Goal: Task Accomplishment & Management: Manage account settings

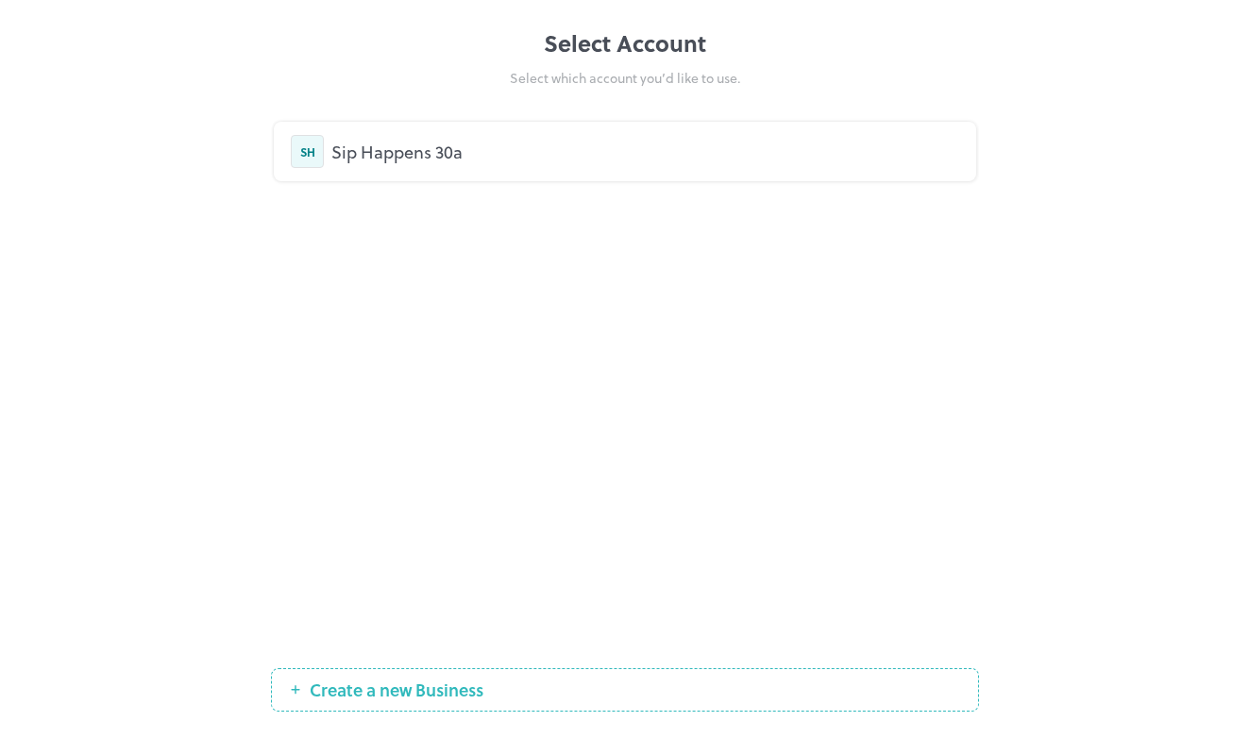
click at [490, 155] on div "Sip Happens 30a" at bounding box center [645, 151] width 628 height 25
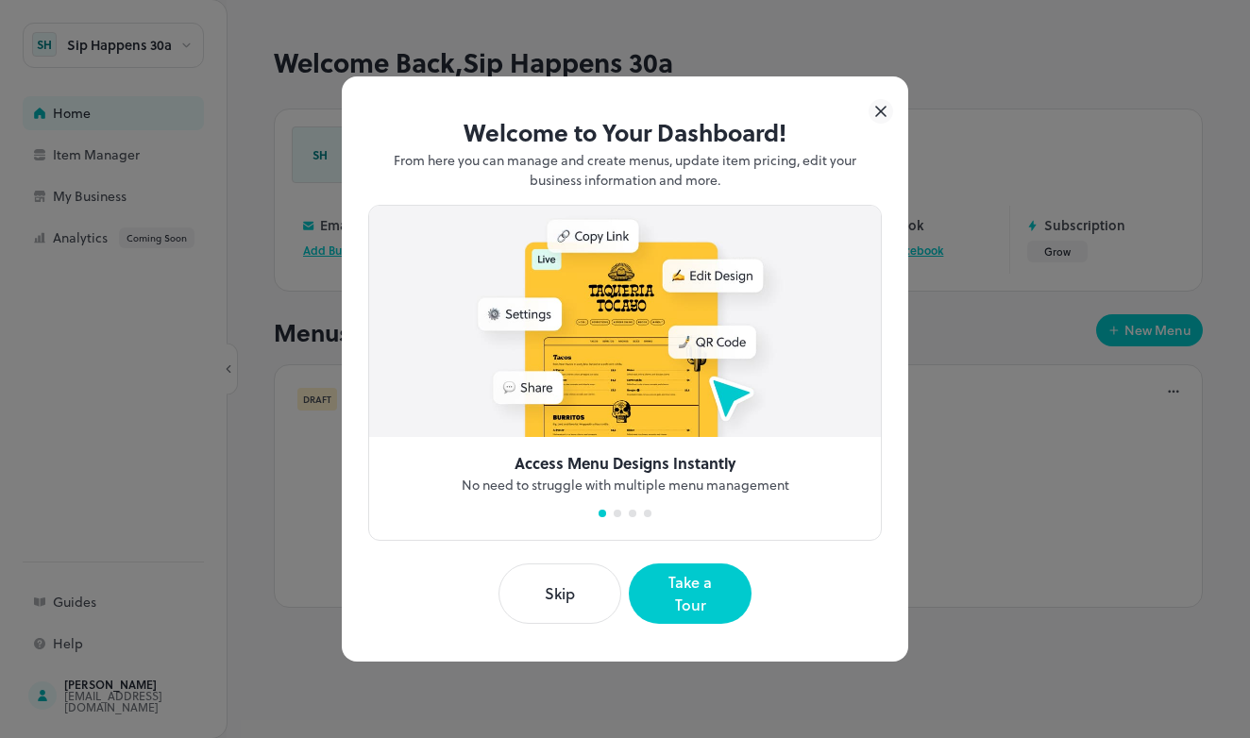
click at [575, 602] on button "Skip" at bounding box center [559, 594] width 123 height 60
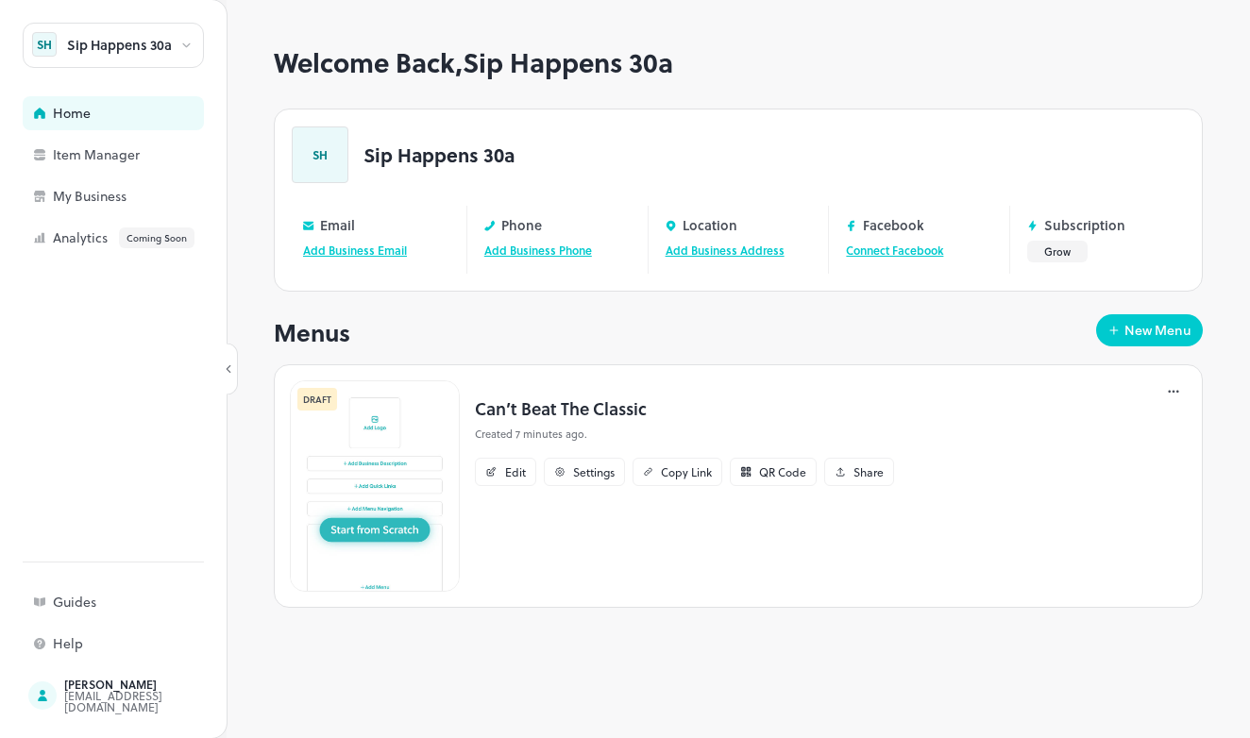
click at [347, 247] on link "Add Business Email" at bounding box center [355, 250] width 104 height 17
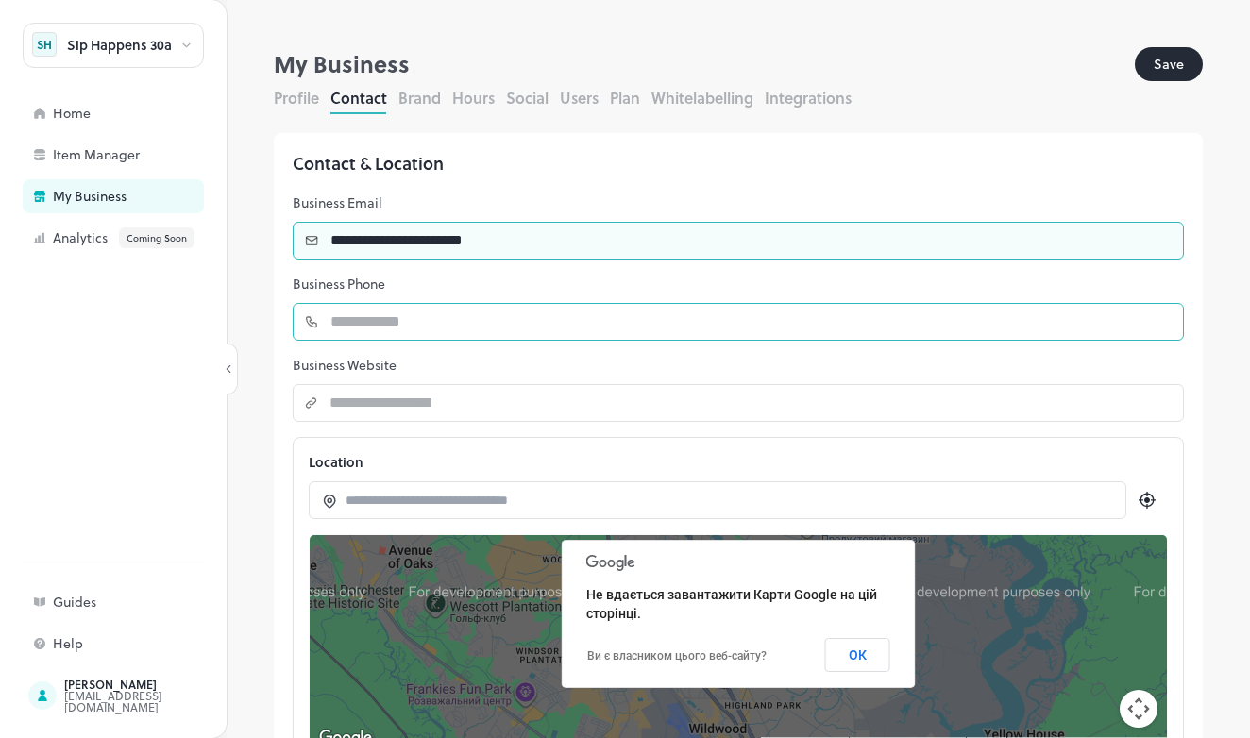
type input "**********"
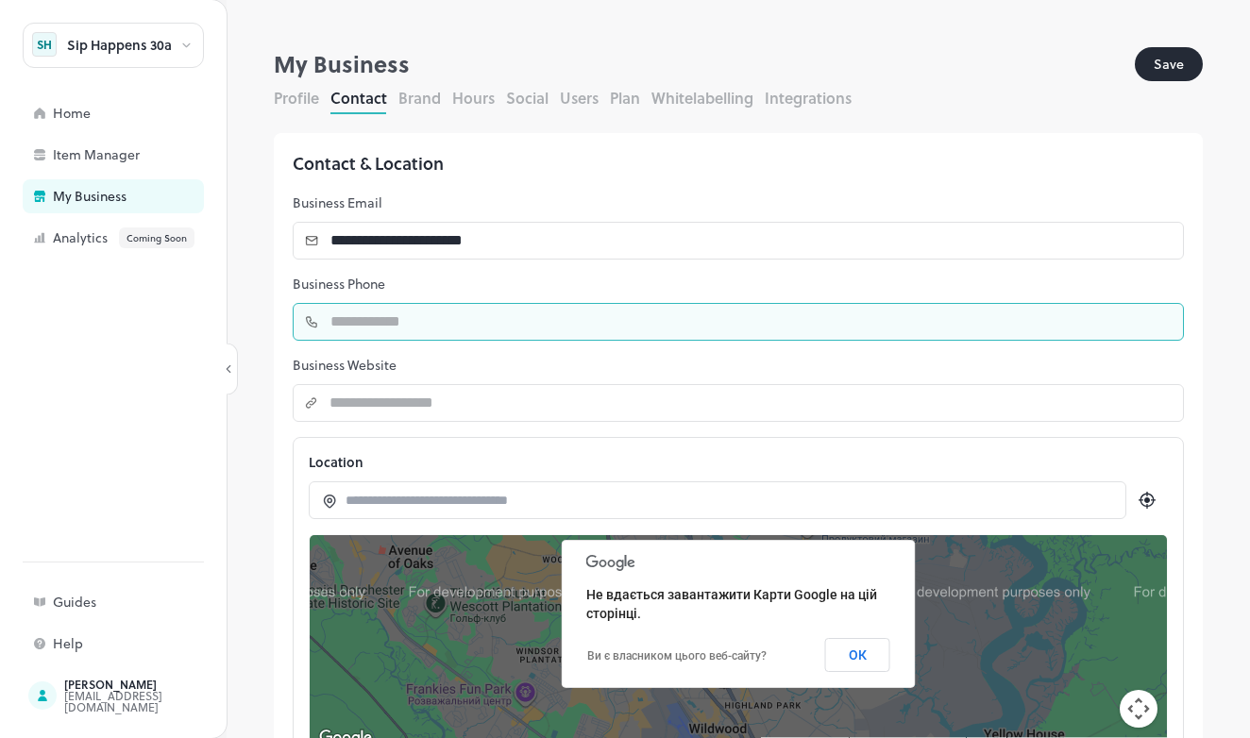
click at [371, 329] on input "number" at bounding box center [751, 322] width 865 height 38
type input "***"
type input "**********"
click at [428, 356] on p "Business Website" at bounding box center [738, 365] width 891 height 19
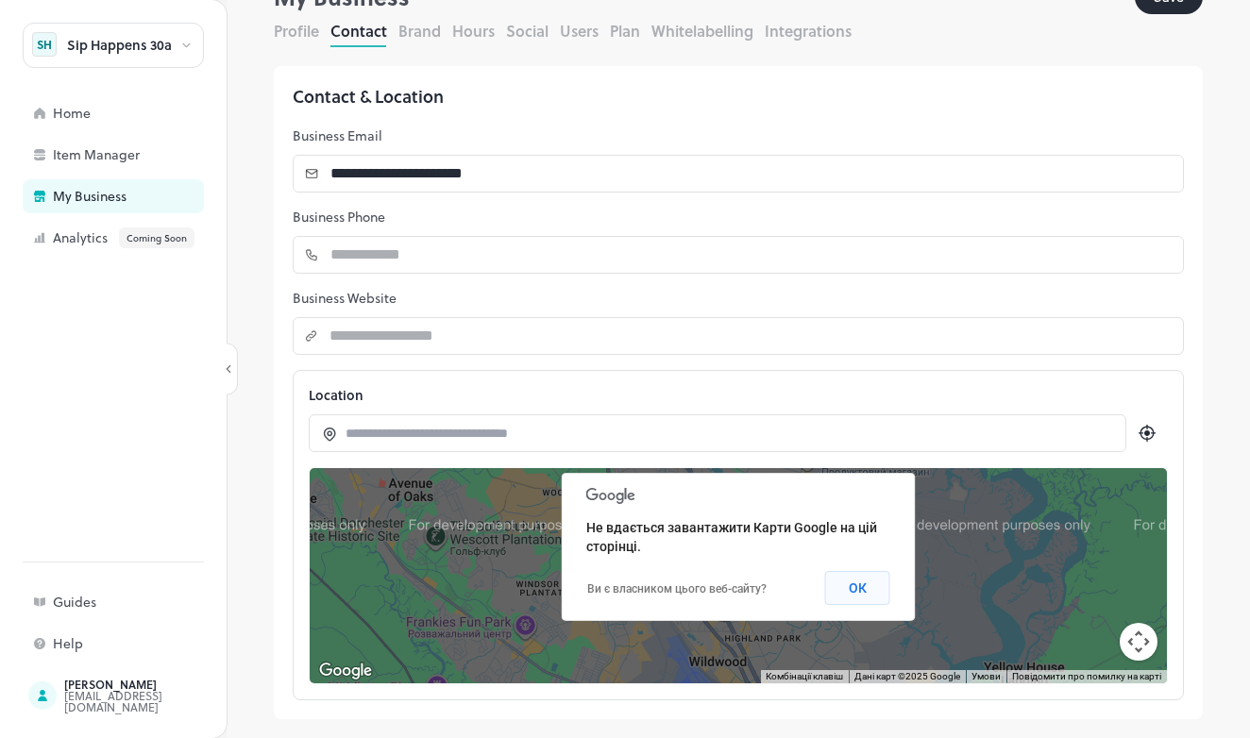
click at [874, 586] on button "ОК" at bounding box center [857, 588] width 65 height 34
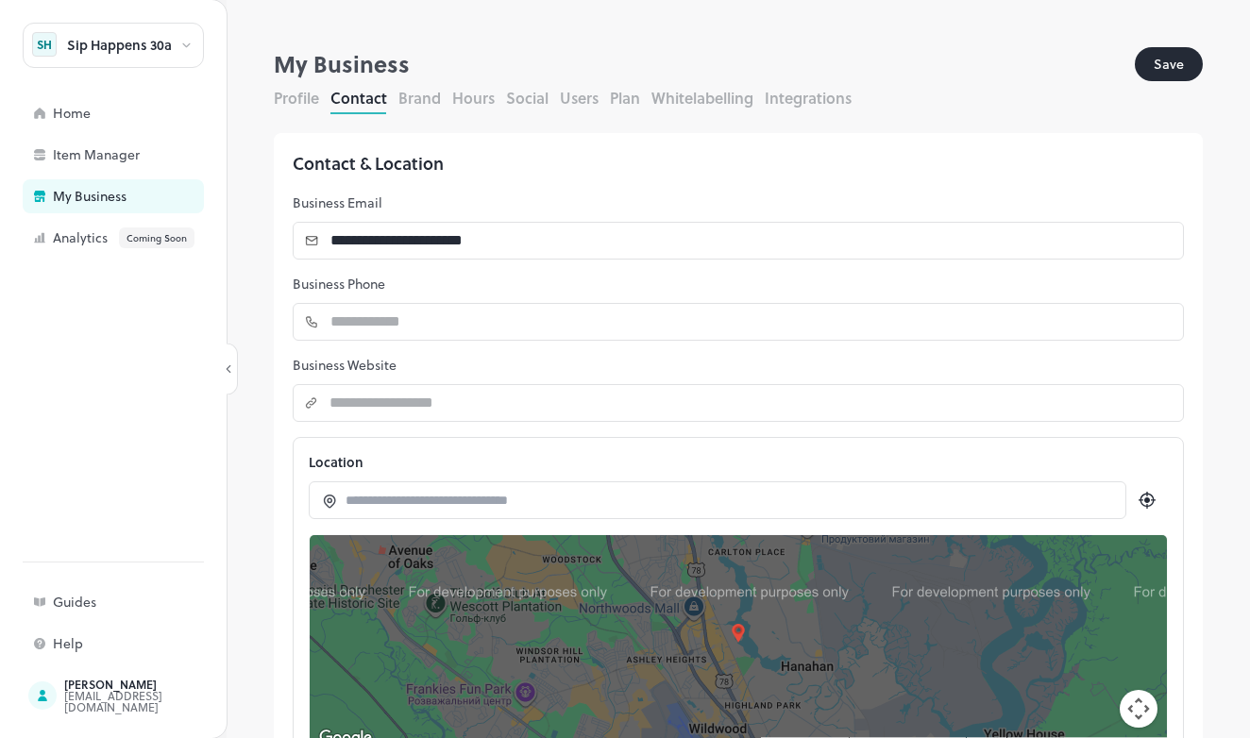
click at [302, 104] on button "Profile" at bounding box center [296, 98] width 45 height 22
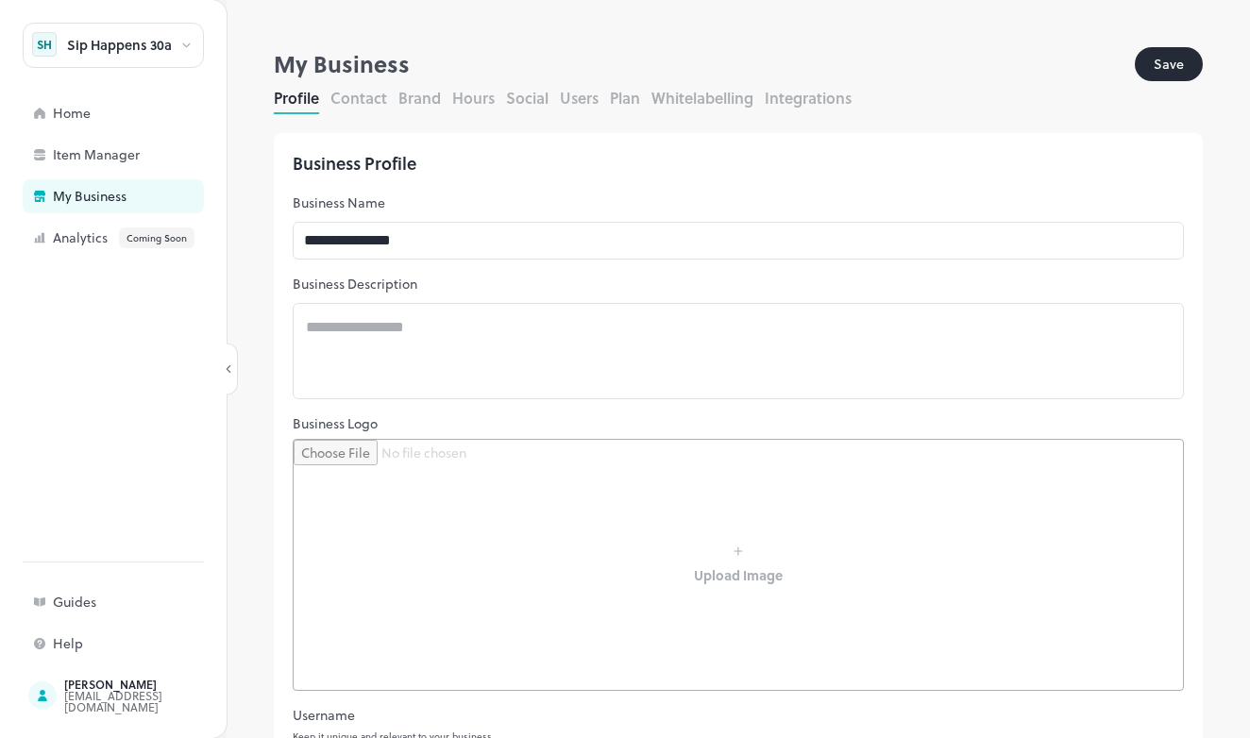
click at [354, 99] on button "Contact" at bounding box center [358, 98] width 57 height 22
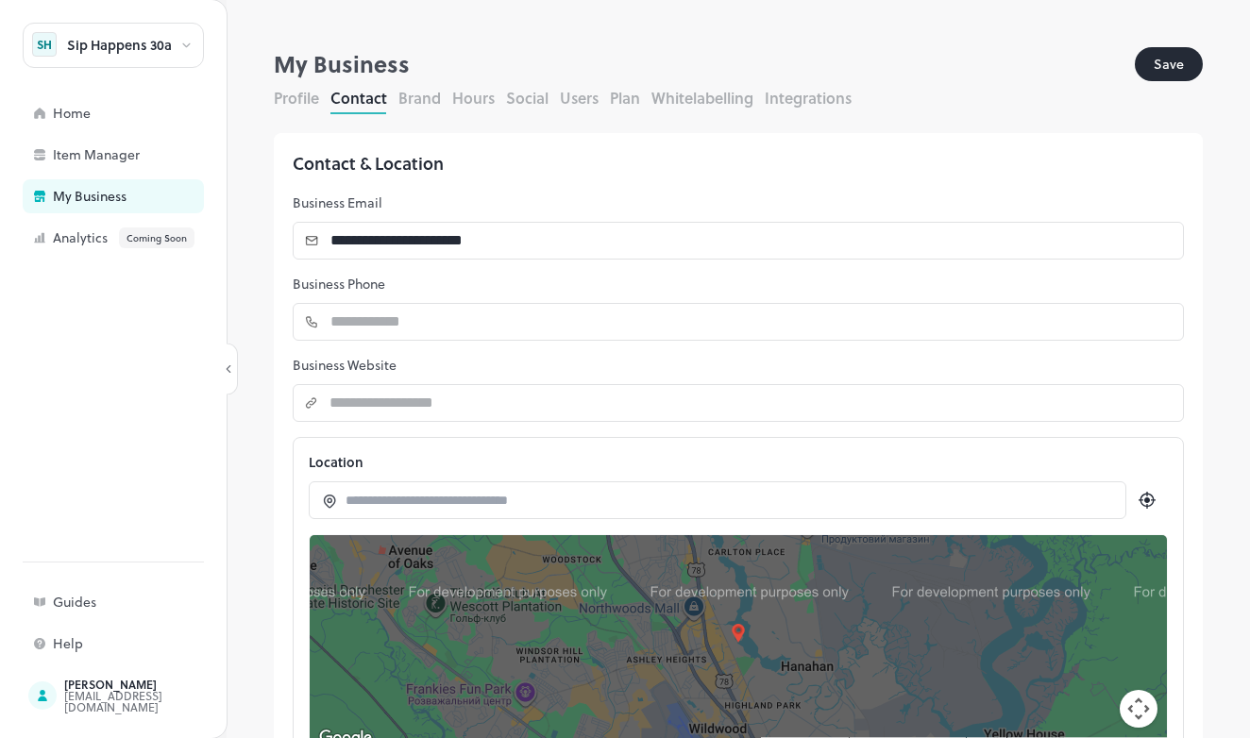
click at [297, 104] on button "Profile" at bounding box center [296, 98] width 45 height 22
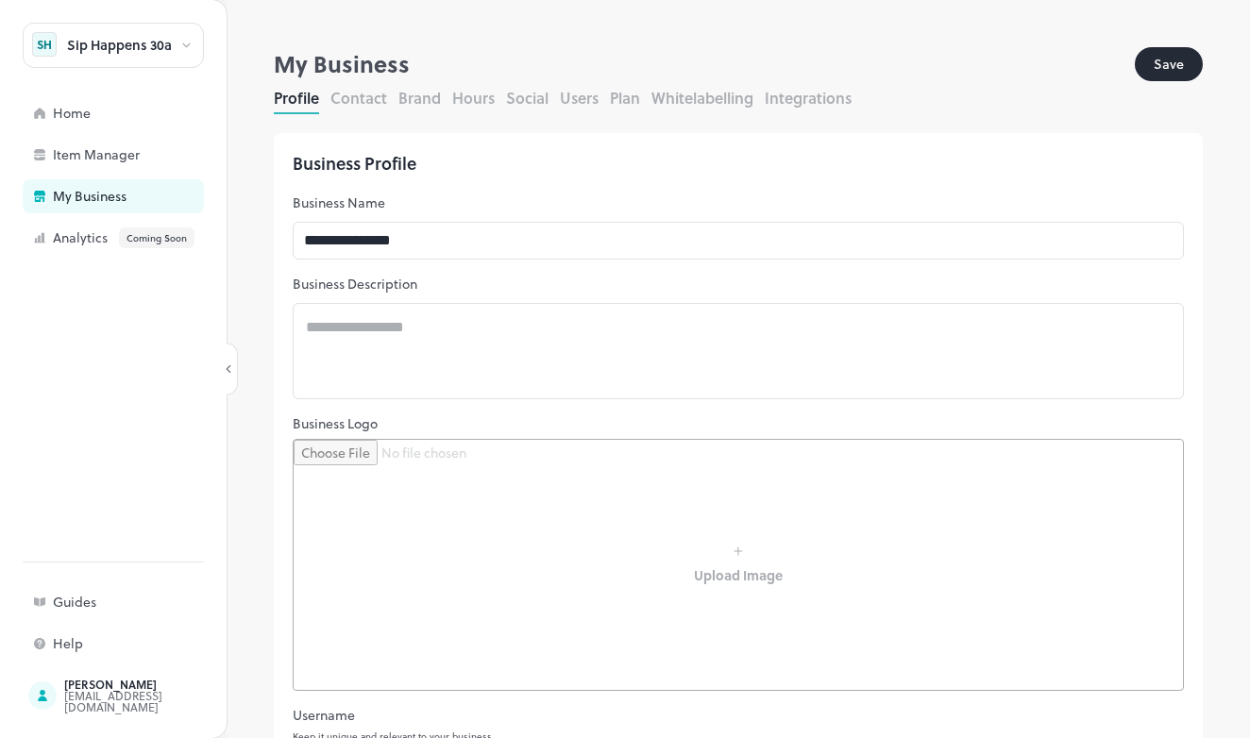
click at [736, 555] on input "file" at bounding box center [738, 565] width 889 height 250
click at [754, 534] on input "file" at bounding box center [738, 565] width 889 height 250
type input "**********"
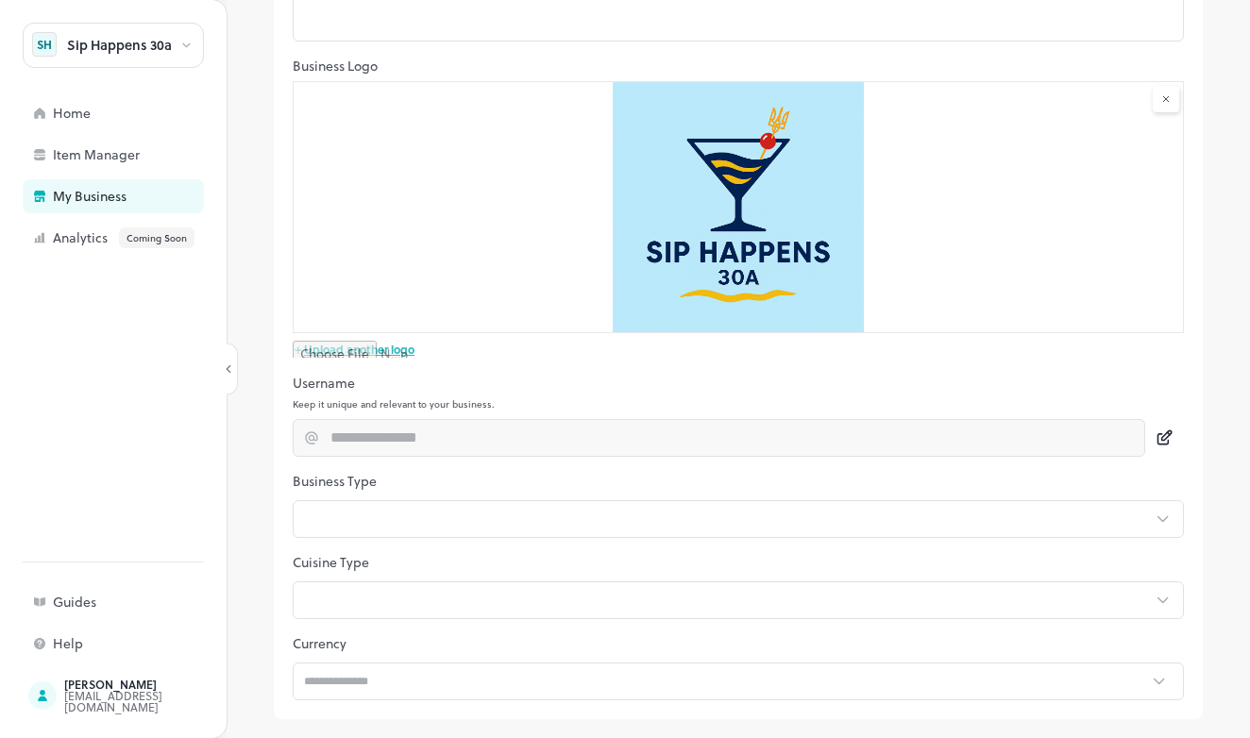
scroll to position [358, 0]
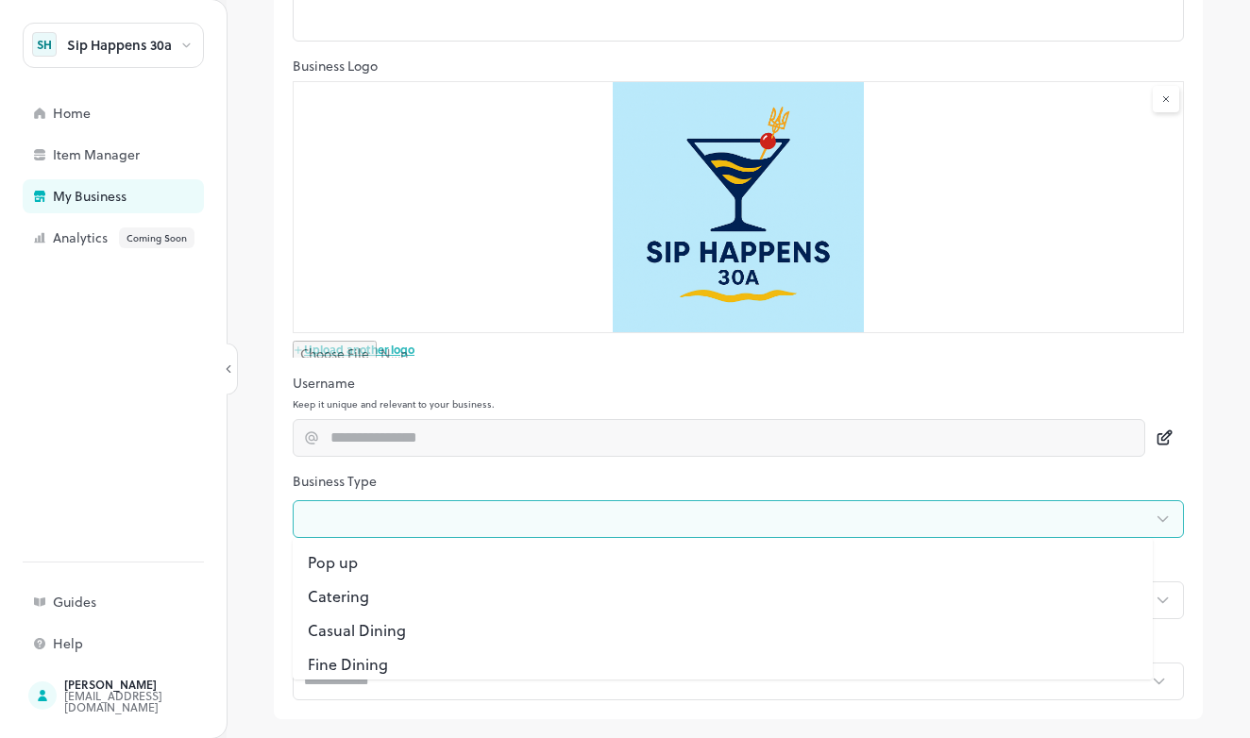
click at [384, 527] on body "**********" at bounding box center [625, 369] width 1250 height 738
click at [368, 647] on li "Other" at bounding box center [723, 655] width 860 height 34
type input "*"
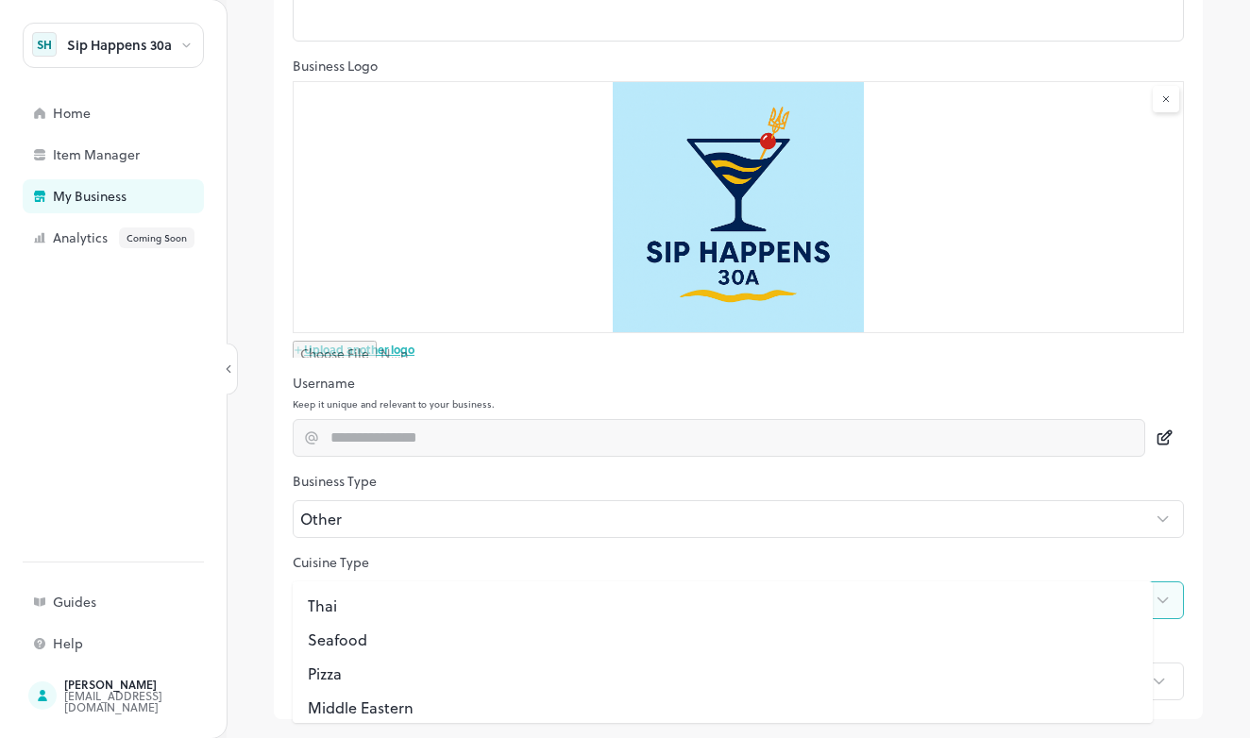
click at [384, 591] on body "**********" at bounding box center [625, 369] width 1250 height 738
click at [333, 518] on div at bounding box center [625, 369] width 1250 height 738
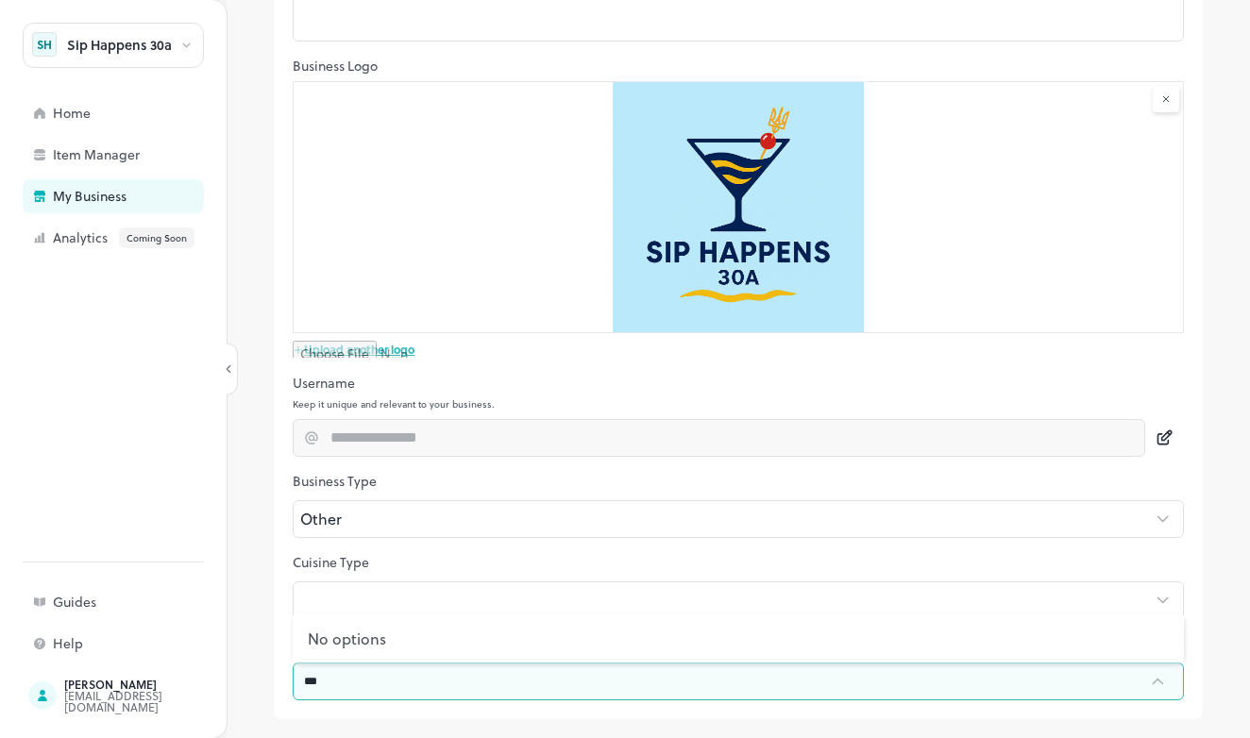
scroll to position [0, 0]
click at [1162, 692] on button "Close" at bounding box center [1158, 682] width 38 height 38
type input "***"
click at [835, 646] on p "Currency" at bounding box center [738, 643] width 891 height 19
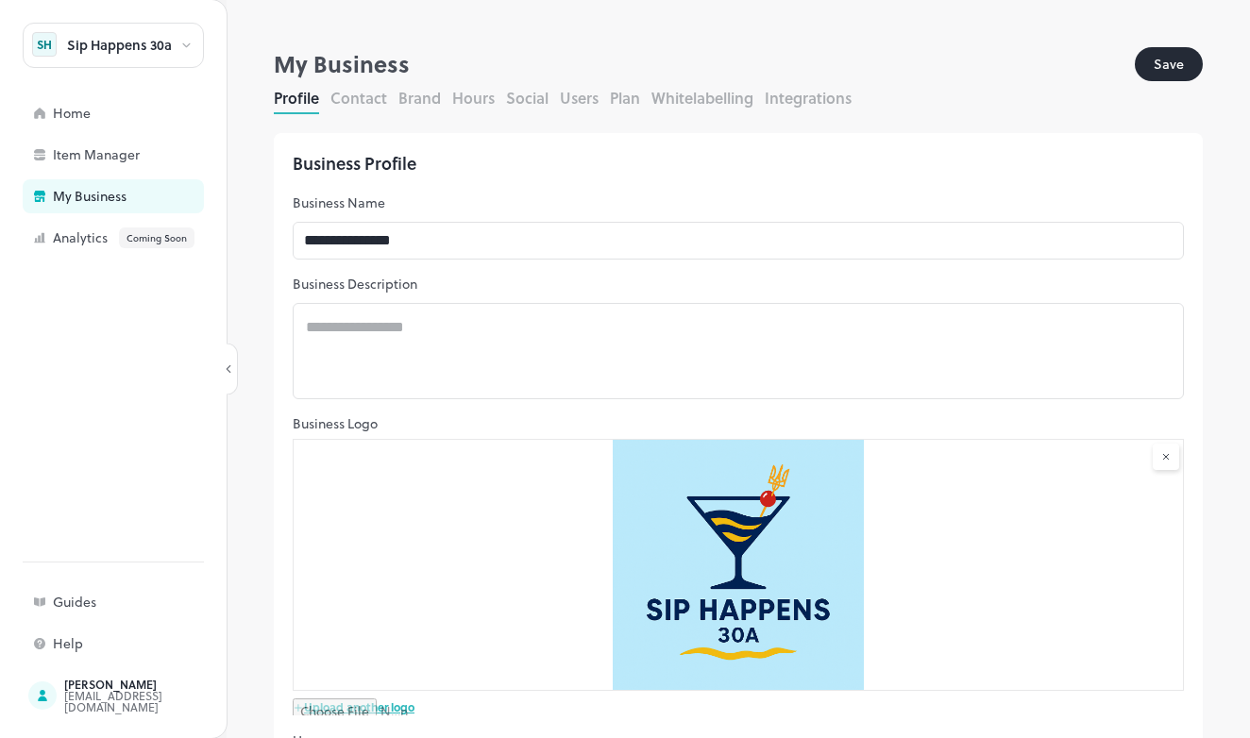
click at [369, 95] on button "Contact" at bounding box center [358, 98] width 57 height 22
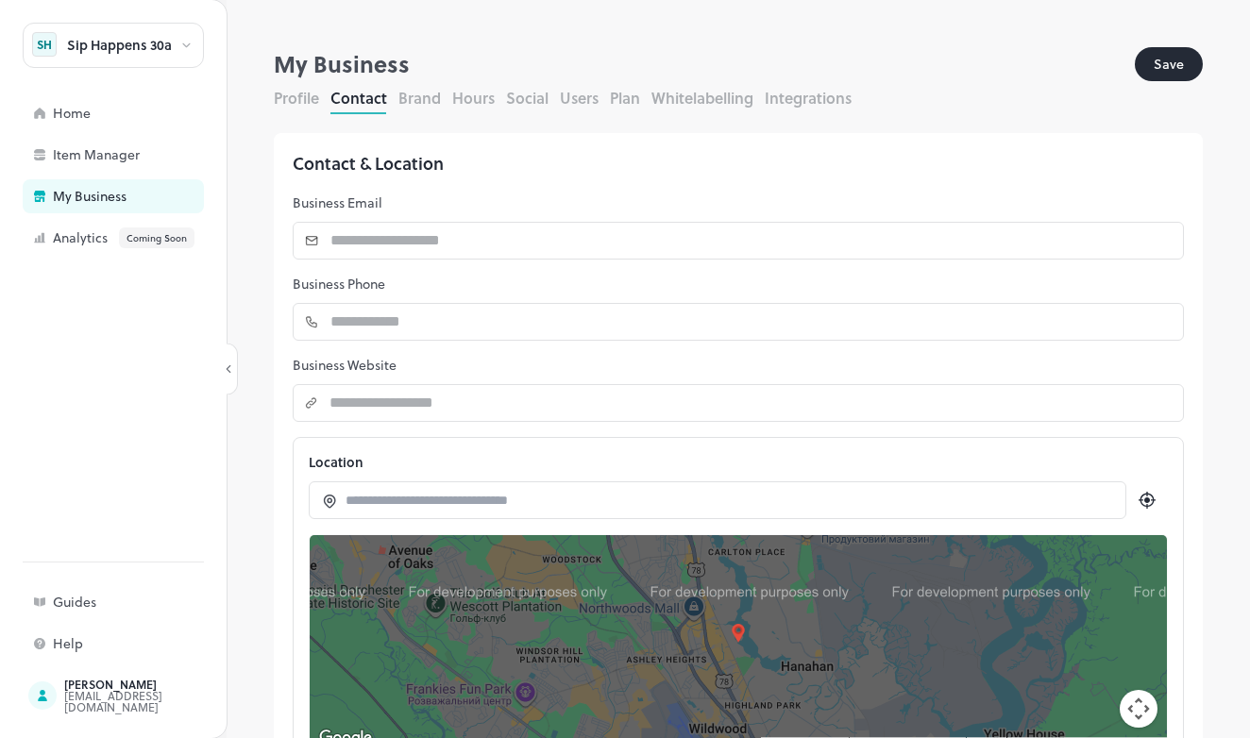
click at [431, 94] on button "Brand" at bounding box center [419, 98] width 42 height 22
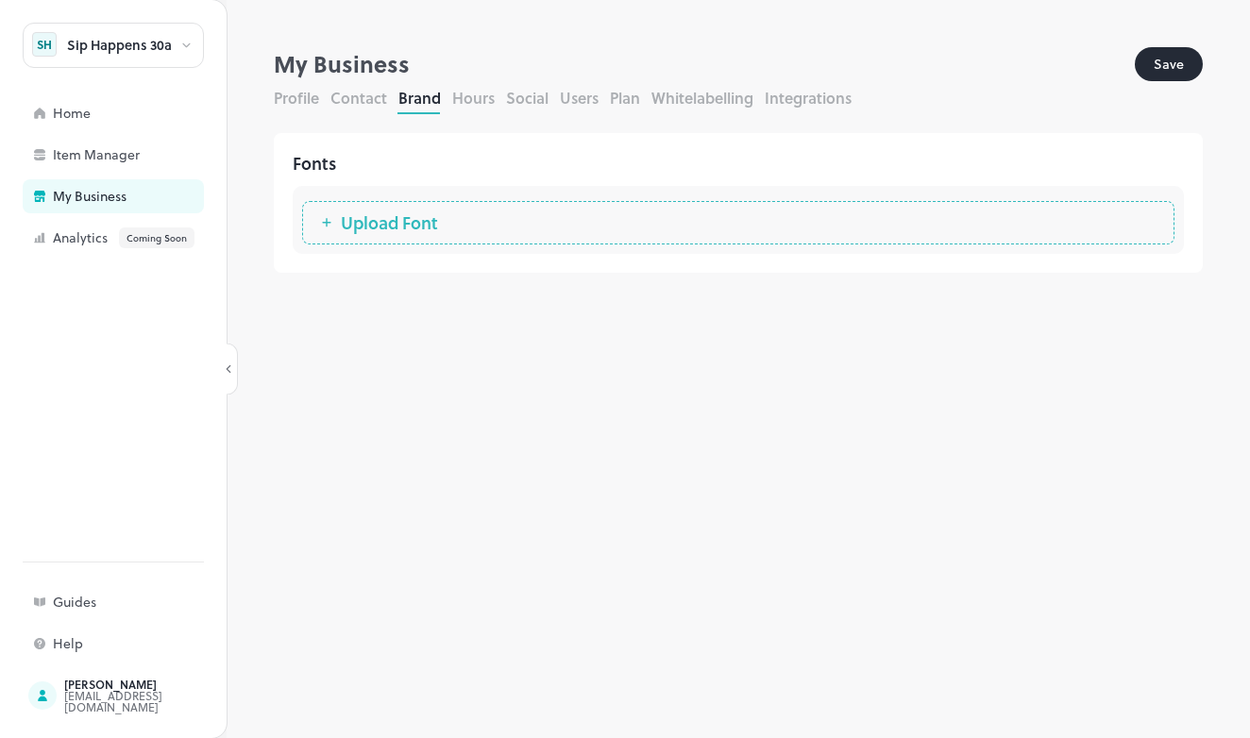
click at [417, 213] on span "Upload Font" at bounding box center [389, 222] width 116 height 19
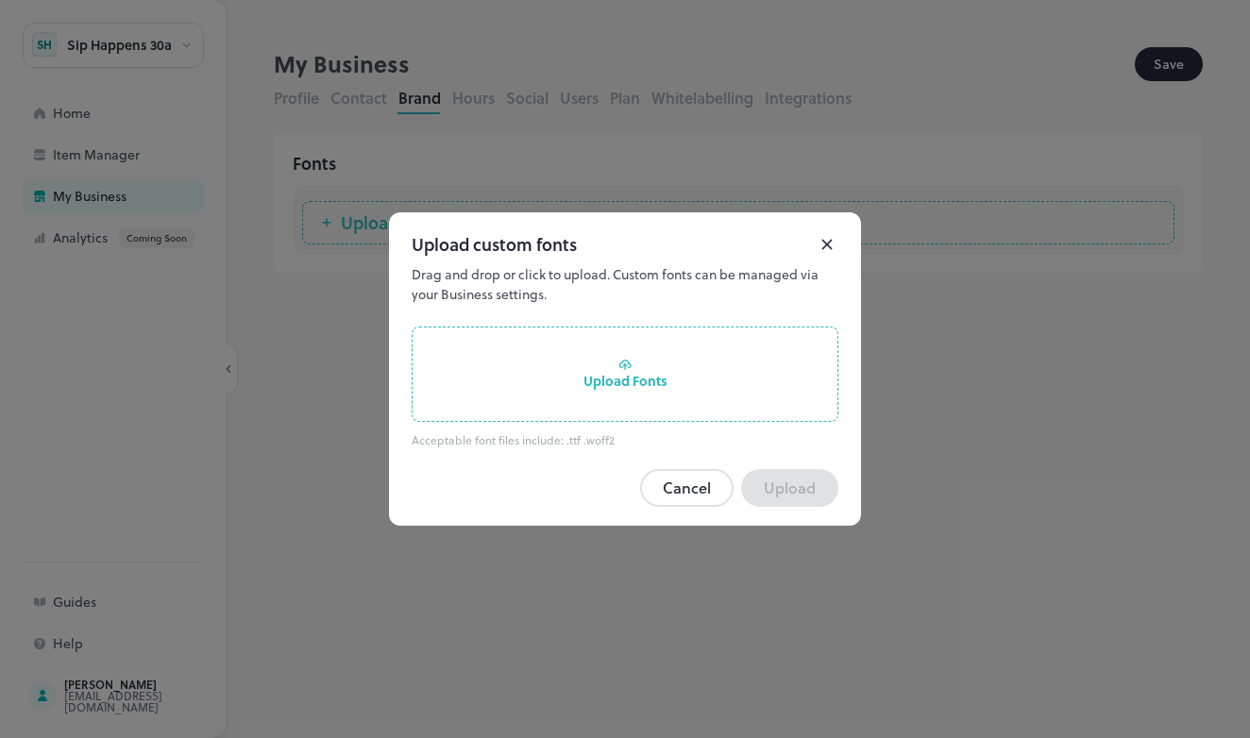
click at [631, 374] on div "Upload Fonts" at bounding box center [625, 374] width 427 height 95
click at [0, 0] on input "Upload Fonts" at bounding box center [0, 0] width 0 height 0
click at [698, 489] on button "Cancel" at bounding box center [686, 488] width 93 height 38
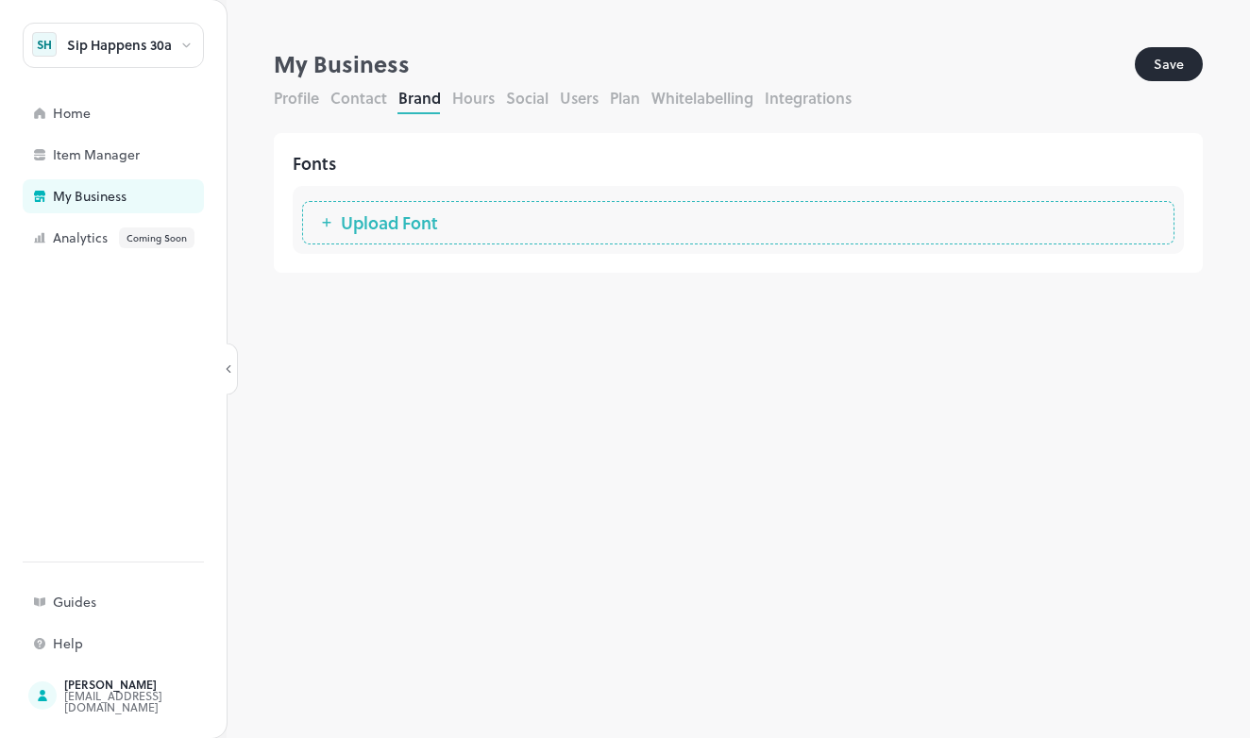
click at [474, 100] on button "Hours" at bounding box center [473, 98] width 42 height 22
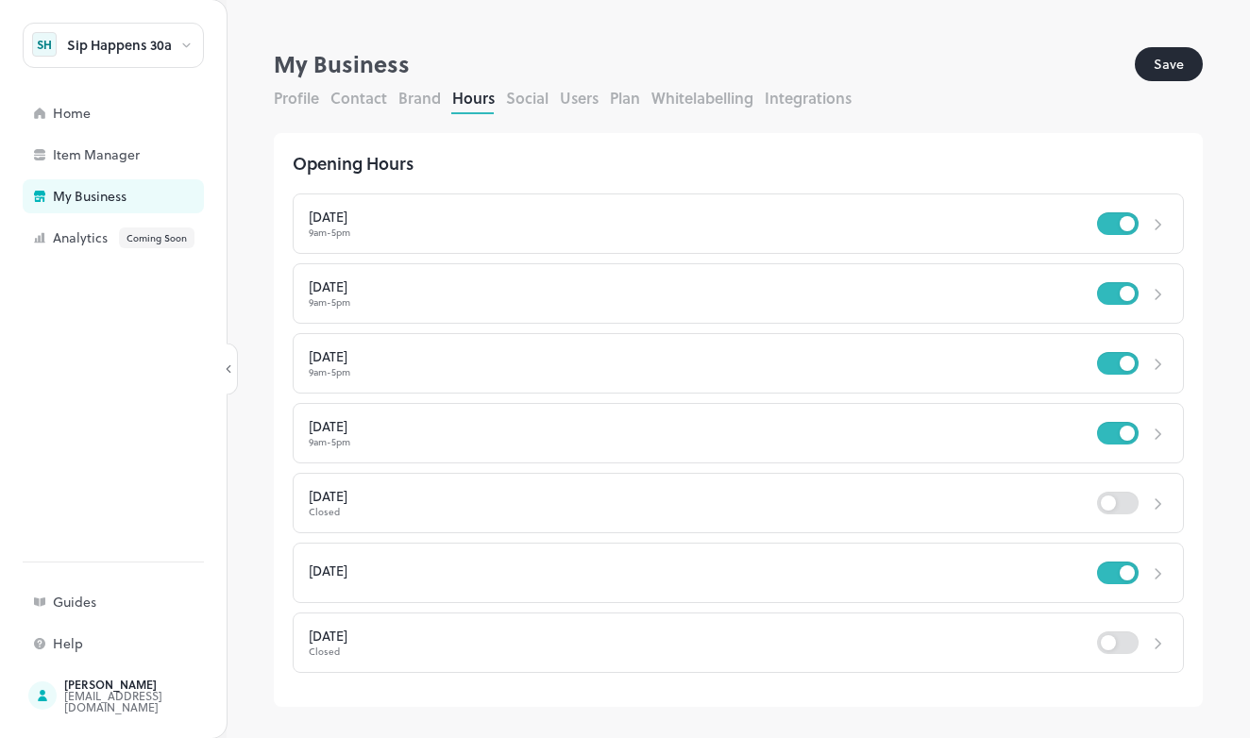
click at [1124, 514] on div at bounding box center [1132, 503] width 71 height 28
click at [527, 98] on button "Social" at bounding box center [527, 98] width 42 height 22
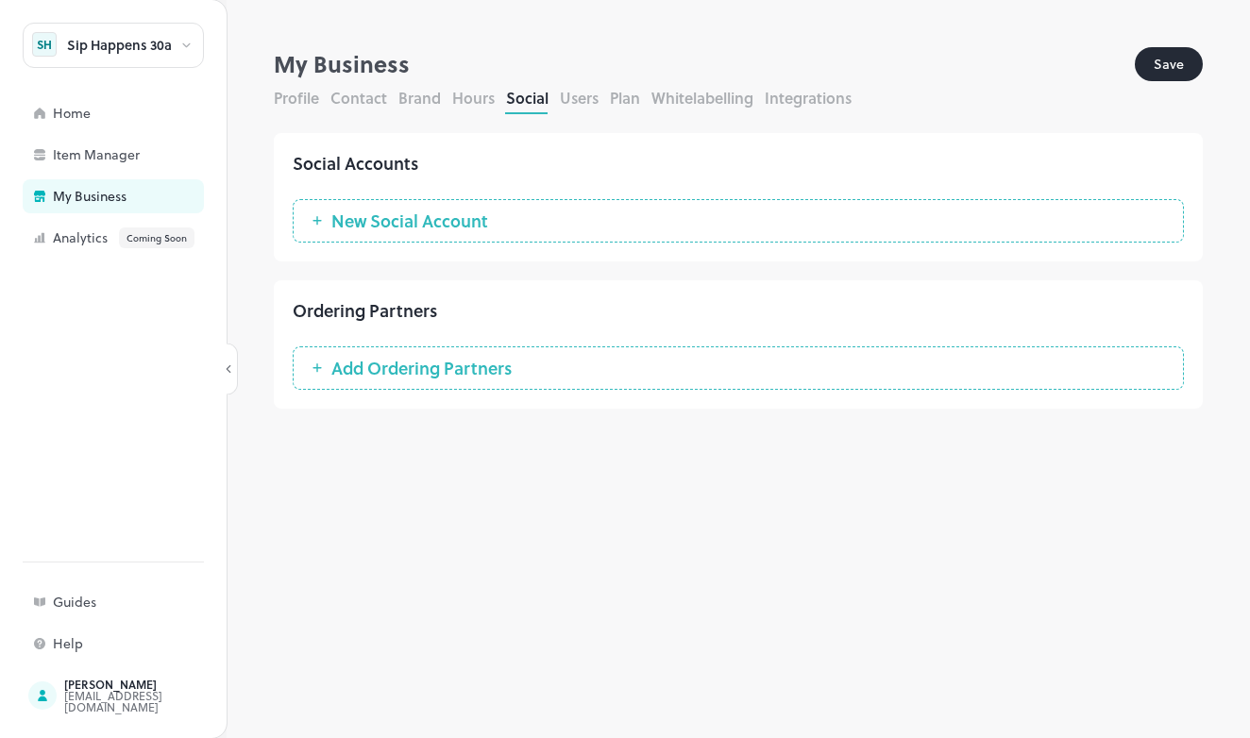
click at [452, 212] on span "New Social Account" at bounding box center [410, 220] width 176 height 19
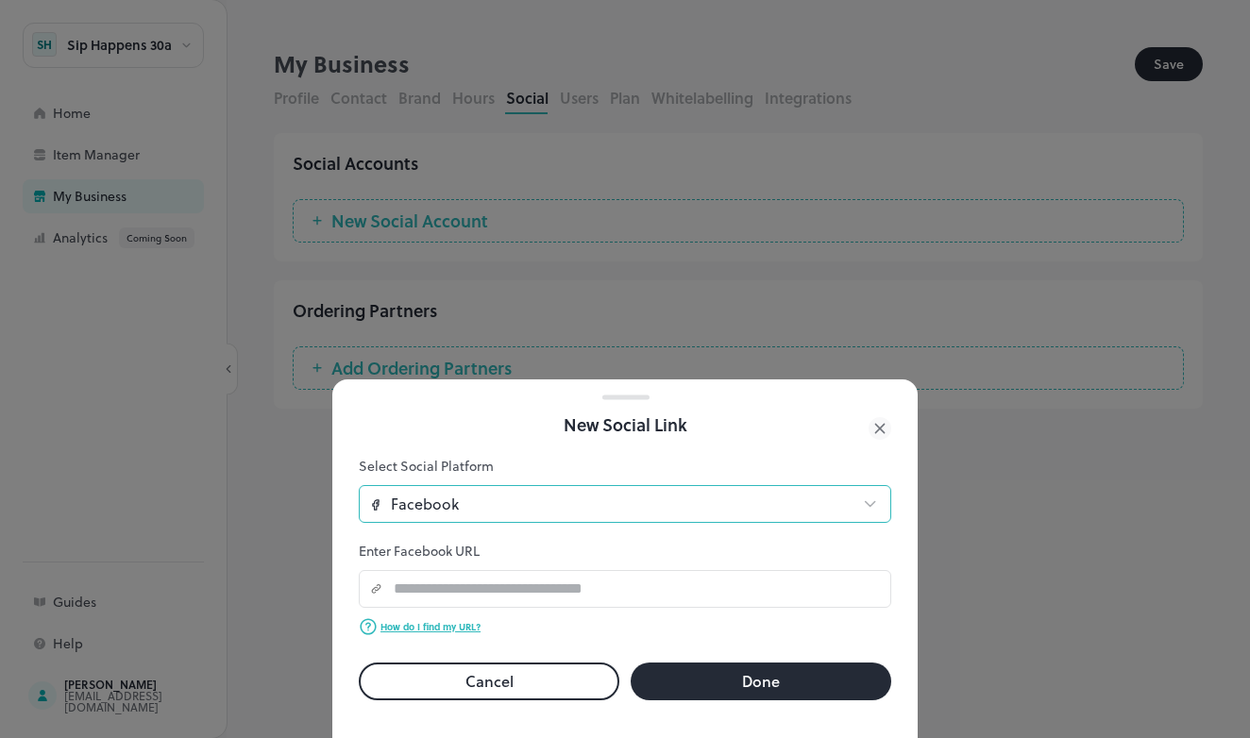
click at [482, 489] on body "**********" at bounding box center [625, 369] width 1250 height 738
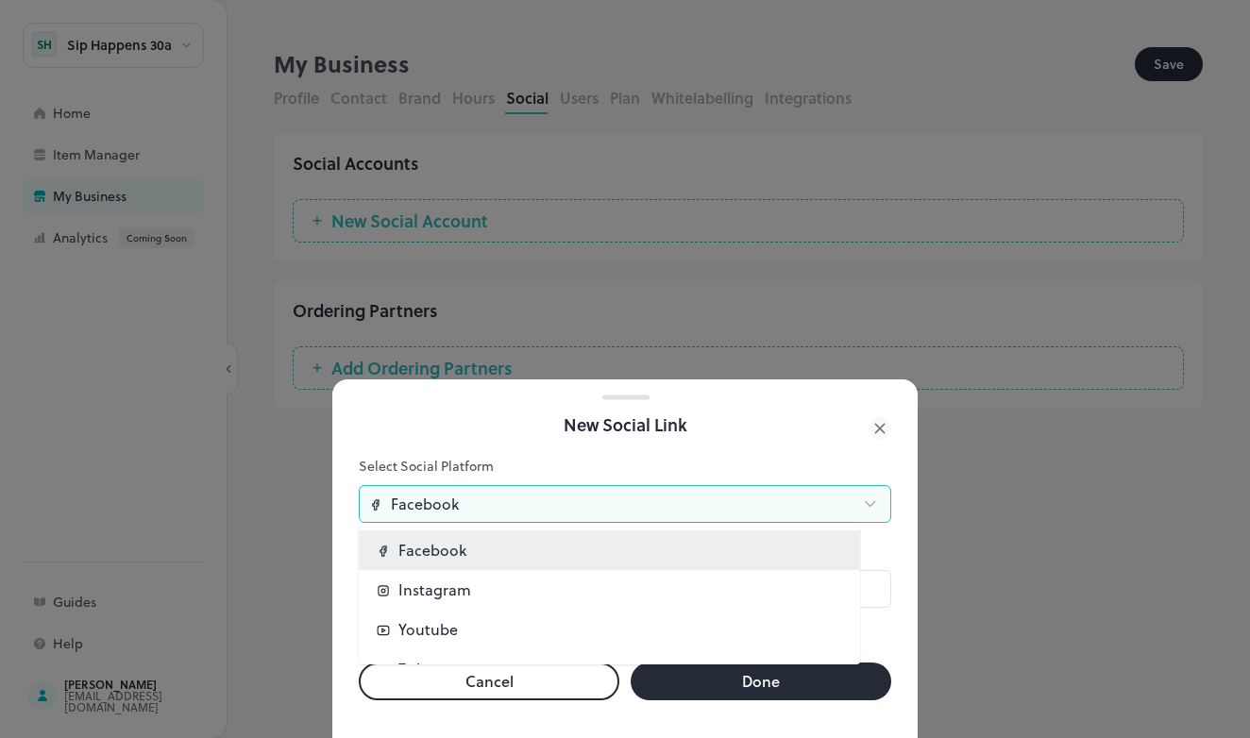
click at [473, 585] on li "Instagram" at bounding box center [609, 590] width 501 height 40
type input "*********"
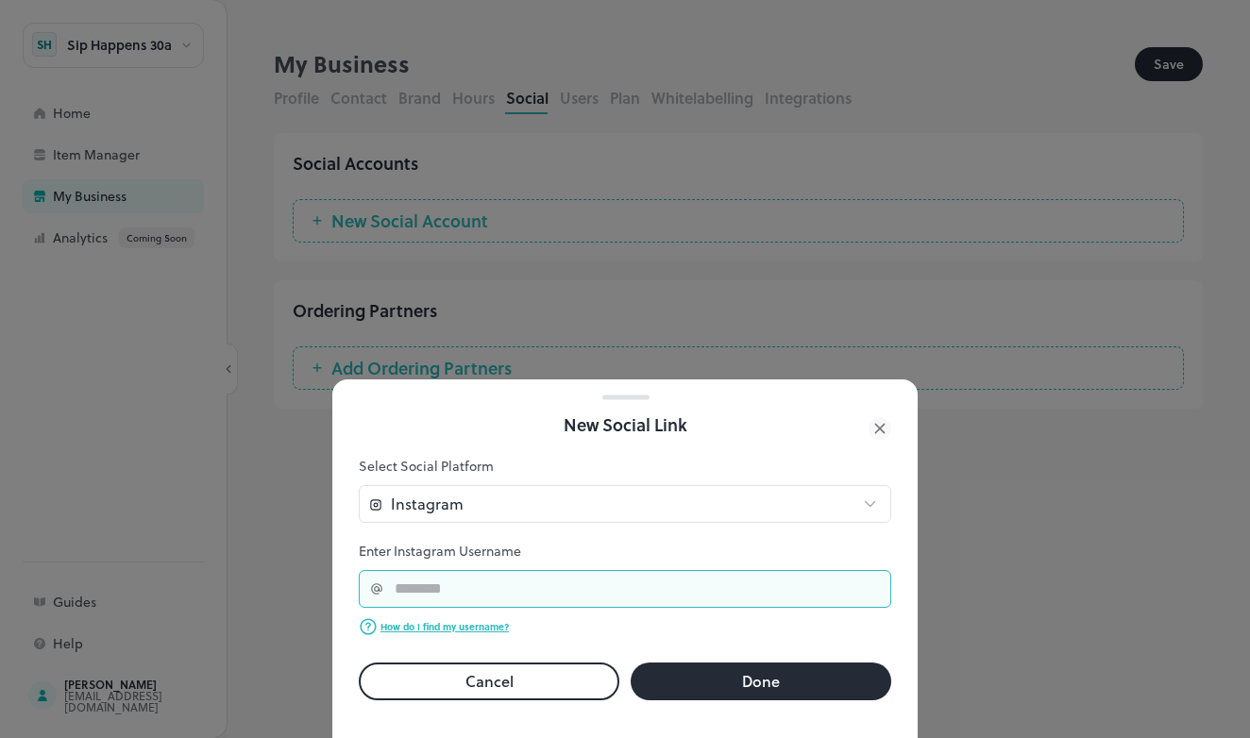
click at [480, 595] on input "text" at bounding box center [637, 589] width 508 height 38
type input "**********"
click at [722, 677] on button "Done" at bounding box center [761, 682] width 261 height 38
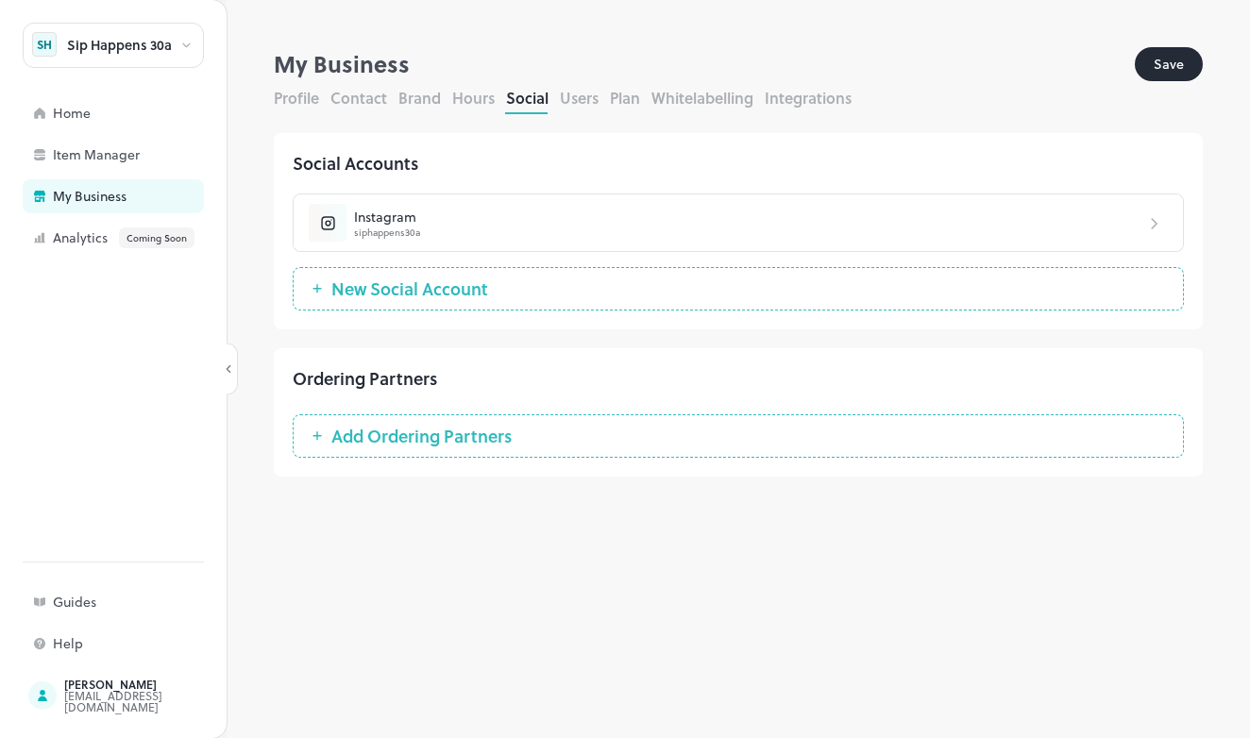
click at [576, 96] on button "Users" at bounding box center [579, 98] width 39 height 22
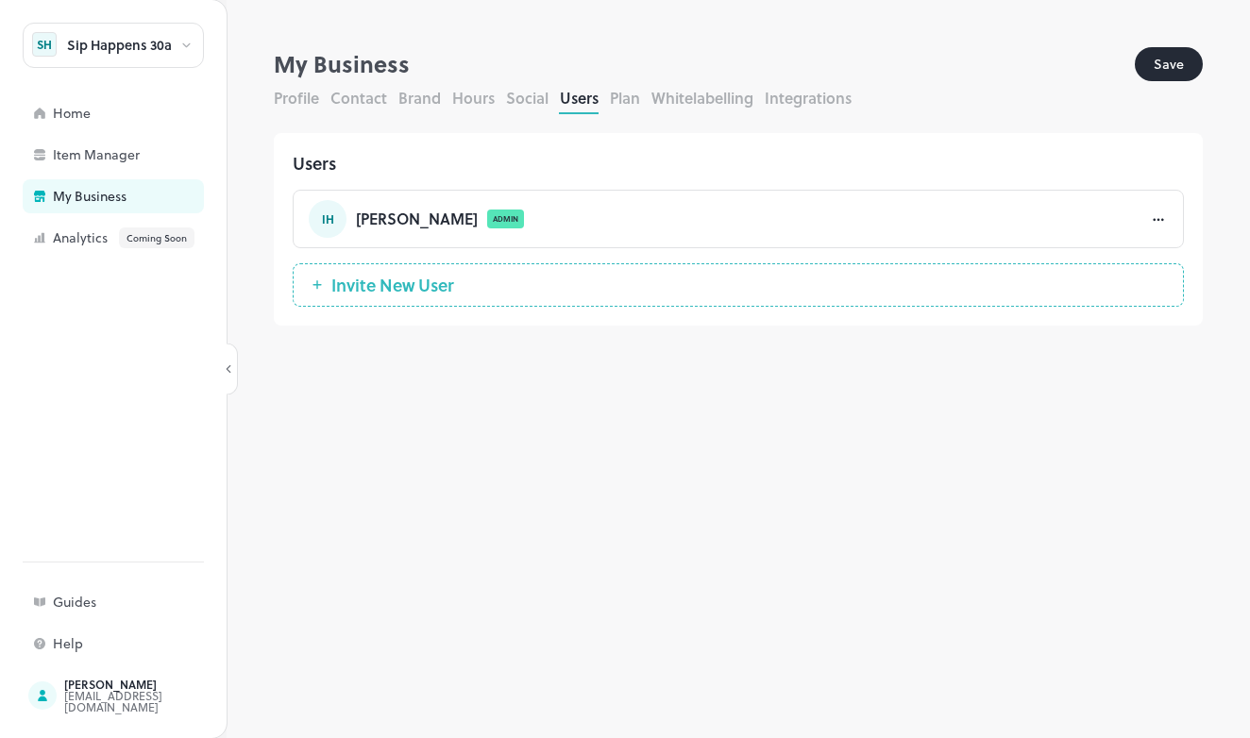
click at [637, 98] on button "Plan" at bounding box center [625, 98] width 30 height 22
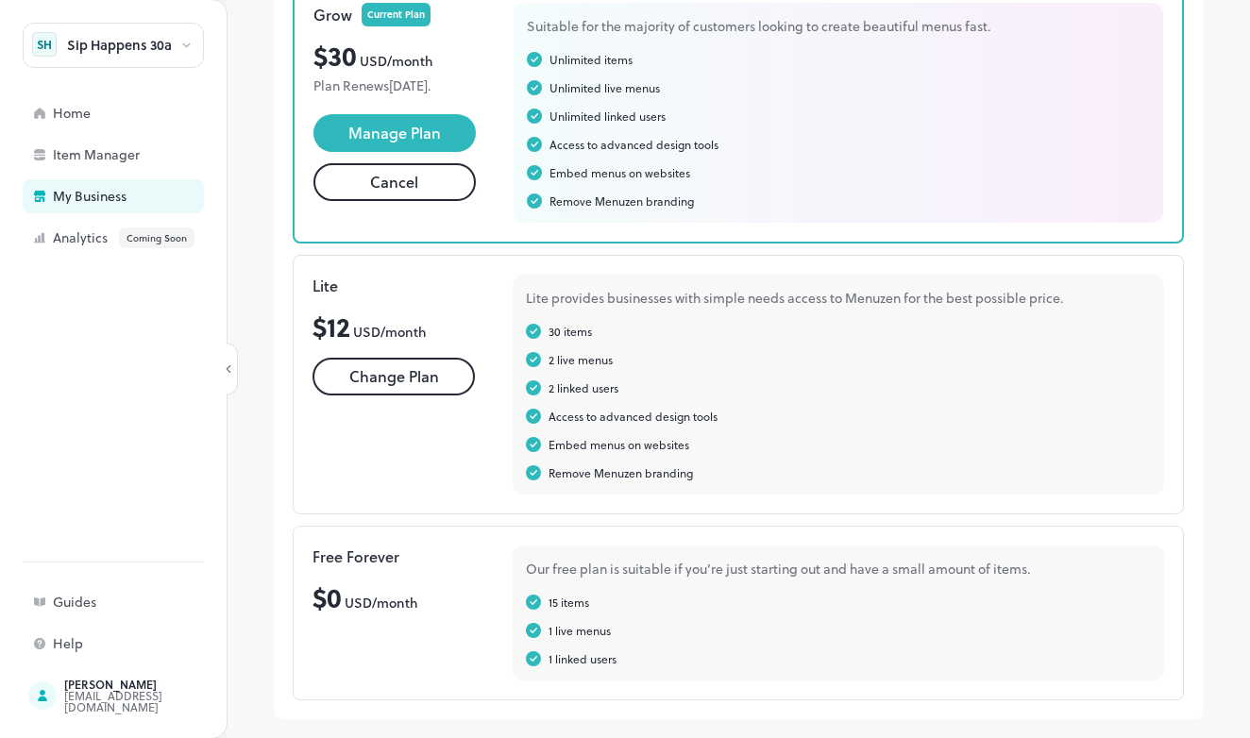
scroll to position [211, 0]
click at [584, 578] on div "Our free plan is suitable if you’re just starting out and have a small amount o…" at bounding box center [838, 569] width 625 height 20
click at [618, 575] on div "Our free plan is suitable if you’re just starting out and have a small amount o…" at bounding box center [838, 569] width 625 height 20
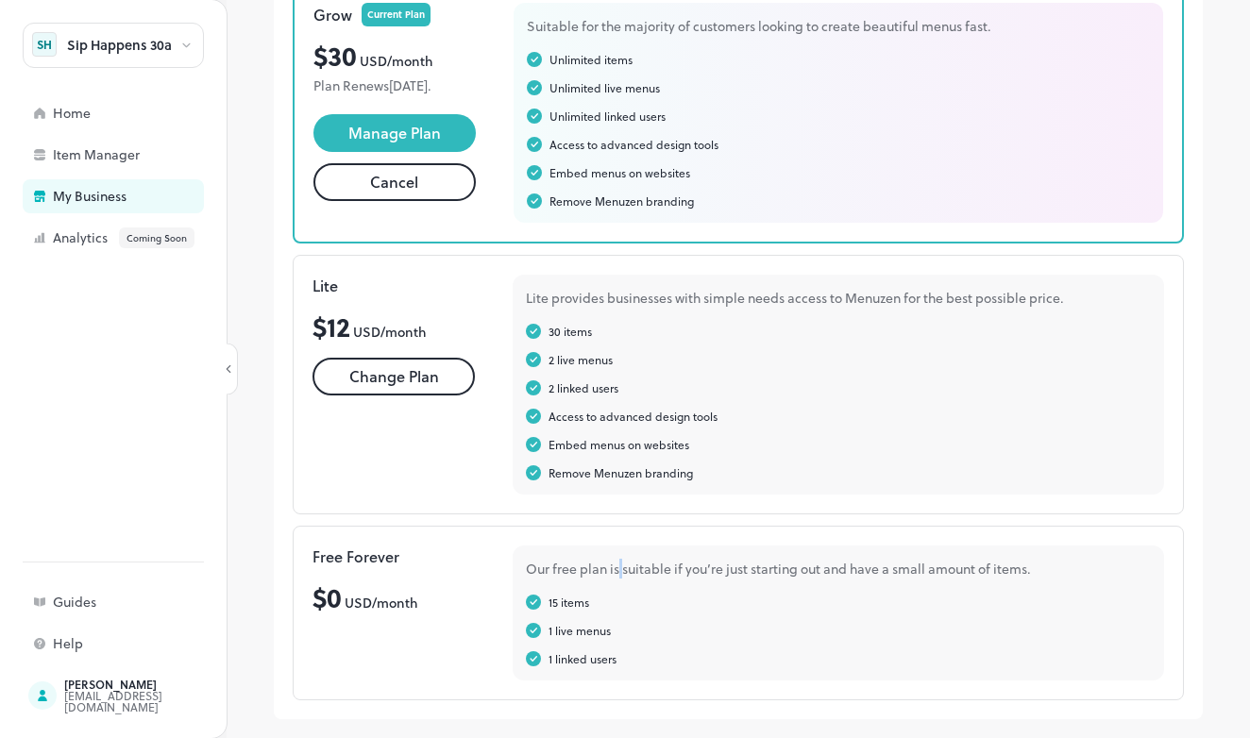
click at [618, 575] on div "Our free plan is suitable if you’re just starting out and have a small amount o…" at bounding box center [838, 569] width 625 height 20
click at [600, 576] on div "Our free plan is suitable if you’re just starting out and have a small amount o…" at bounding box center [838, 569] width 625 height 20
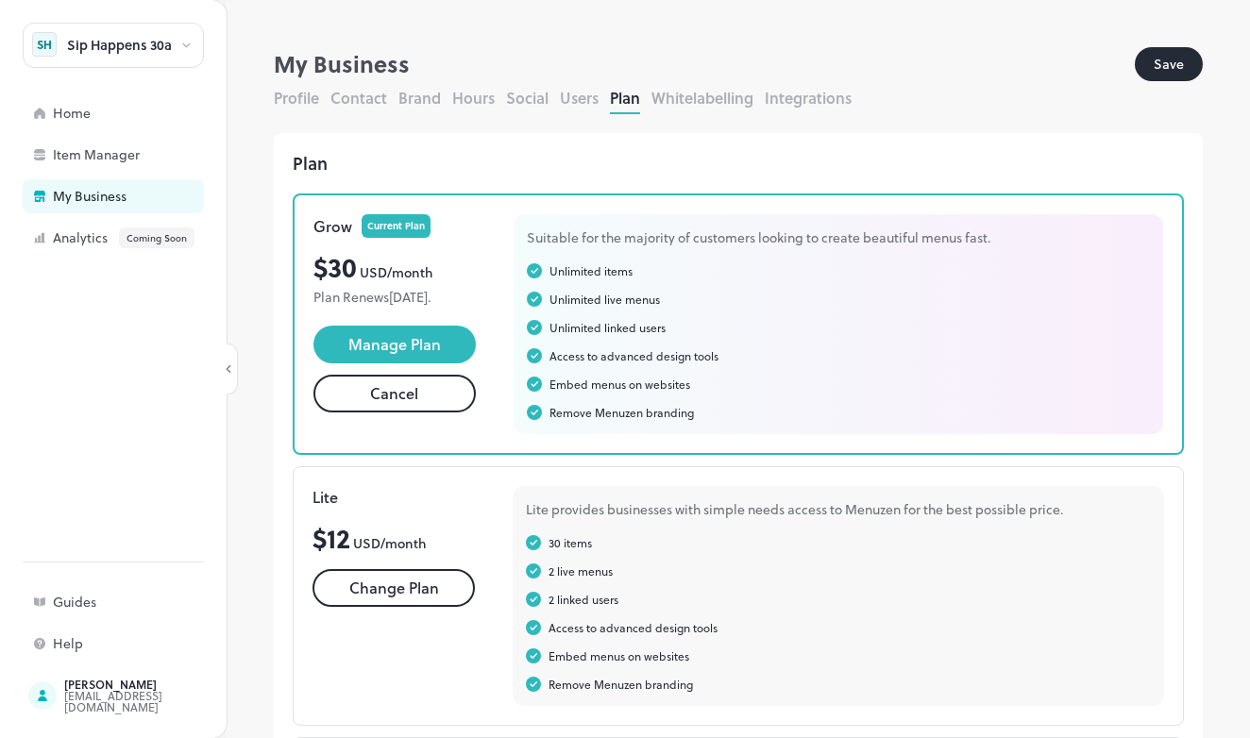
scroll to position [0, 0]
click at [702, 98] on button "Whitelabelling" at bounding box center [702, 98] width 102 height 22
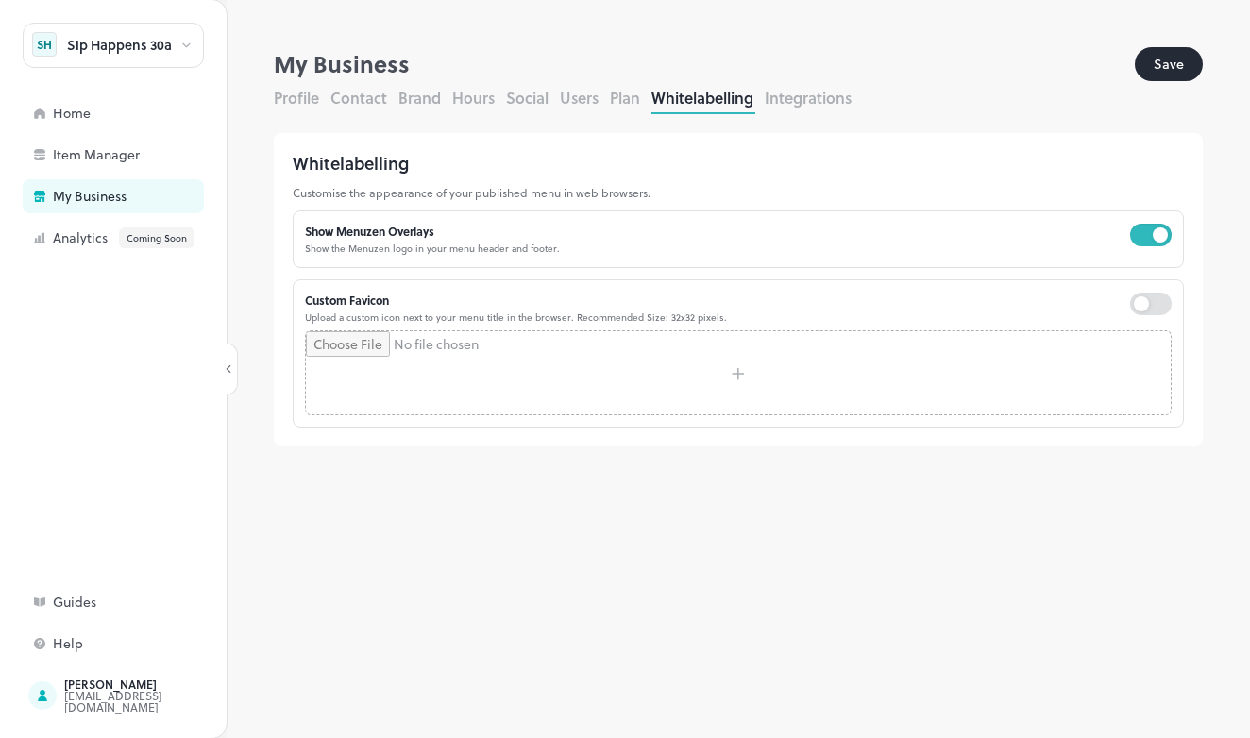
click at [390, 312] on p "Upload a custom icon next to your menu title in the browser. Recommended Size: …" at bounding box center [516, 318] width 422 height 14
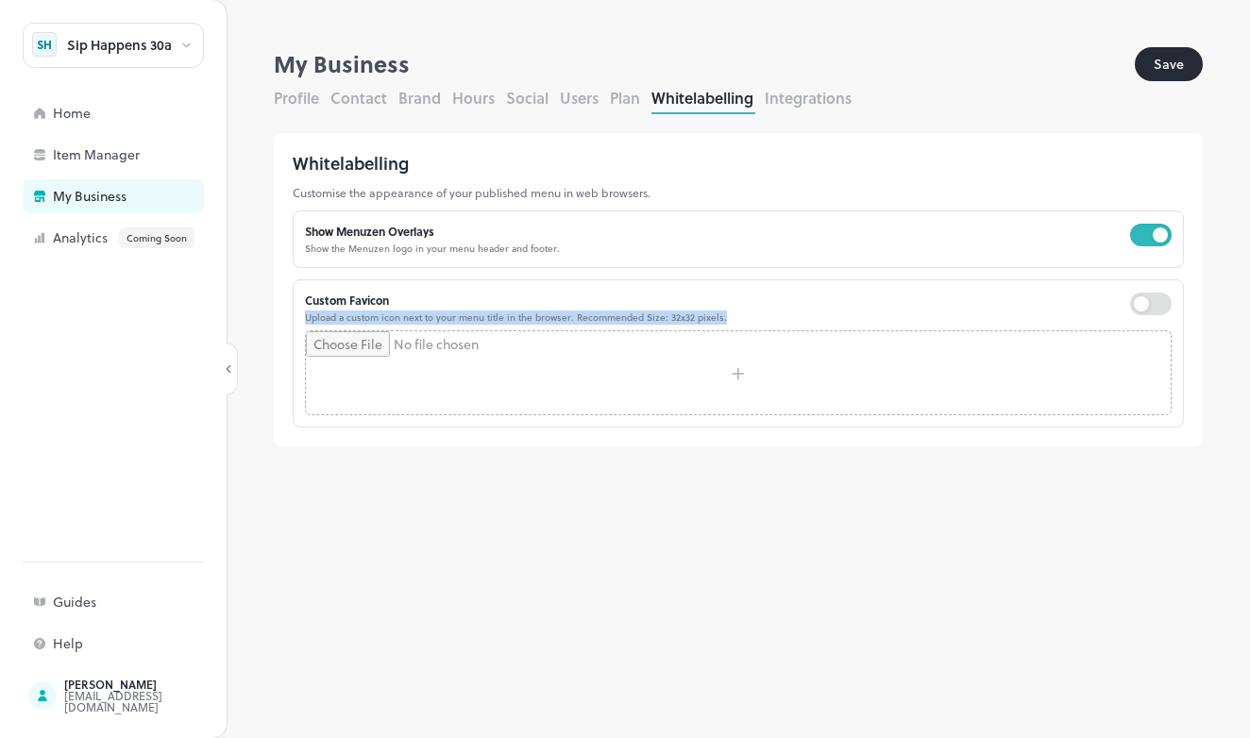
click at [390, 312] on p "Upload a custom icon next to your menu title in the browser. Recommended Size: …" at bounding box center [516, 318] width 422 height 14
click at [389, 309] on div "Custom Favicon Upload a custom icon next to your menu title in the browser. Rec…" at bounding box center [516, 311] width 422 height 39
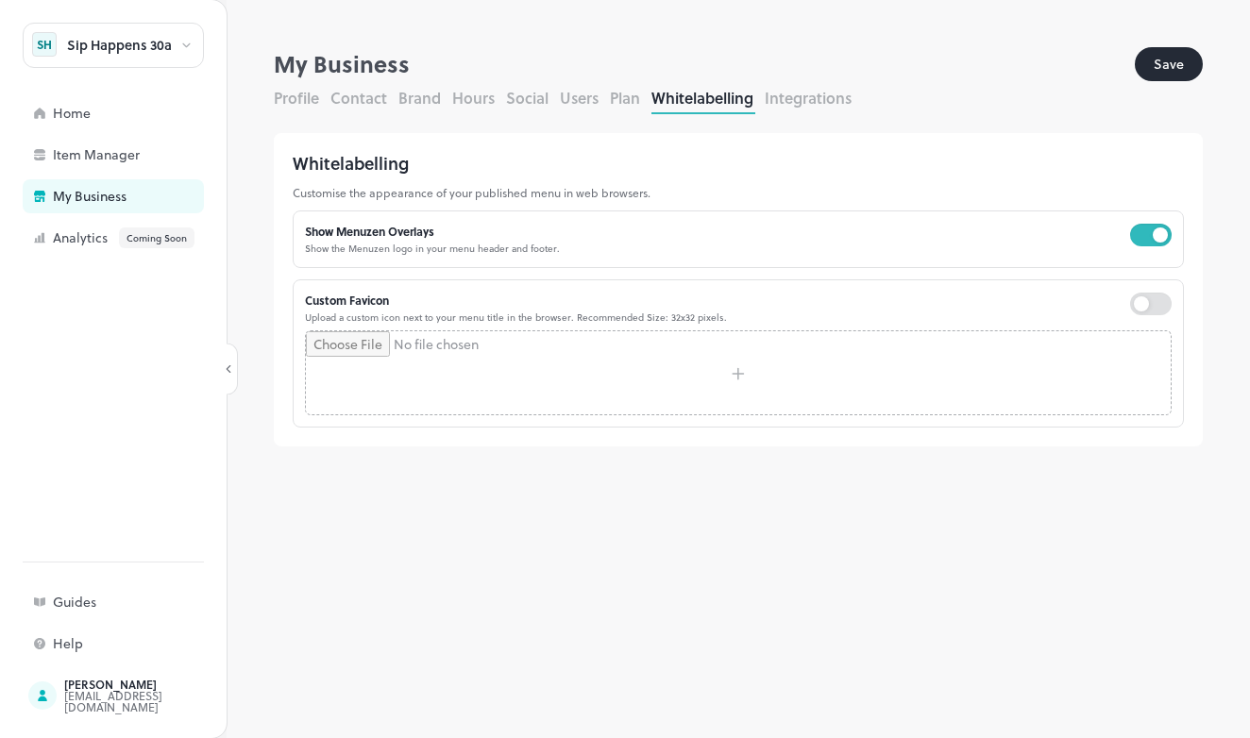
click at [389, 306] on div "Custom Favicon" at bounding box center [516, 300] width 422 height 17
click at [396, 292] on div "Custom Favicon" at bounding box center [516, 300] width 422 height 17
click at [392, 296] on div "Custom Favicon" at bounding box center [516, 300] width 422 height 17
click at [384, 301] on div "Custom Favicon" at bounding box center [516, 300] width 422 height 17
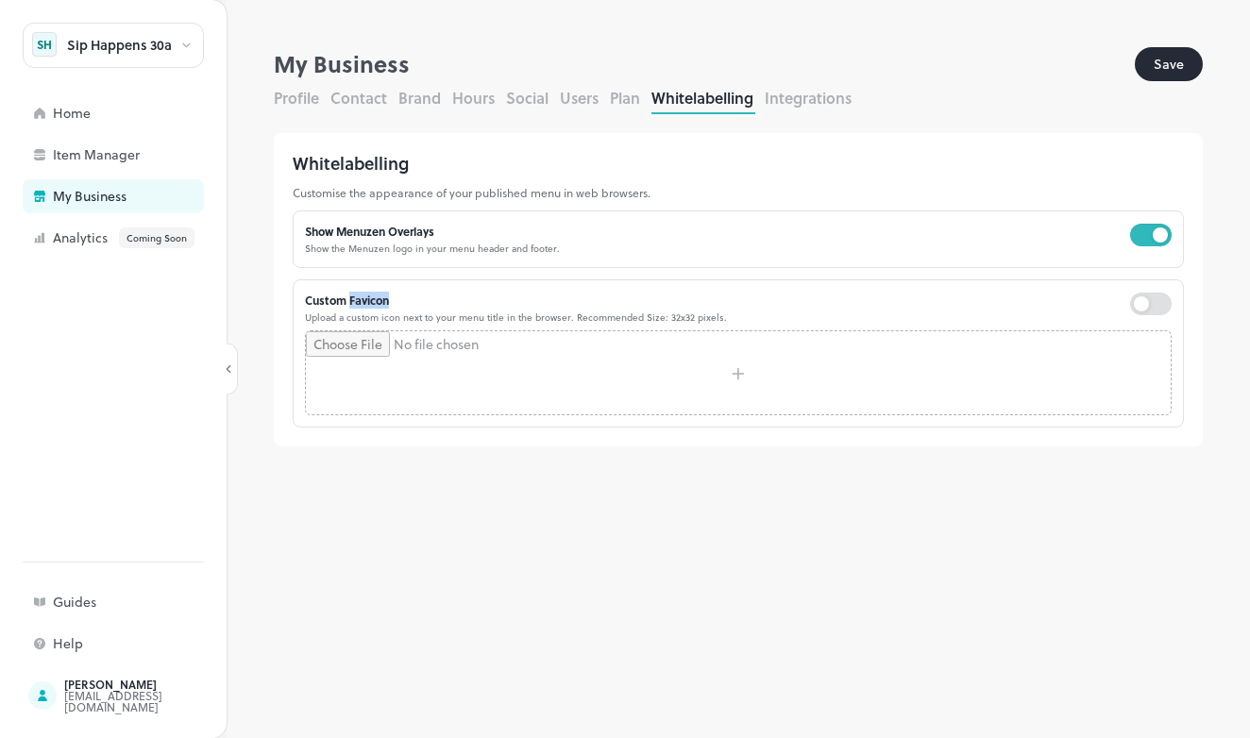
click at [384, 301] on div "Custom Favicon" at bounding box center [516, 300] width 422 height 17
click at [384, 306] on div "Custom Favicon" at bounding box center [516, 300] width 422 height 17
click at [628, 96] on button "Plan" at bounding box center [625, 98] width 30 height 22
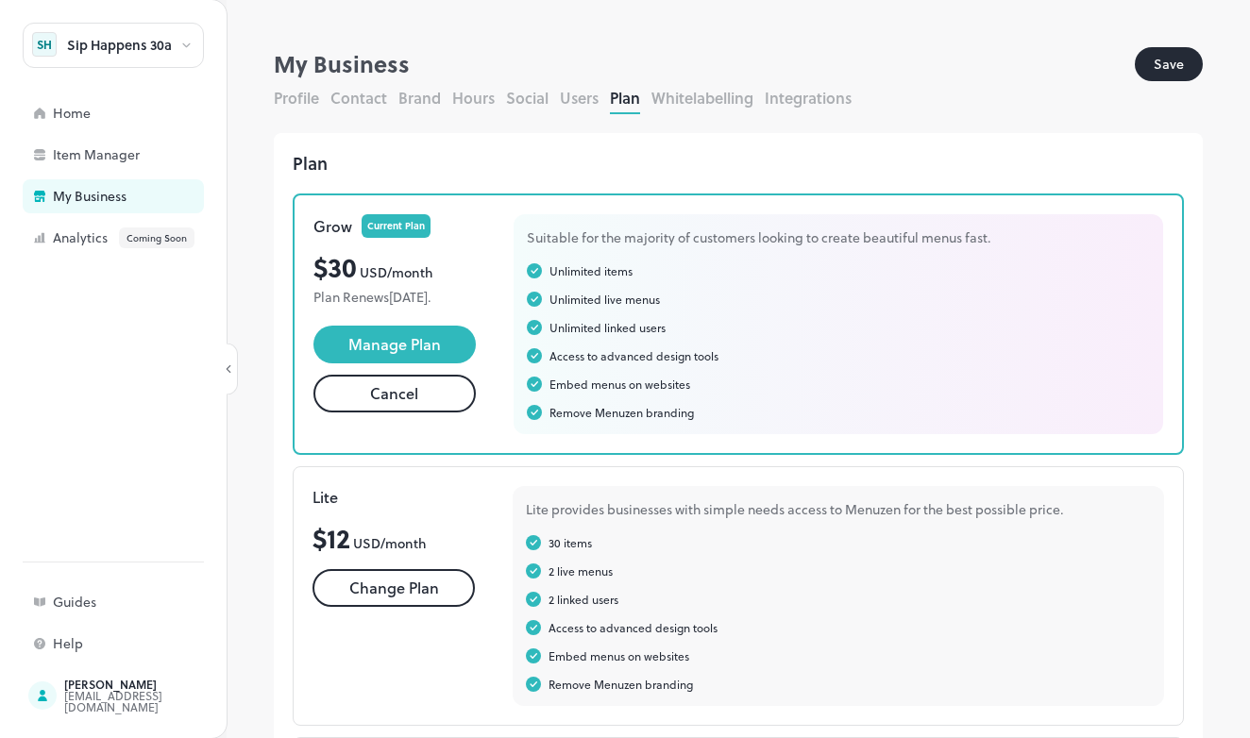
click at [695, 95] on button "Whitelabelling" at bounding box center [702, 98] width 102 height 22
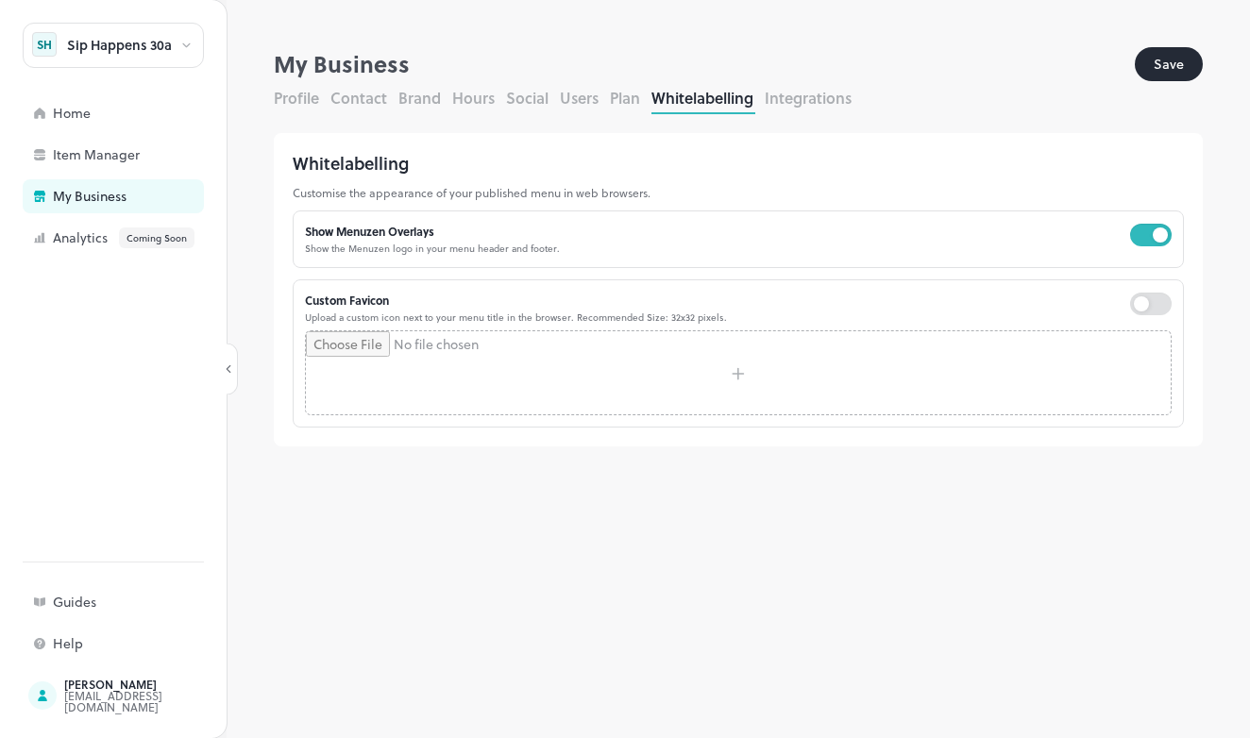
click at [633, 95] on button "Plan" at bounding box center [625, 98] width 30 height 22
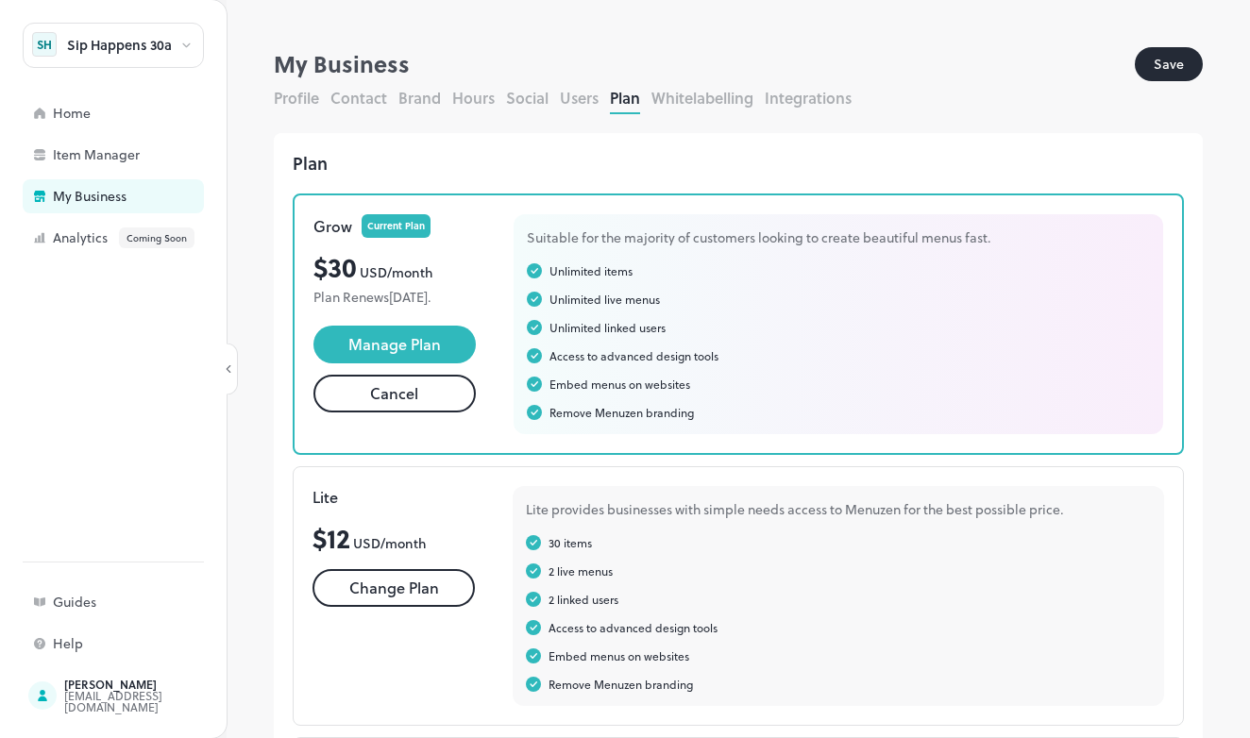
click at [421, 413] on button "Cancel" at bounding box center [394, 394] width 162 height 38
click at [684, 105] on button "Whitelabelling" at bounding box center [702, 98] width 102 height 22
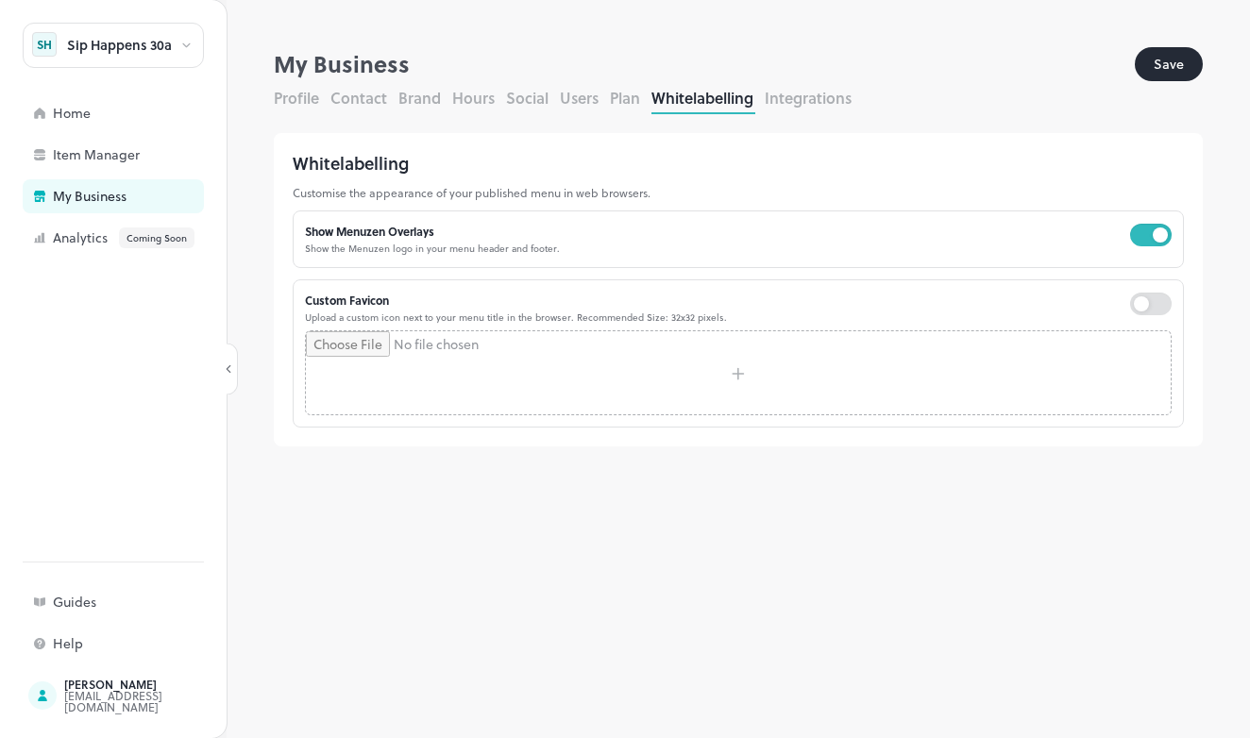
click at [431, 105] on button "Brand" at bounding box center [419, 98] width 42 height 22
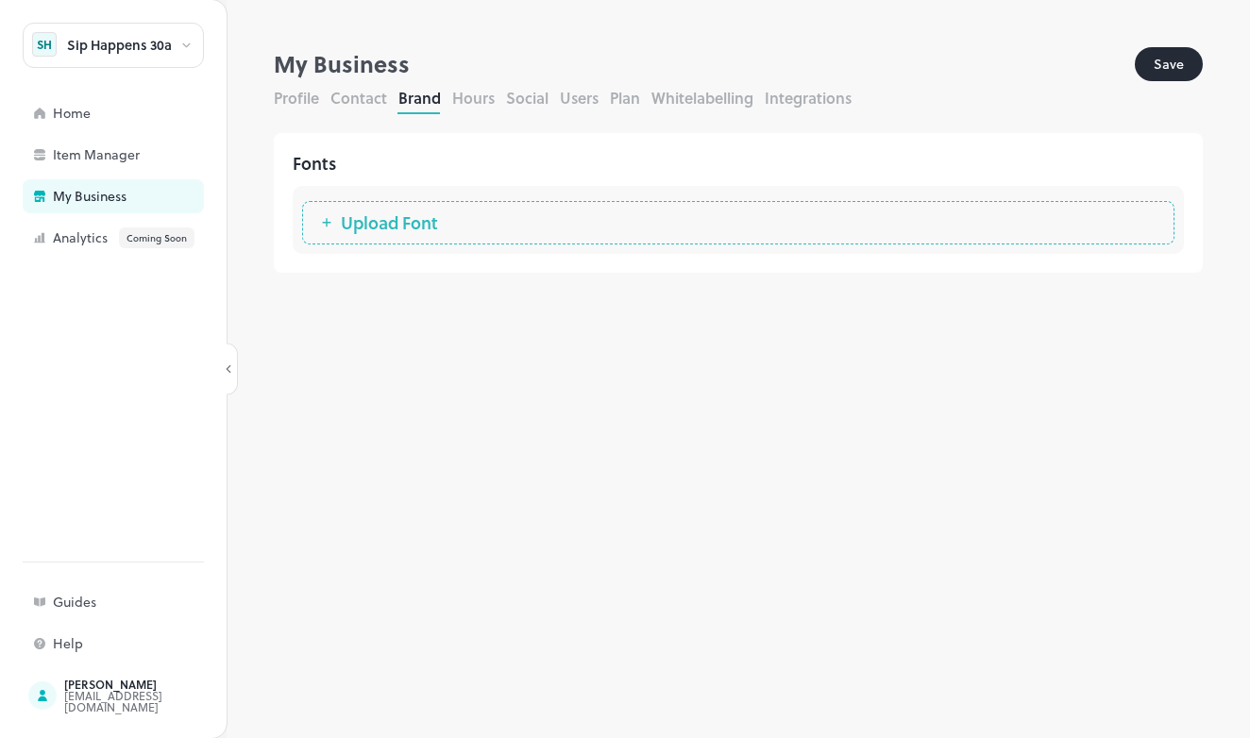
click at [483, 94] on button "Hours" at bounding box center [473, 98] width 42 height 22
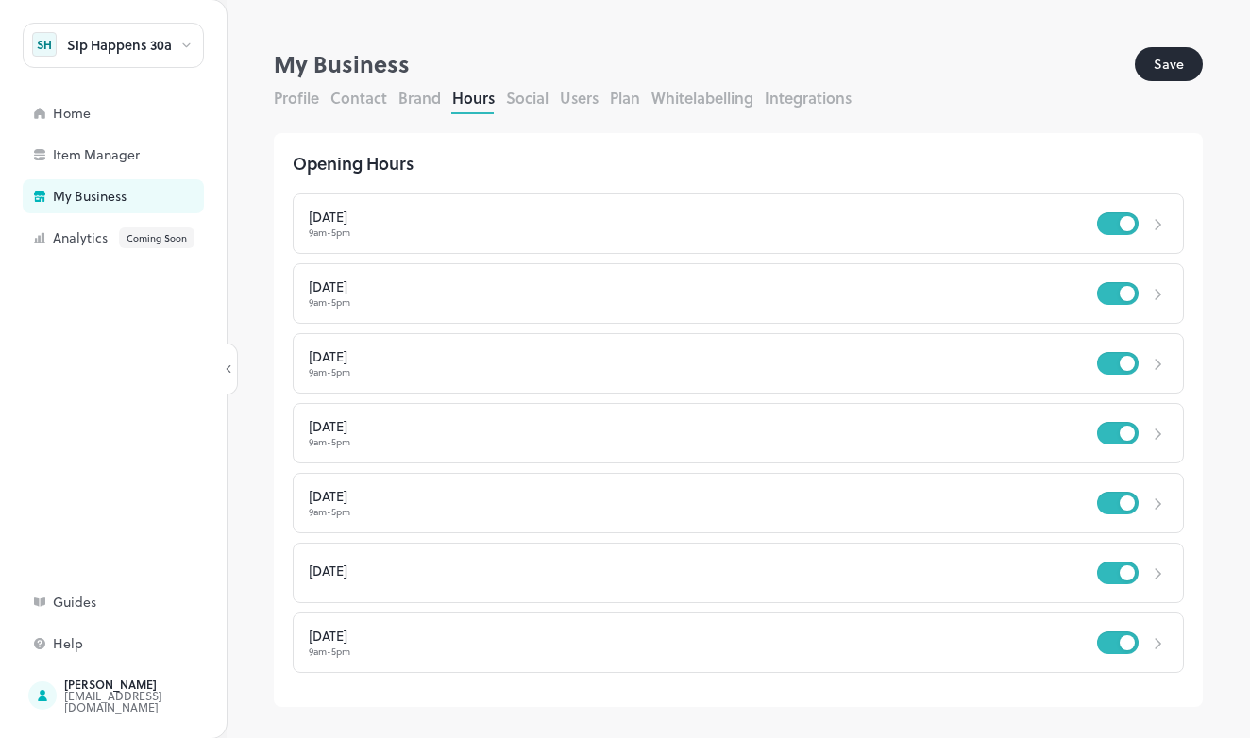
click at [369, 97] on button "Contact" at bounding box center [358, 98] width 57 height 22
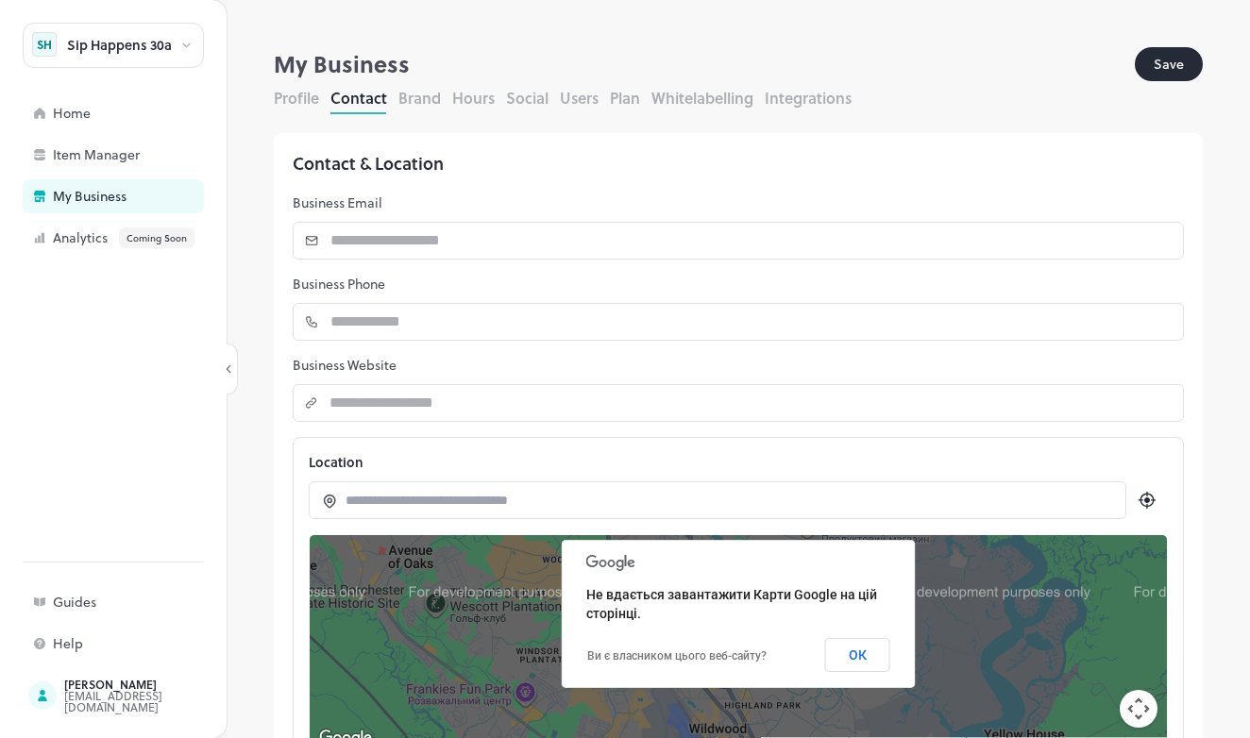
click at [280, 101] on button "Profile" at bounding box center [296, 98] width 45 height 22
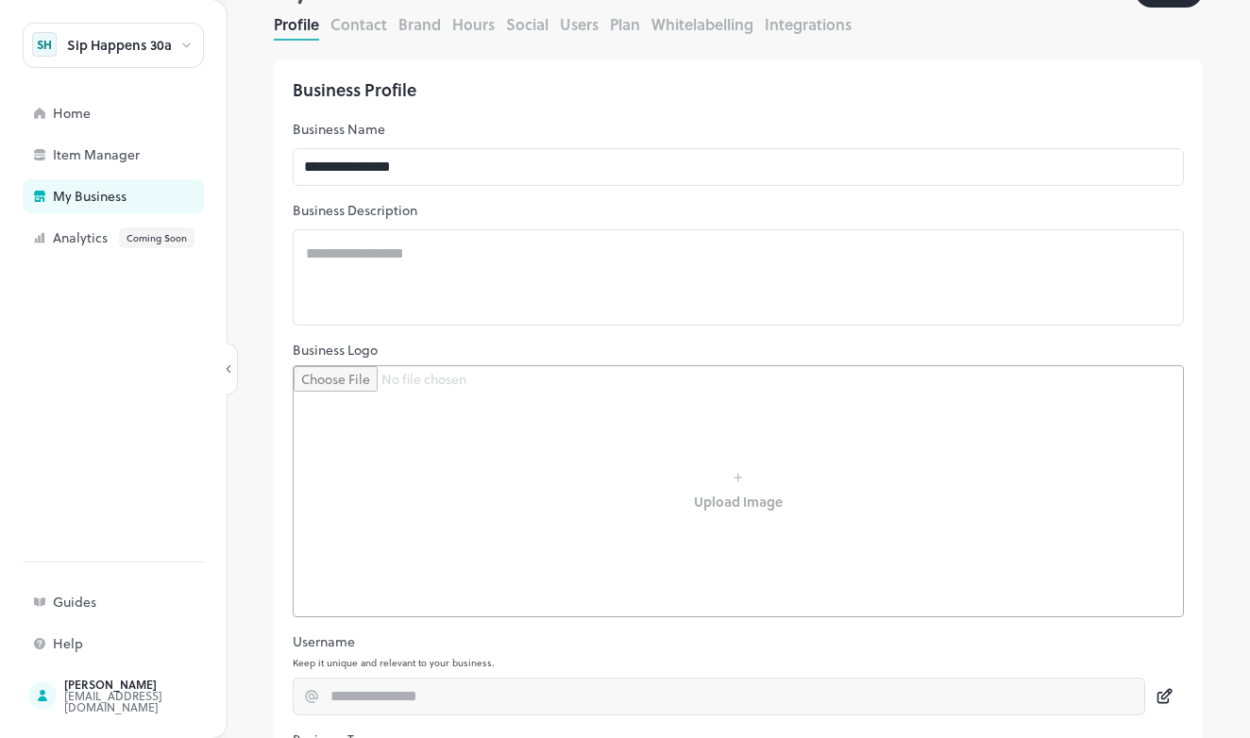
scroll to position [78, 0]
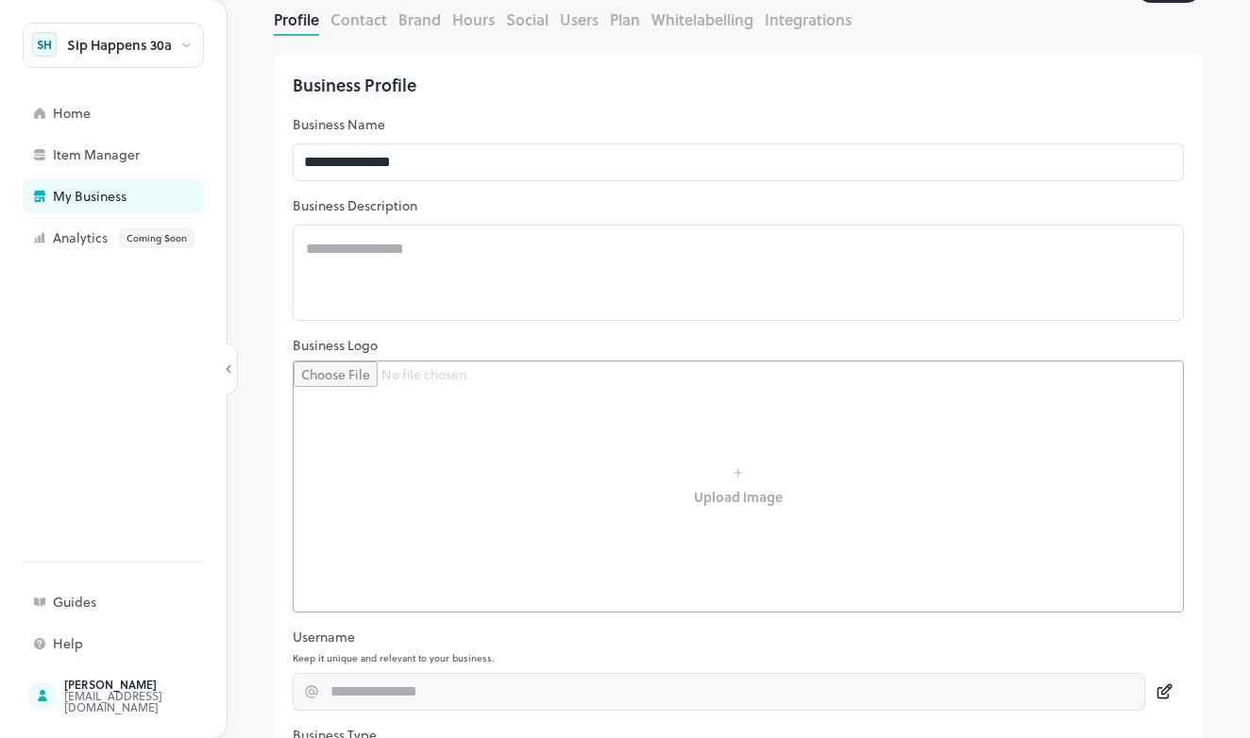
click at [732, 517] on input "file" at bounding box center [738, 487] width 889 height 250
type input "**********"
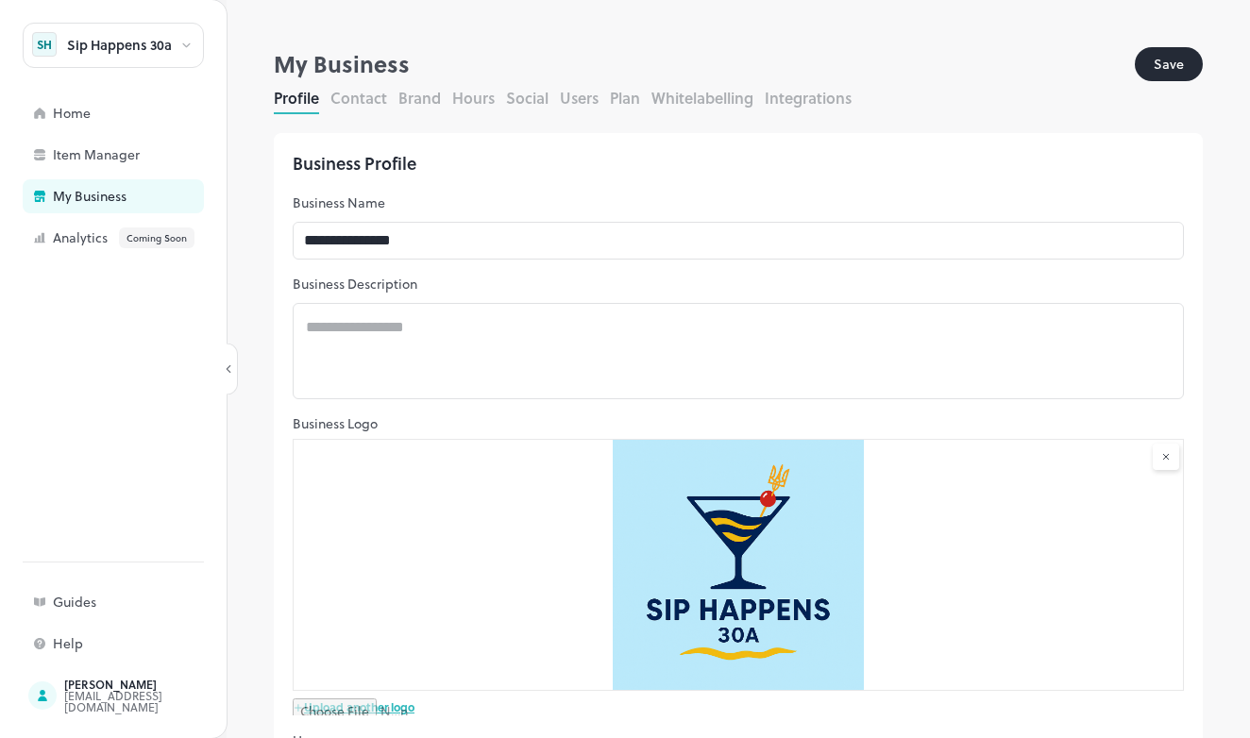
scroll to position [0, 0]
click at [381, 110] on div "Profile Contact Brand Hours Social Users Plan Whitelabelling Integrations" at bounding box center [738, 100] width 929 height 27
click at [376, 105] on button "Contact" at bounding box center [358, 98] width 57 height 22
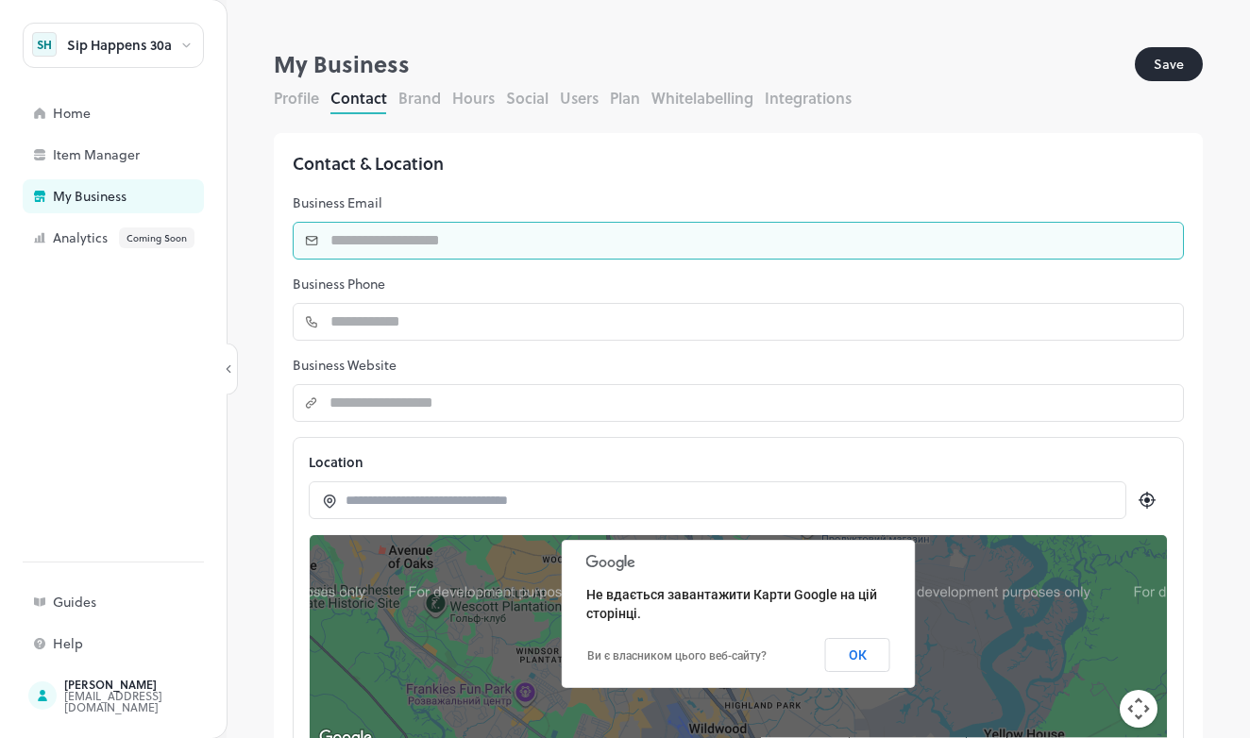
type input "**********"
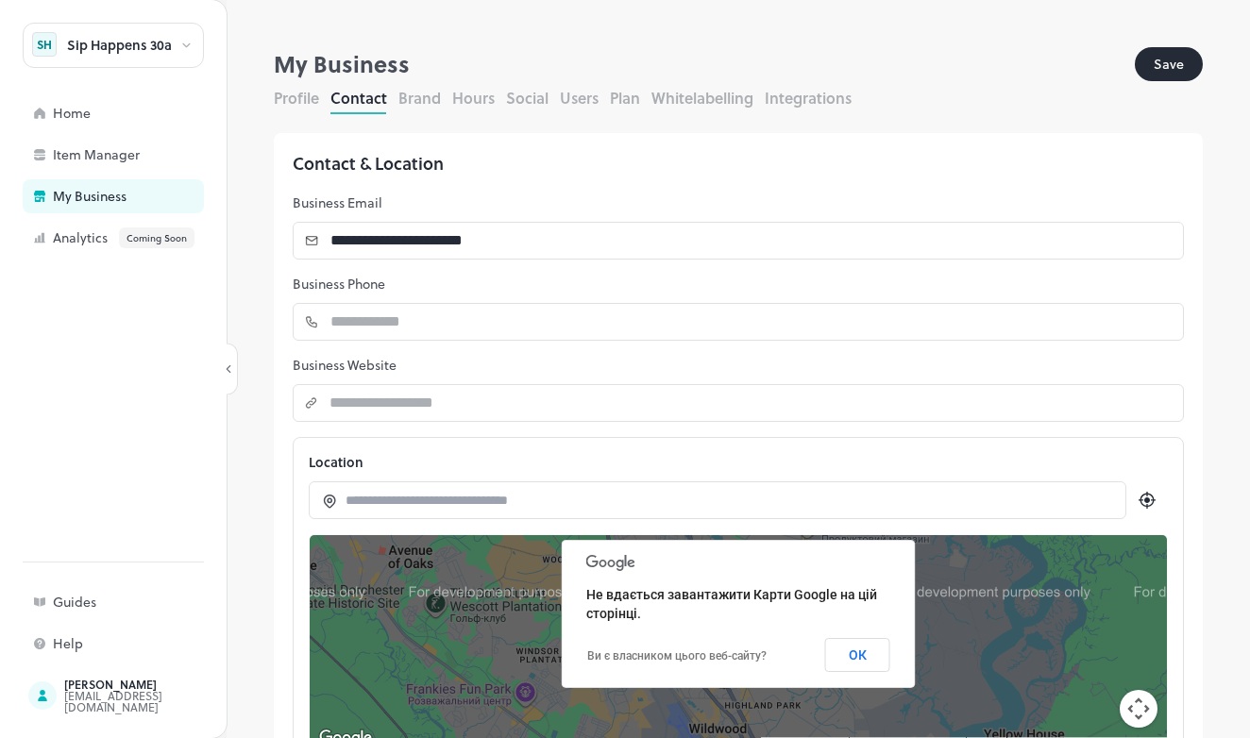
click at [469, 287] on p "Business Phone" at bounding box center [738, 284] width 891 height 19
click at [423, 94] on button "Brand" at bounding box center [419, 98] width 42 height 22
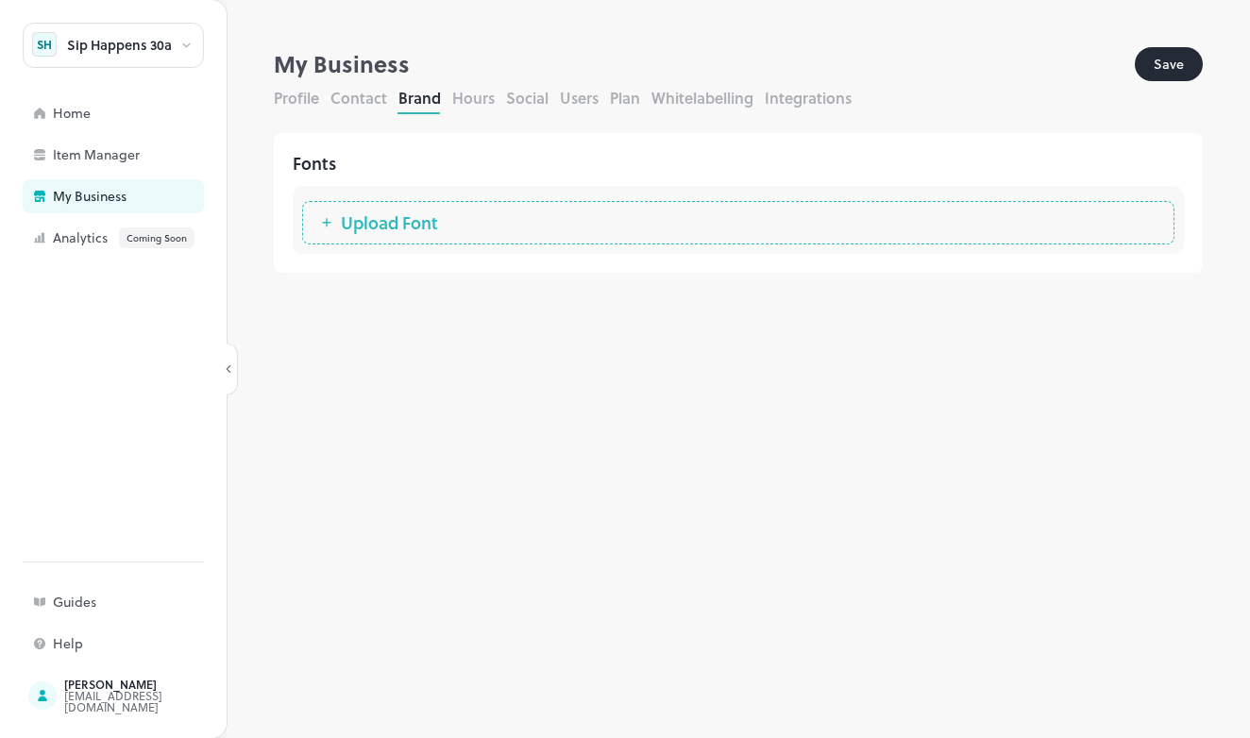
click at [471, 97] on button "Hours" at bounding box center [473, 98] width 42 height 22
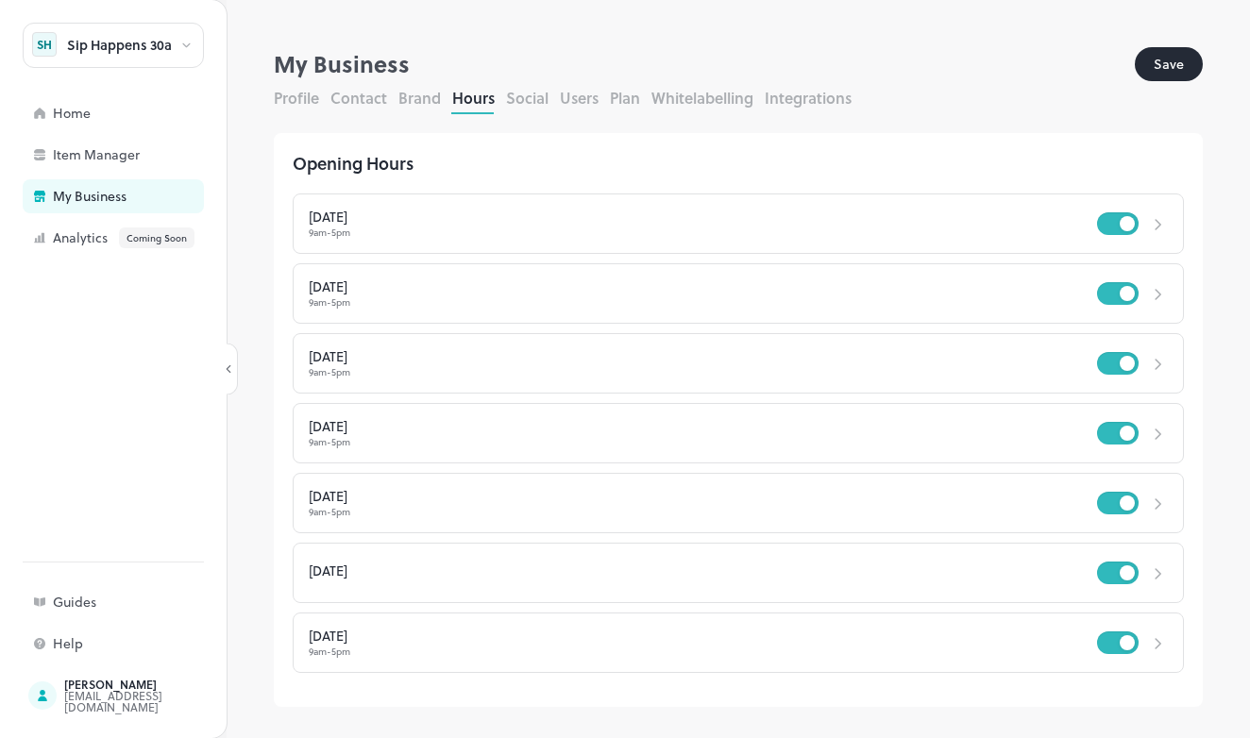
click at [511, 102] on button "Social" at bounding box center [527, 98] width 42 height 22
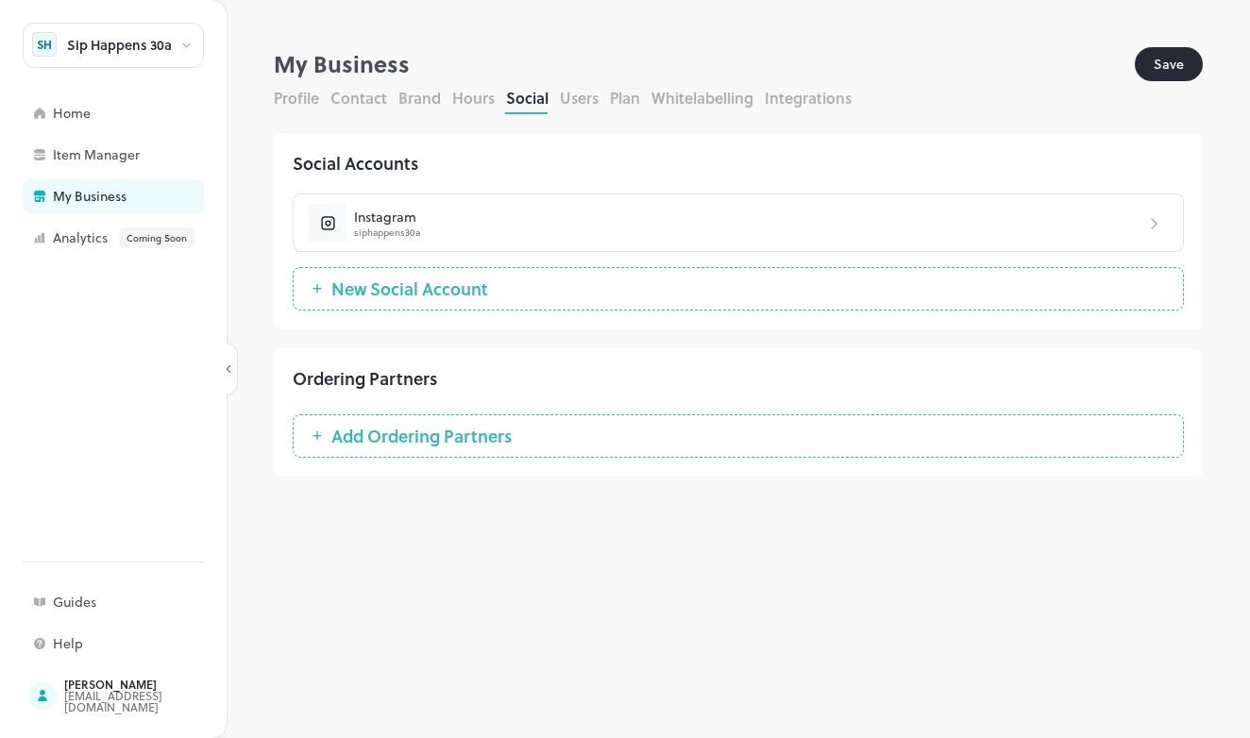
click at [576, 105] on button "Users" at bounding box center [579, 98] width 39 height 22
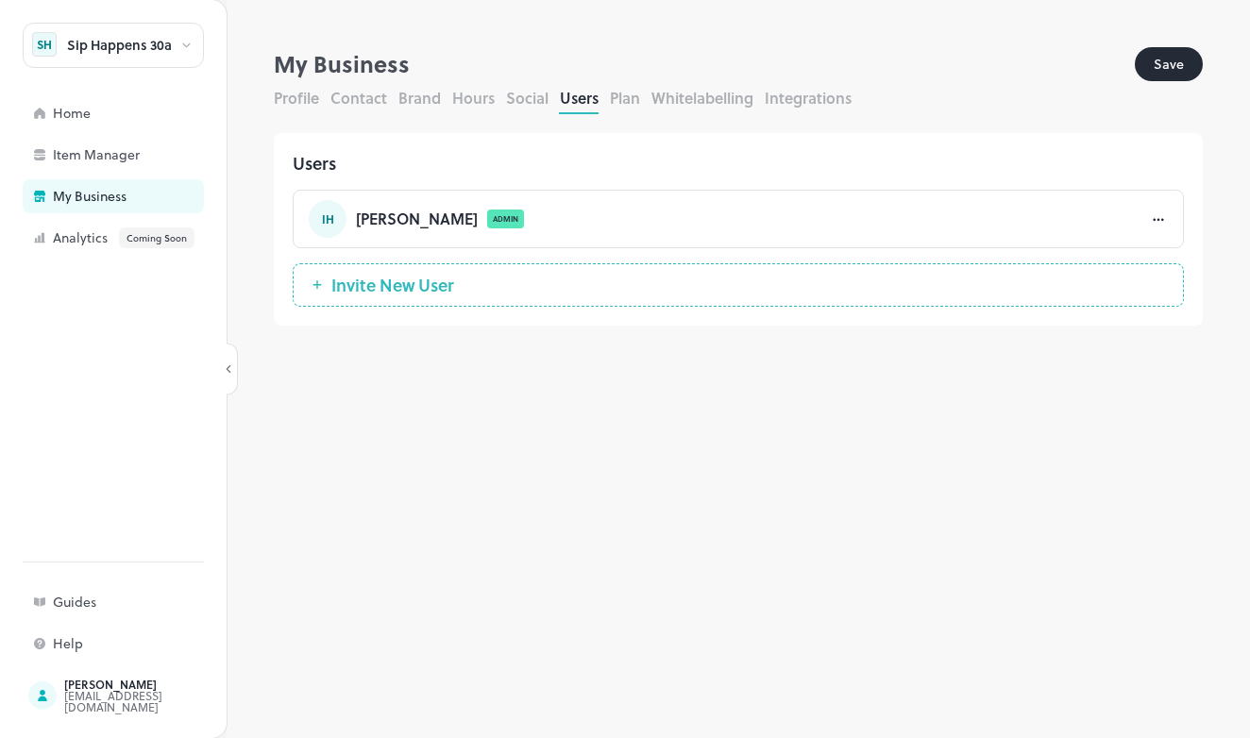
click at [610, 104] on button "Plan" at bounding box center [625, 98] width 30 height 22
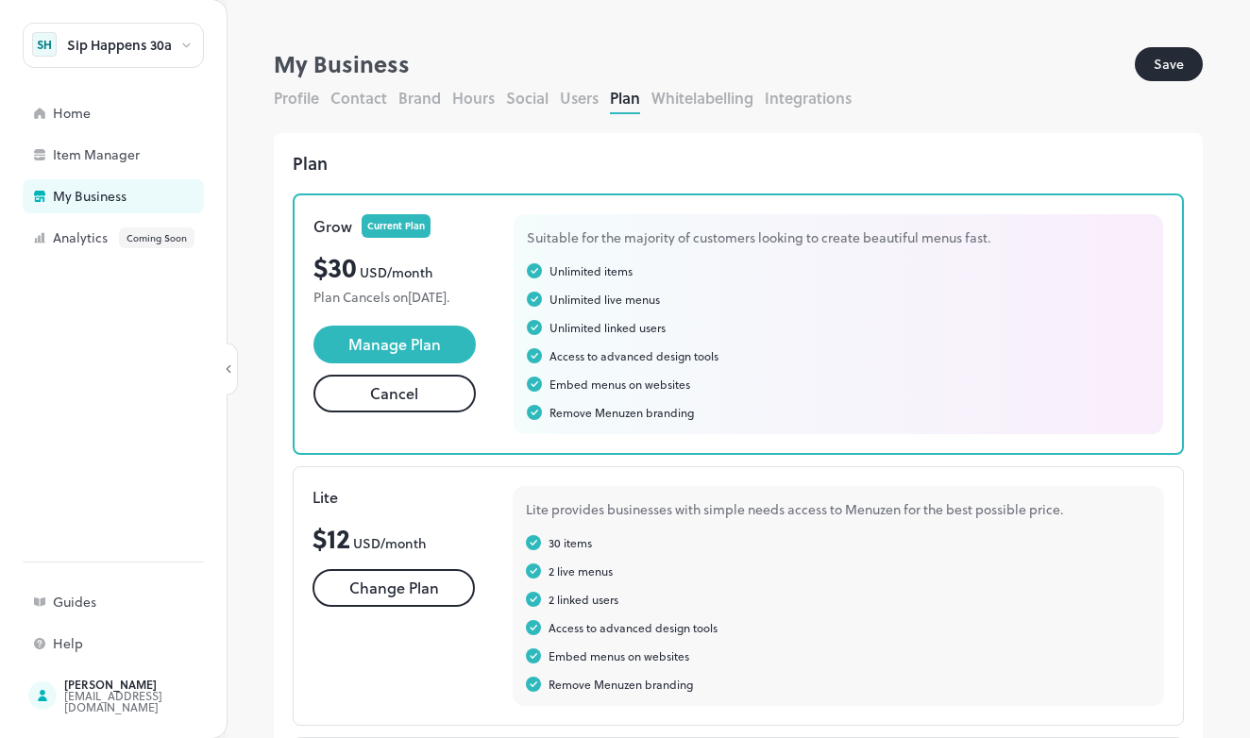
click at [1170, 59] on button "Save" at bounding box center [1169, 64] width 68 height 34
click at [94, 148] on div "Item Manager" at bounding box center [147, 154] width 189 height 13
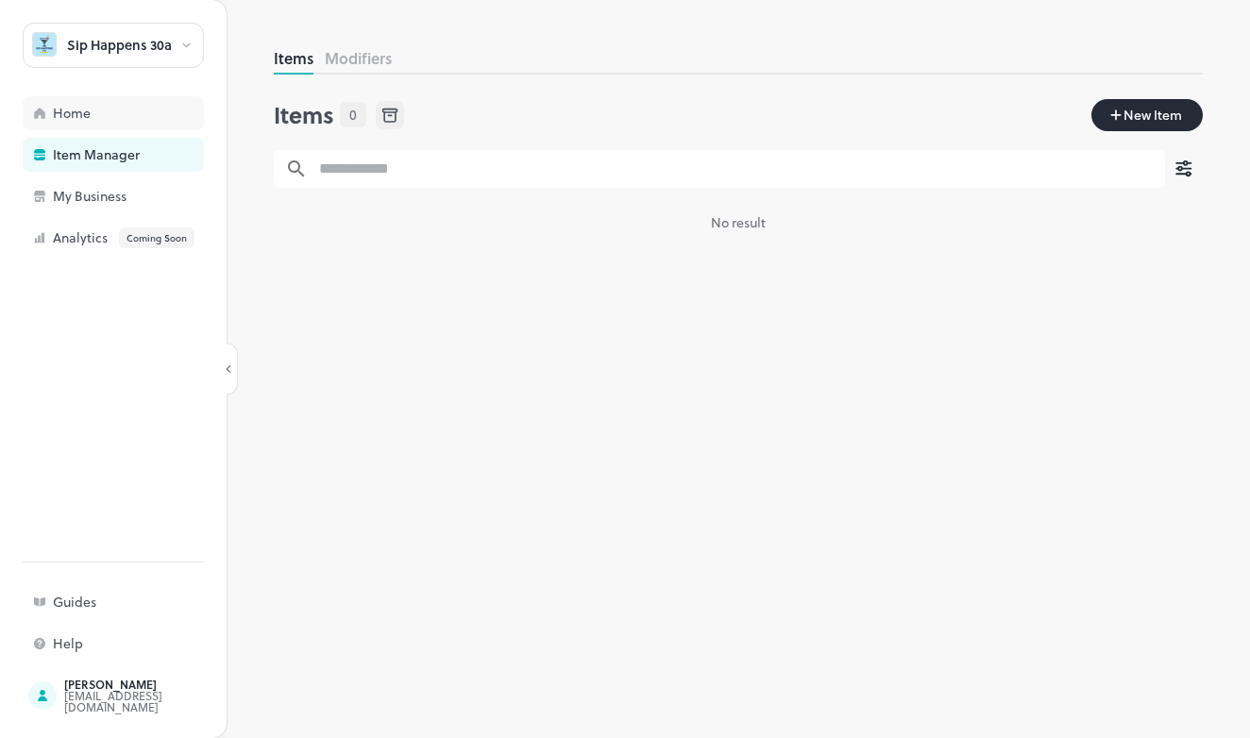
click at [132, 122] on div "Home" at bounding box center [113, 113] width 181 height 34
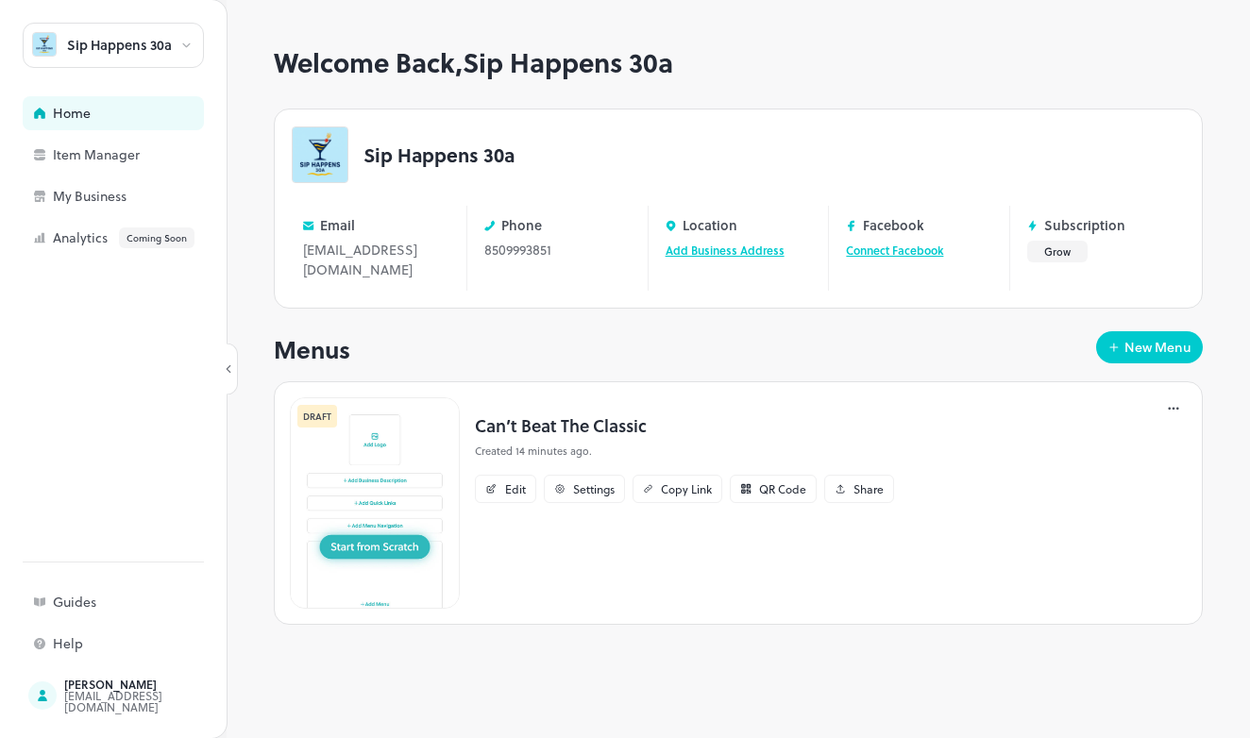
click at [926, 455] on div "DRAFT Can’t Beat The Classic Created 14 minutes ago. Edit Settings Copy Link QR…" at bounding box center [738, 503] width 929 height 244
click at [516, 490] on div "Edit" at bounding box center [515, 488] width 21 height 11
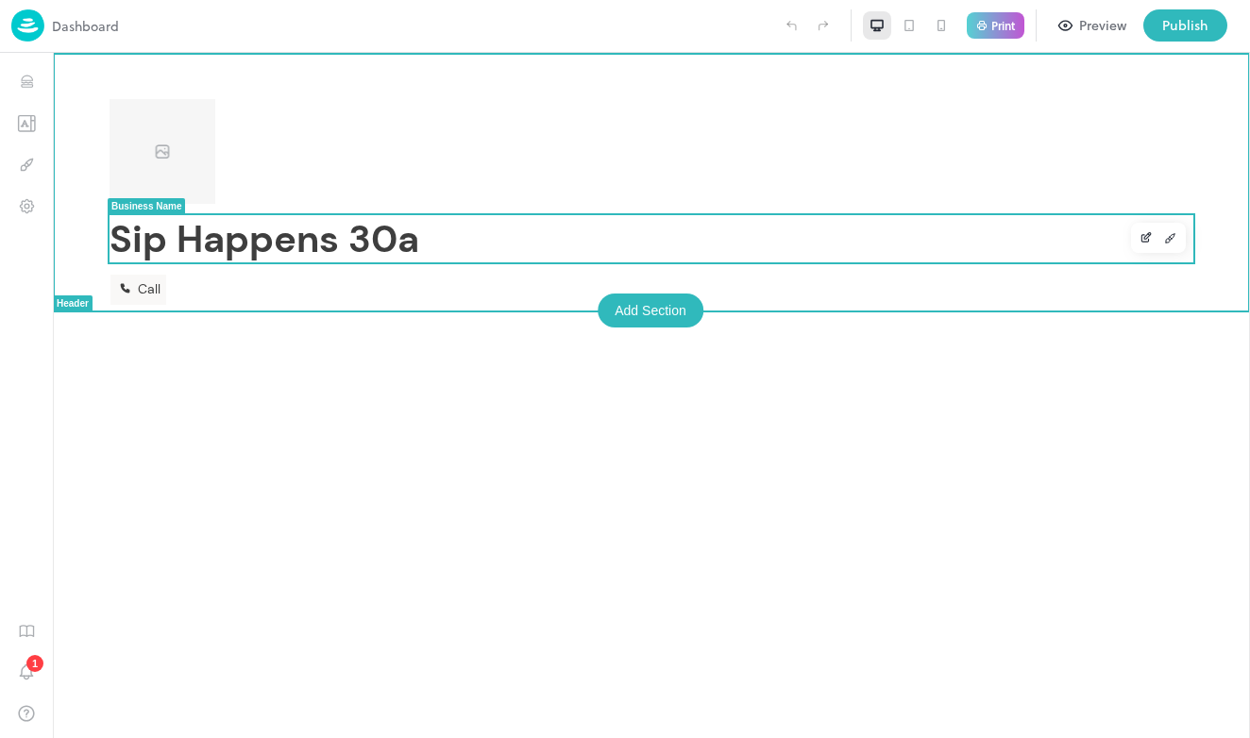
click at [473, 240] on div "Sip Happens 30a" at bounding box center [651, 238] width 1084 height 47
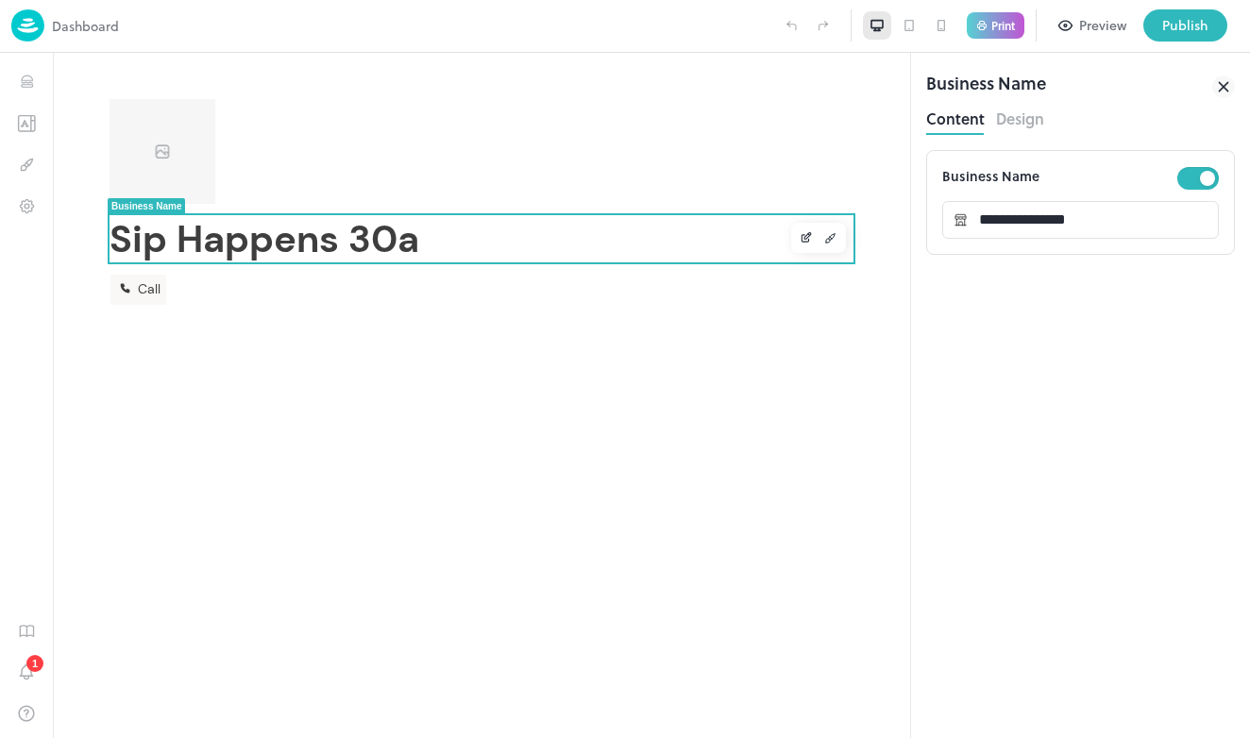
click at [1017, 123] on button "Design" at bounding box center [1020, 116] width 48 height 25
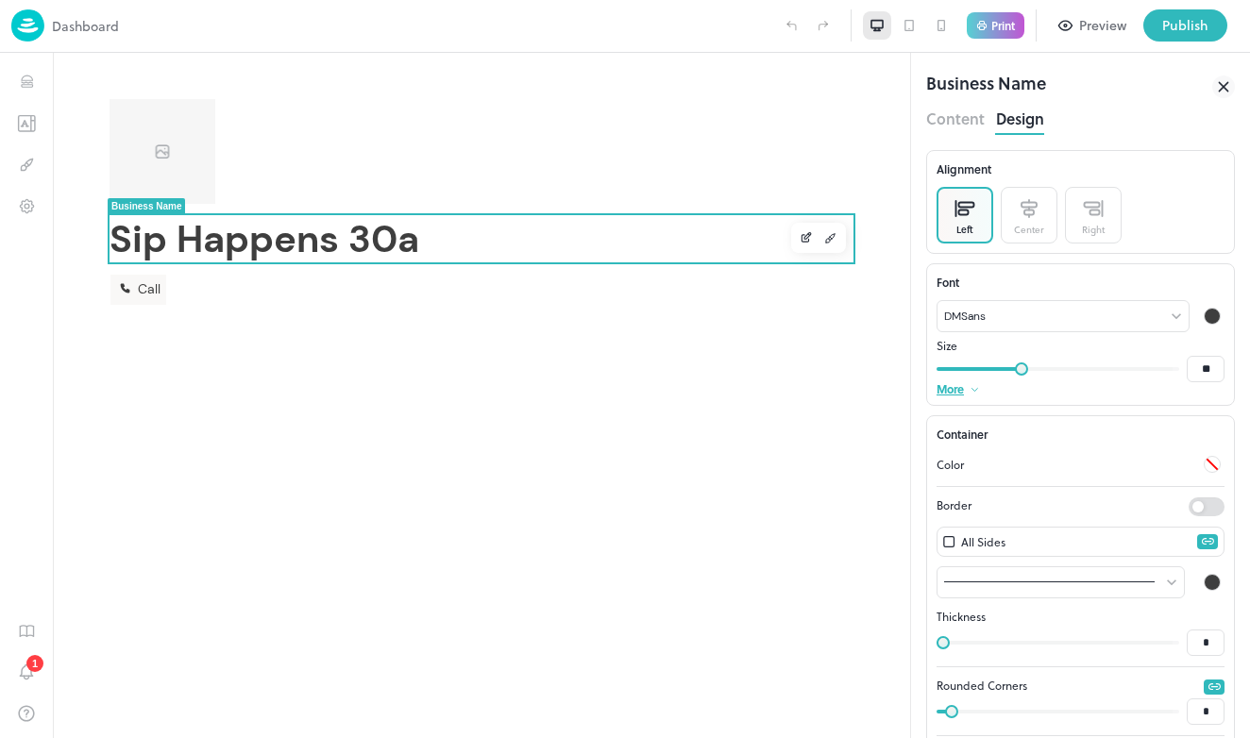
click at [783, 362] on div "Sip Happens 30a Call" at bounding box center [481, 395] width 857 height 685
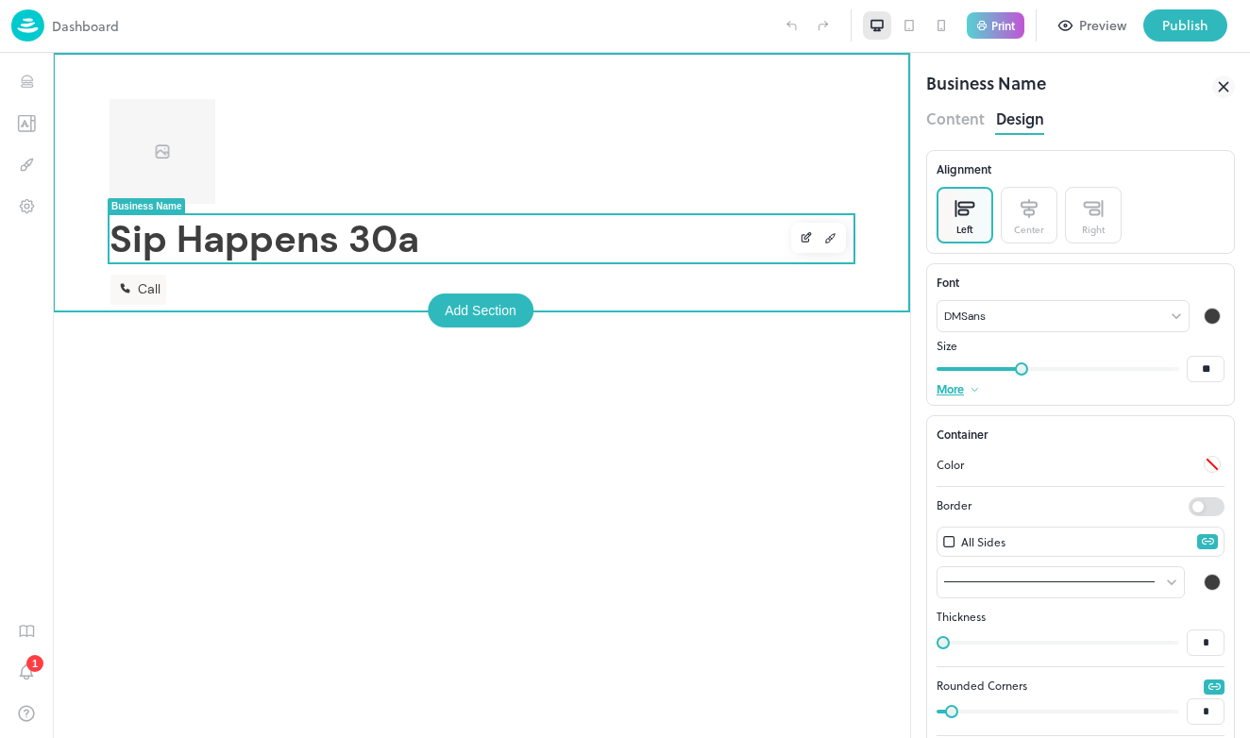
click at [393, 242] on span "Sip Happens 30a" at bounding box center [264, 238] width 310 height 47
click at [409, 242] on span "Sip Happens 30a" at bounding box center [264, 238] width 310 height 47
click at [814, 235] on button "Edit" at bounding box center [806, 238] width 25 height 25
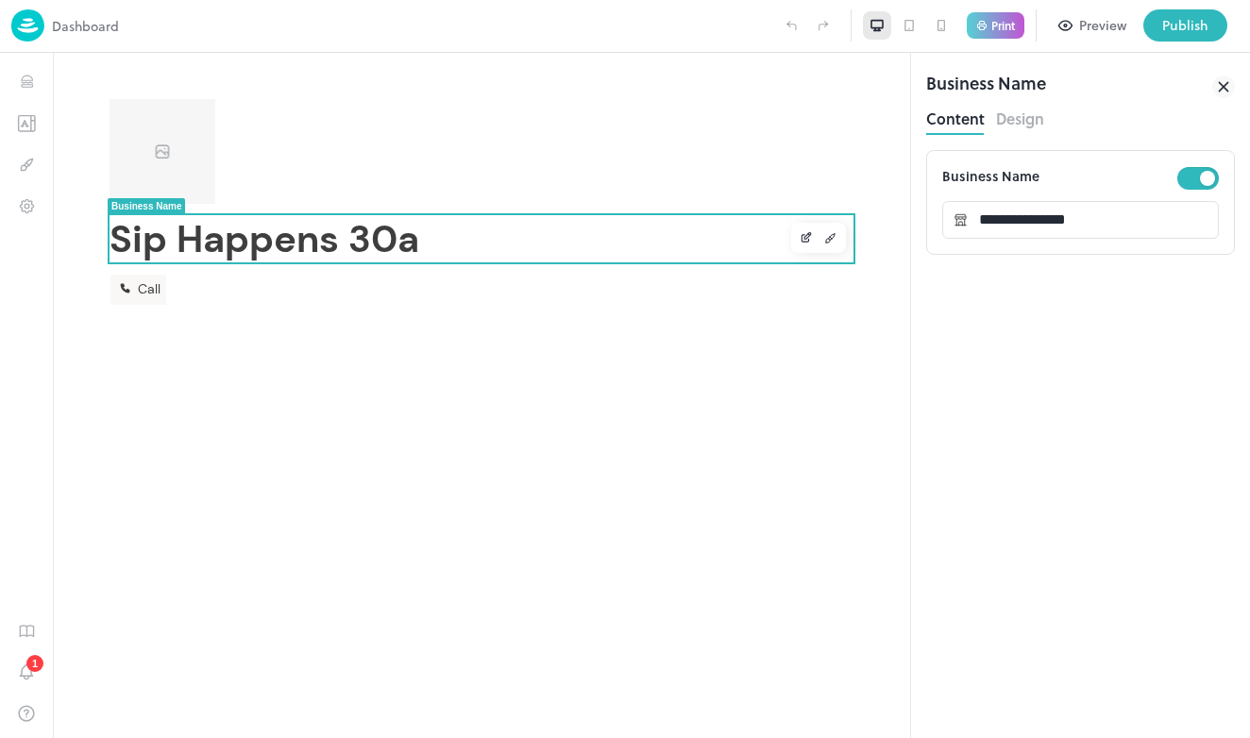
click at [999, 126] on button "Design" at bounding box center [1020, 116] width 48 height 25
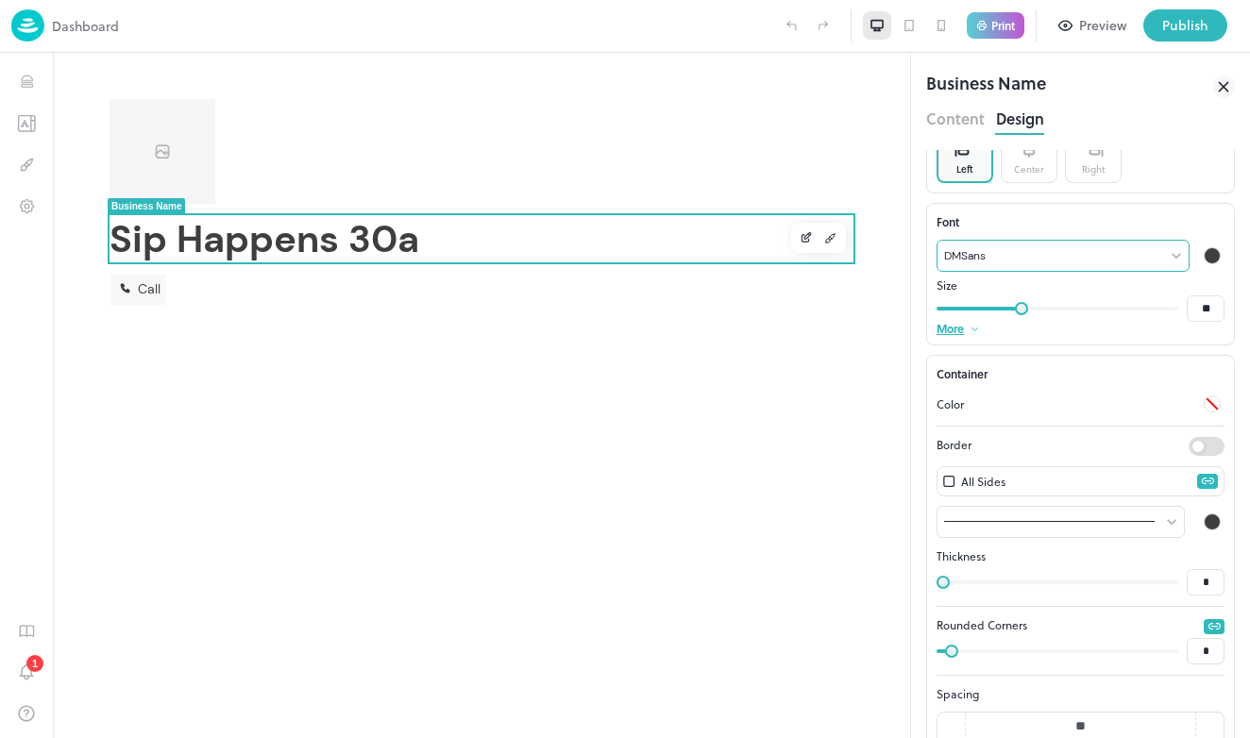
scroll to position [63, 0]
click at [1209, 401] on div at bounding box center [1212, 401] width 17 height 17
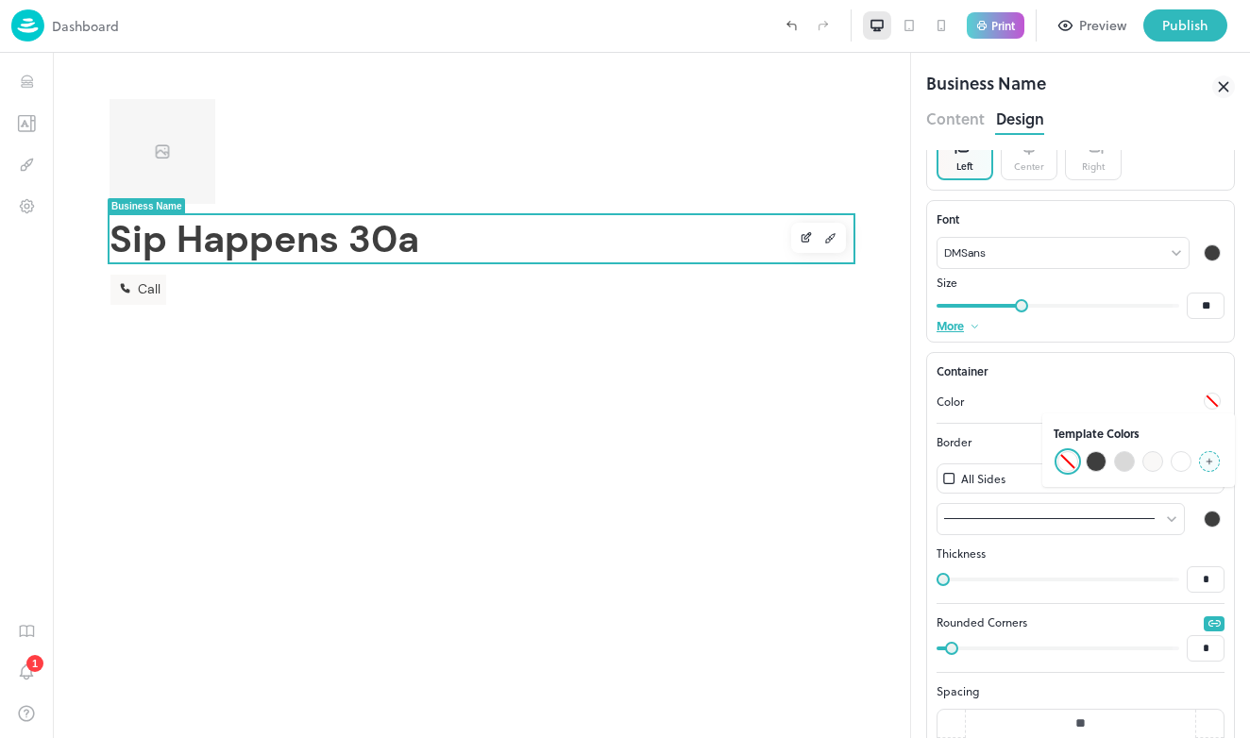
click at [1099, 459] on div at bounding box center [1096, 461] width 21 height 21
click at [1213, 393] on div at bounding box center [1212, 401] width 17 height 17
click at [1073, 458] on div at bounding box center [1067, 461] width 21 height 21
click at [1216, 405] on div at bounding box center [1212, 401] width 12 height 12
click at [1217, 465] on div at bounding box center [1209, 461] width 21 height 21
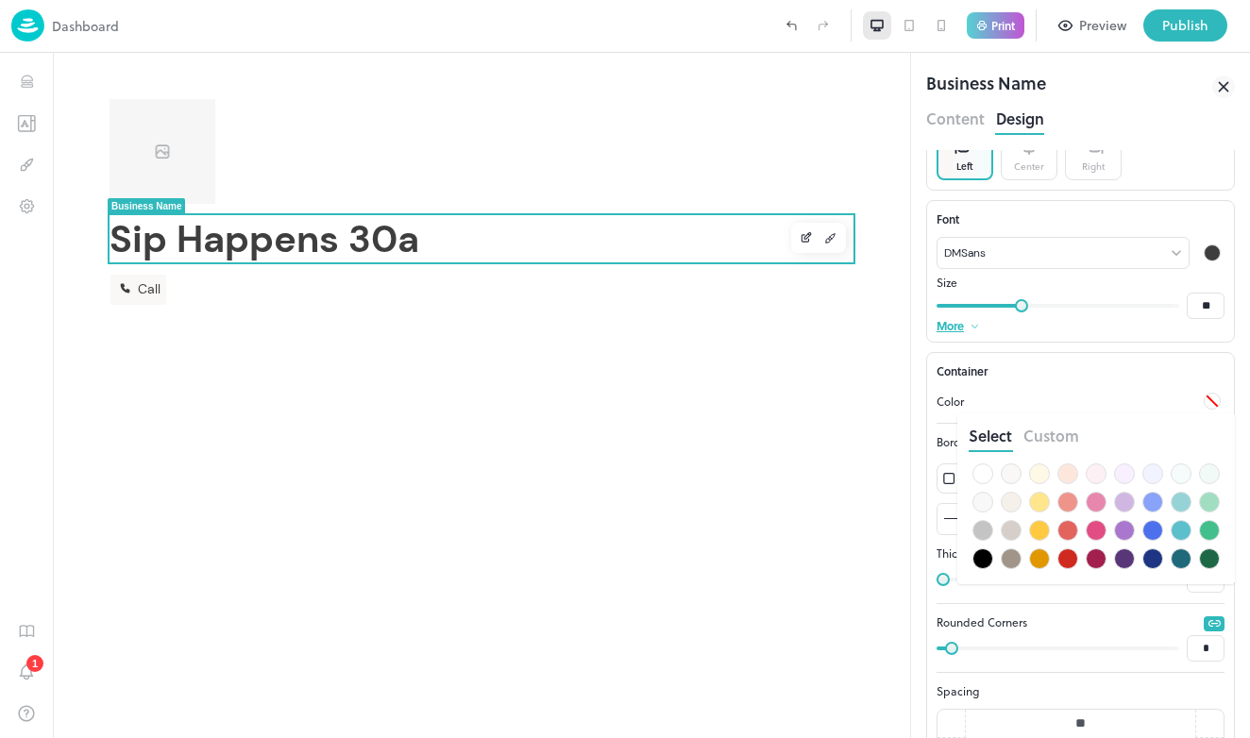
click at [1042, 501] on div at bounding box center [1039, 502] width 21 height 21
click at [704, 316] on div at bounding box center [625, 369] width 1250 height 738
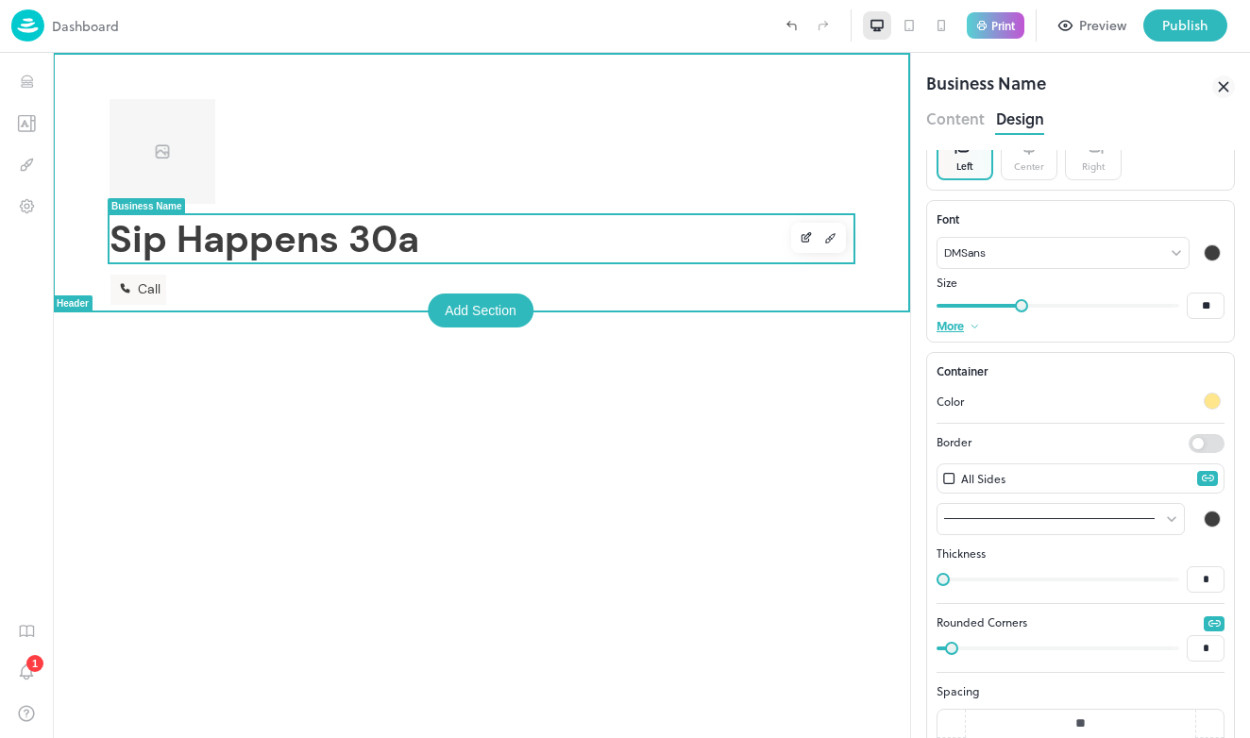
click at [371, 239] on span "Sip Happens 30a" at bounding box center [264, 238] width 310 height 49
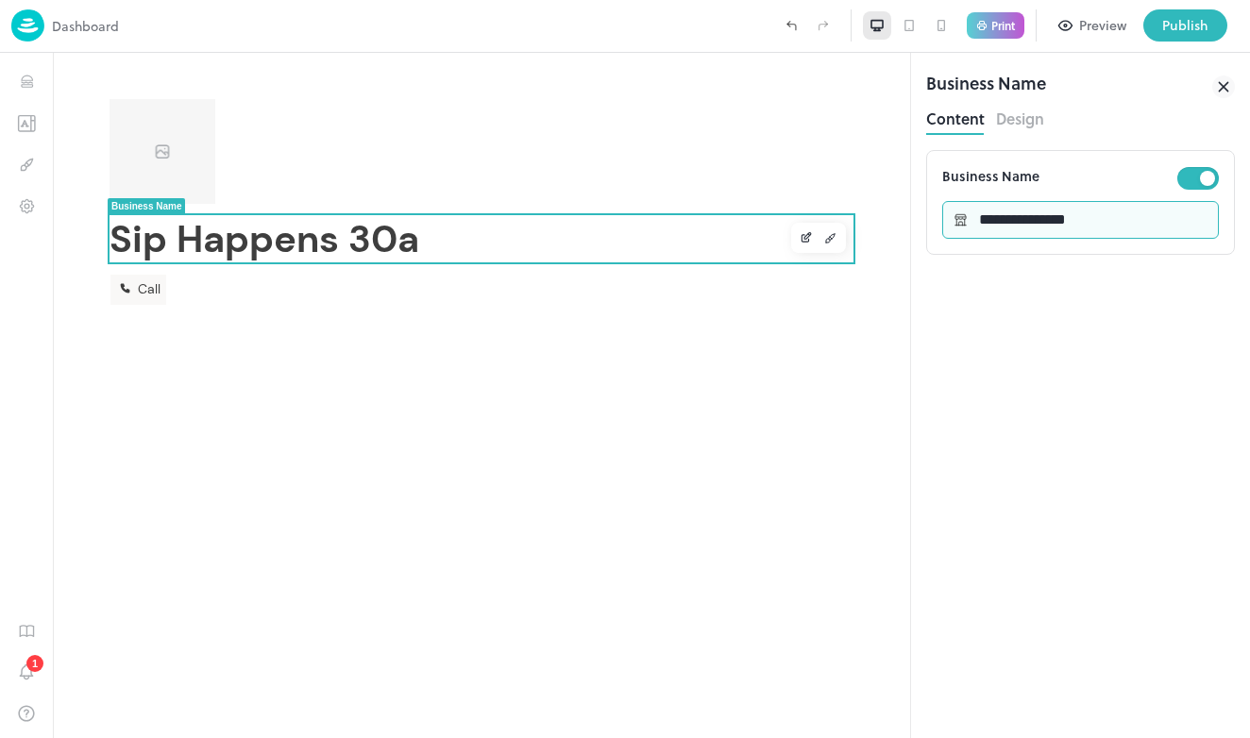
click at [1096, 231] on input "**********" at bounding box center [1093, 220] width 251 height 38
click at [1034, 130] on div "Content Design" at bounding box center [1080, 119] width 309 height 31
click at [1017, 103] on div "Business Name" at bounding box center [986, 87] width 120 height 34
click at [1016, 121] on button "Design" at bounding box center [1020, 116] width 48 height 25
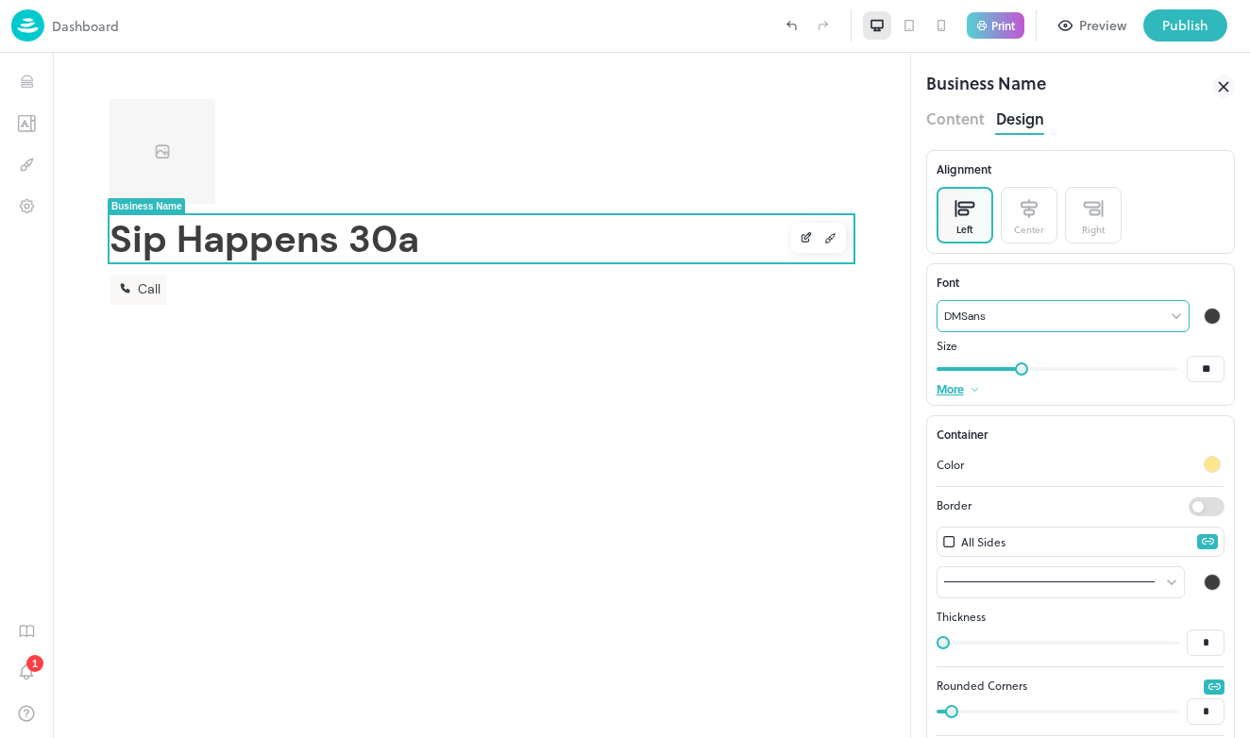
scroll to position [0, 0]
click at [972, 177] on div "Alignment" at bounding box center [1080, 168] width 288 height 17
click at [1209, 318] on div at bounding box center [1212, 316] width 17 height 17
click at [1182, 381] on div at bounding box center [1180, 376] width 21 height 21
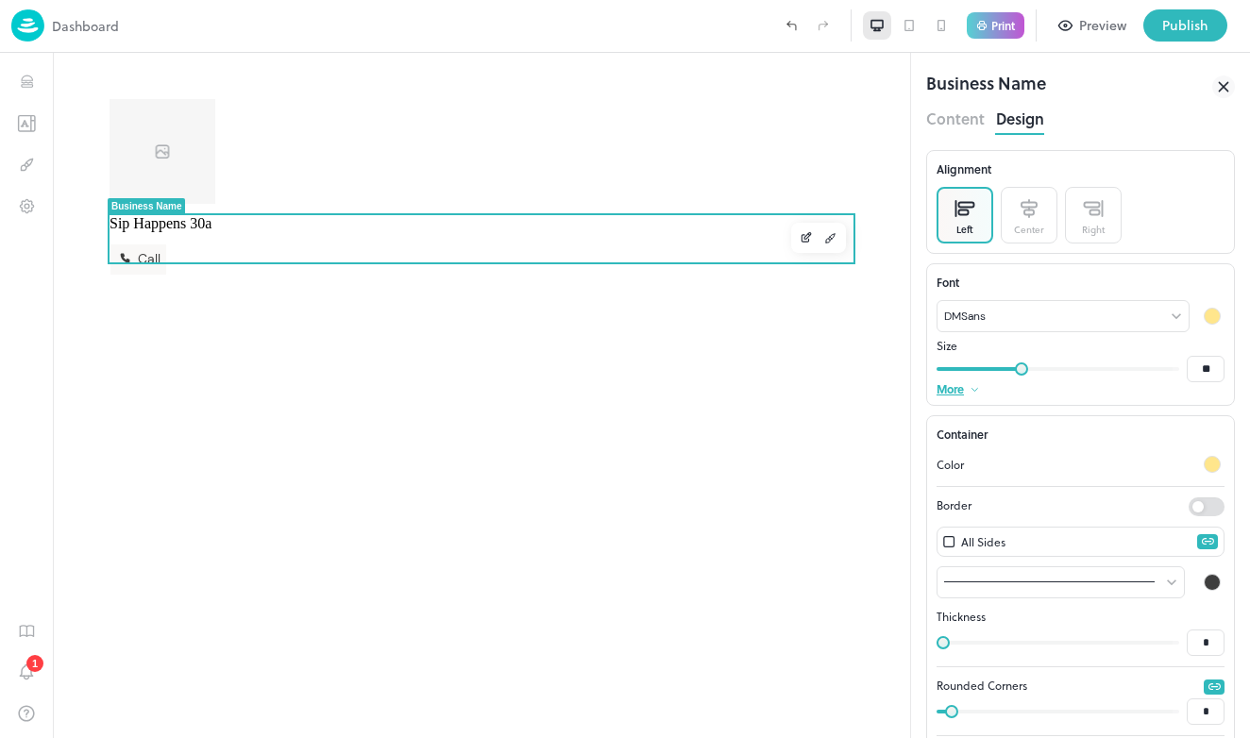
click at [1208, 318] on div at bounding box center [1212, 316] width 17 height 17
click at [1205, 383] on div at bounding box center [1209, 376] width 21 height 21
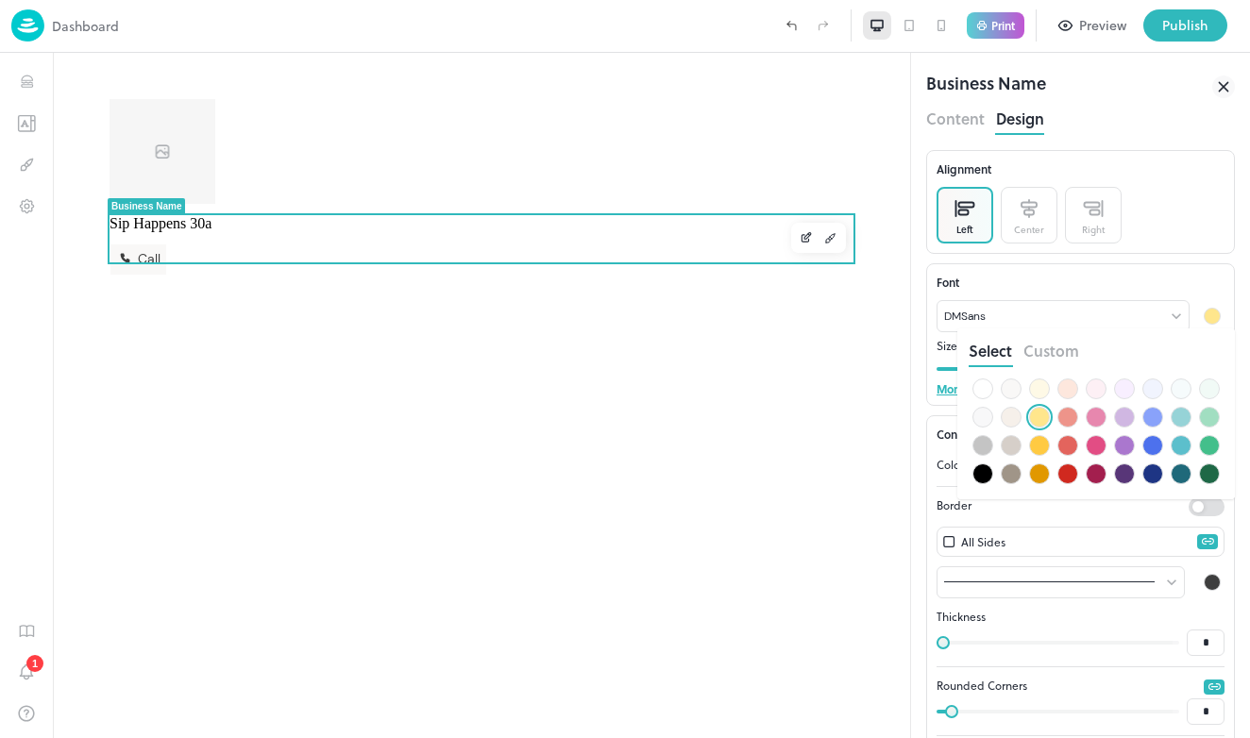
click at [1161, 413] on div at bounding box center [1152, 417] width 21 height 21
click at [1154, 441] on div at bounding box center [1152, 445] width 21 height 21
click at [598, 372] on div at bounding box center [625, 369] width 1250 height 738
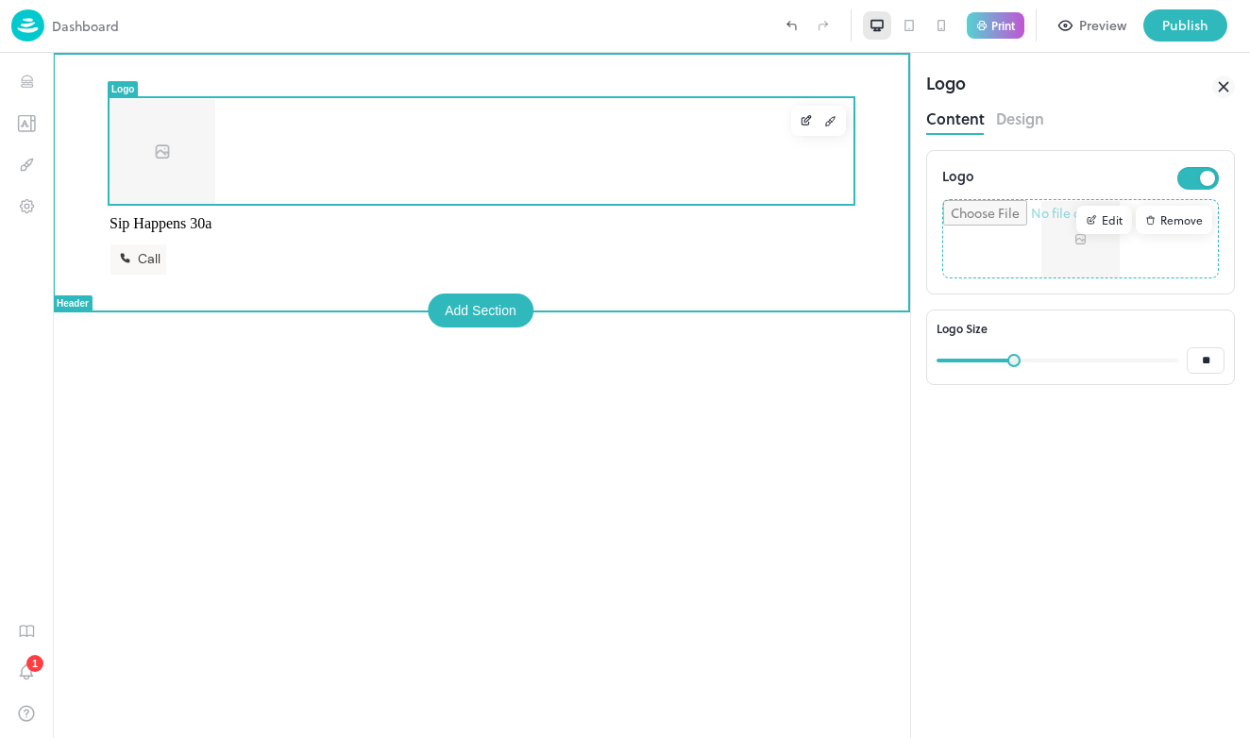
click at [275, 169] on div at bounding box center [481, 151] width 744 height 106
click at [194, 175] on img at bounding box center [162, 151] width 106 height 106
click at [804, 124] on icon "Edit" at bounding box center [807, 120] width 14 height 13
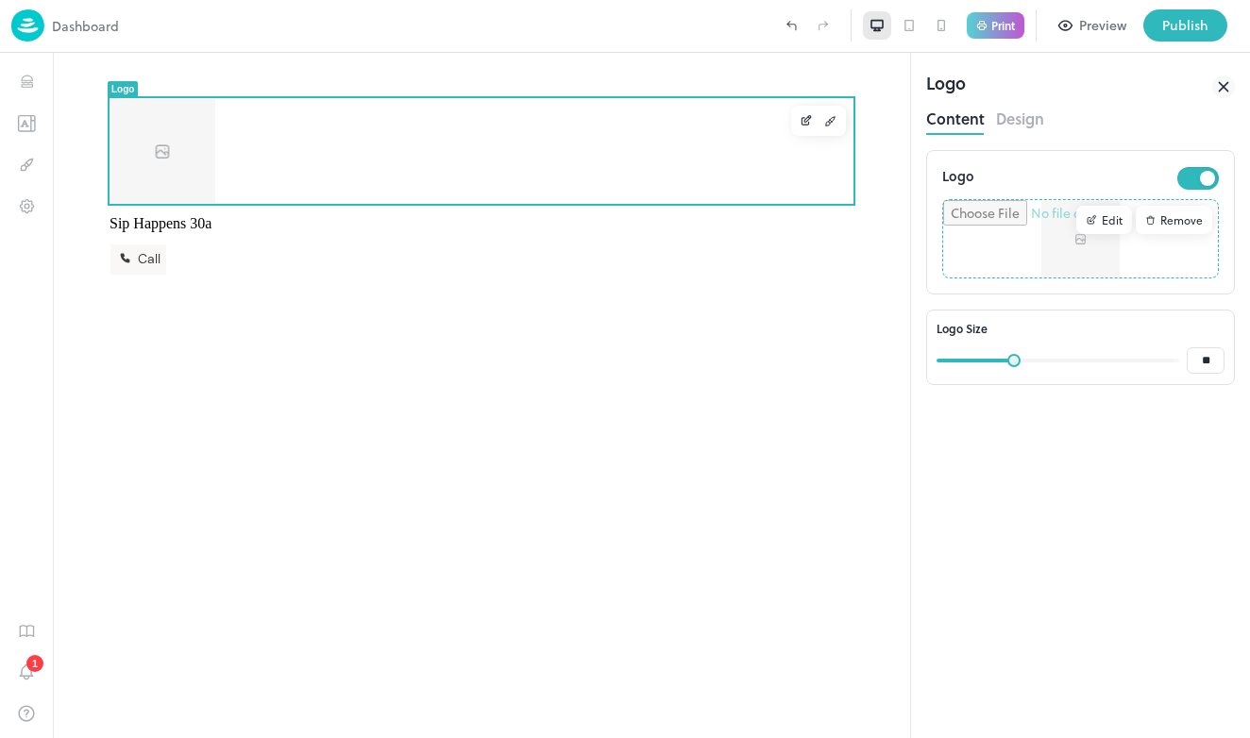
click at [1006, 227] on input "file" at bounding box center [1080, 238] width 275 height 77
type input "**********"
click at [264, 315] on div "Sip Happens 30a Call" at bounding box center [481, 395] width 857 height 685
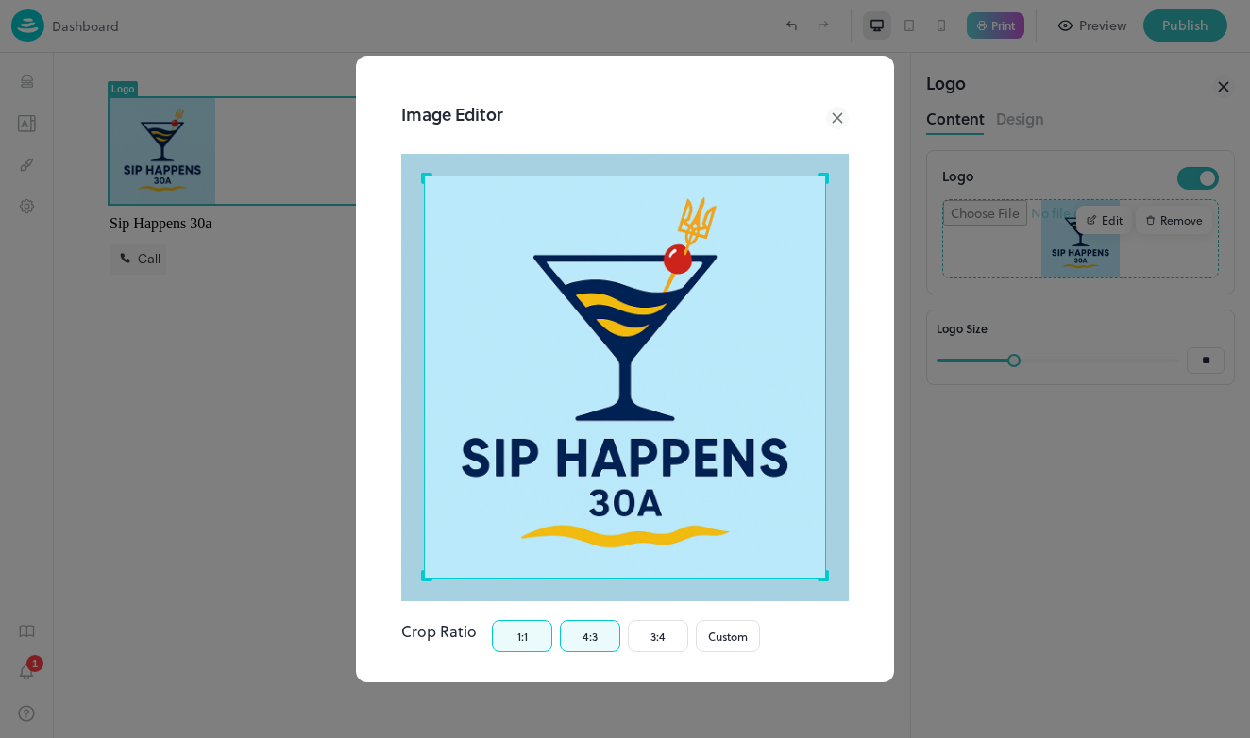
click at [605, 636] on button "4:3" at bounding box center [590, 636] width 60 height 32
click at [654, 635] on button "3:4" at bounding box center [658, 636] width 60 height 32
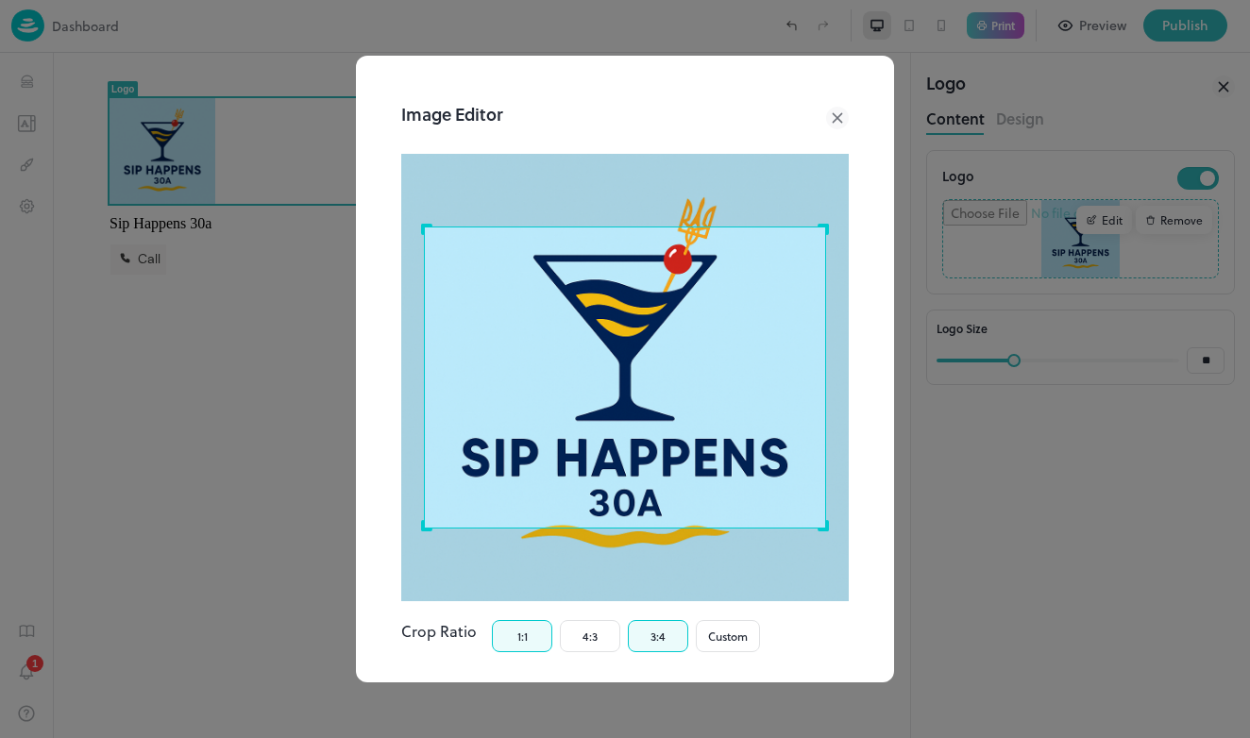
click at [533, 629] on button "1:1" at bounding box center [522, 636] width 60 height 32
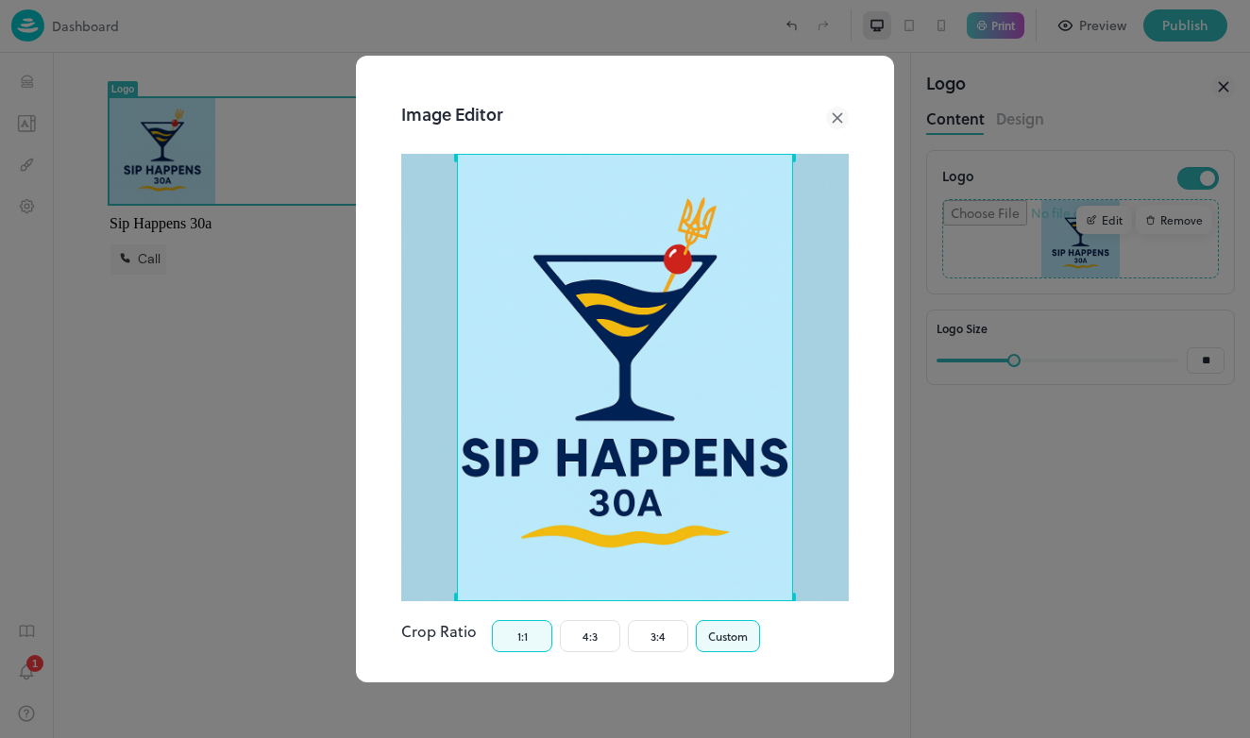
click at [745, 638] on button "Custom" at bounding box center [728, 636] width 64 height 32
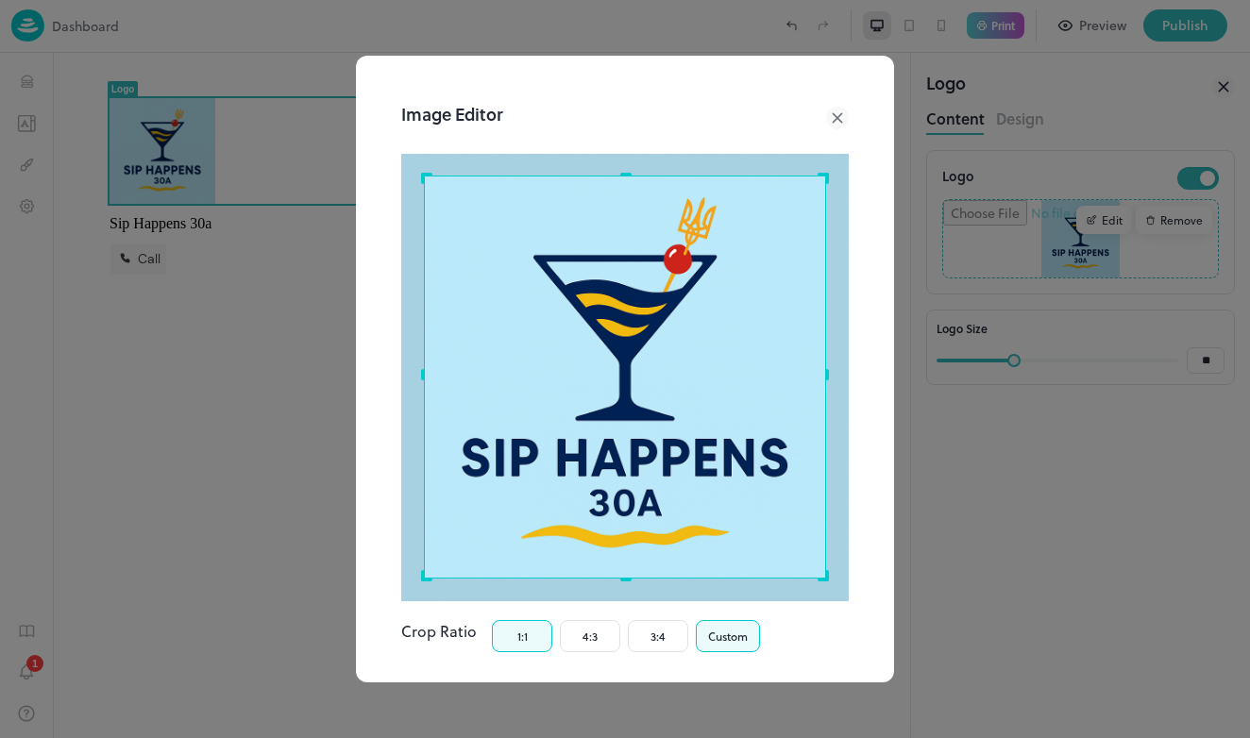
click at [520, 642] on button "1:1" at bounding box center [522, 636] width 60 height 32
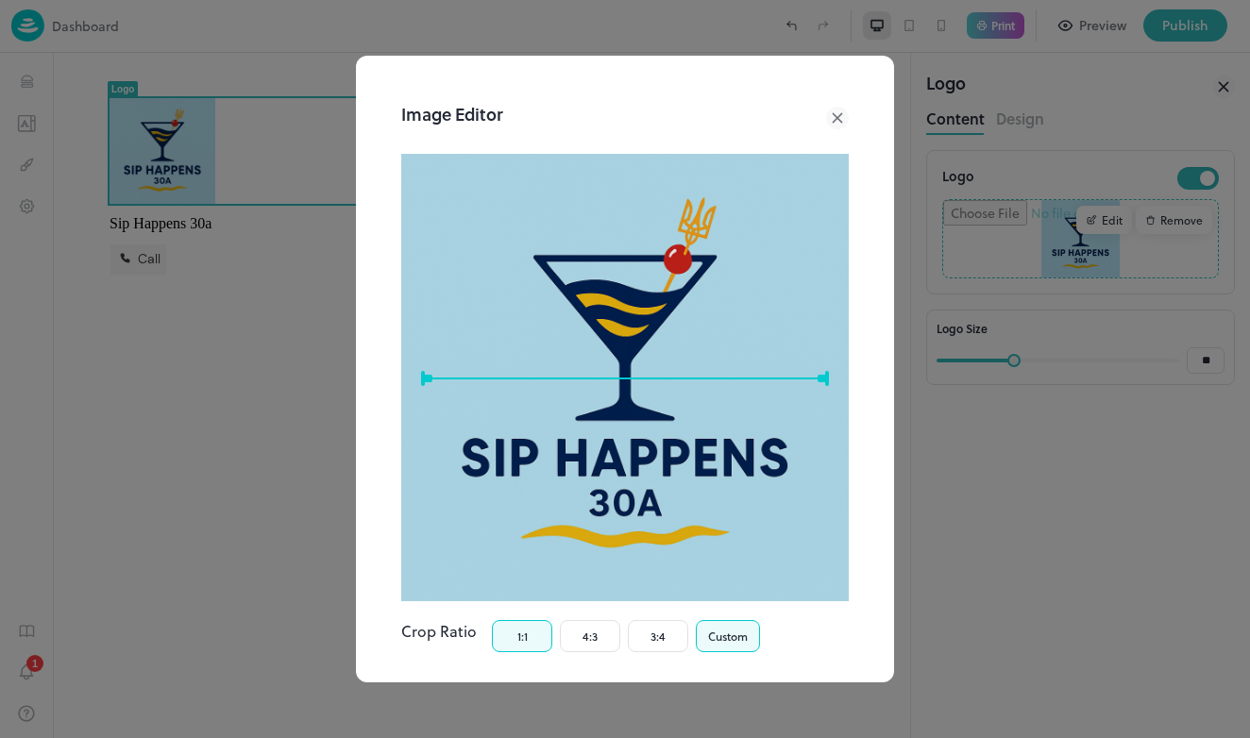
click at [715, 645] on button "Custom" at bounding box center [728, 636] width 64 height 32
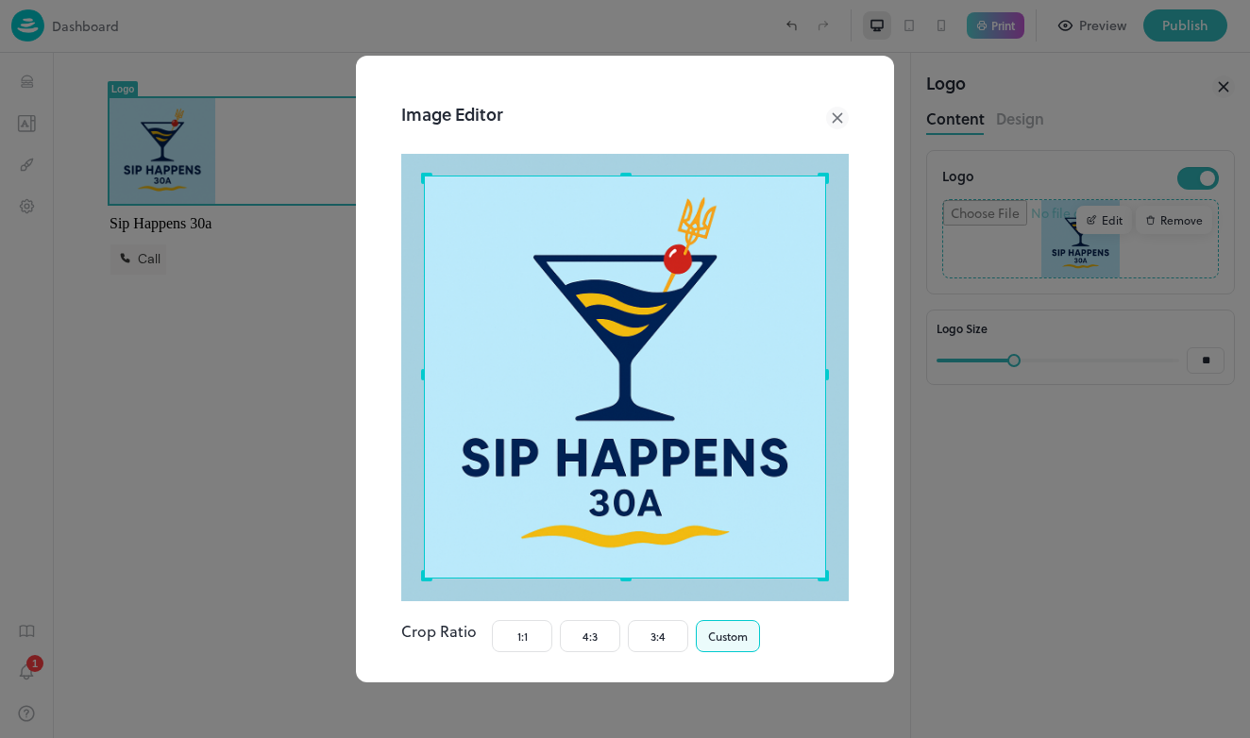
click at [838, 126] on icon at bounding box center [837, 118] width 23 height 23
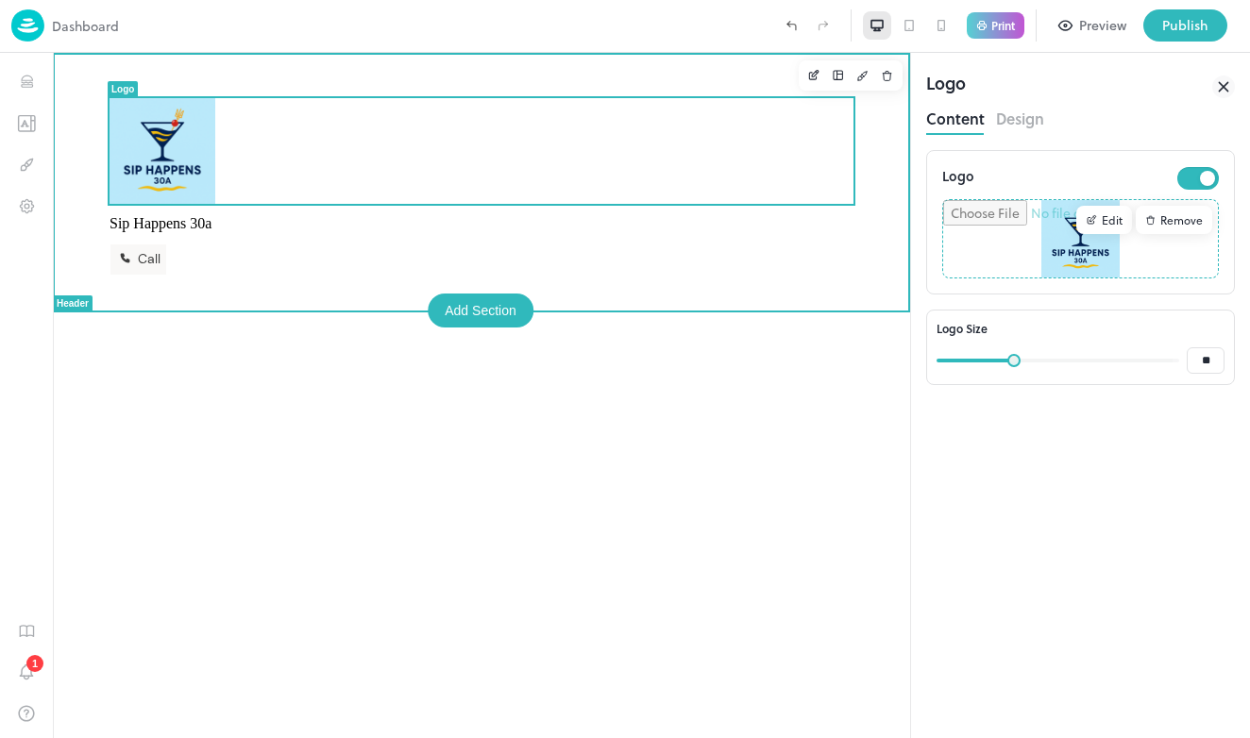
click at [682, 64] on div "Sip Happens 30a Call" at bounding box center [481, 166] width 857 height 227
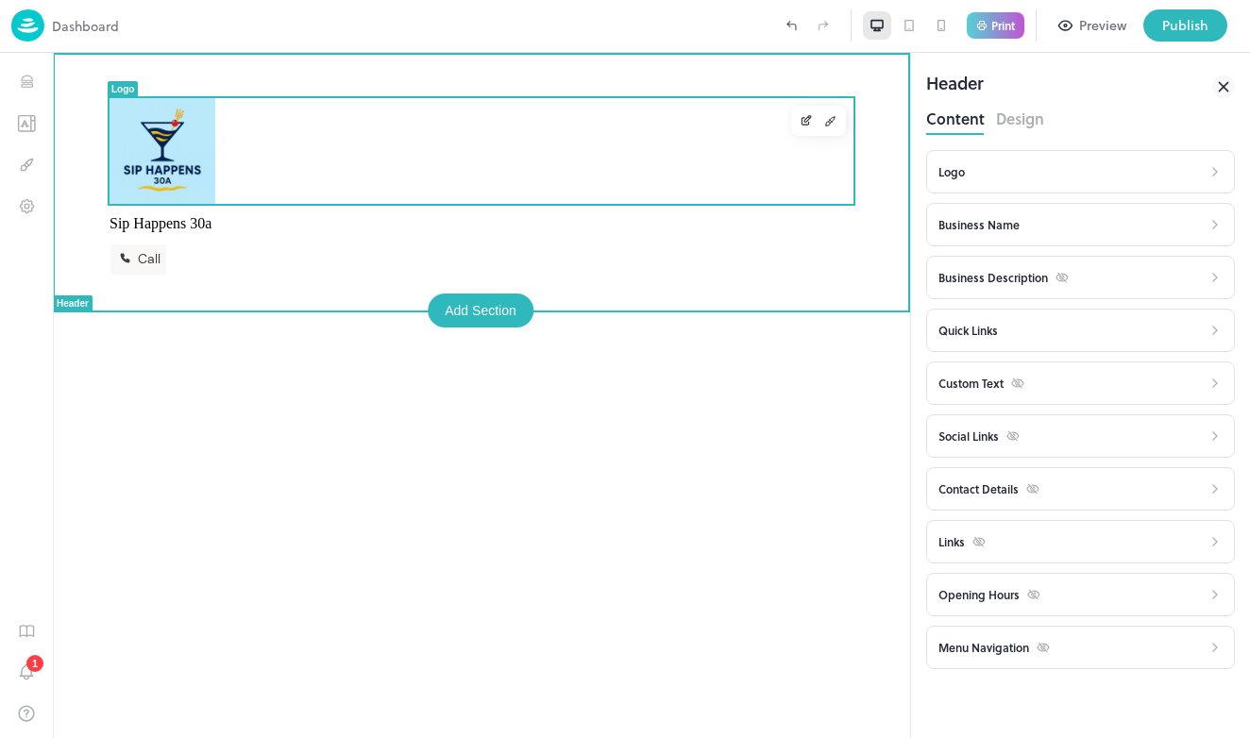
click at [592, 410] on div "Sip Happens 30a Call" at bounding box center [481, 395] width 857 height 685
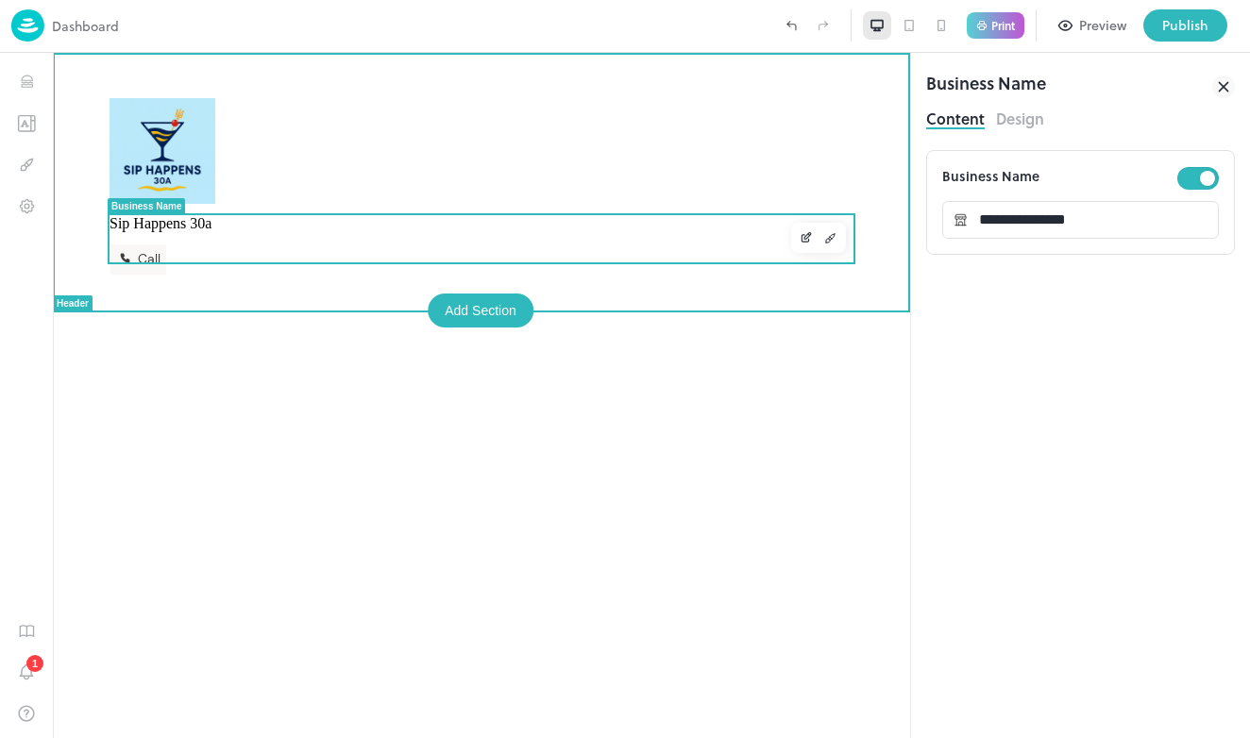
click at [426, 232] on div "Sip Happens 30a" at bounding box center [481, 223] width 744 height 17
click at [211, 231] on span "Sip Happens 30a" at bounding box center [160, 223] width 102 height 16
click at [671, 232] on div "Sip Happens 30a" at bounding box center [481, 223] width 744 height 17
click at [211, 231] on span "Sip Happens 30a" at bounding box center [160, 223] width 102 height 16
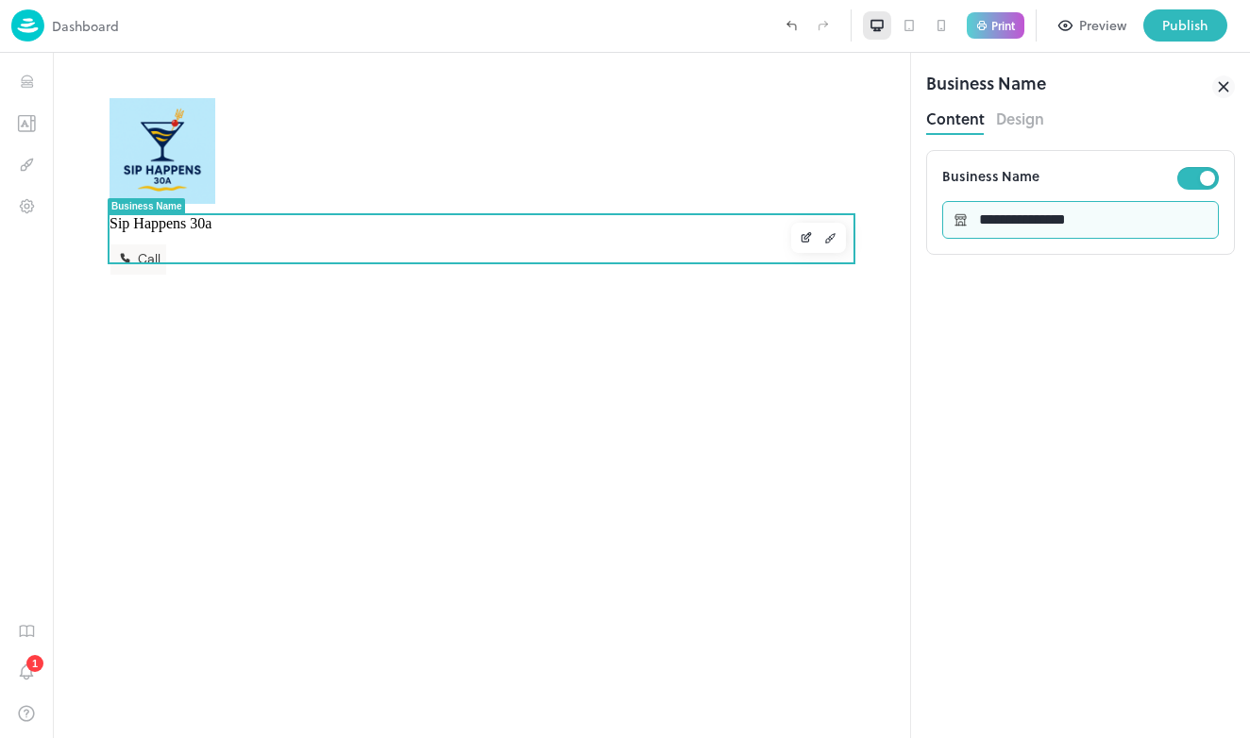
click at [1148, 222] on input "**********" at bounding box center [1093, 220] width 251 height 38
type input "*"
type input "**********"
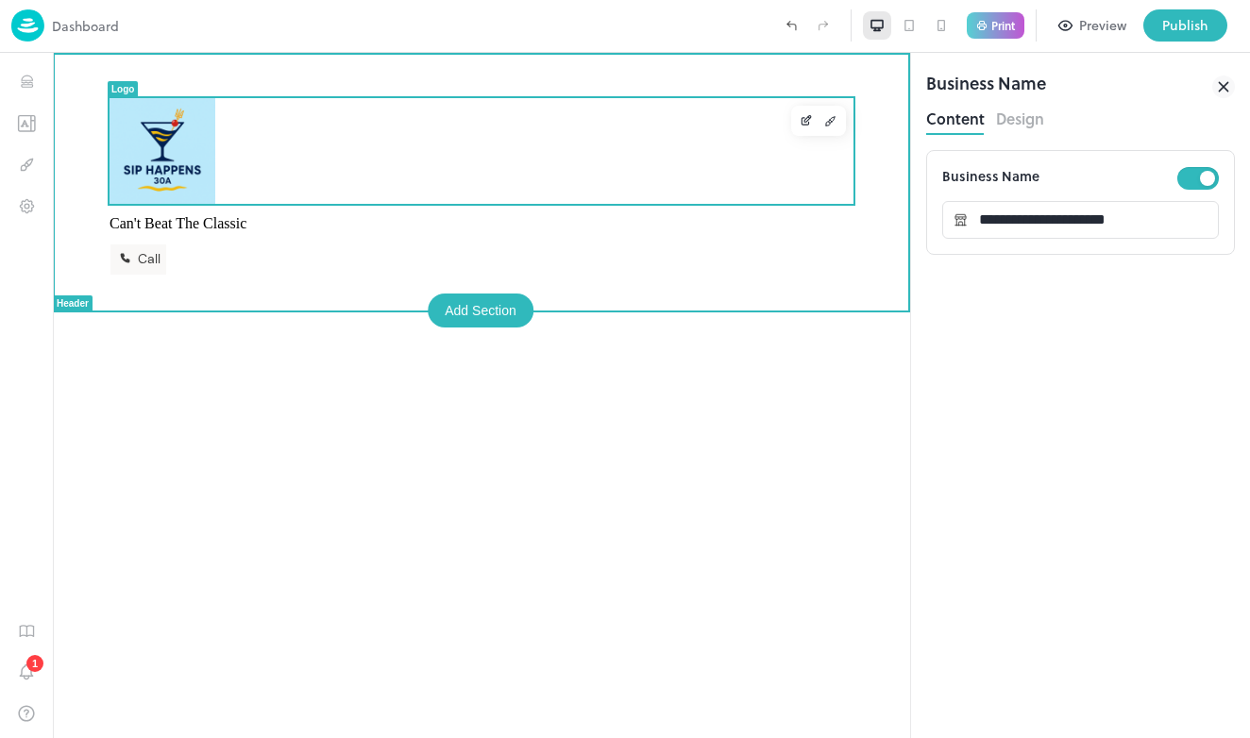
click at [154, 130] on img at bounding box center [162, 151] width 106 height 106
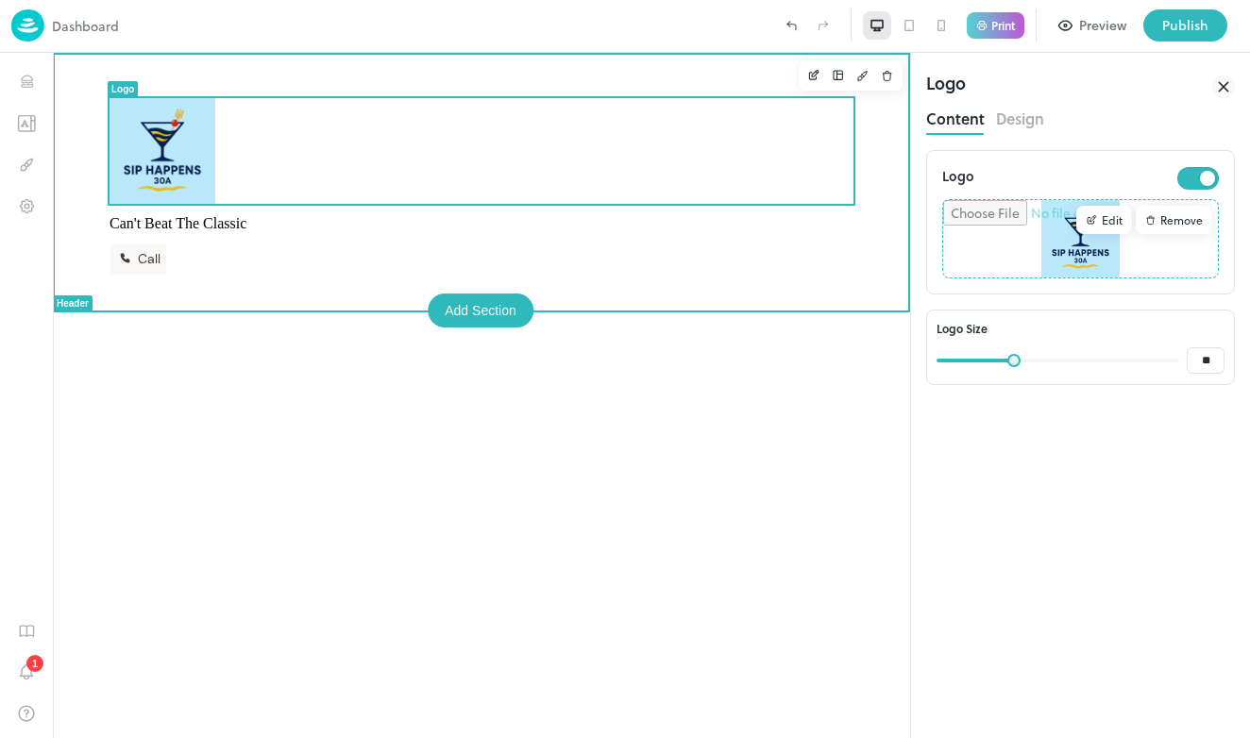
click at [92, 142] on div "Can't Beat The Classic Call" at bounding box center [481, 166] width 857 height 227
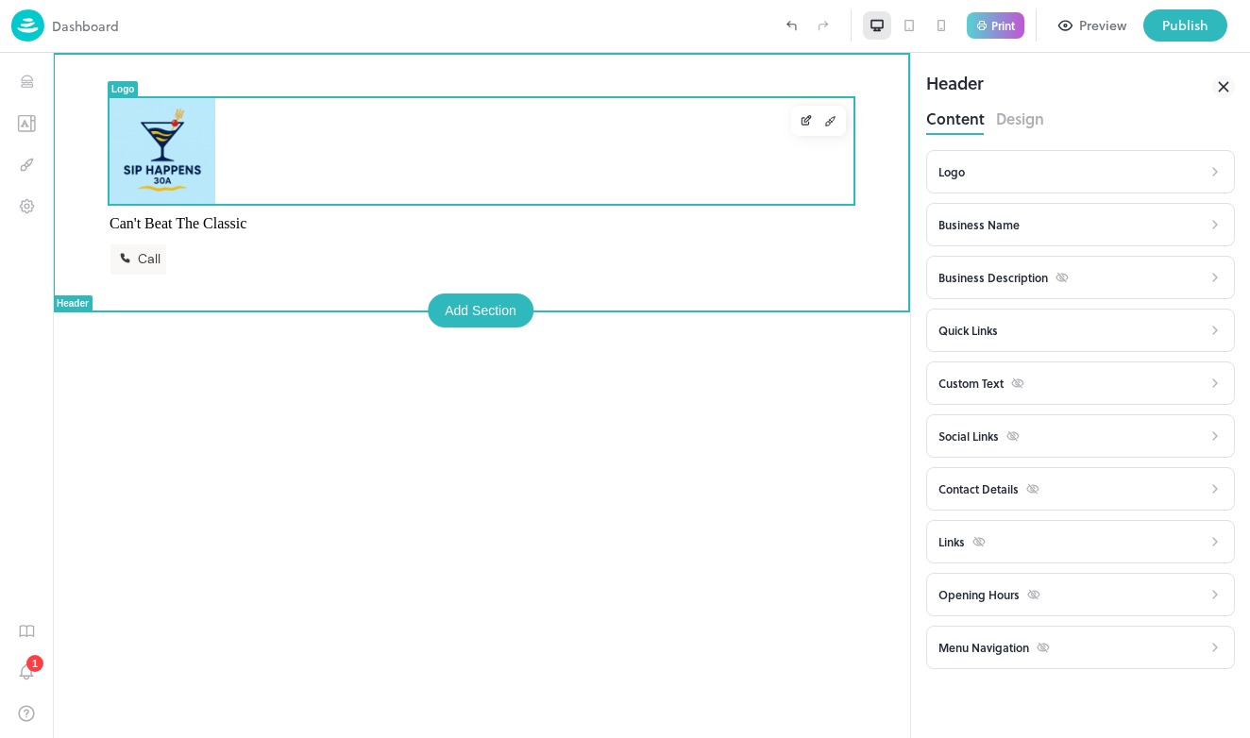
click at [160, 144] on img at bounding box center [162, 151] width 106 height 106
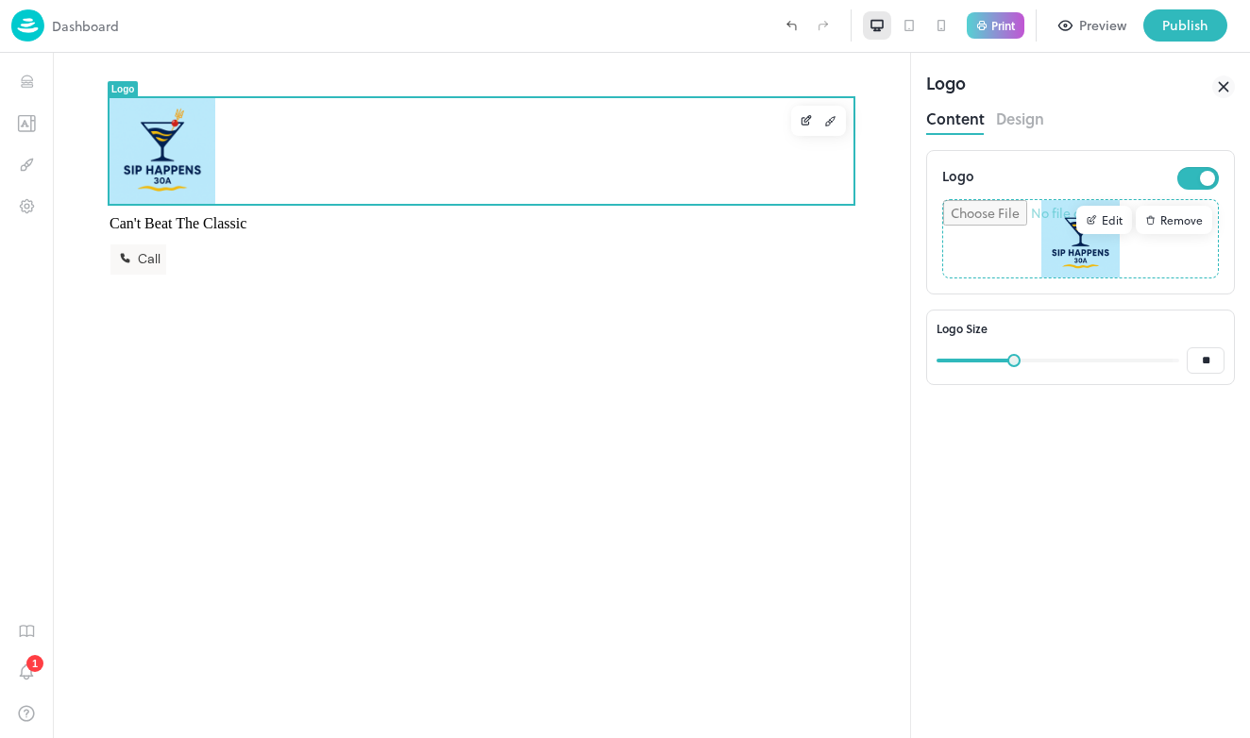
click at [1119, 220] on div "Edit" at bounding box center [1104, 220] width 56 height 28
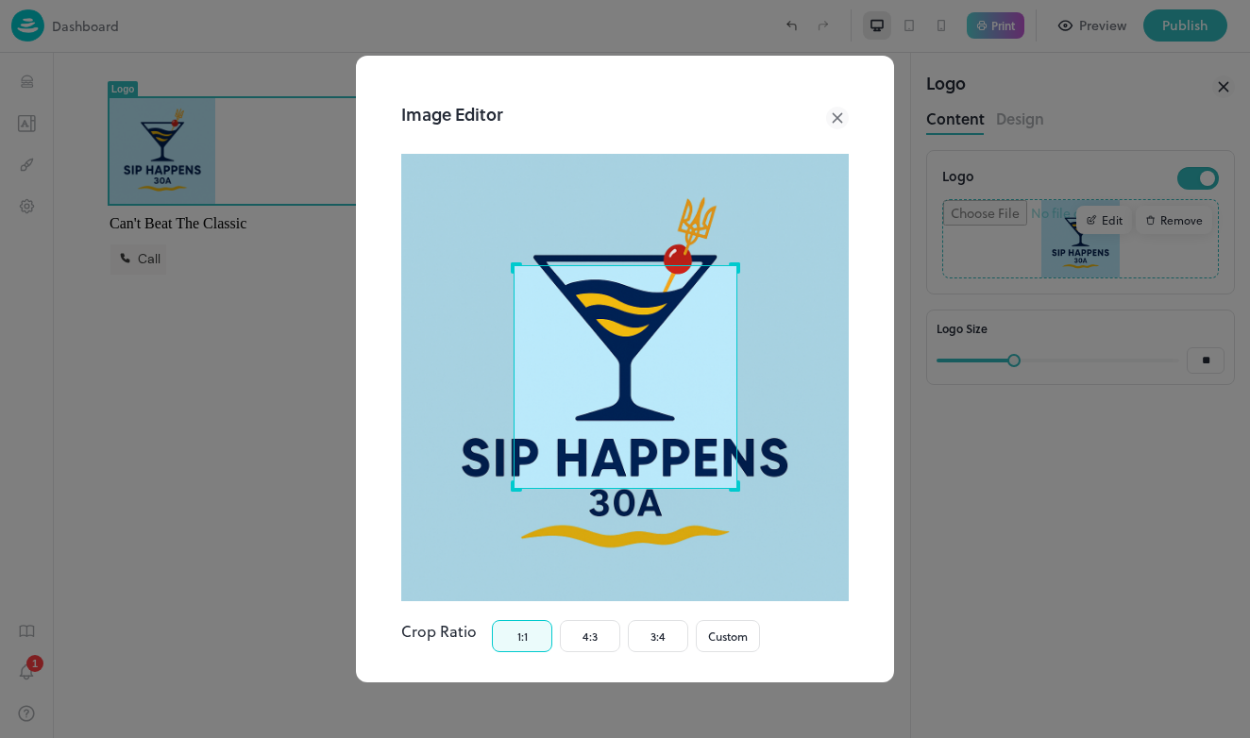
click at [841, 692] on button "Apply" at bounding box center [804, 713] width 89 height 42
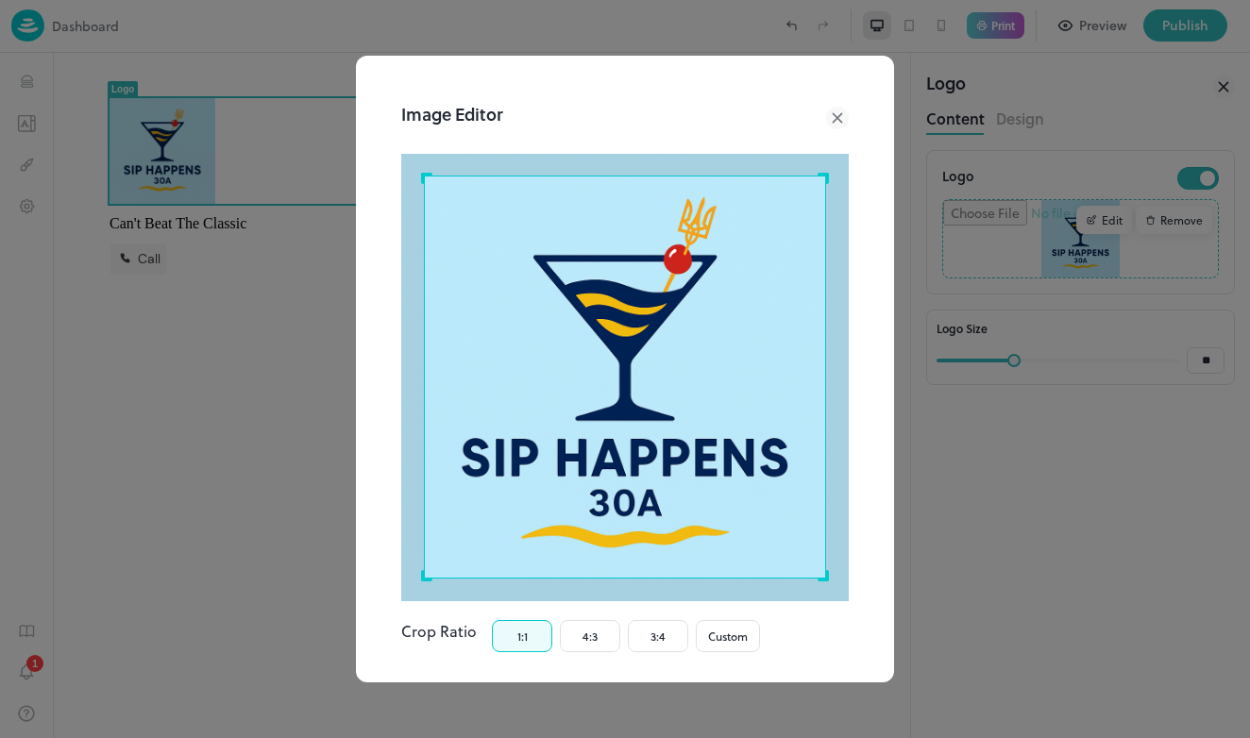
click at [834, 116] on icon at bounding box center [837, 118] width 23 height 23
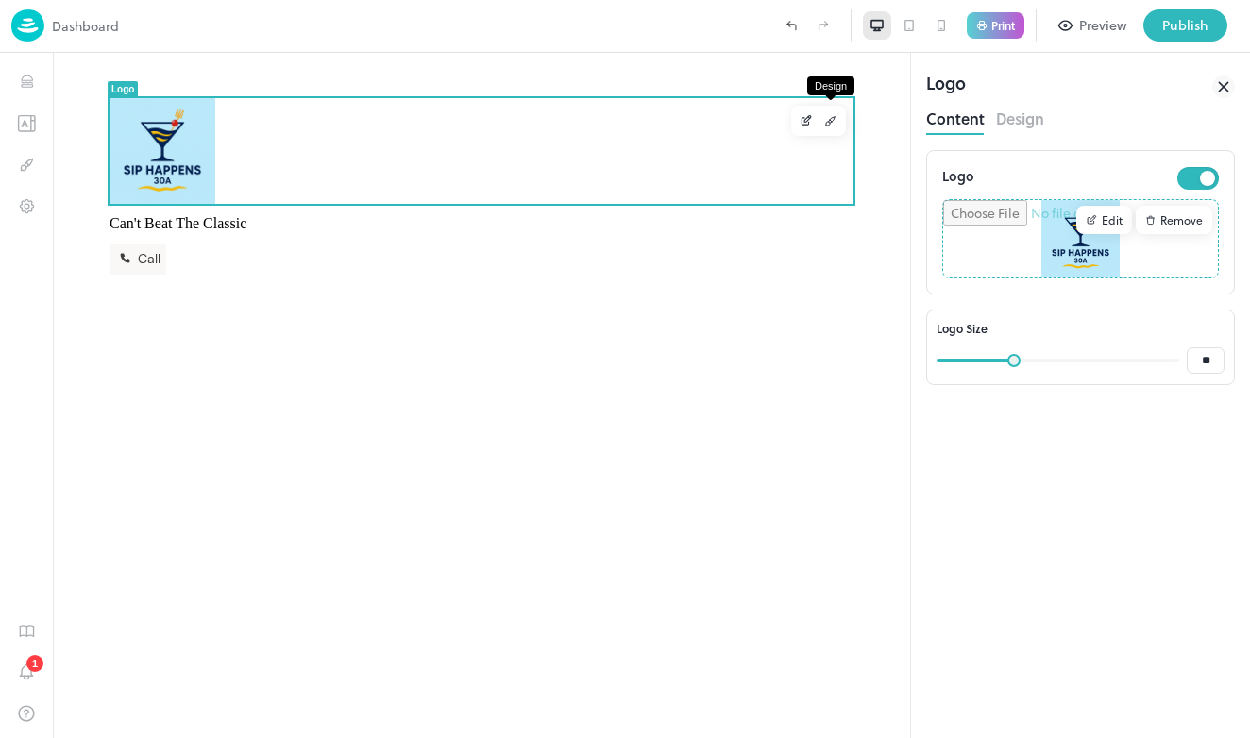
click at [833, 127] on button "Design" at bounding box center [830, 121] width 25 height 25
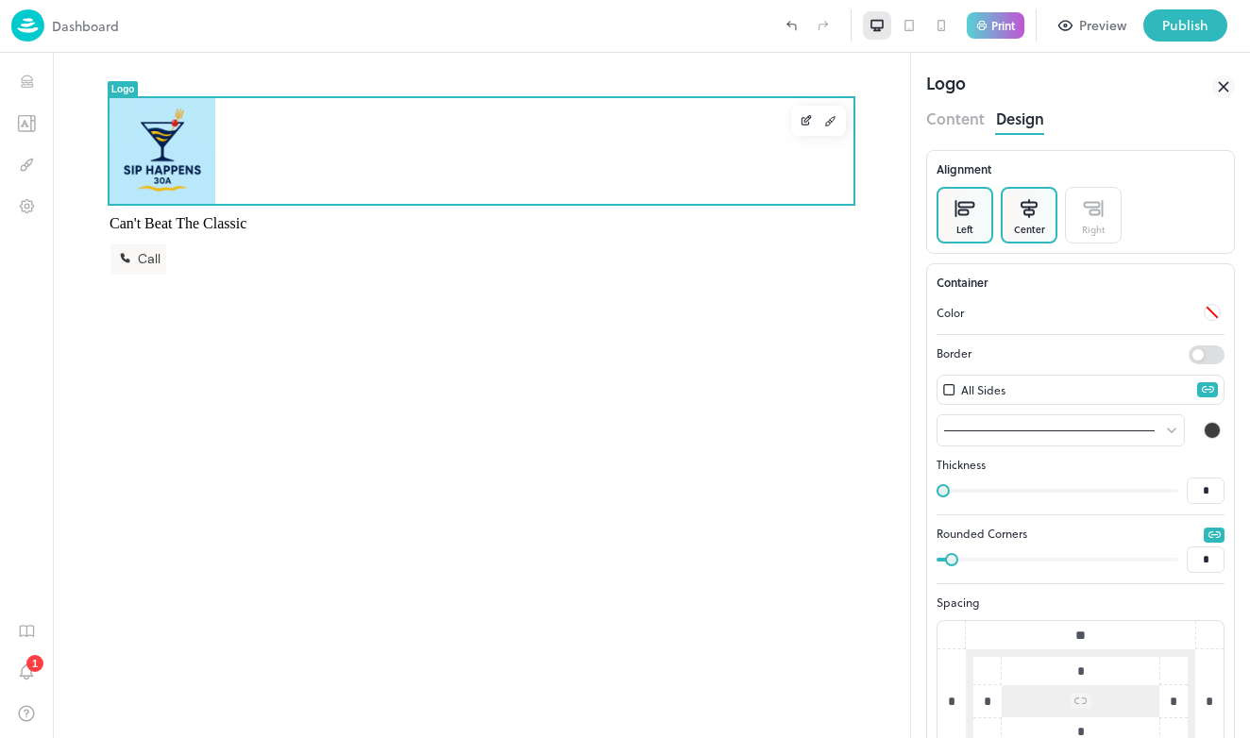
click at [1038, 219] on div "Center" at bounding box center [1029, 215] width 57 height 57
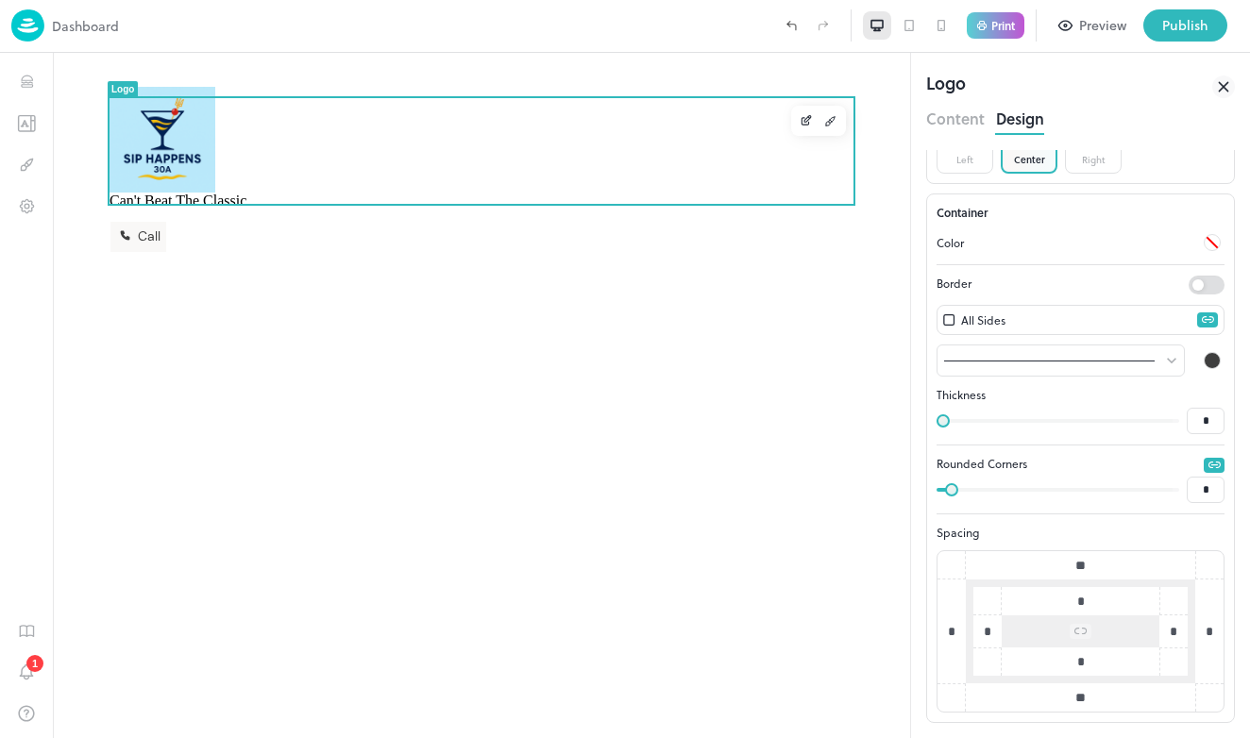
scroll to position [70, 0]
type input "*"
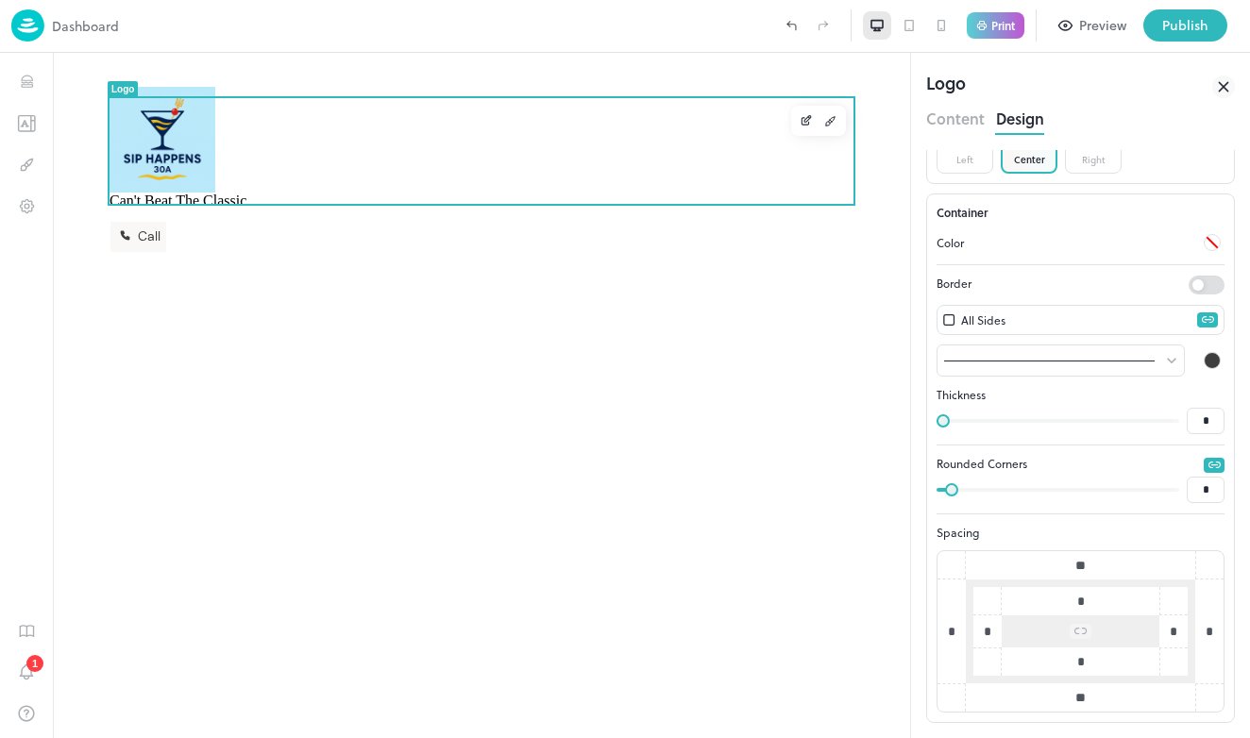
type input "*"
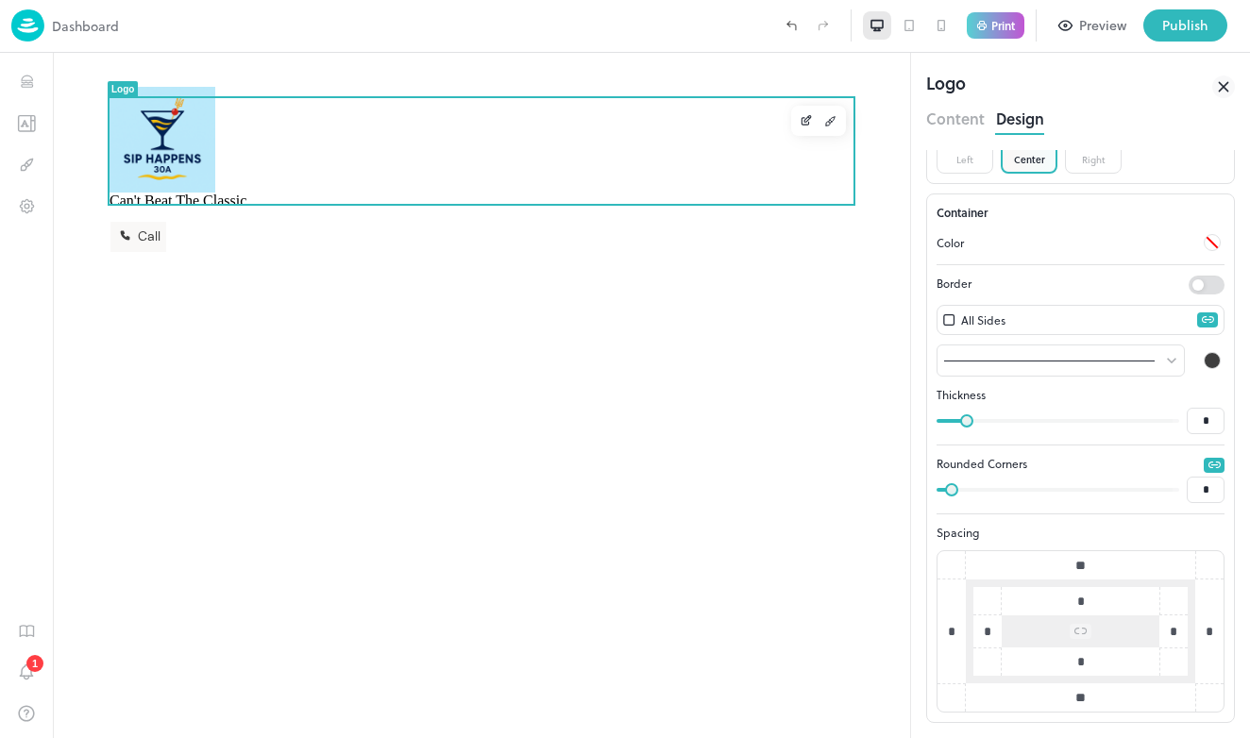
type input "*"
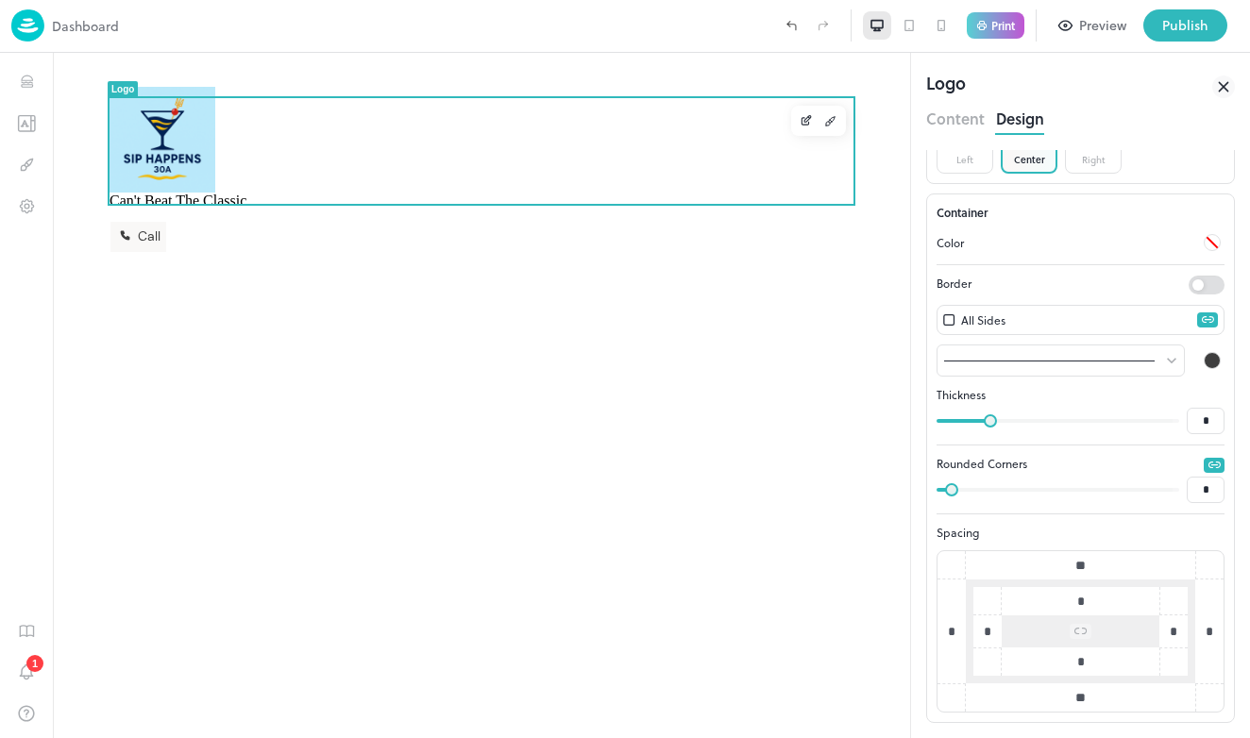
type input "*"
type input "**"
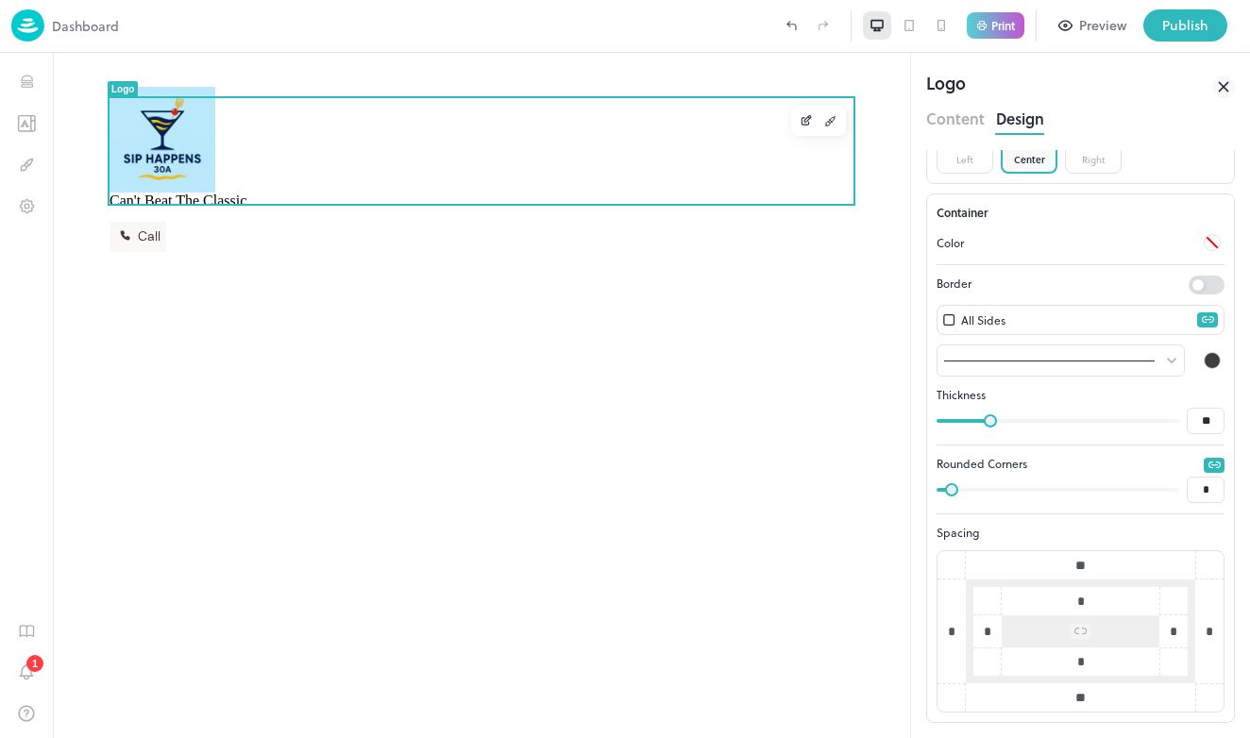
type input "**"
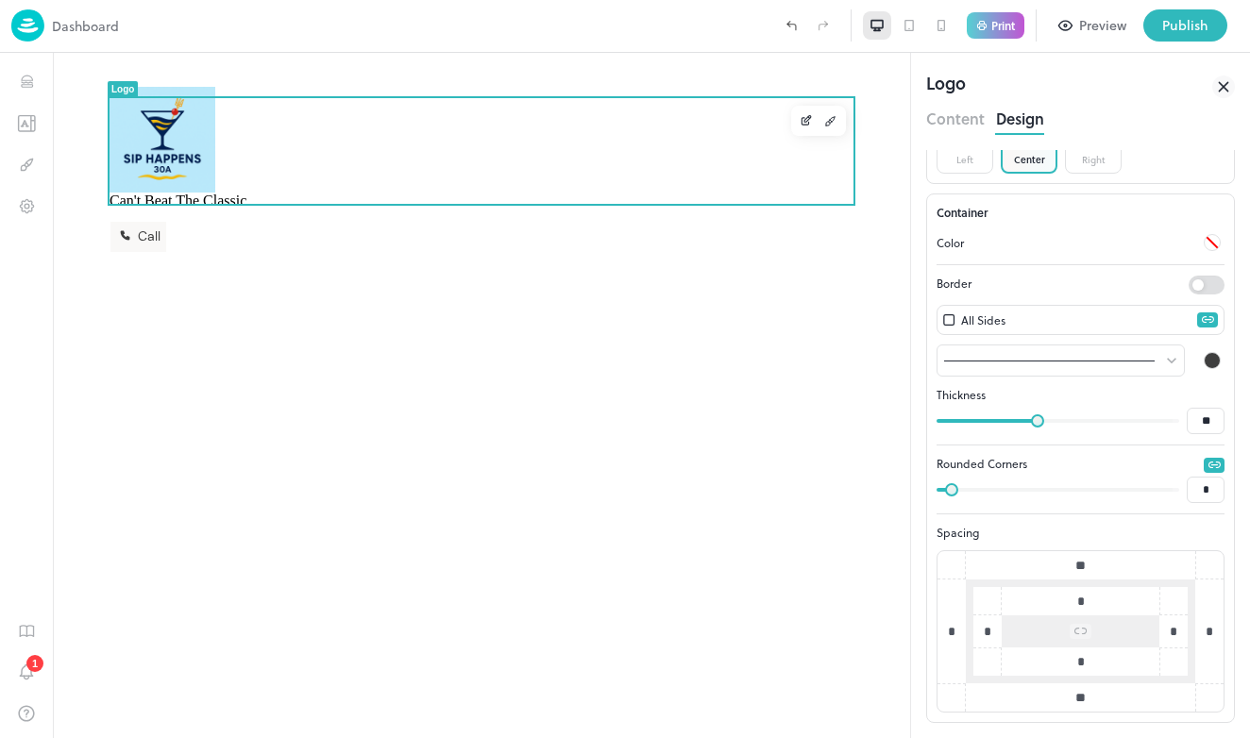
type input "**"
drag, startPoint x: 946, startPoint y: 425, endPoint x: 1048, endPoint y: 426, distance: 101.9
click at [1049, 427] on span at bounding box center [1045, 420] width 13 height 13
type input "**"
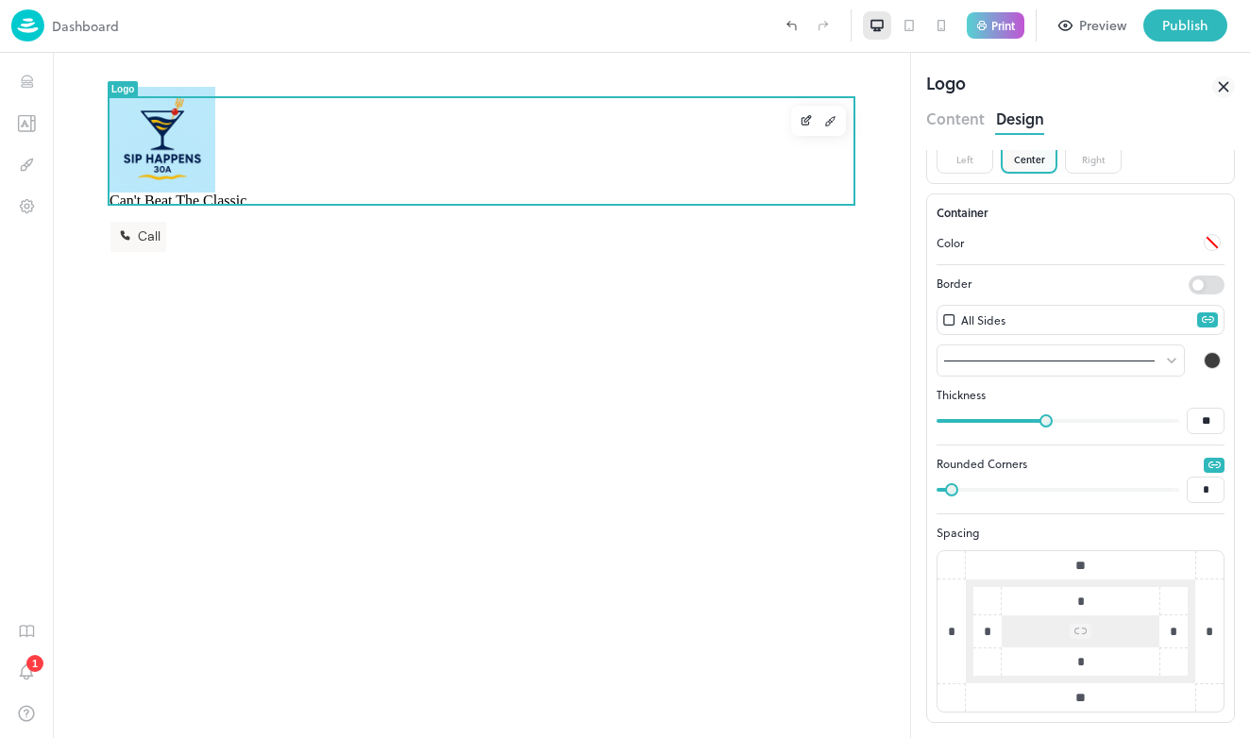
type input "**"
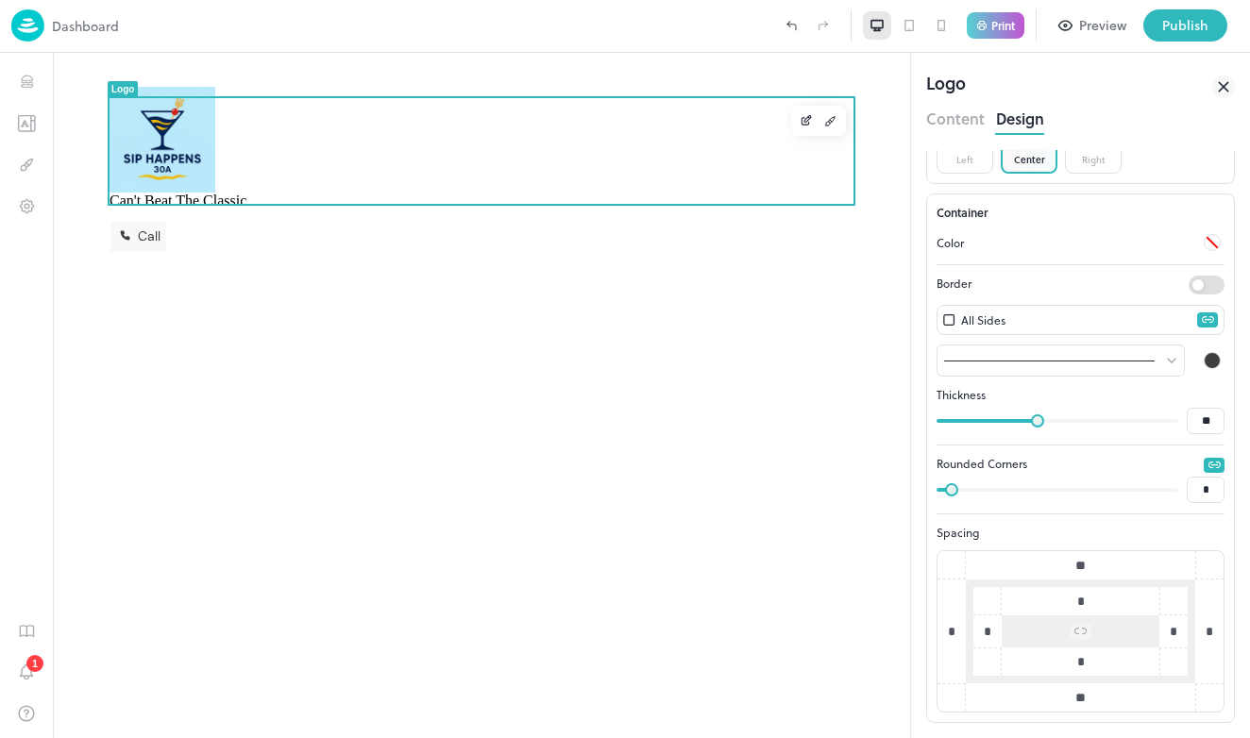
type input "*"
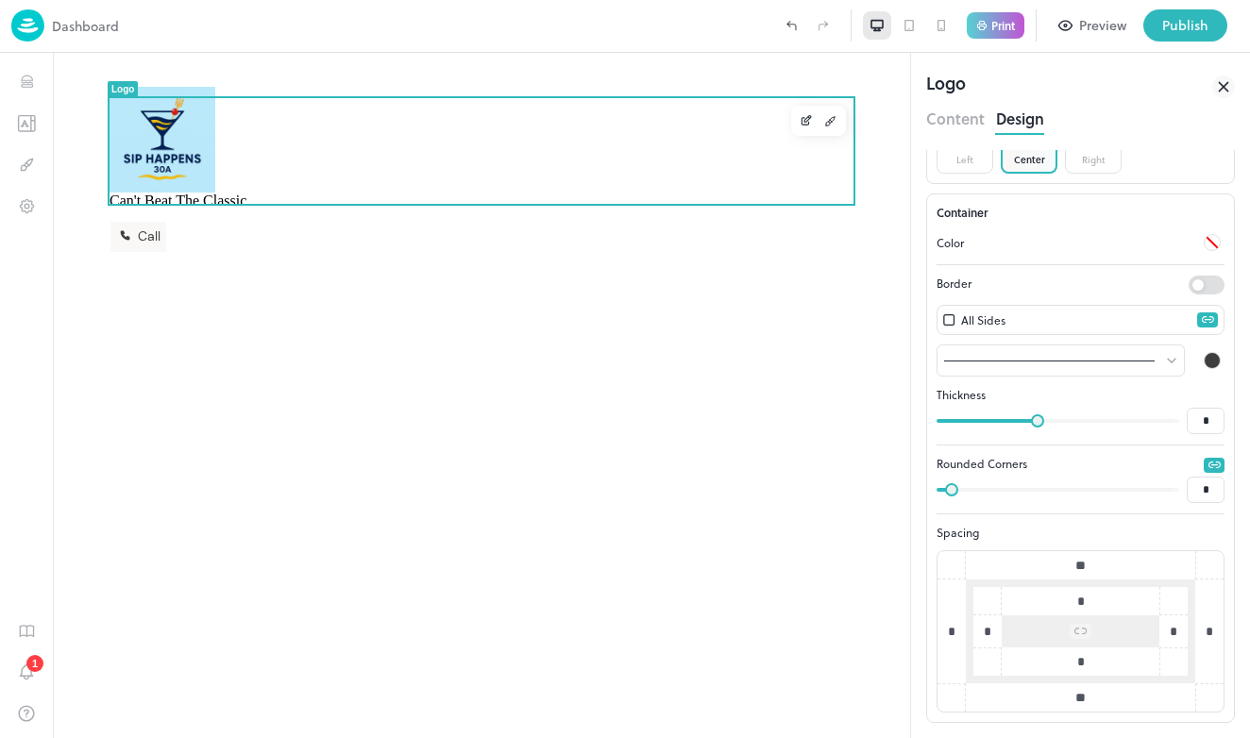
type input "*"
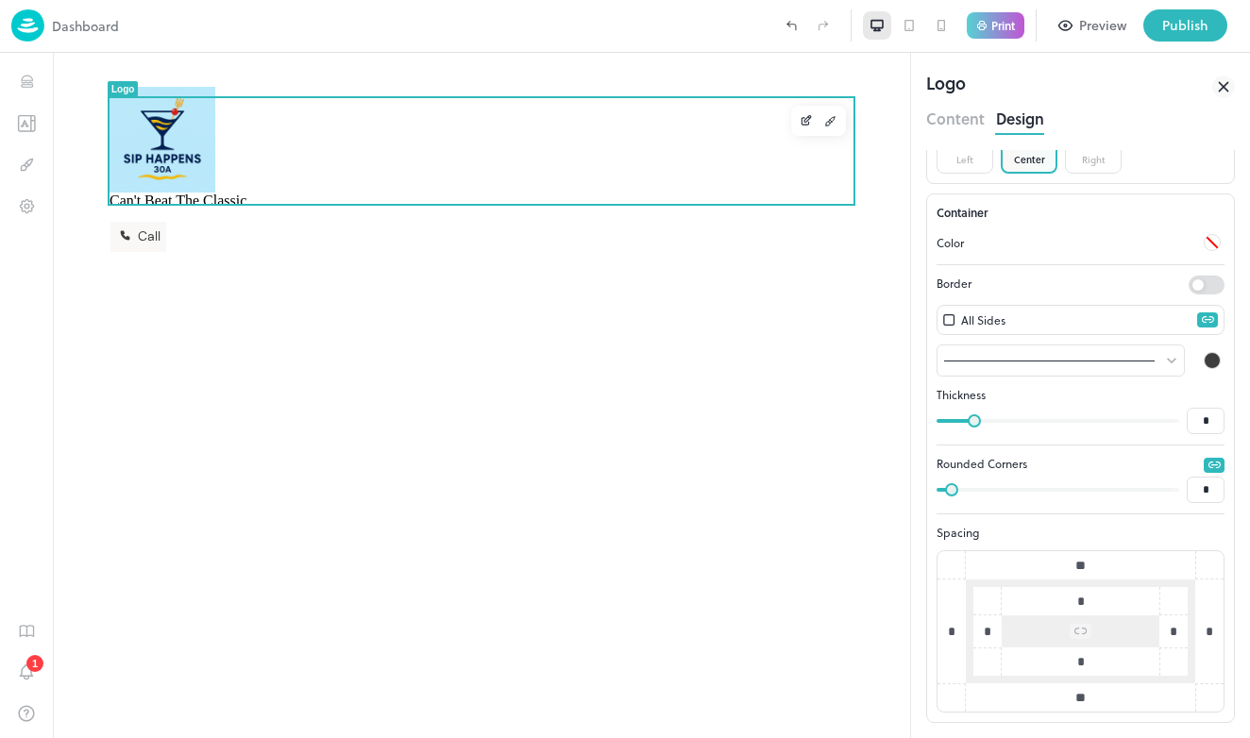
type input "*"
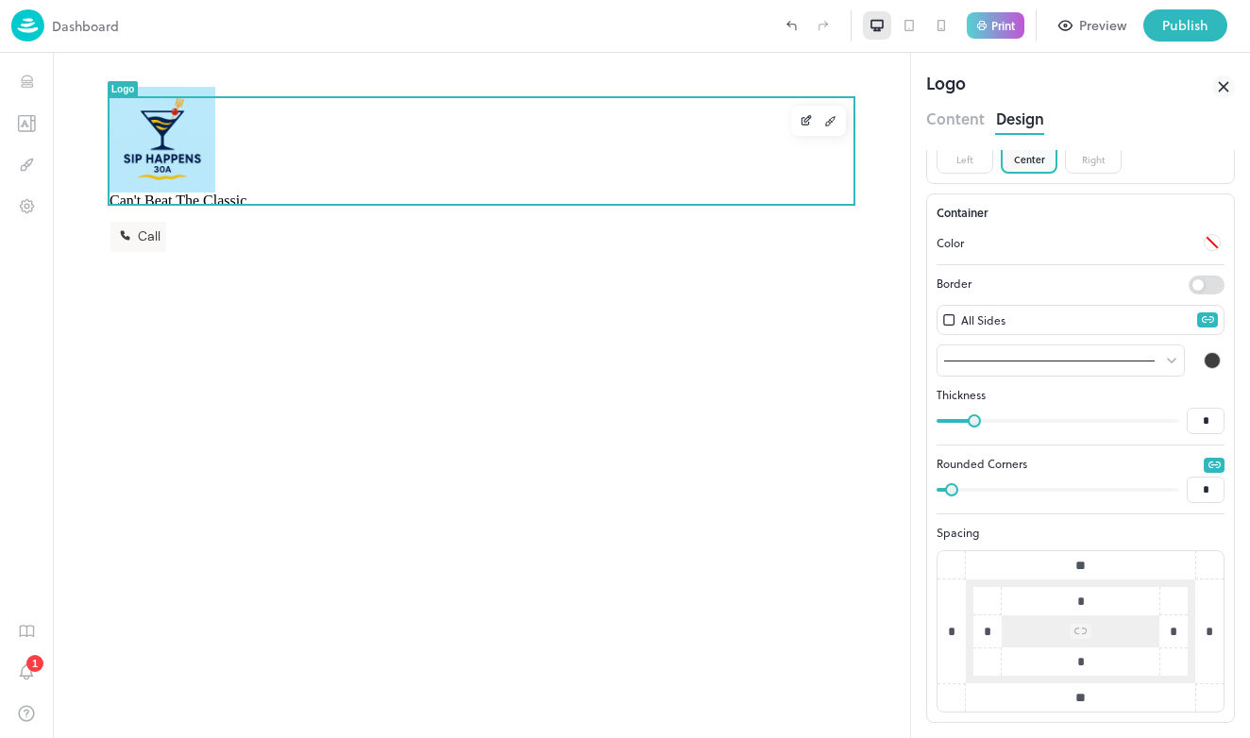
type input "*"
drag, startPoint x: 1039, startPoint y: 414, endPoint x: 926, endPoint y: 422, distance: 113.5
click at [936, 422] on span at bounding box center [942, 420] width 13 height 13
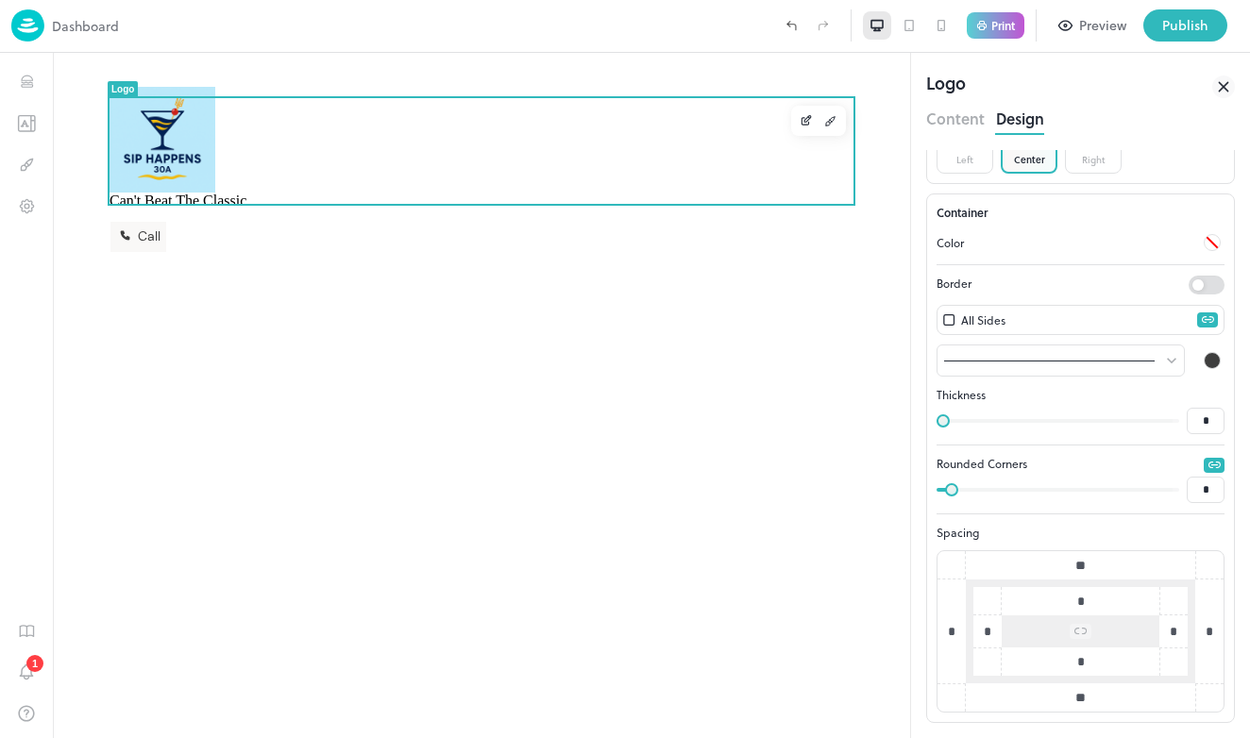
type input "**"
click at [1053, 485] on span at bounding box center [1058, 490] width 230 height 28
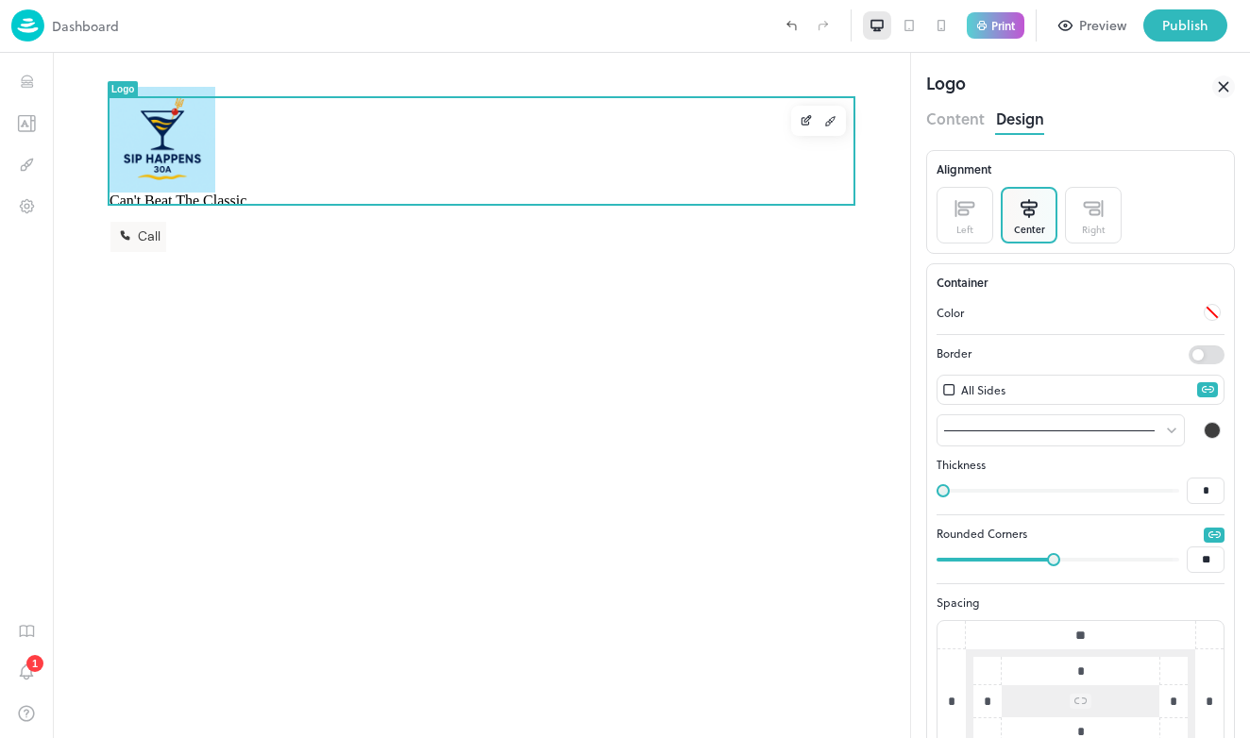
scroll to position [0, 0]
click at [976, 124] on button "Content" at bounding box center [955, 116] width 59 height 25
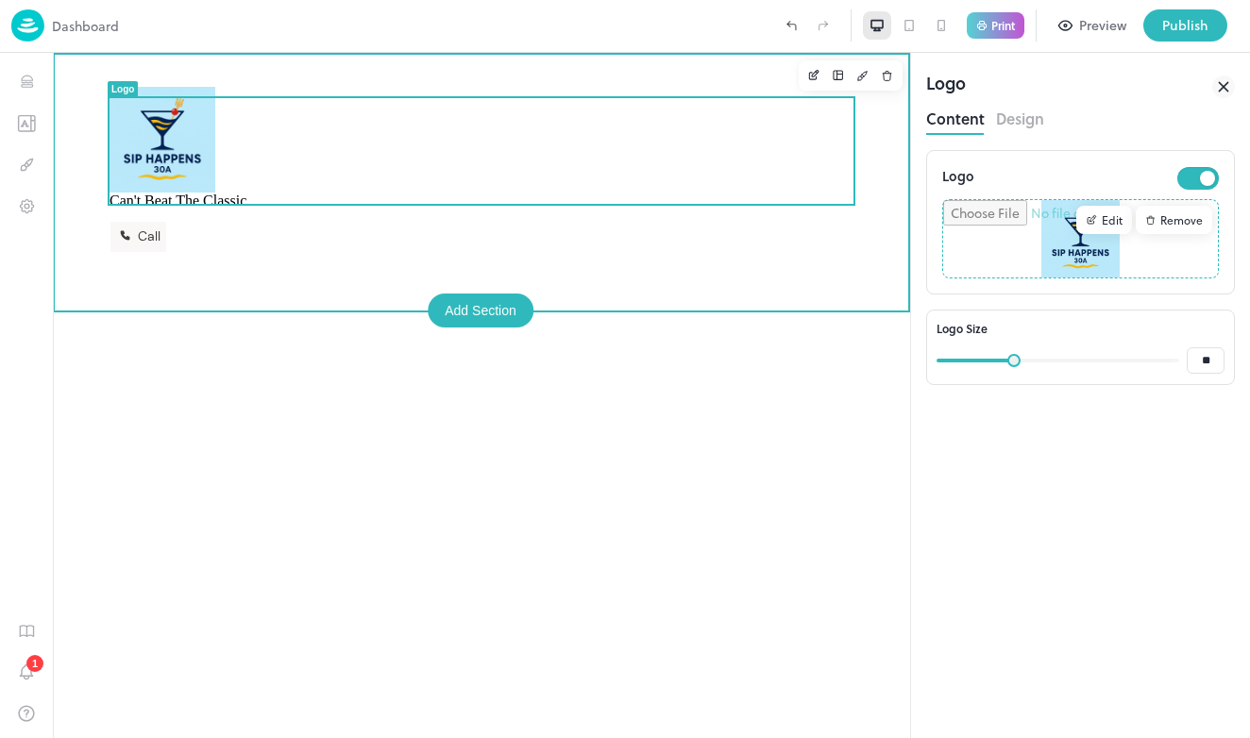
click at [828, 497] on div "Can't Beat The Classic Call" at bounding box center [481, 395] width 857 height 685
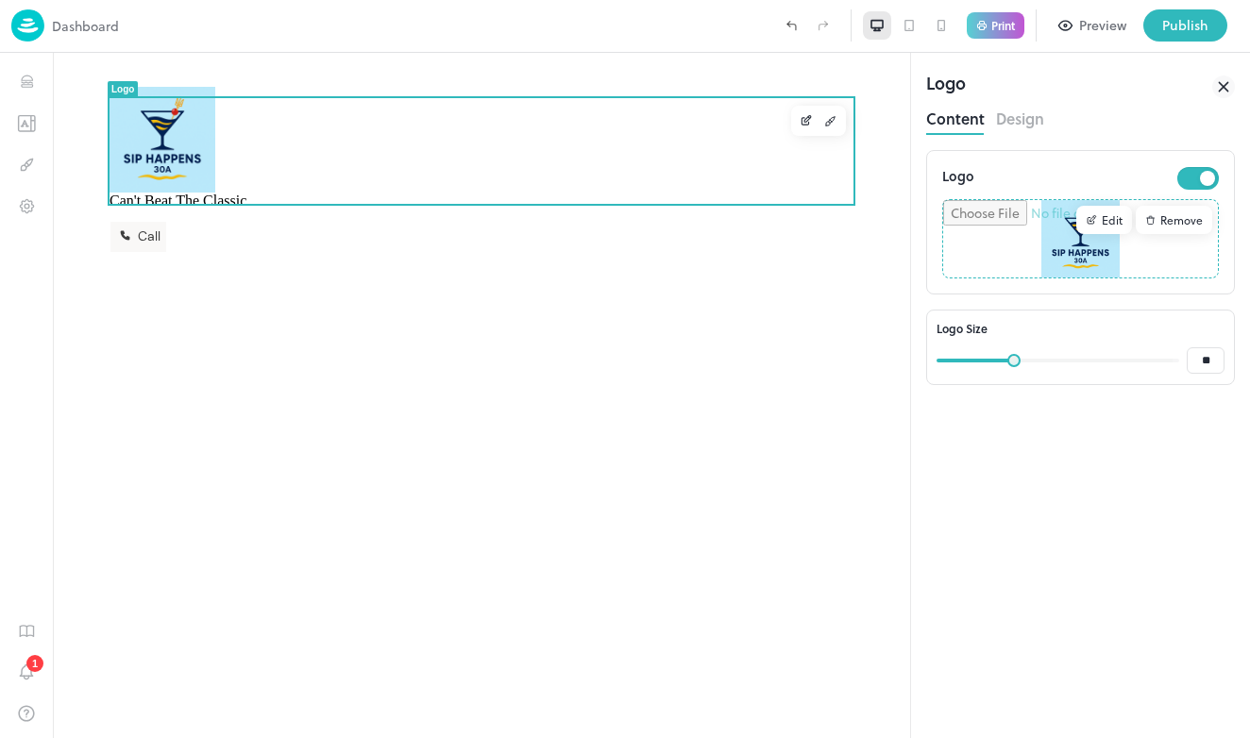
type input "**"
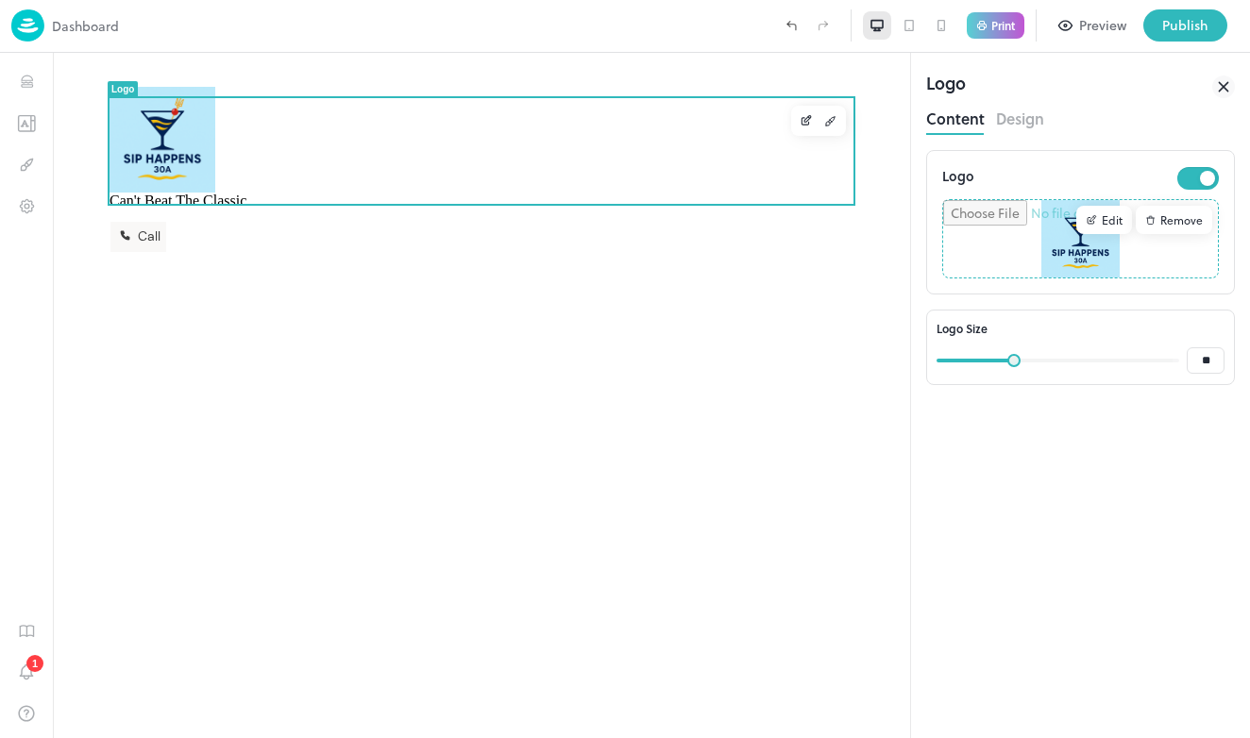
type input "**"
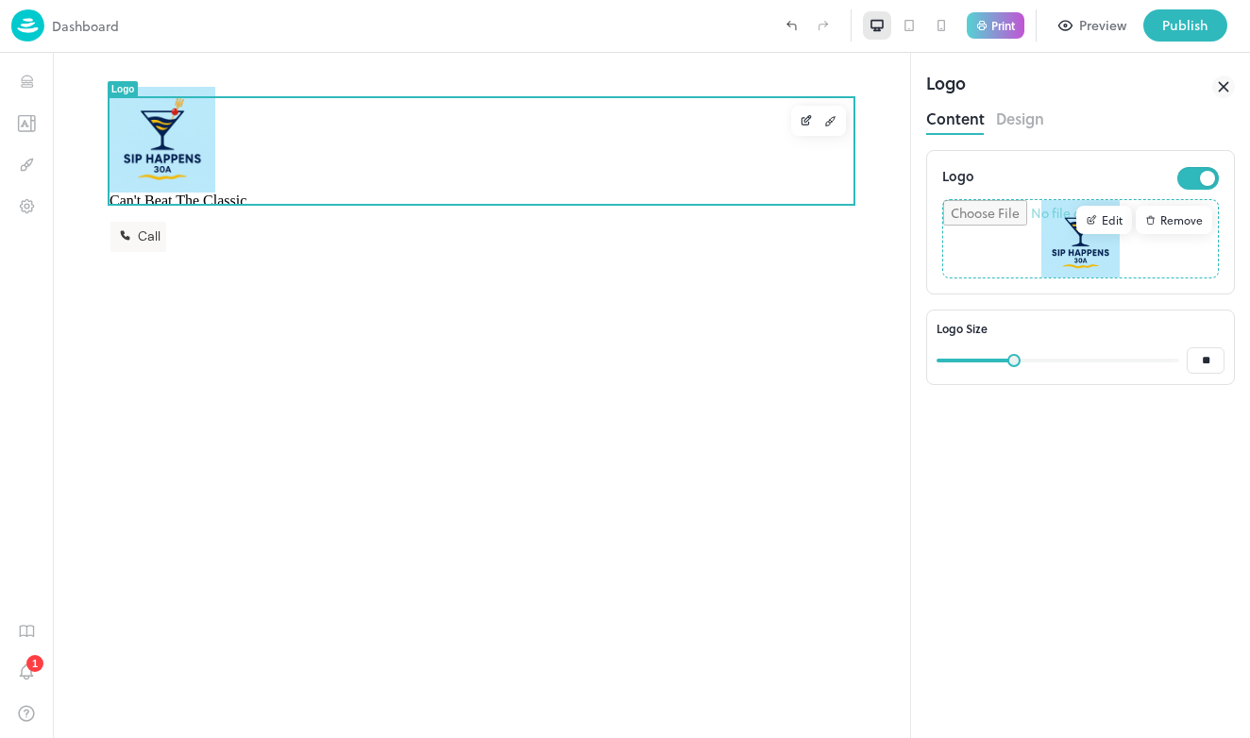
type input "**"
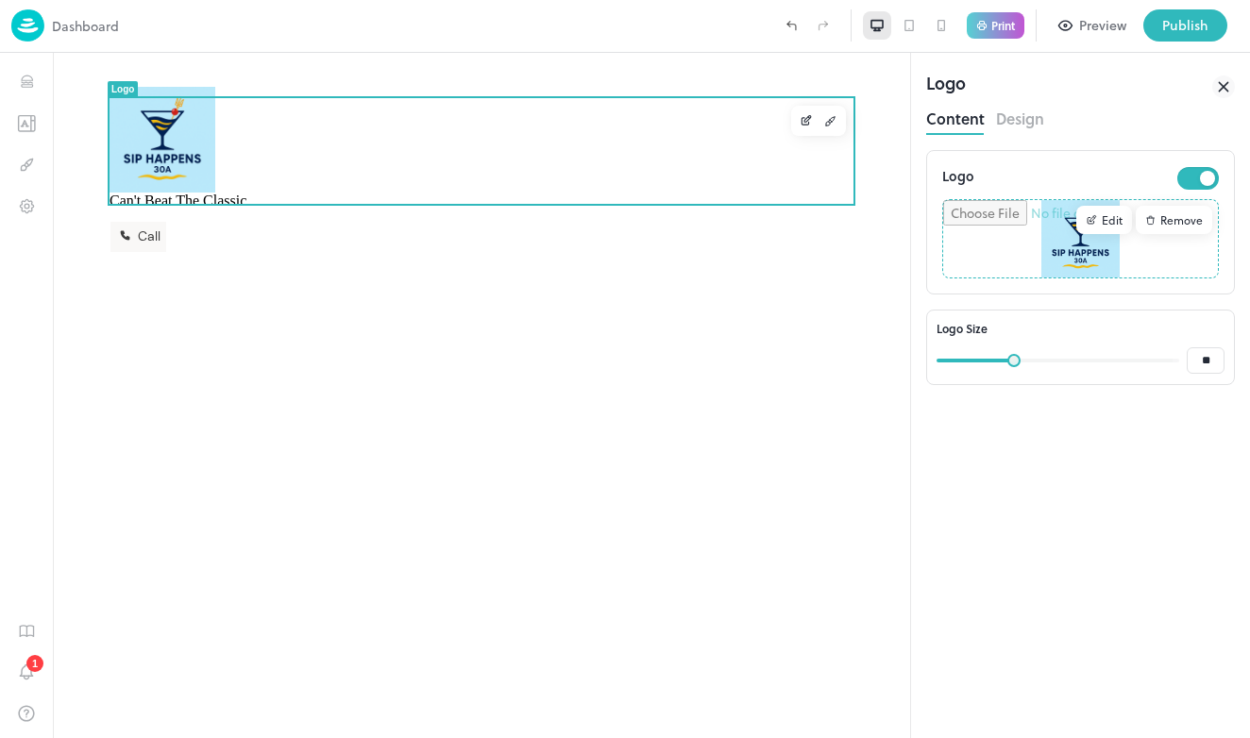
type input "**"
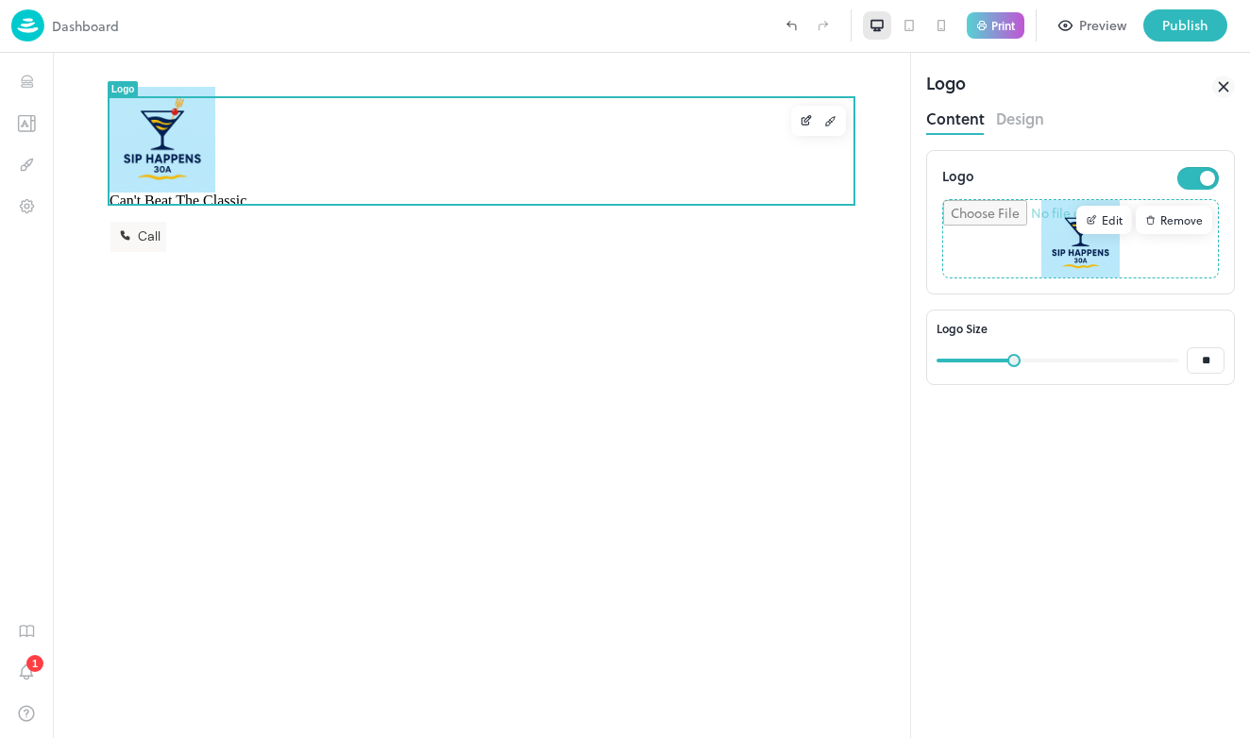
type input "**"
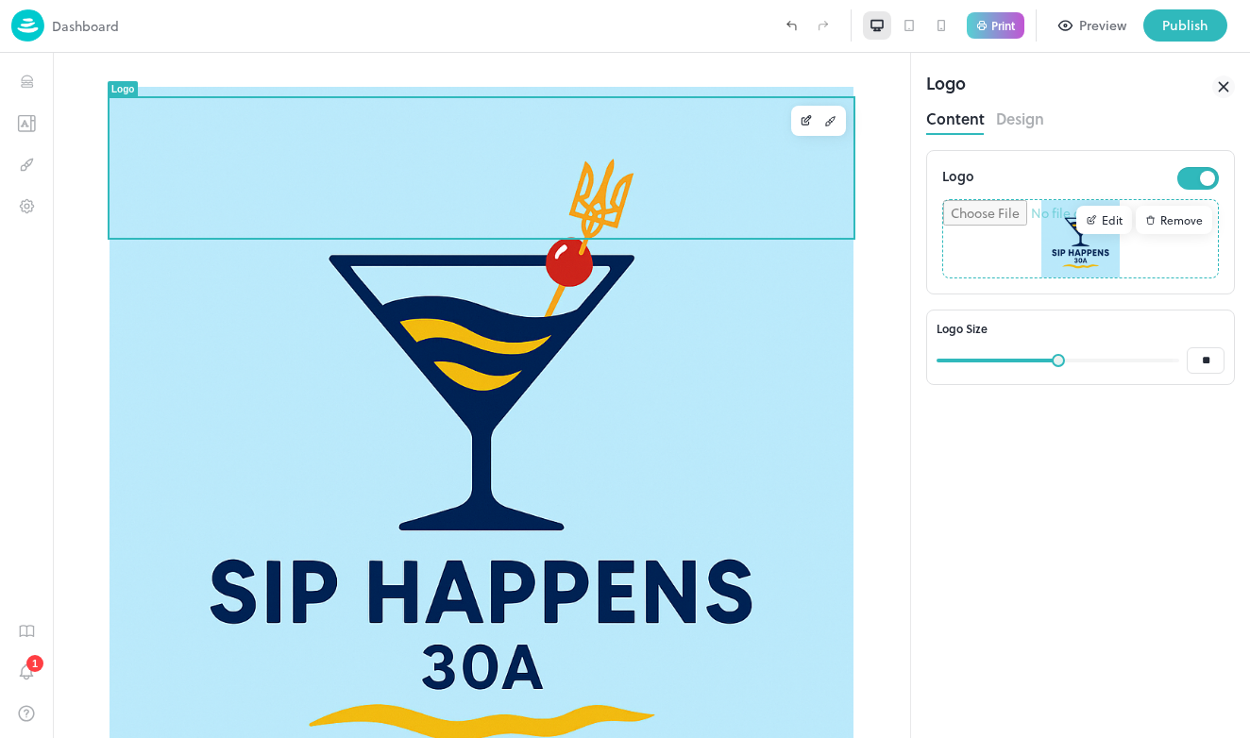
type input "**"
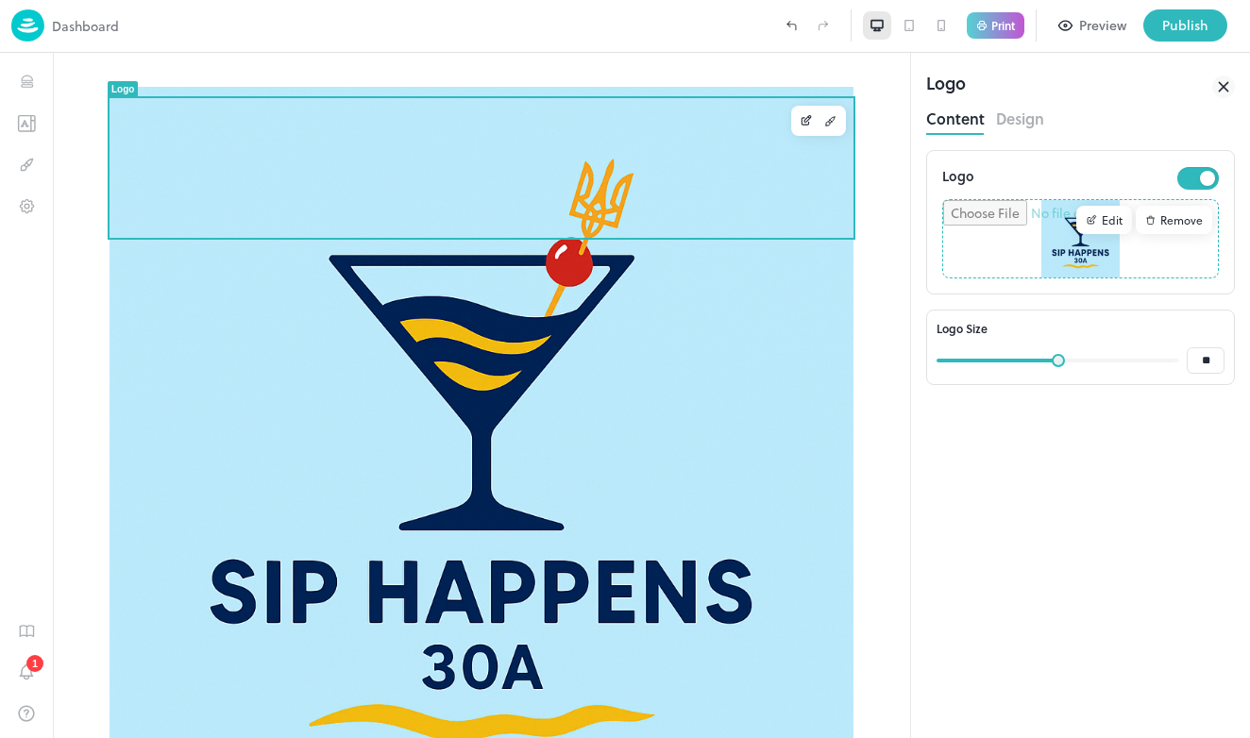
type input "**"
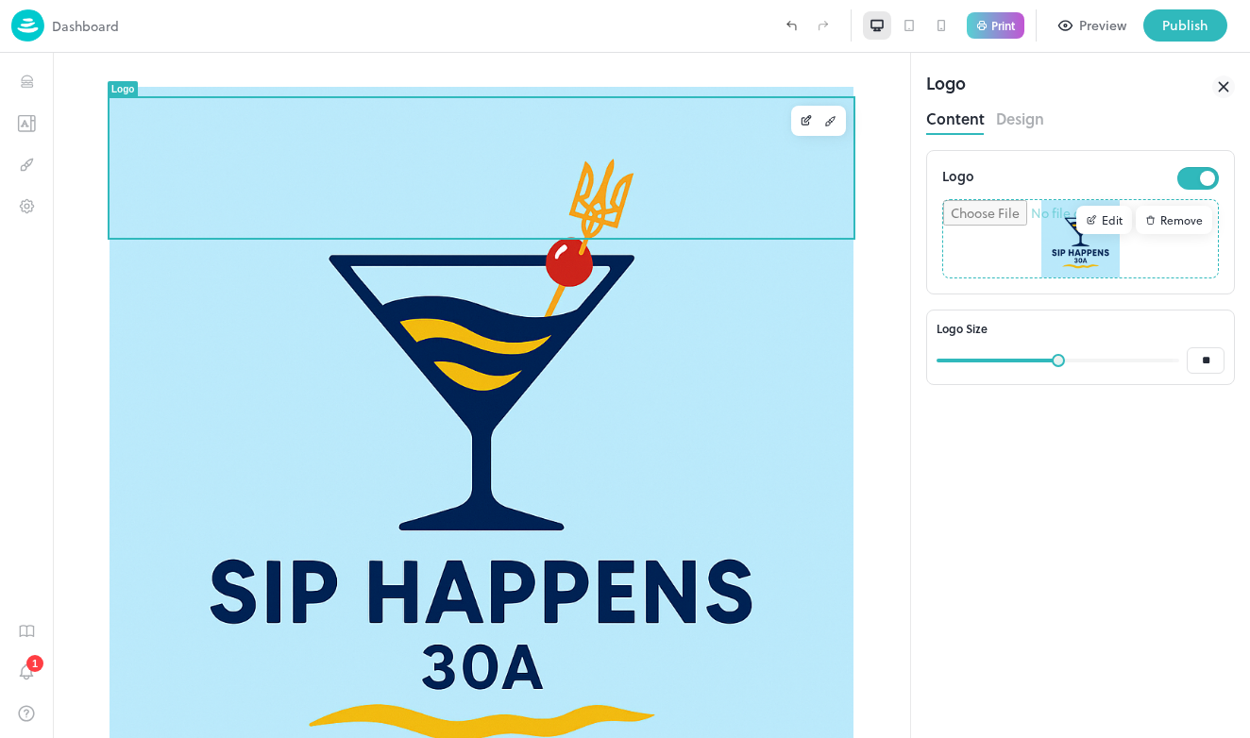
type input "**"
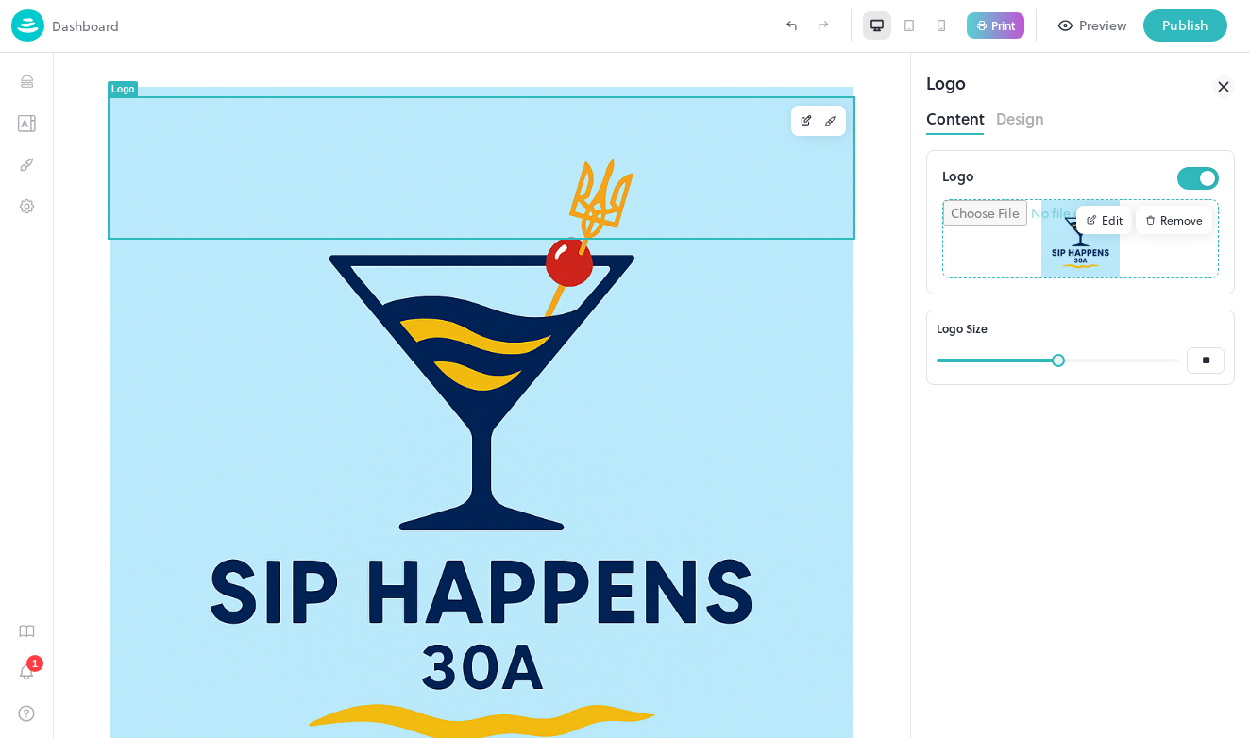
type input "**"
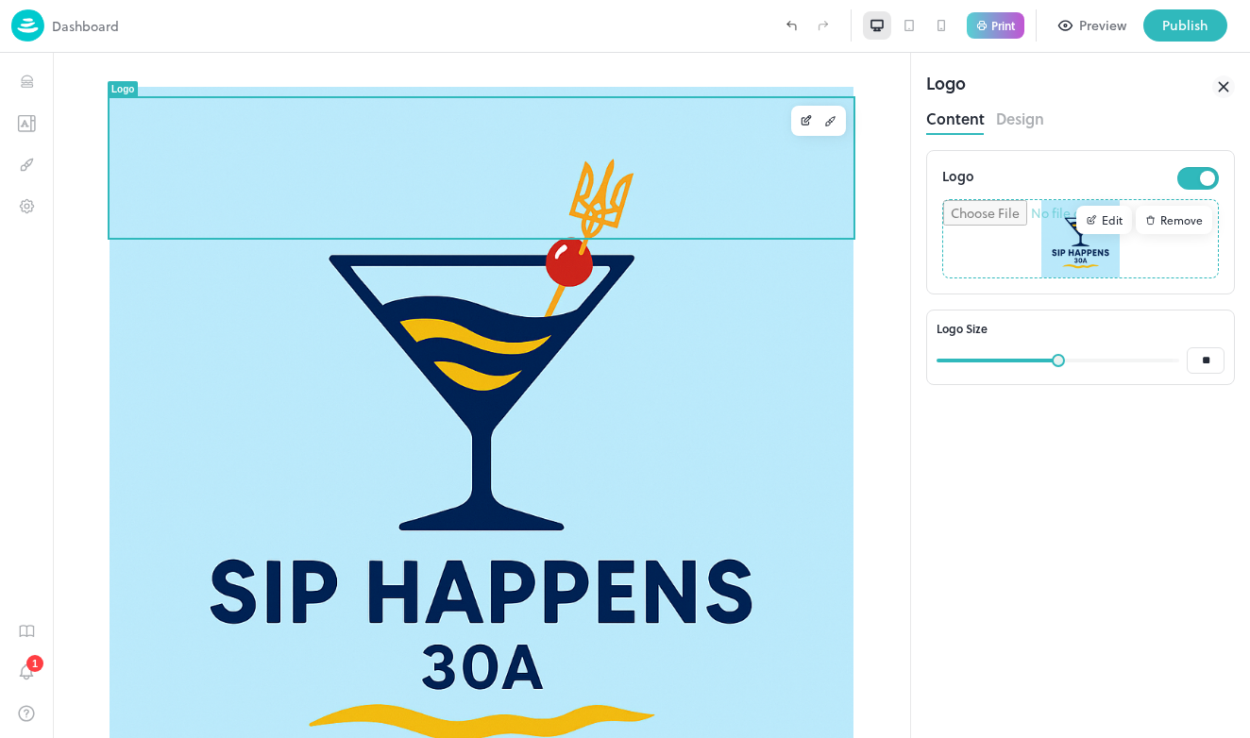
type input "**"
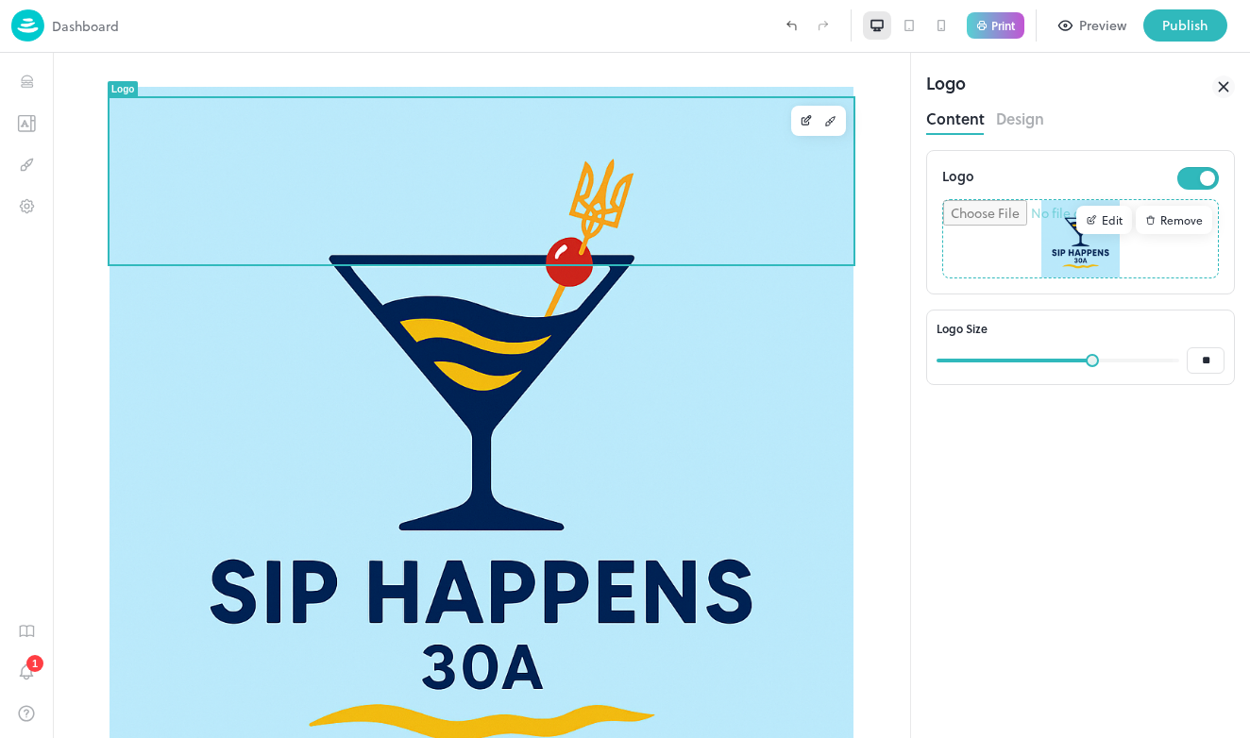
type input "**"
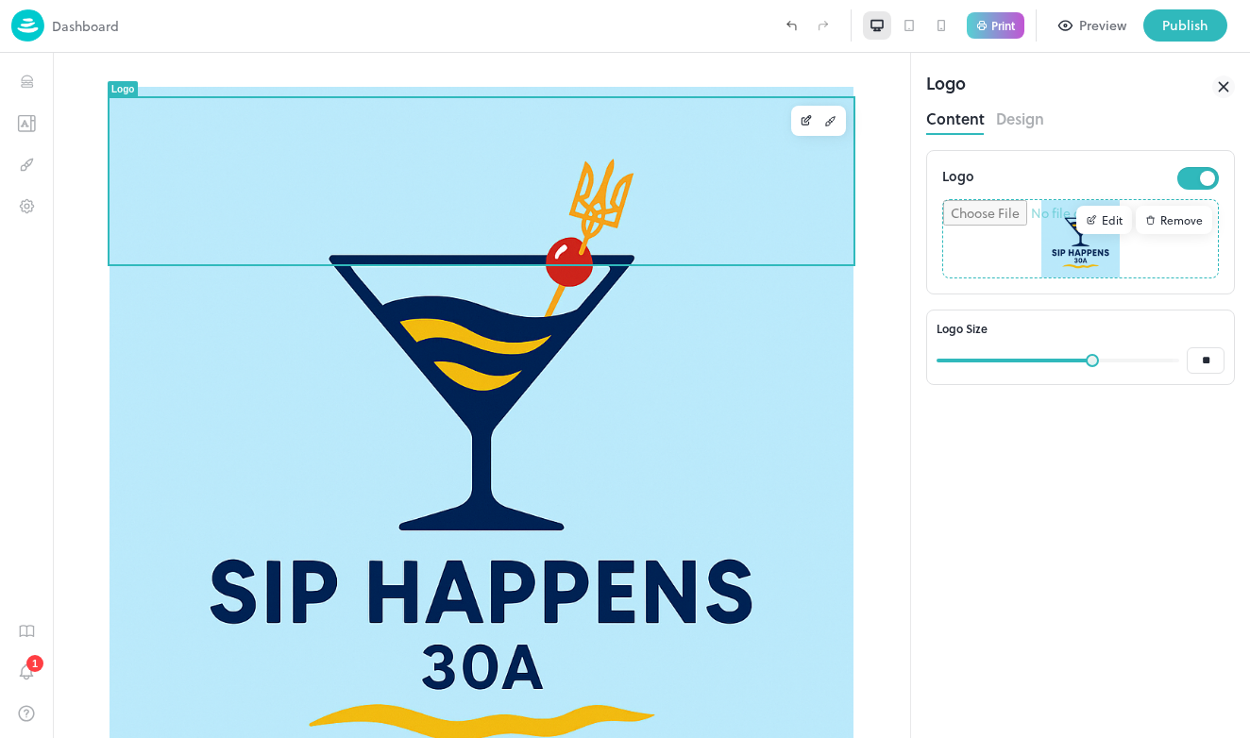
type input "**"
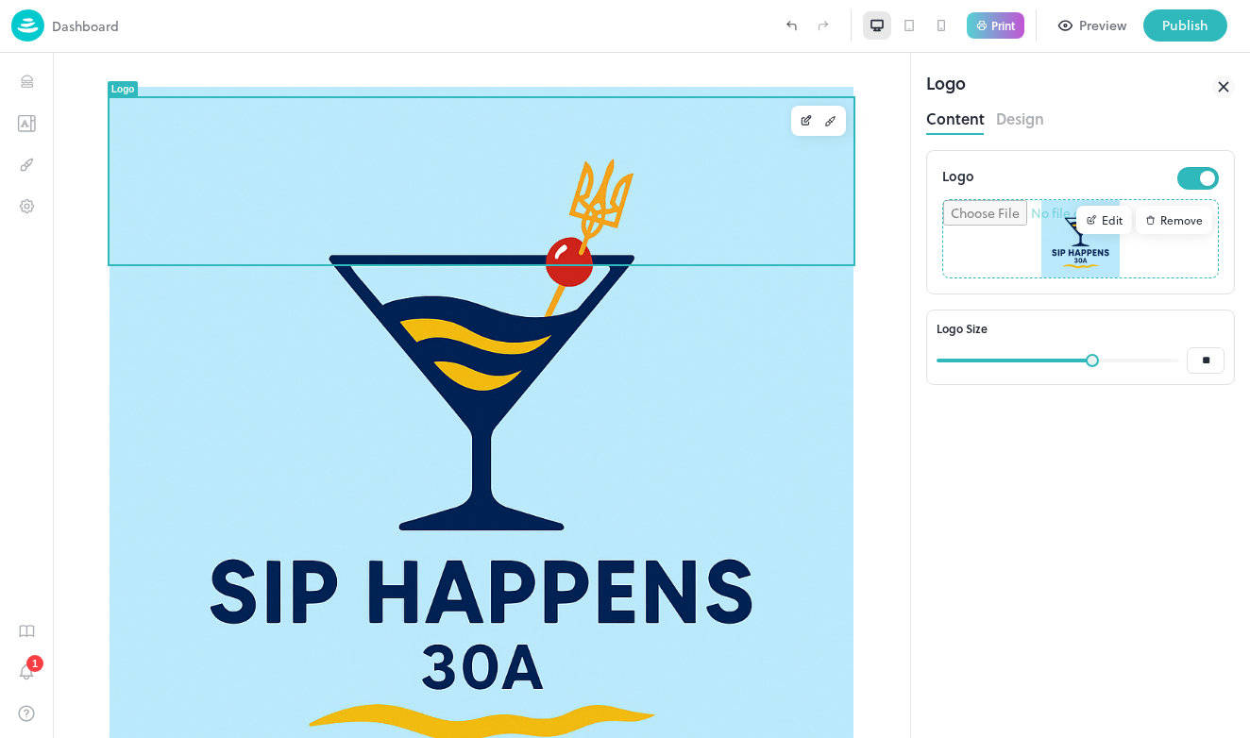
type input "**"
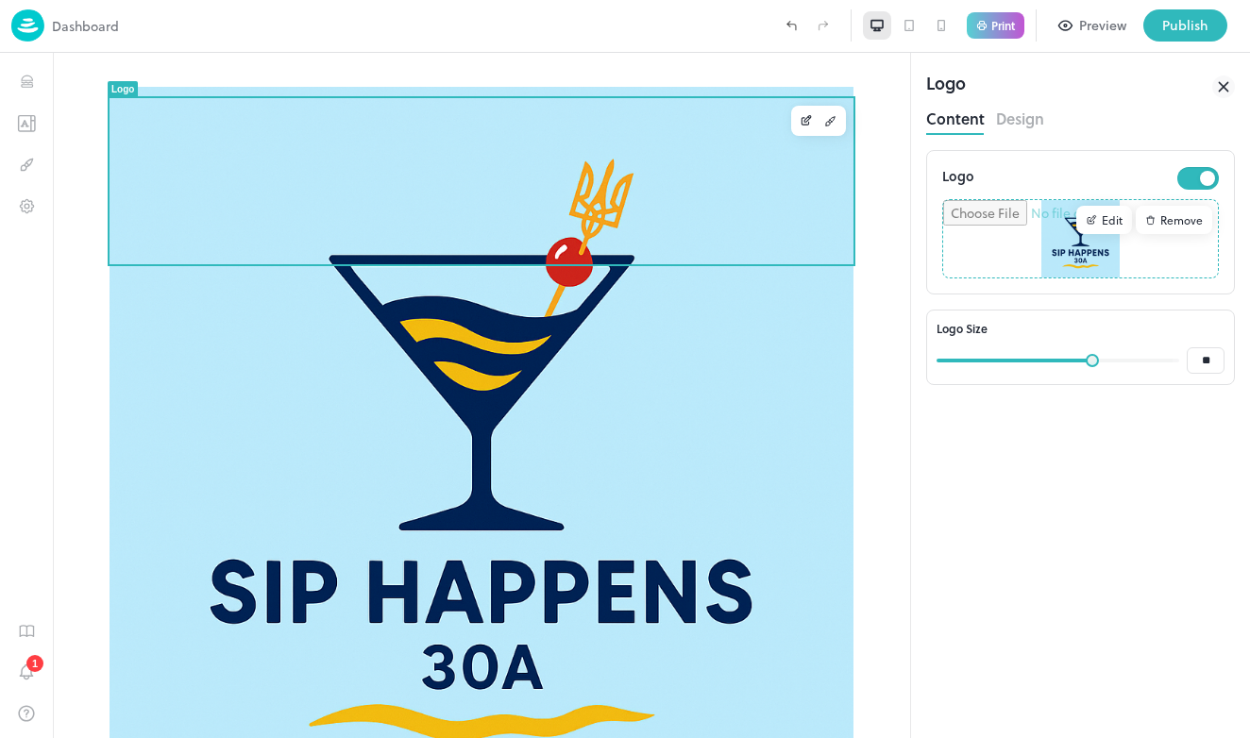
type input "**"
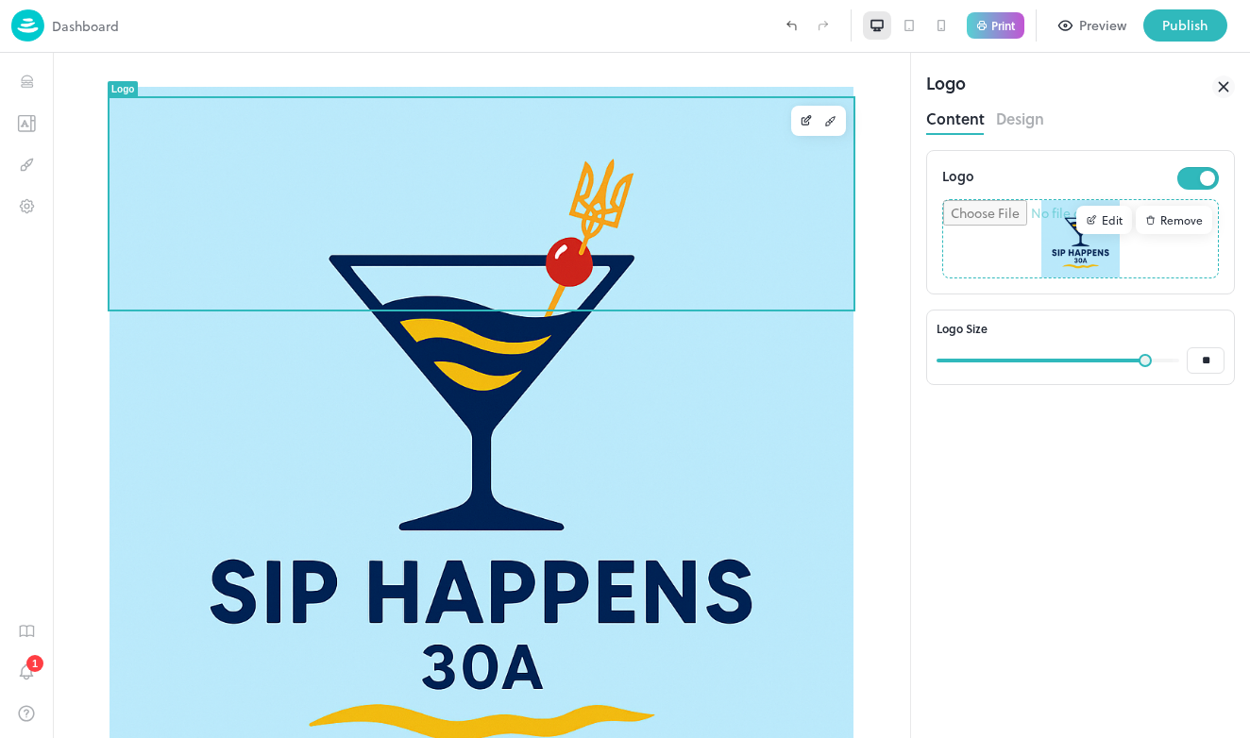
type input "**"
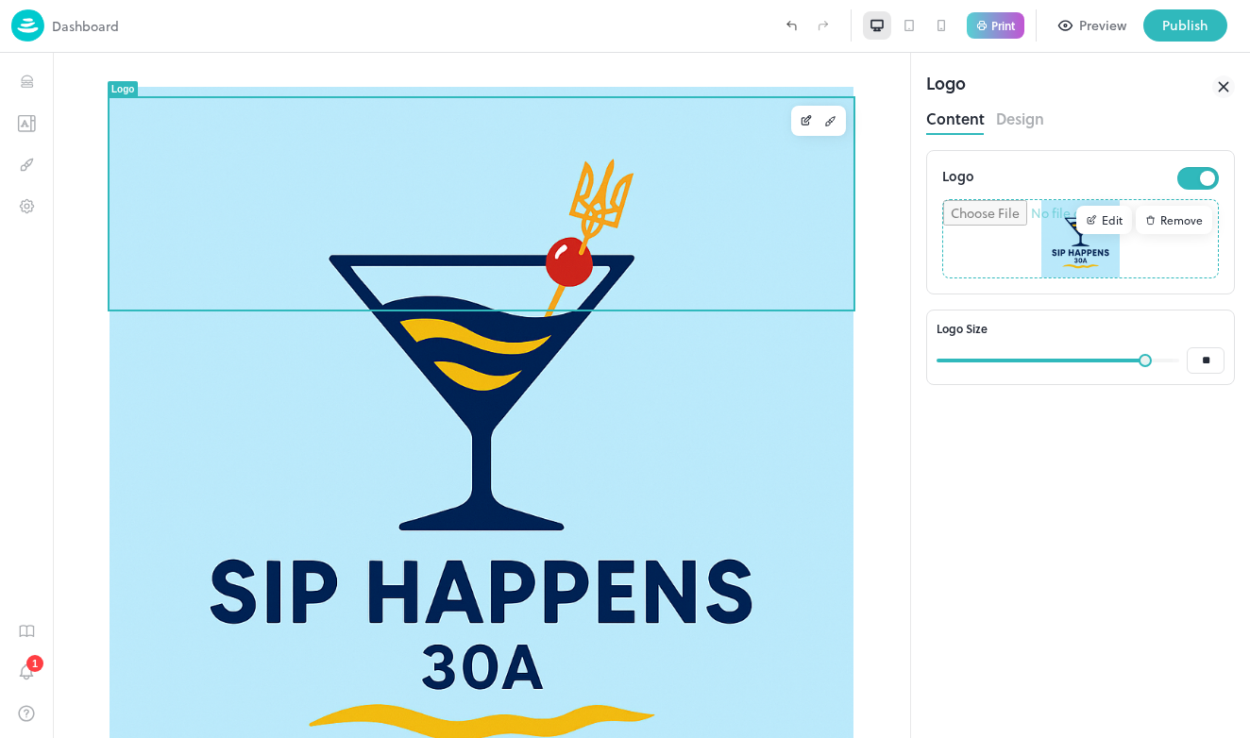
type input "**"
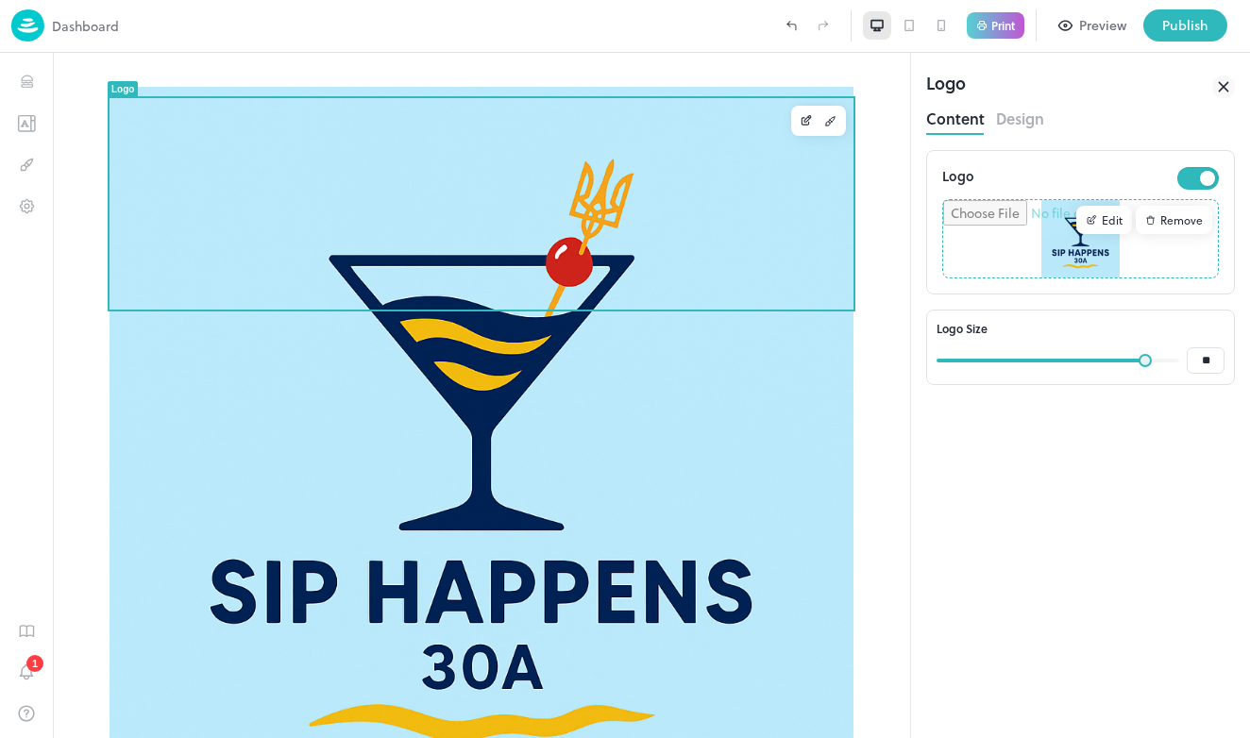
type input "**"
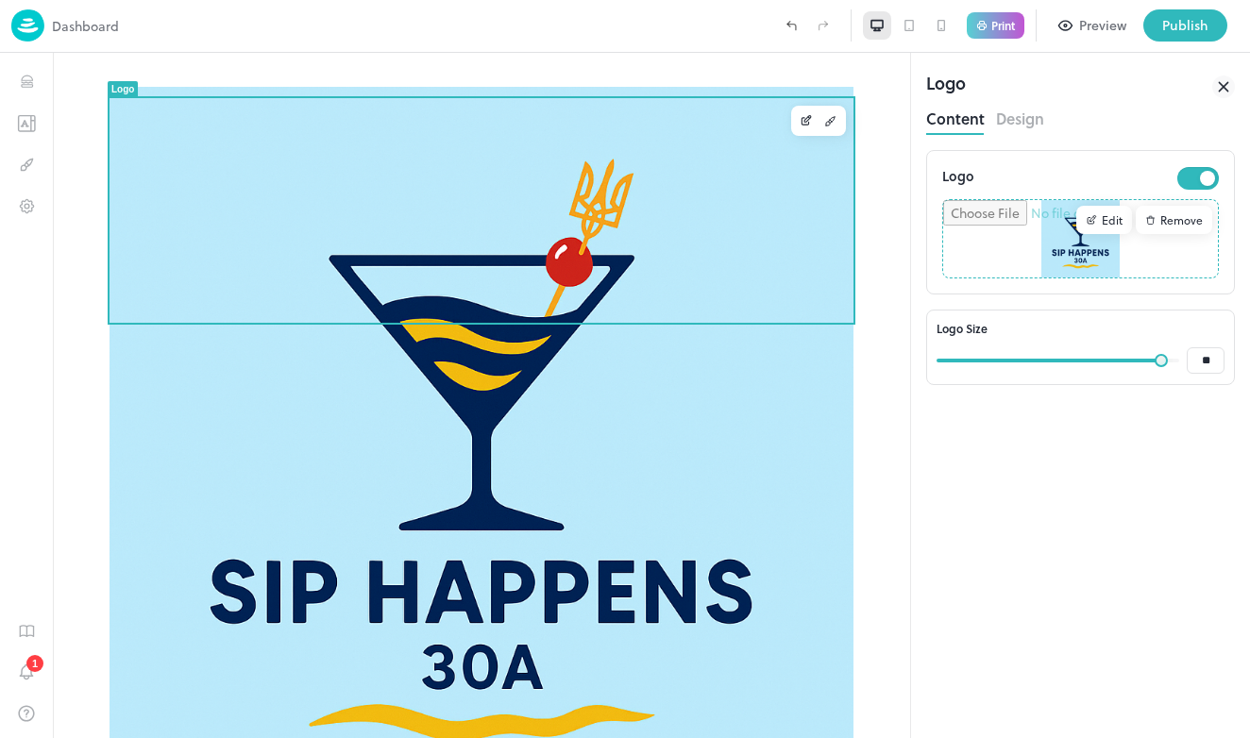
type input "**"
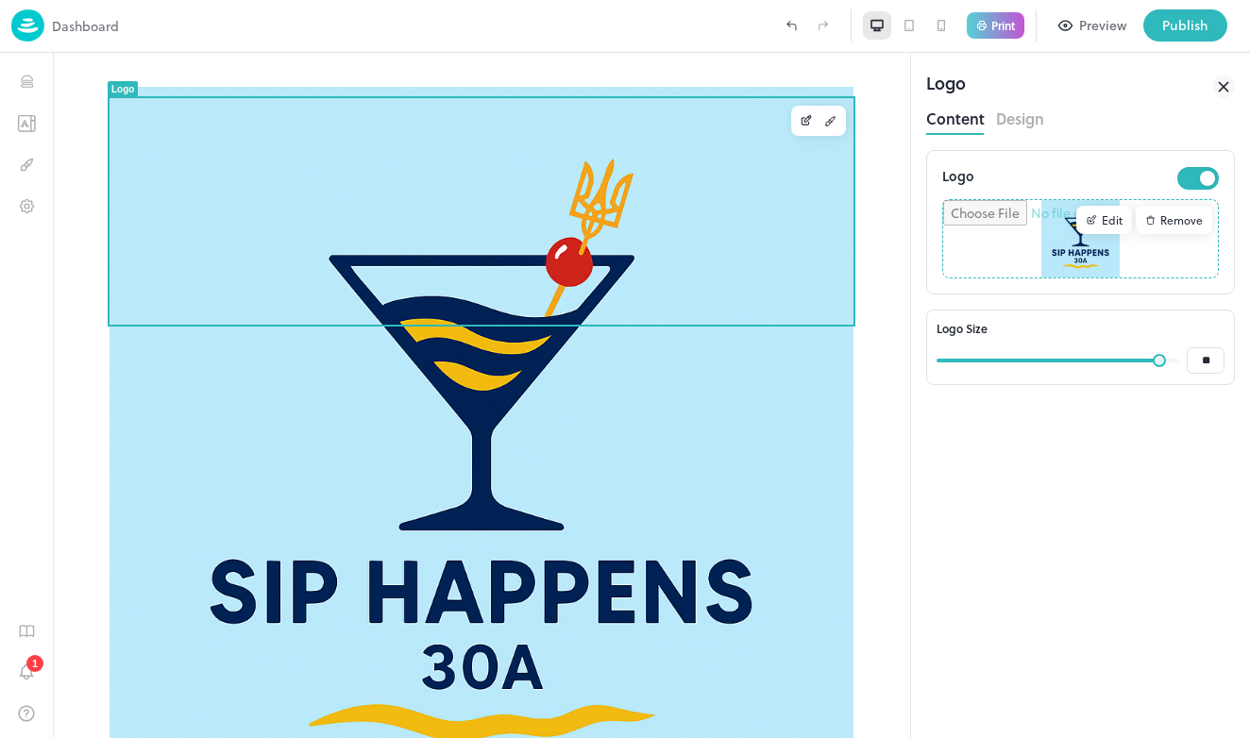
type input "**"
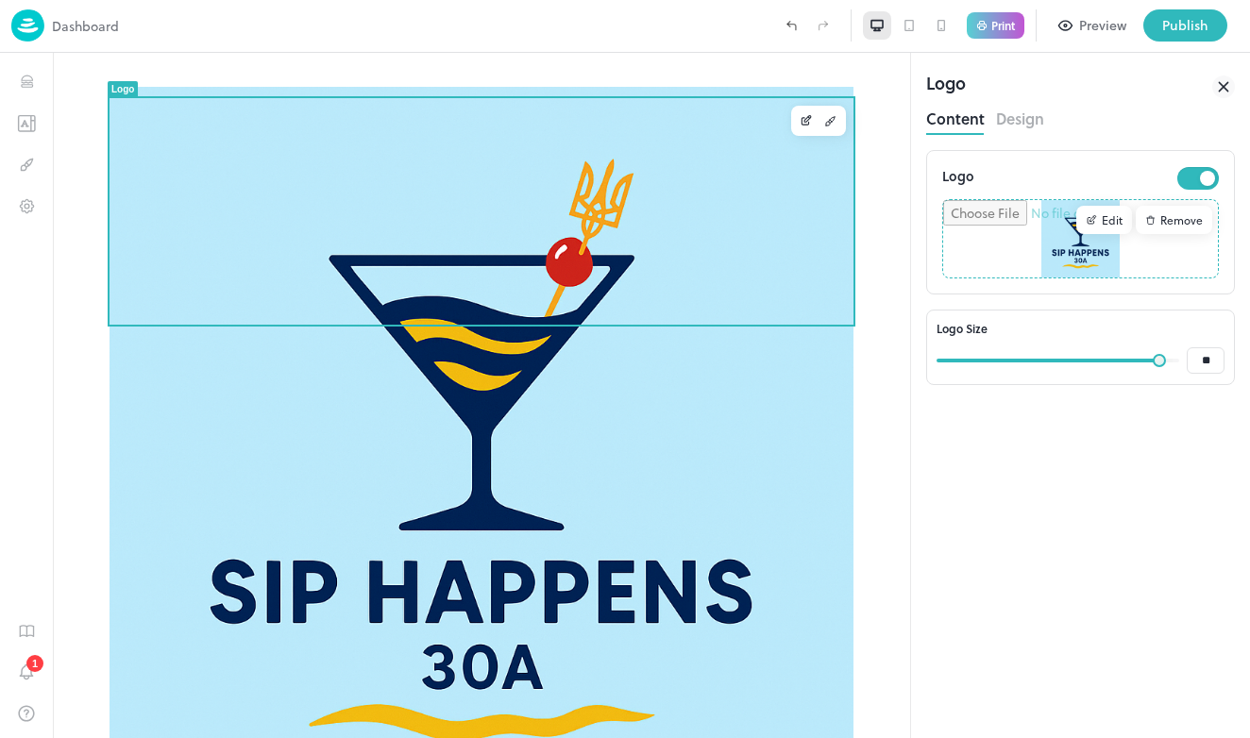
type input "**"
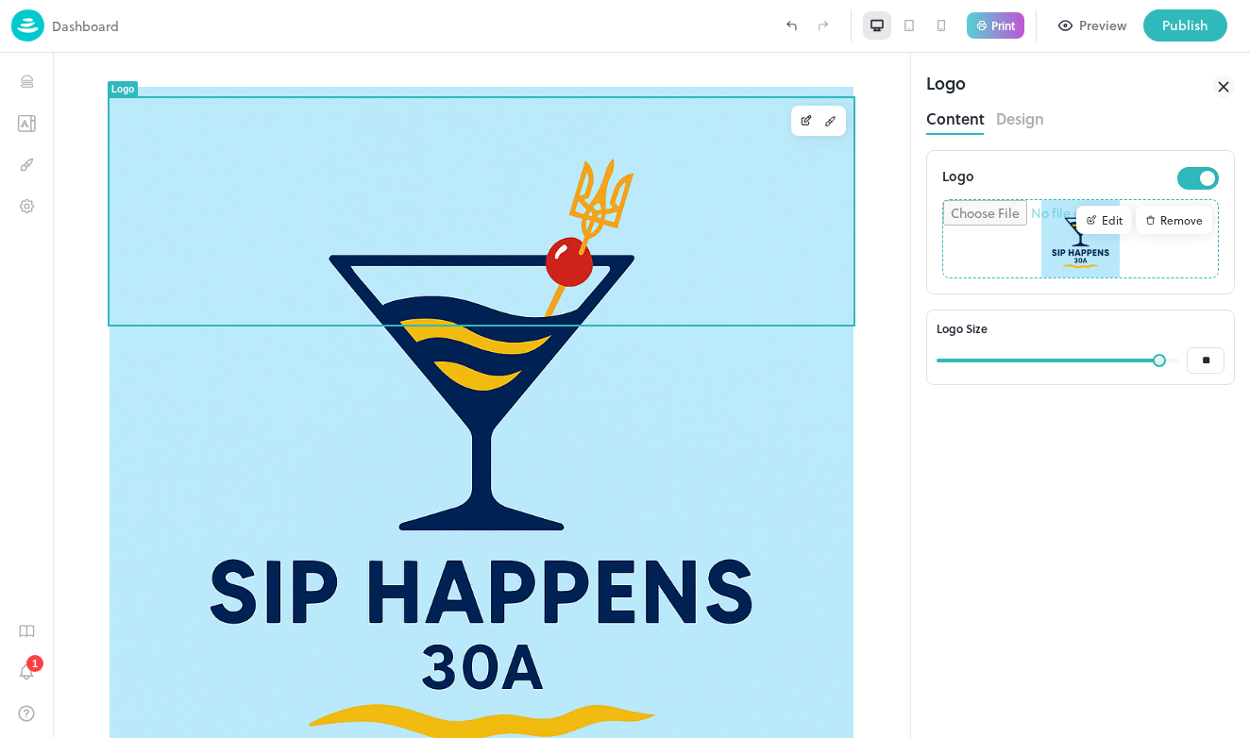
type input "**"
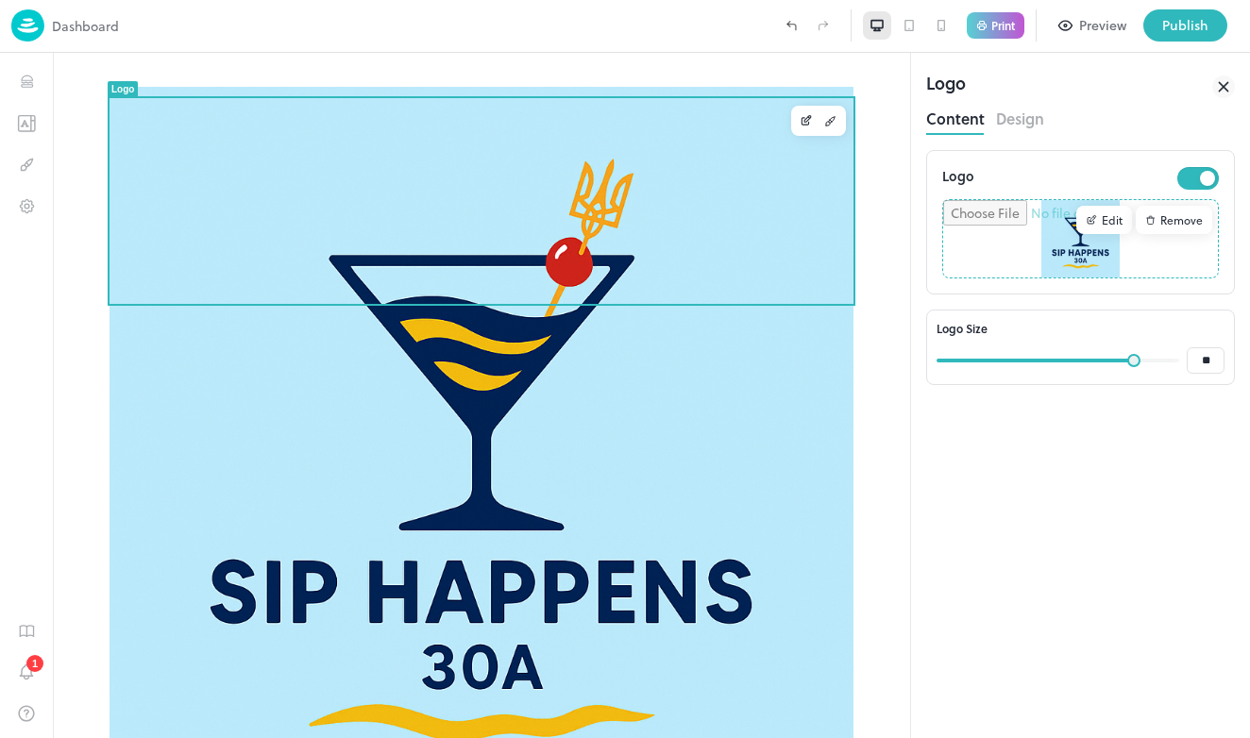
type input "**"
drag, startPoint x: 1014, startPoint y: 364, endPoint x: 1132, endPoint y: 363, distance: 118.0
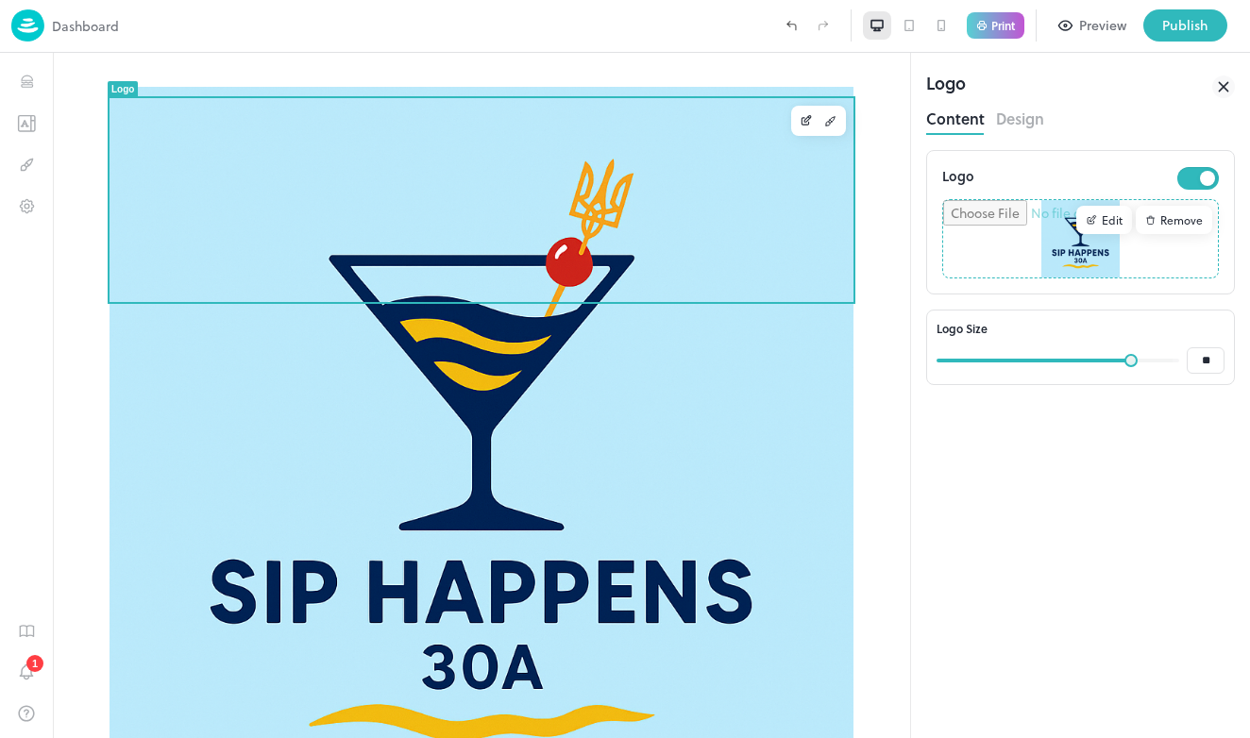
click at [1132, 363] on span at bounding box center [1130, 360] width 13 height 13
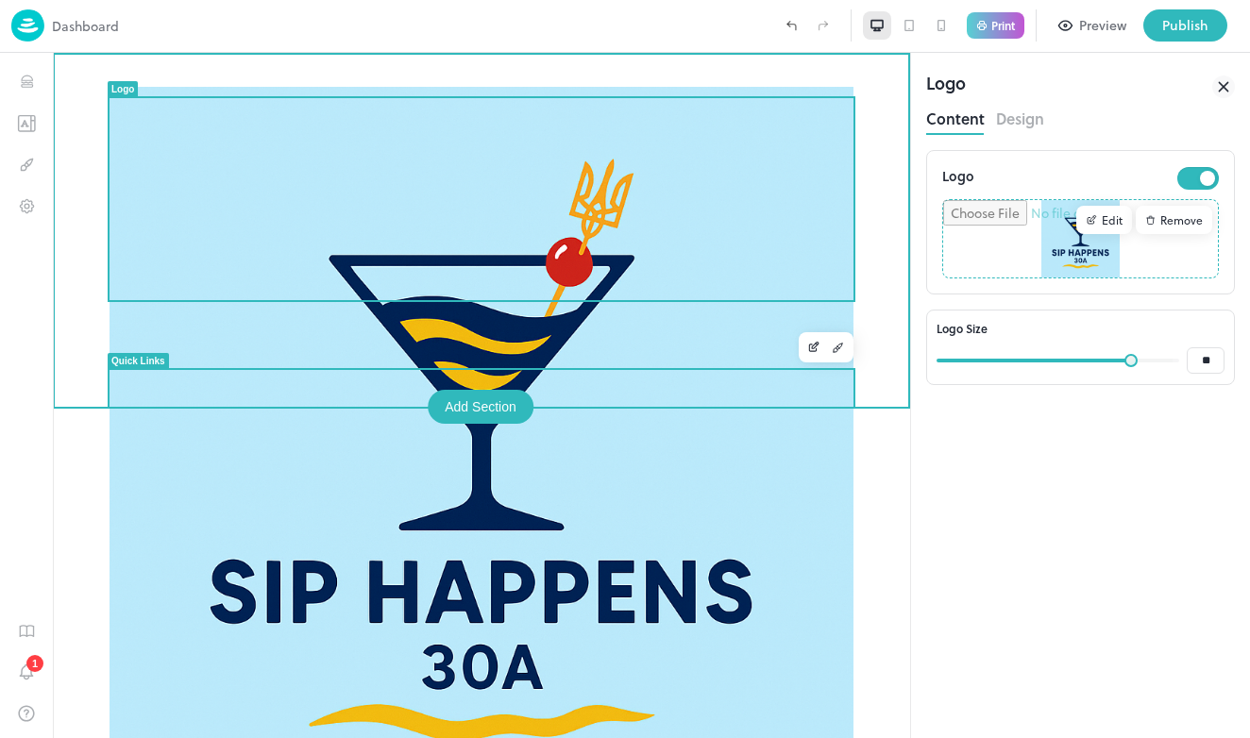
click at [446, 434] on div "Can't Beat The Classic Call" at bounding box center [481, 474] width 857 height 843
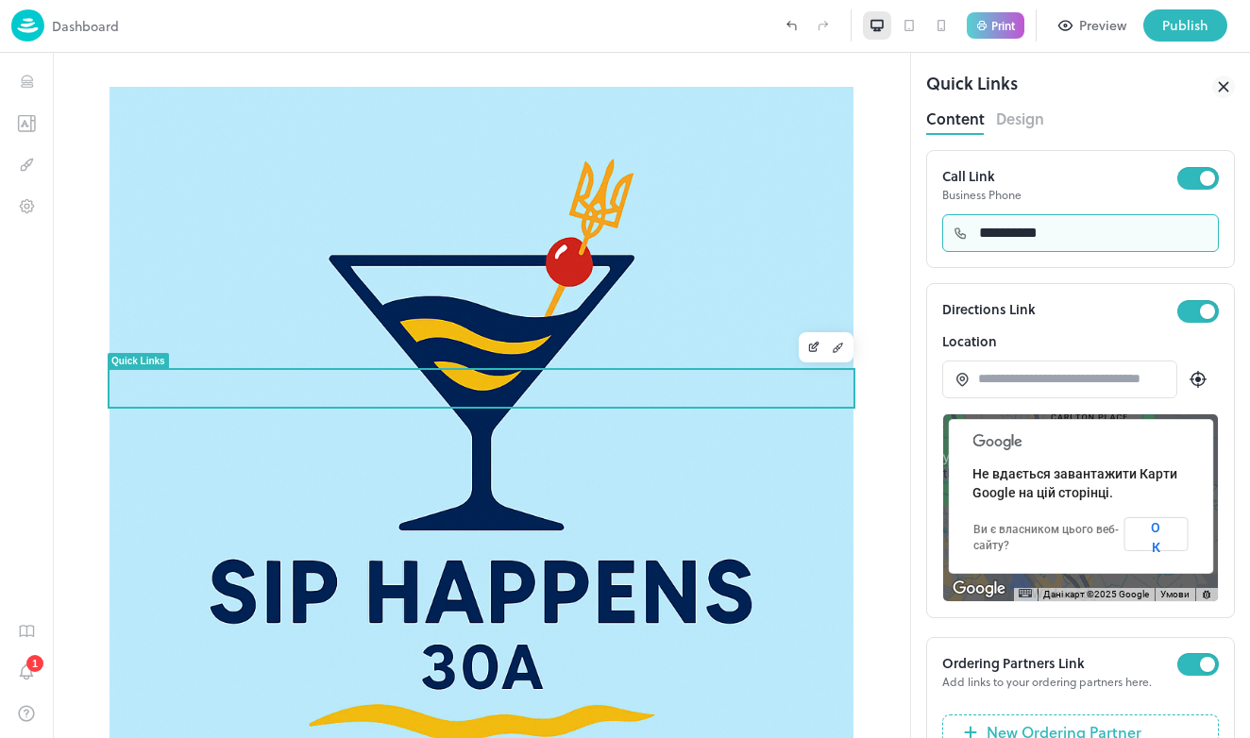
click at [1069, 236] on input "**********" at bounding box center [1093, 233] width 251 height 38
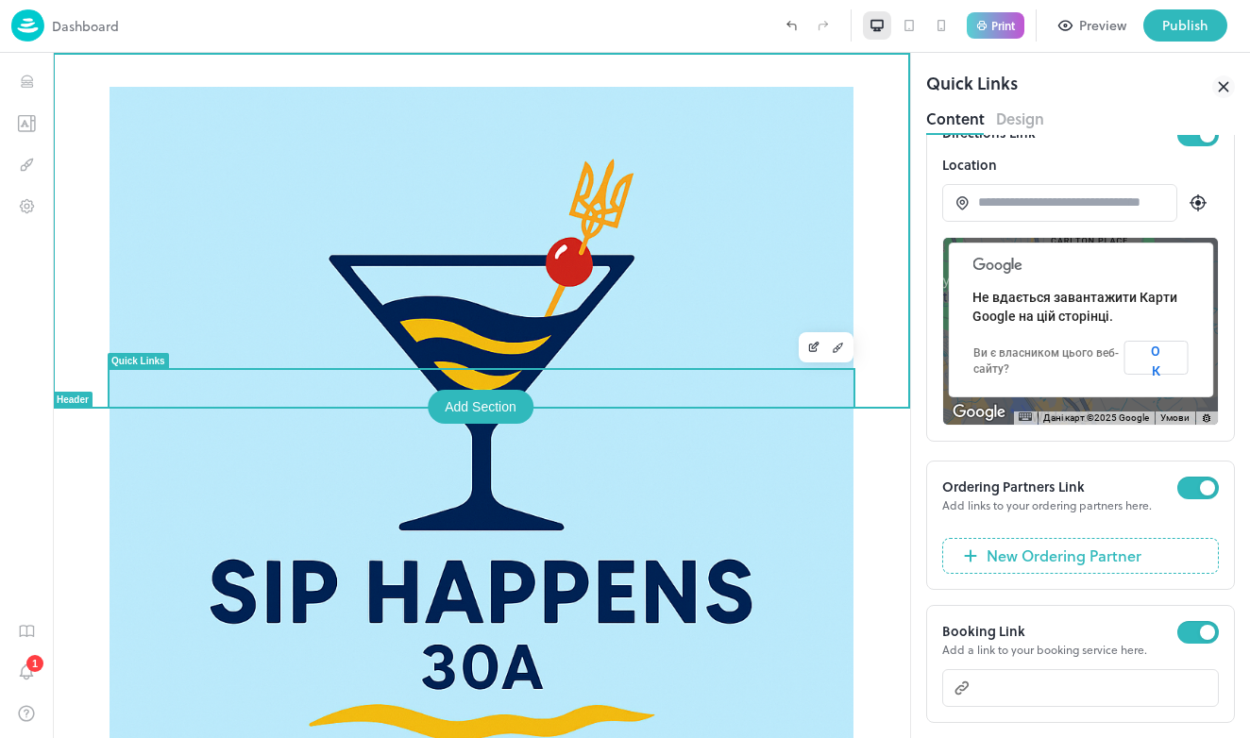
click at [471, 396] on div "Add Section" at bounding box center [481, 407] width 106 height 34
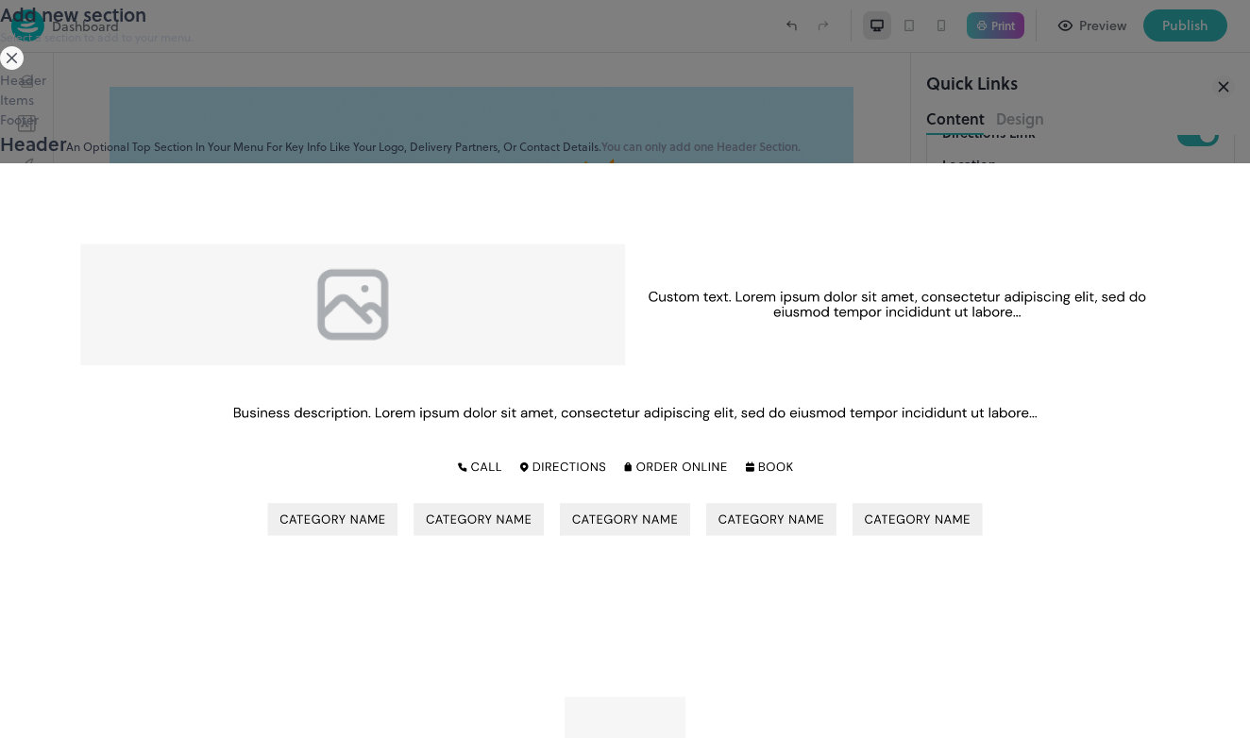
click at [170, 90] on div "Header" at bounding box center [625, 80] width 1250 height 20
click at [163, 109] on div "Items" at bounding box center [625, 100] width 1250 height 20
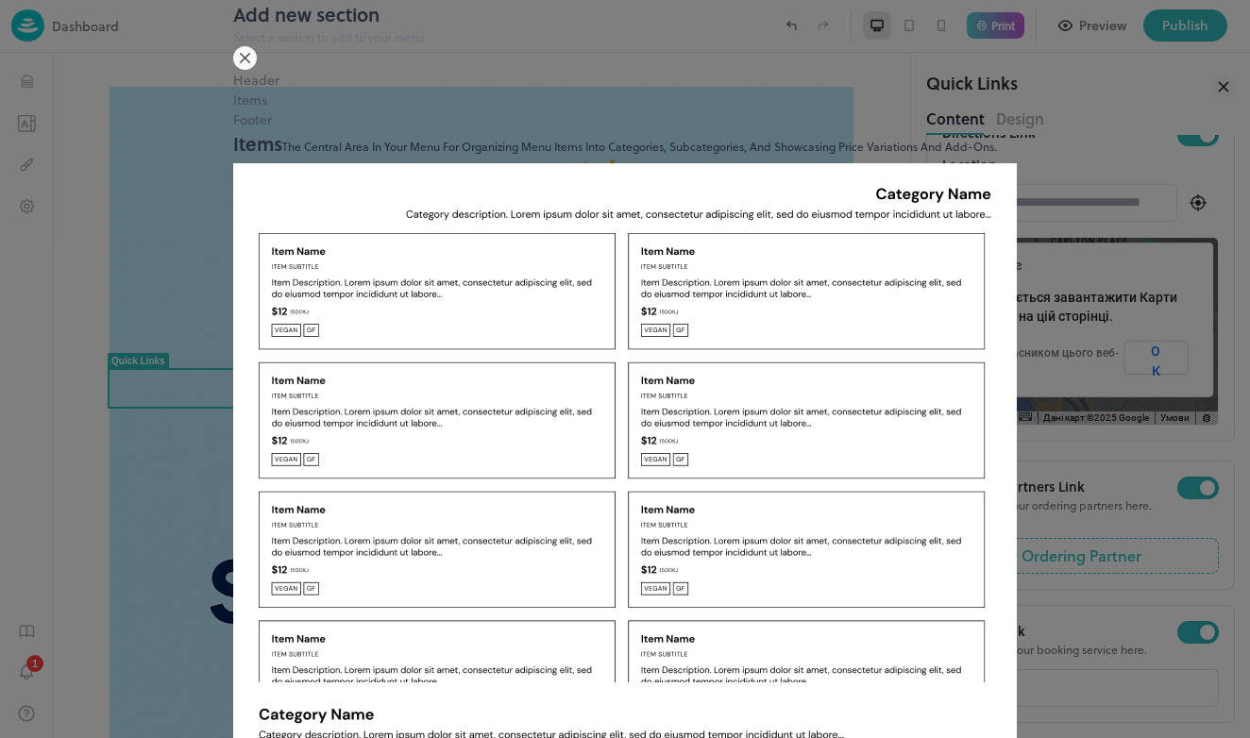
click at [233, 129] on div "Footer" at bounding box center [624, 119] width 783 height 20
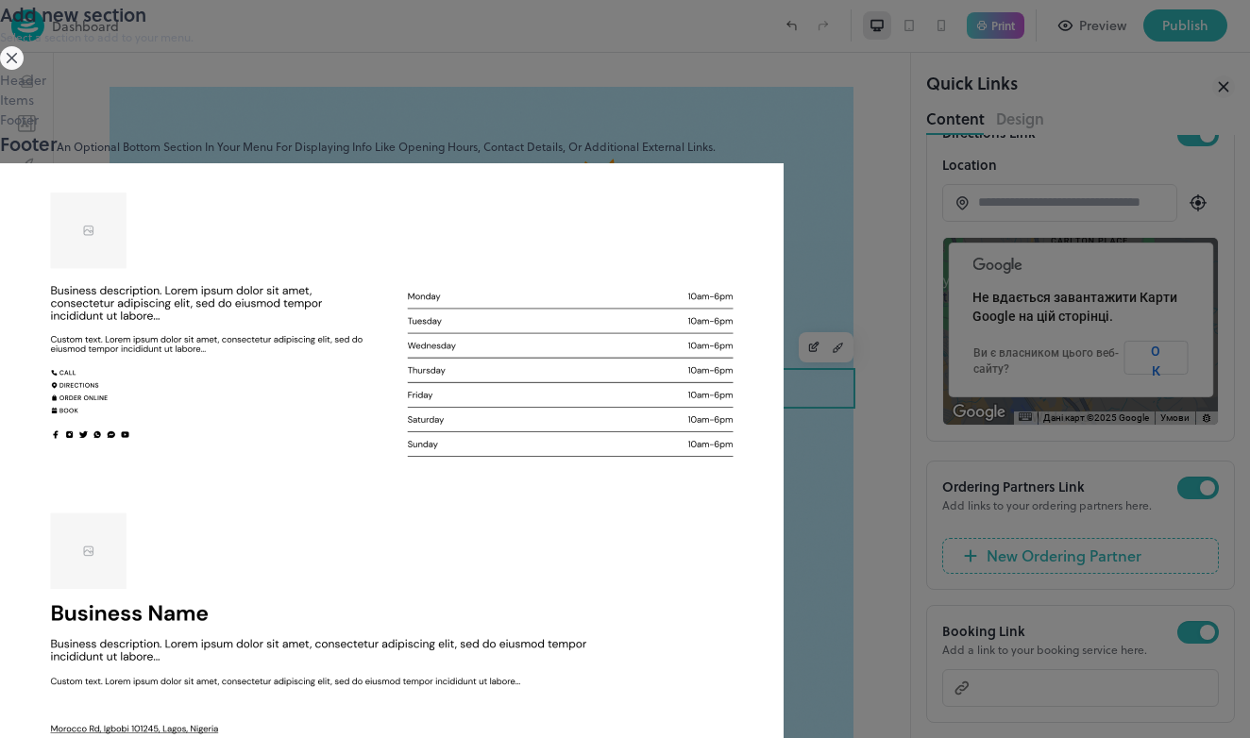
click at [164, 109] on div "Items" at bounding box center [625, 100] width 1250 height 20
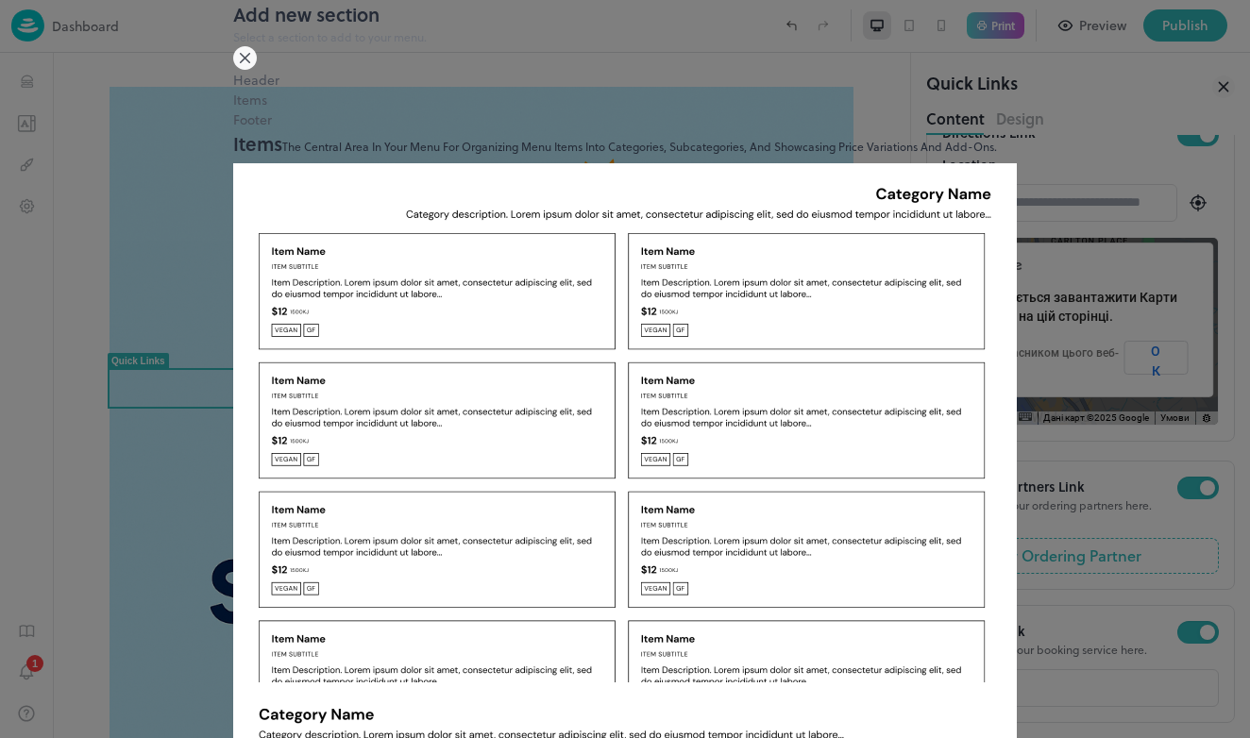
click at [233, 129] on div "Header Items Footer" at bounding box center [624, 99] width 783 height 59
click at [233, 90] on div "Header" at bounding box center [624, 80] width 783 height 20
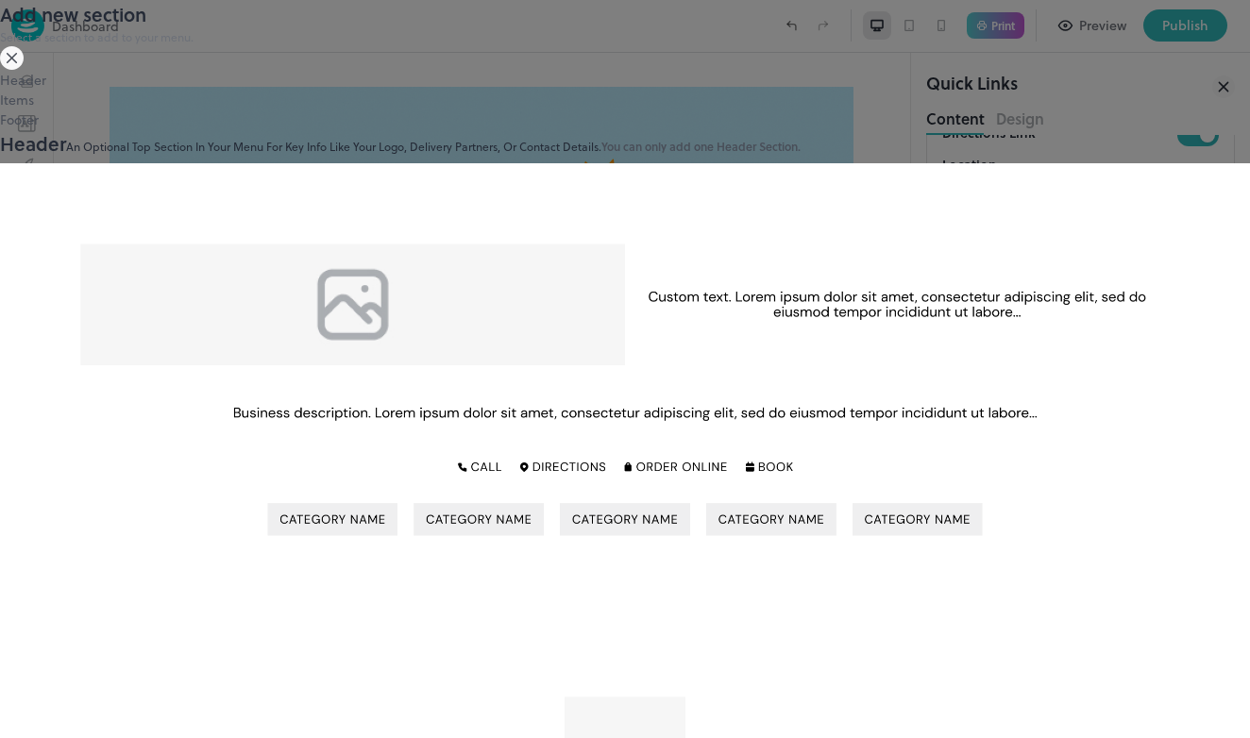
click at [24, 70] on icon at bounding box center [12, 58] width 24 height 24
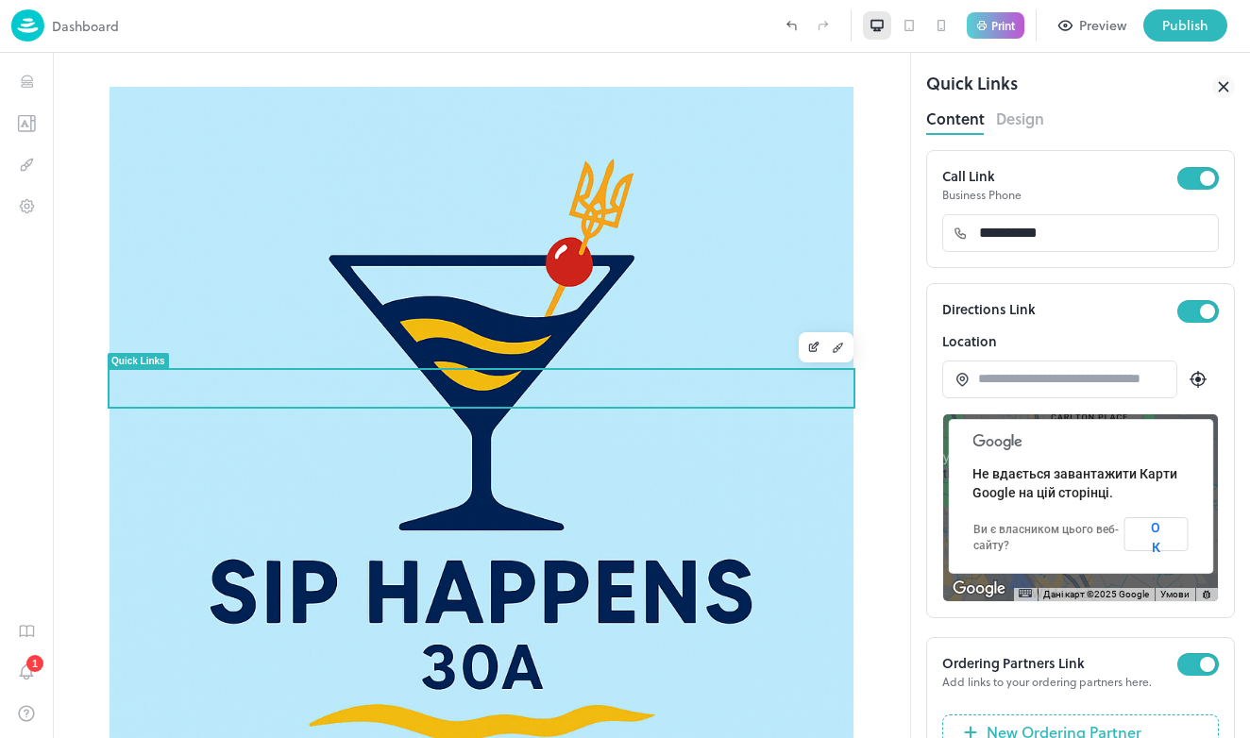
click at [998, 185] on p "Call Link" at bounding box center [1059, 176] width 235 height 20
click at [1008, 196] on p "Business Phone" at bounding box center [1059, 194] width 235 height 17
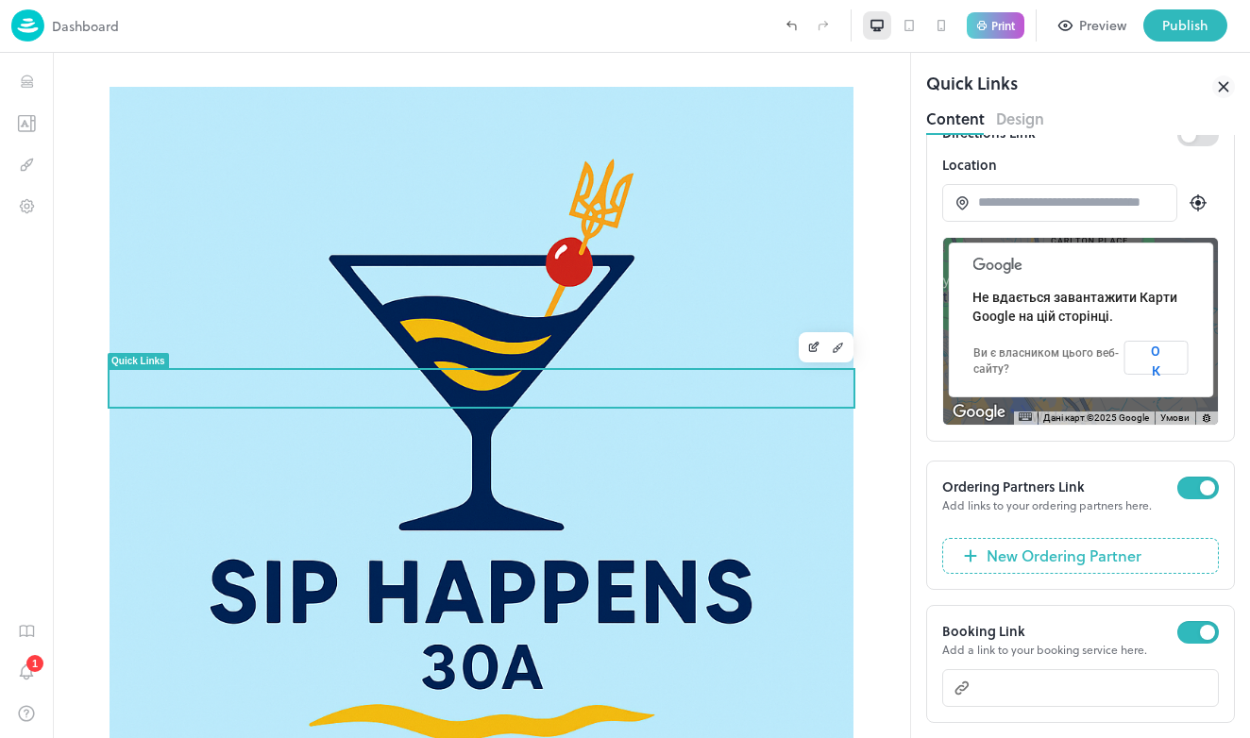
scroll to position [177, 0]
click at [1050, 480] on div "Ordering Partners Link" at bounding box center [1059, 487] width 235 height 20
click at [1050, 481] on div "Ordering Partners Link" at bounding box center [1059, 487] width 235 height 20
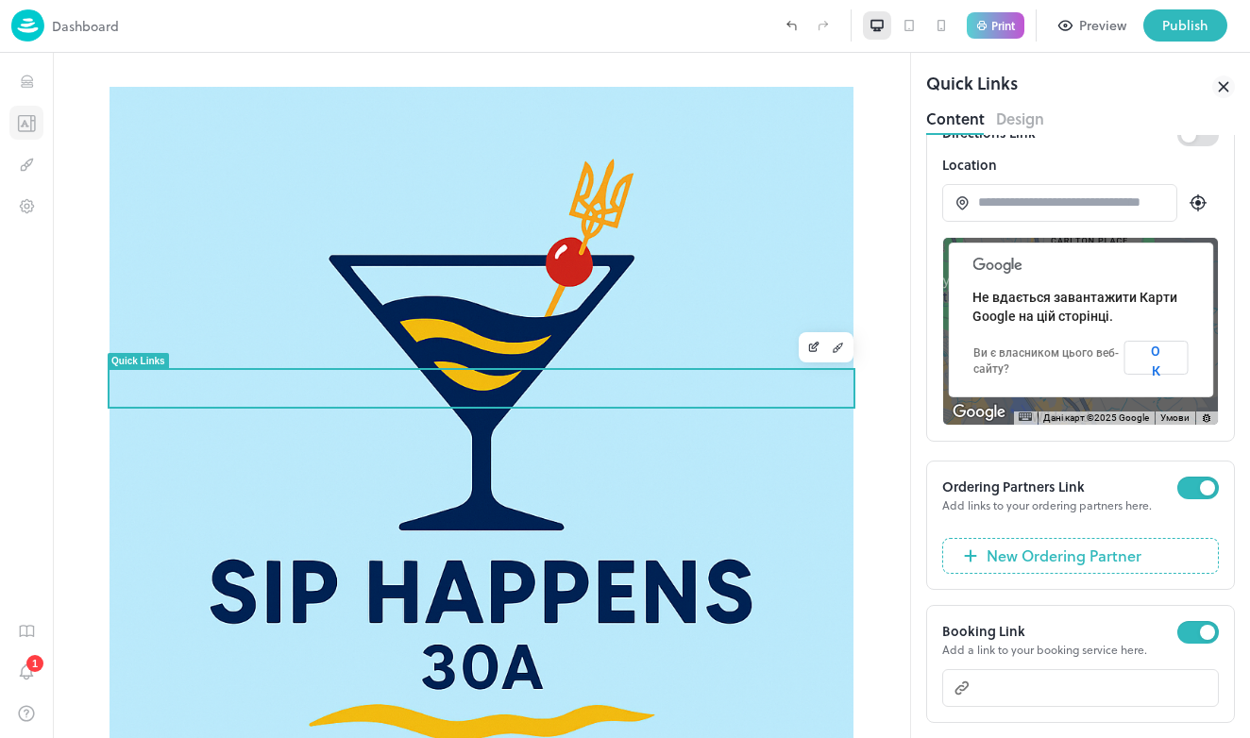
click at [33, 126] on icon "Templates" at bounding box center [26, 123] width 19 height 18
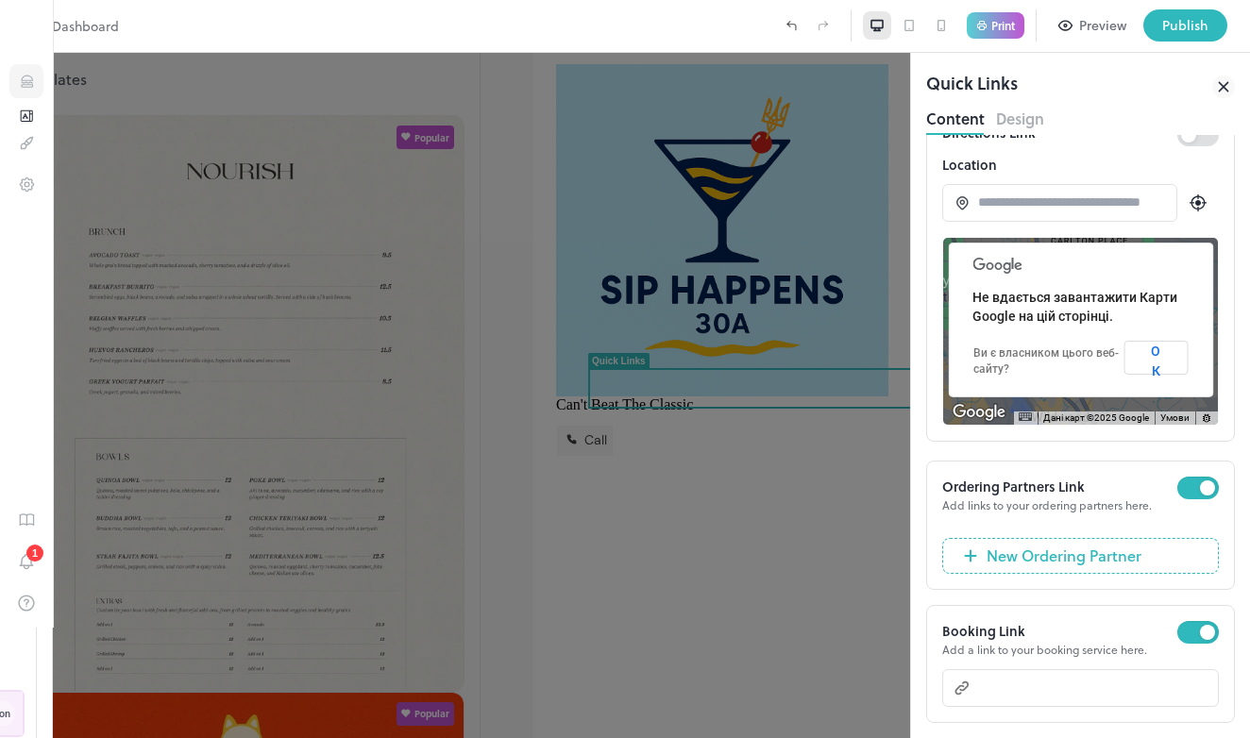
click at [36, 93] on button "Items" at bounding box center [26, 81] width 34 height 34
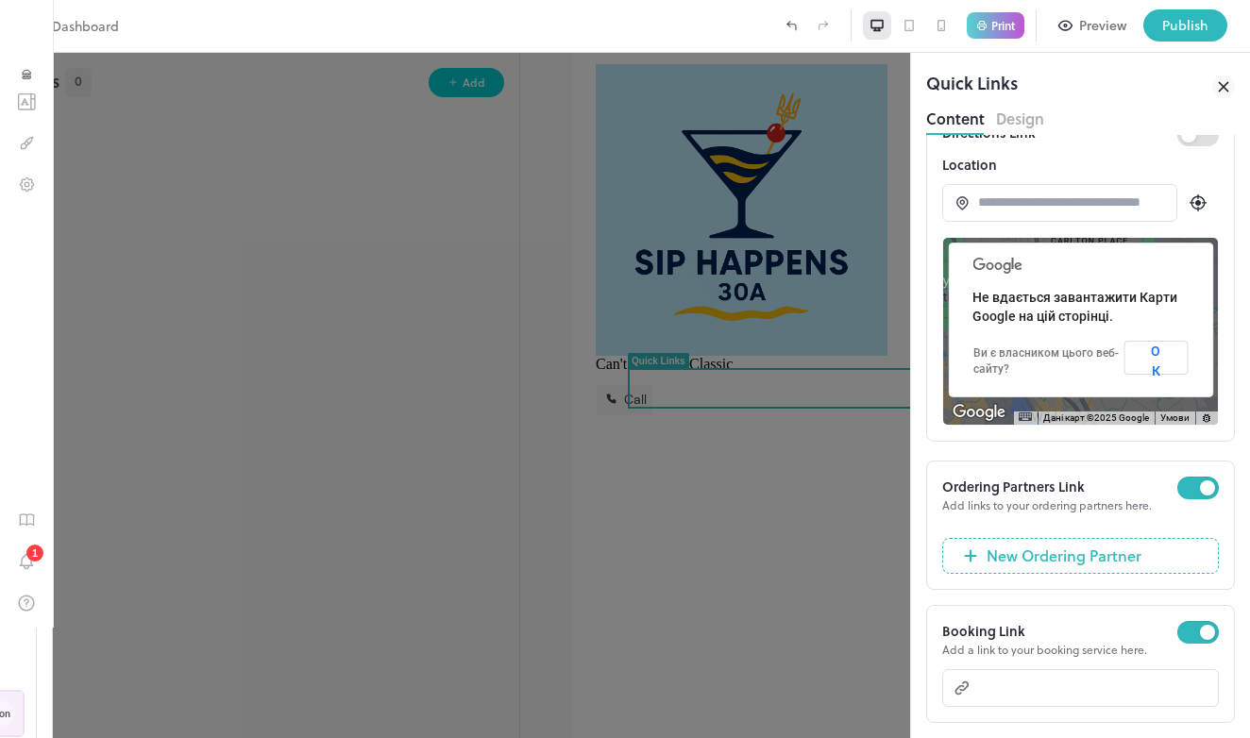
click at [668, 517] on div at bounding box center [625, 369] width 1250 height 738
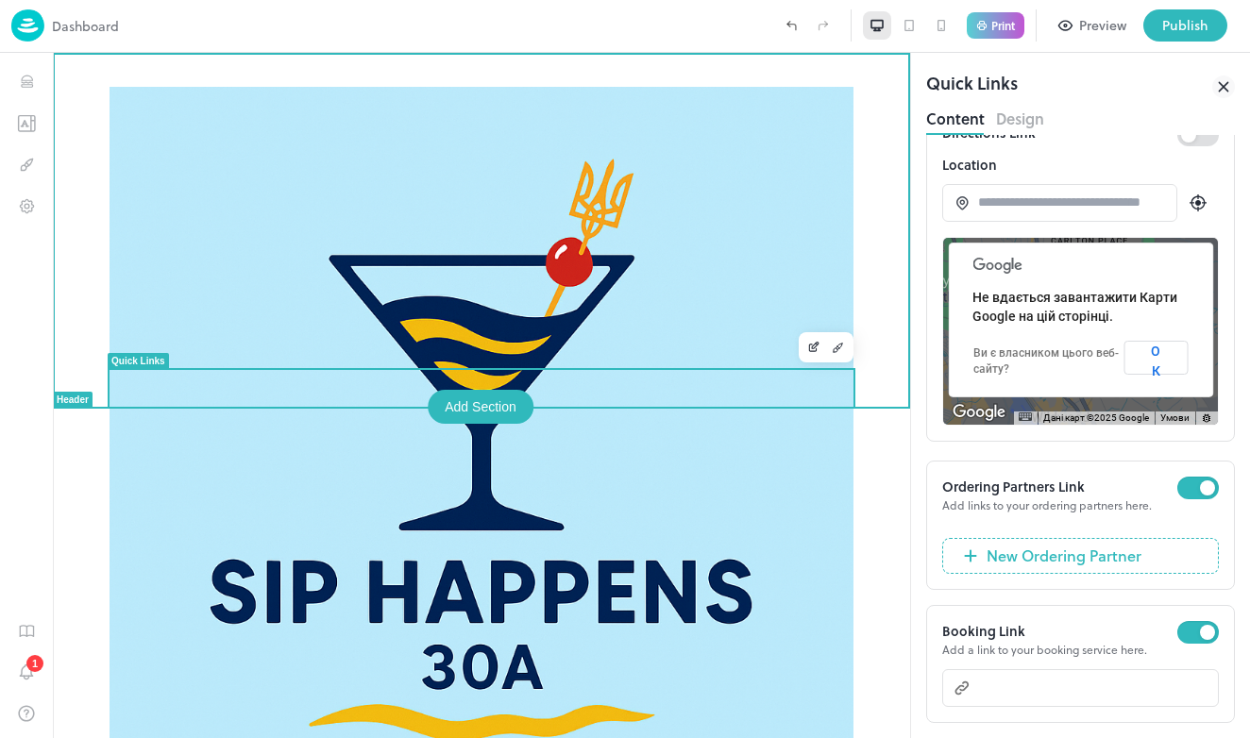
click at [473, 406] on div "Add Section" at bounding box center [481, 407] width 106 height 34
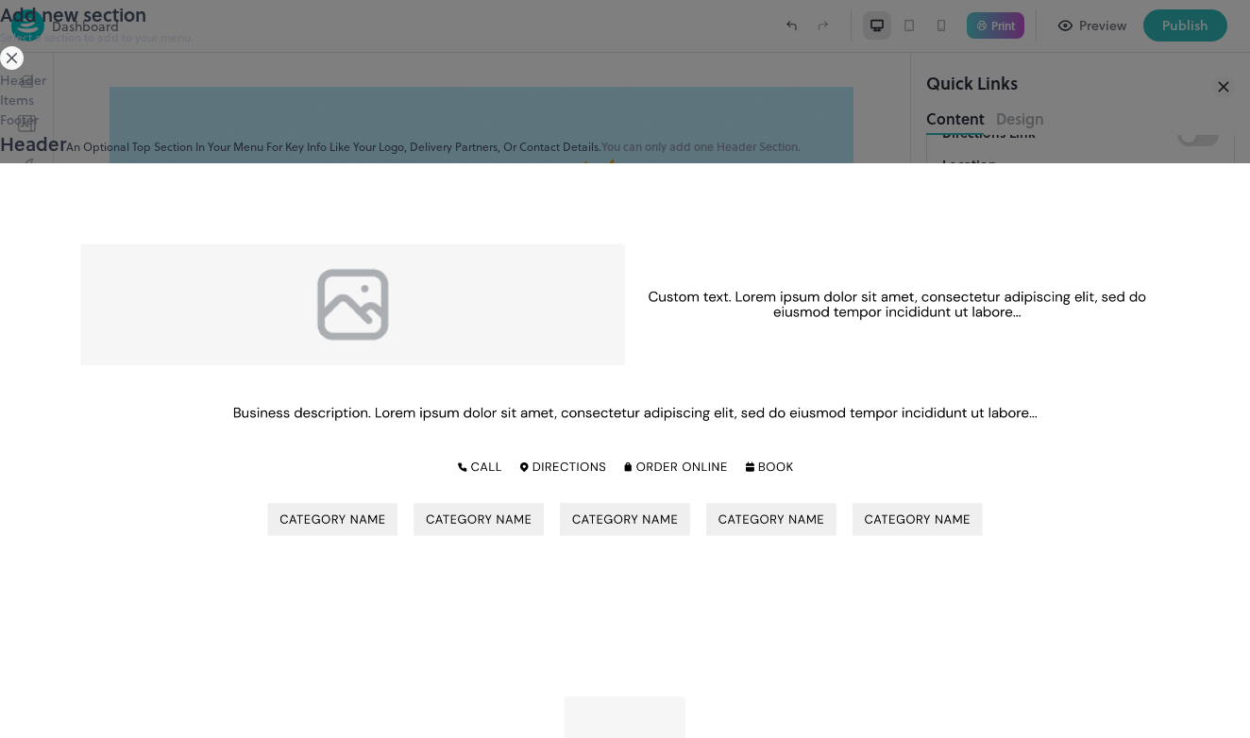
click at [211, 109] on div "Items" at bounding box center [625, 100] width 1250 height 20
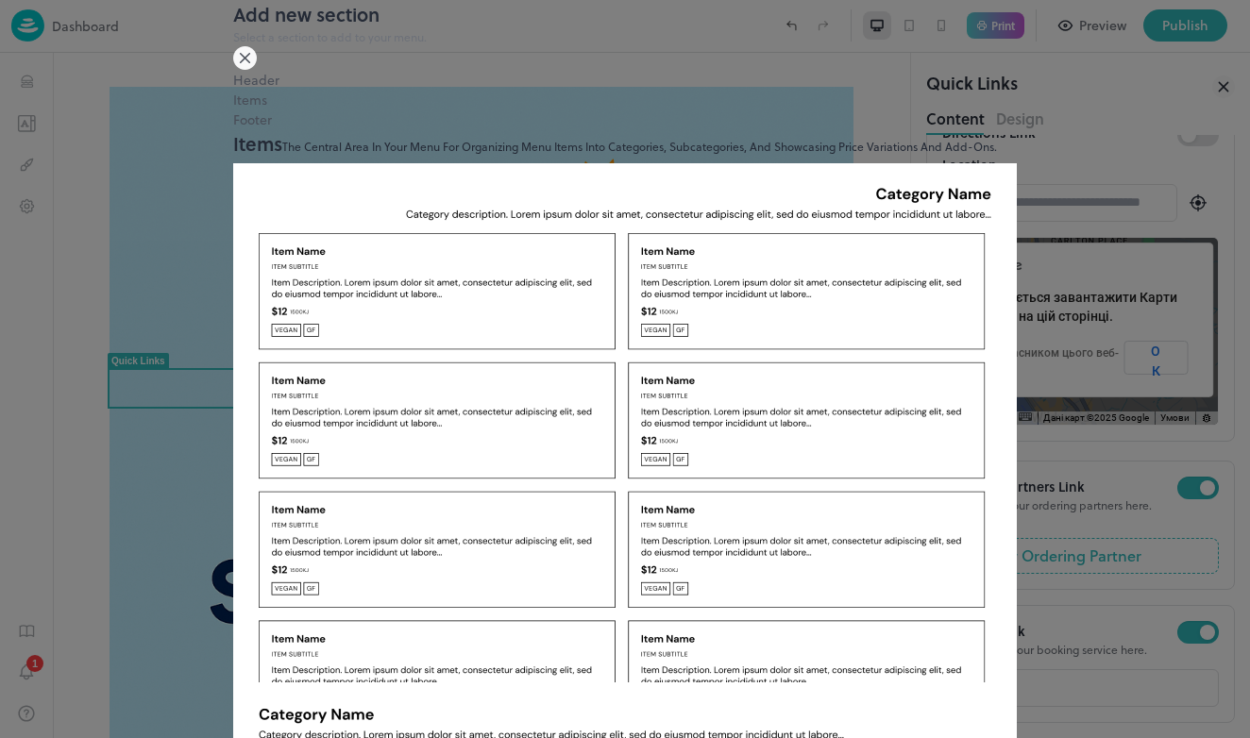
click at [478, 202] on img at bounding box center [624, 422] width 783 height 519
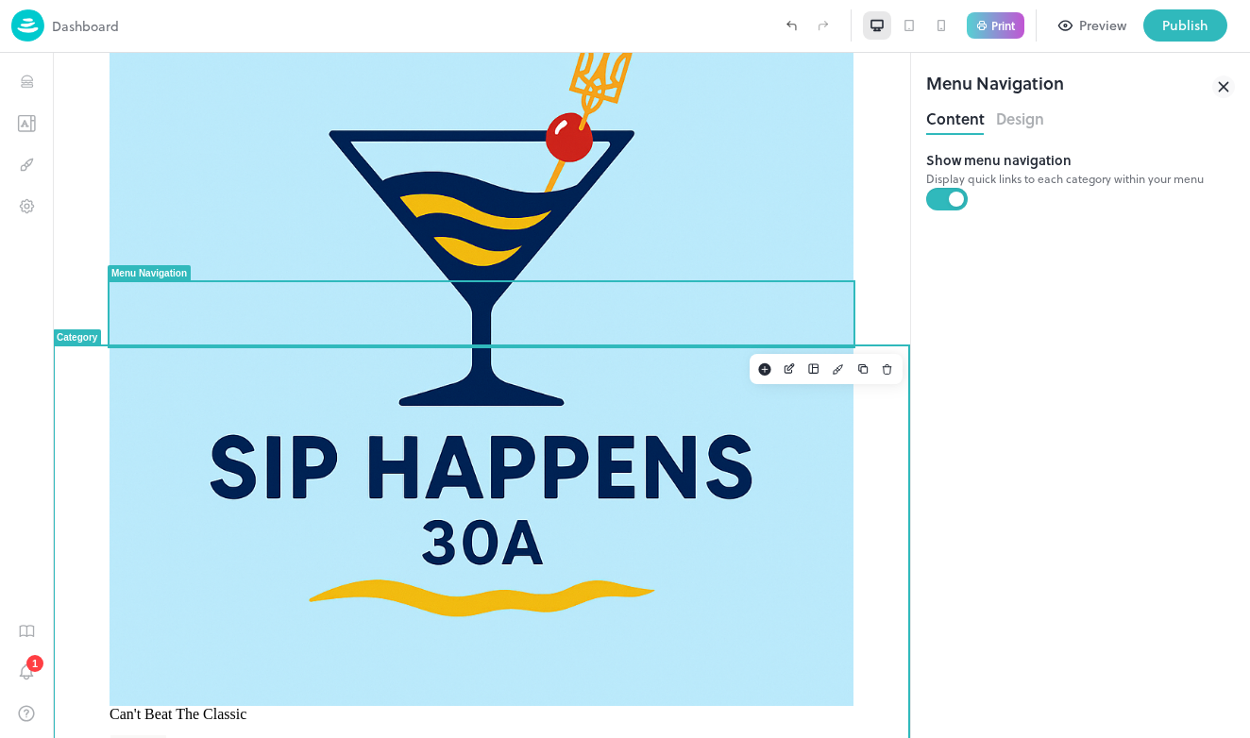
scroll to position [111, 0]
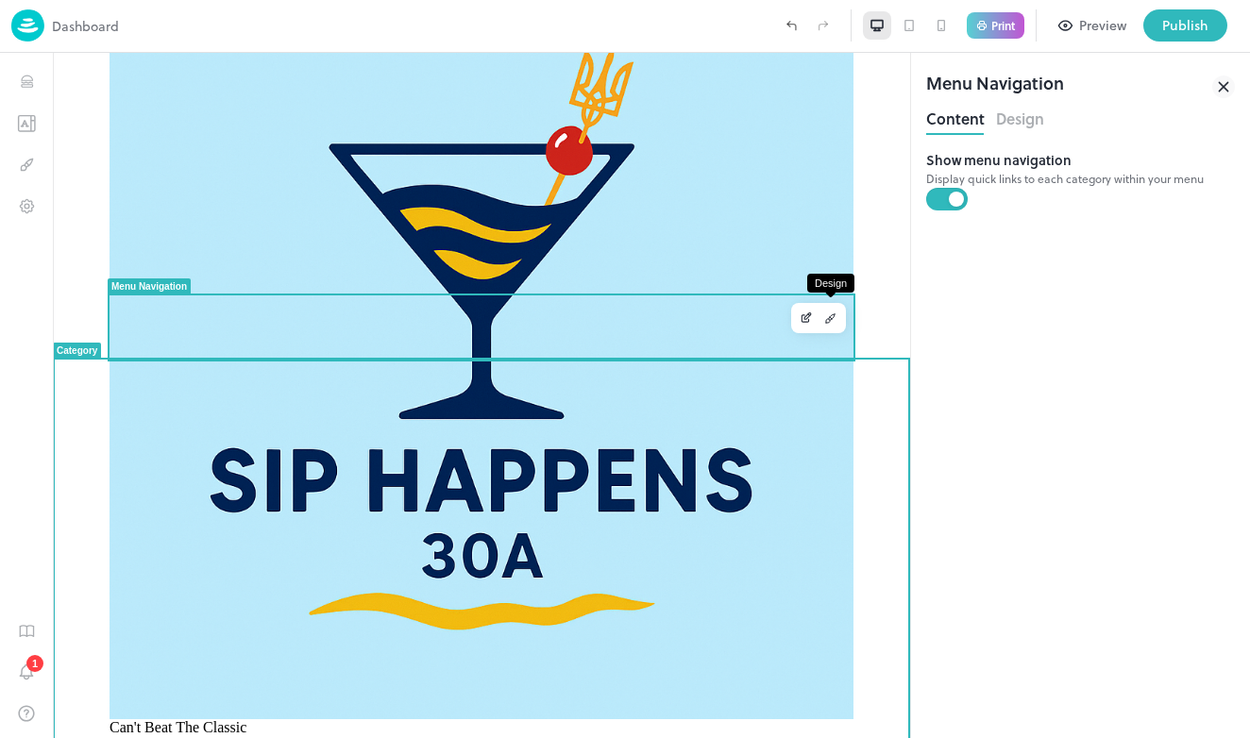
click at [840, 312] on button "Design" at bounding box center [830, 318] width 25 height 25
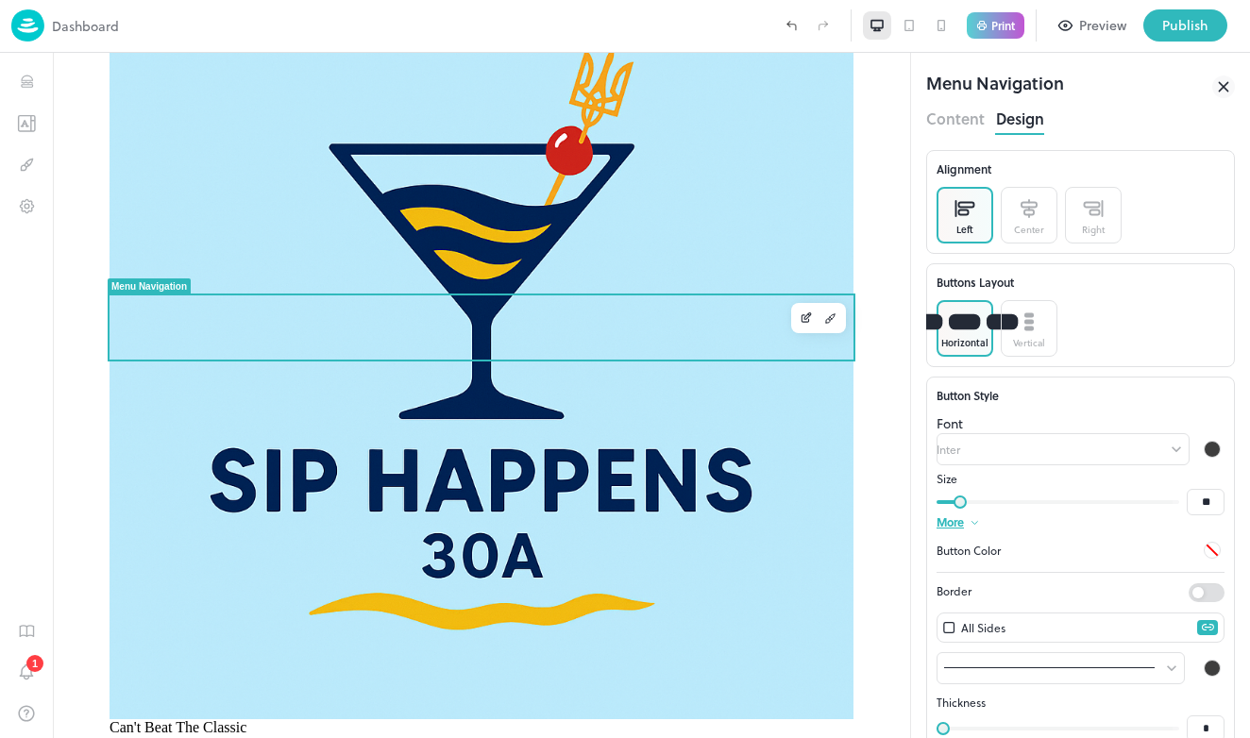
drag, startPoint x: 686, startPoint y: 326, endPoint x: 361, endPoint y: 218, distance: 343.0
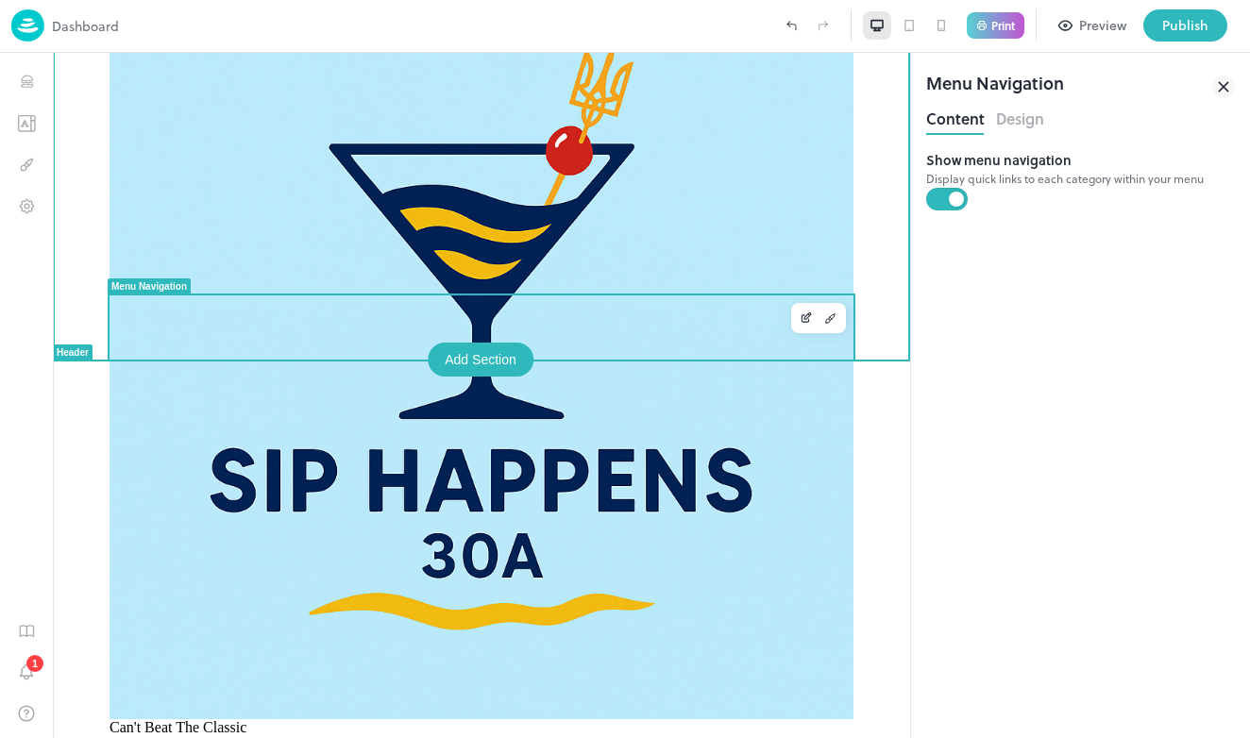
click at [361, 218] on div at bounding box center [481, 347] width 744 height 744
click at [361, 218] on div "Can't Beat The Classic Call" at bounding box center [481, 379] width 766 height 809
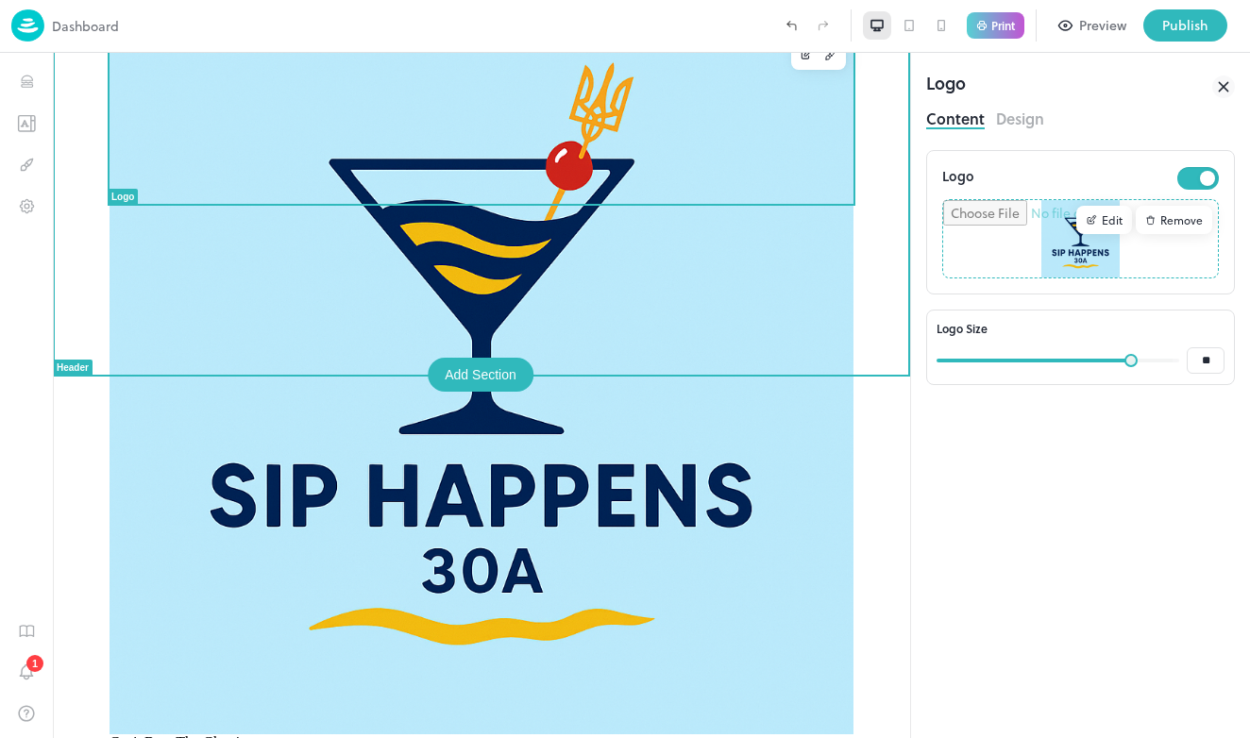
click at [246, 734] on span "Can't Beat The Classic" at bounding box center [177, 742] width 137 height 16
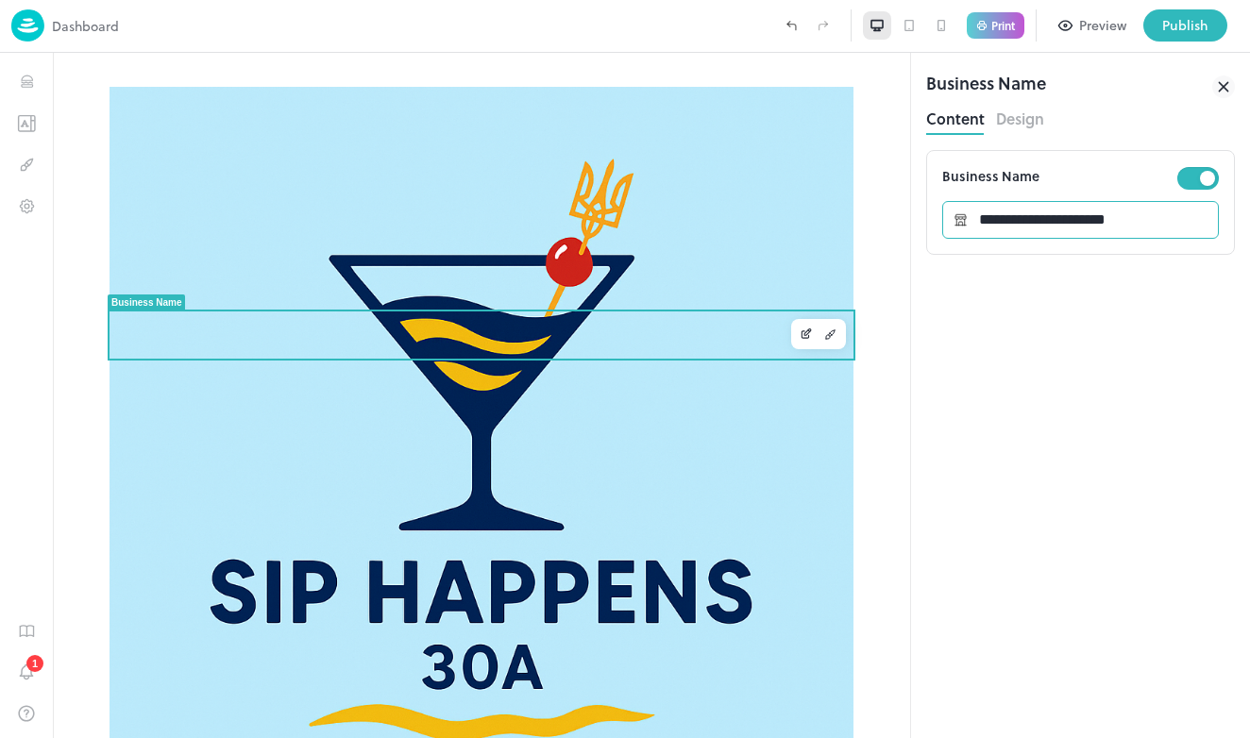
click at [1053, 230] on input "**********" at bounding box center [1093, 220] width 251 height 38
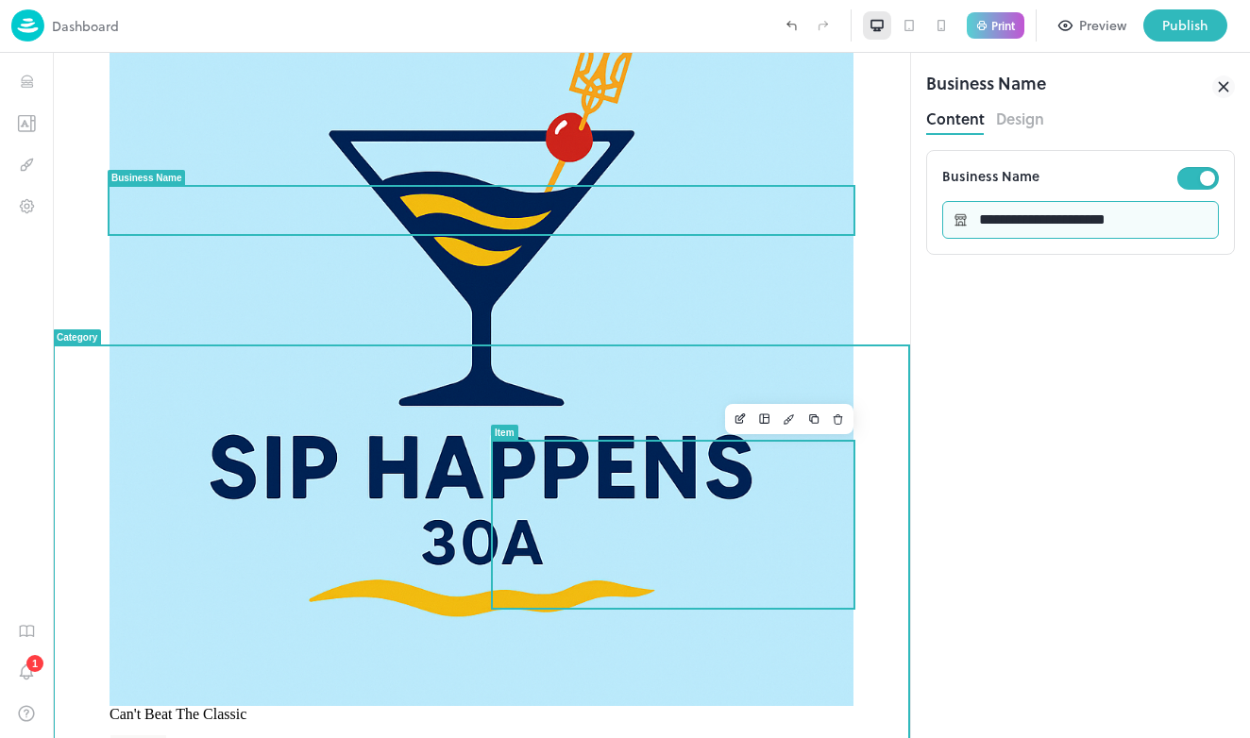
scroll to position [124, 0]
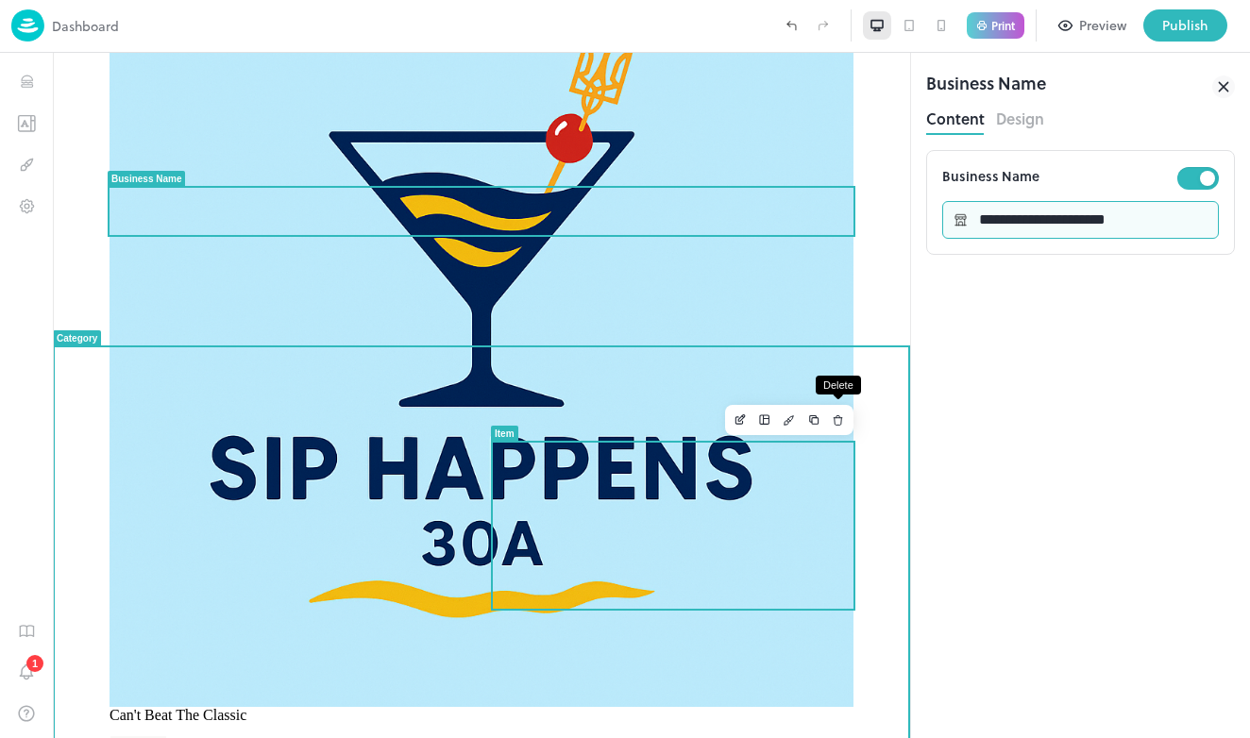
click at [836, 417] on icon "Delete" at bounding box center [837, 417] width 3 height 2
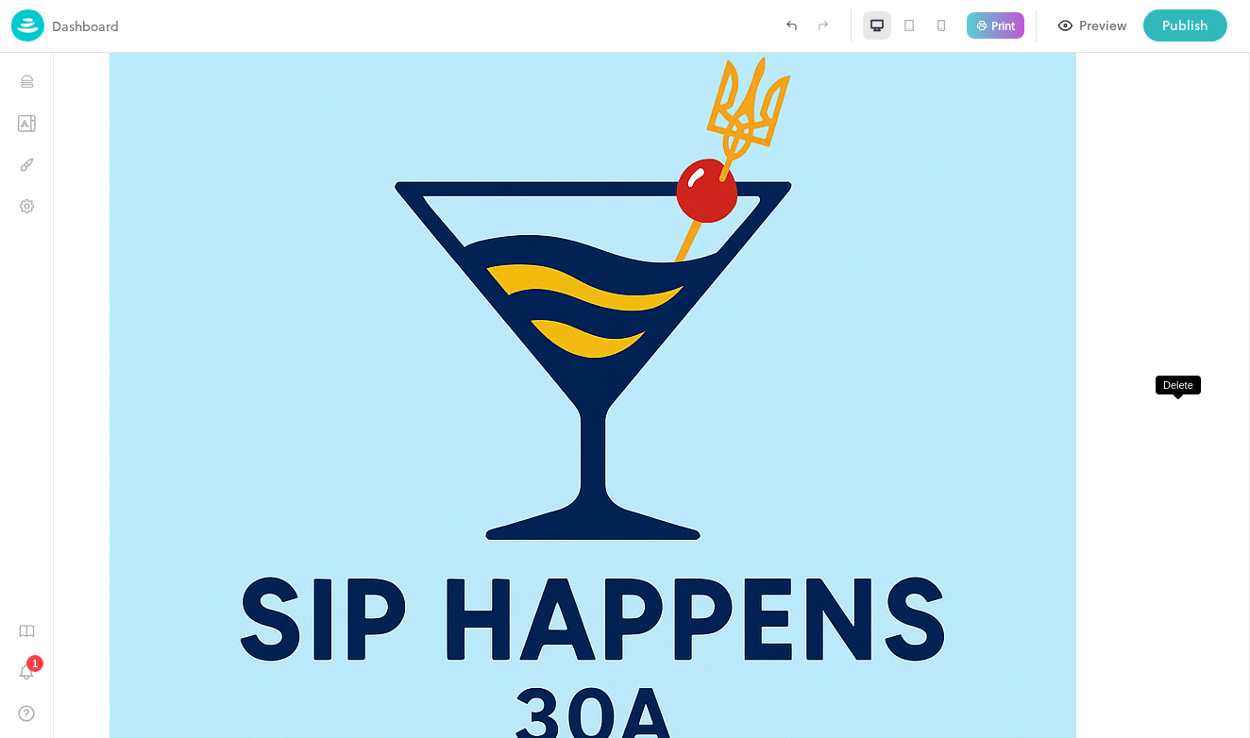
scroll to position [227, 0]
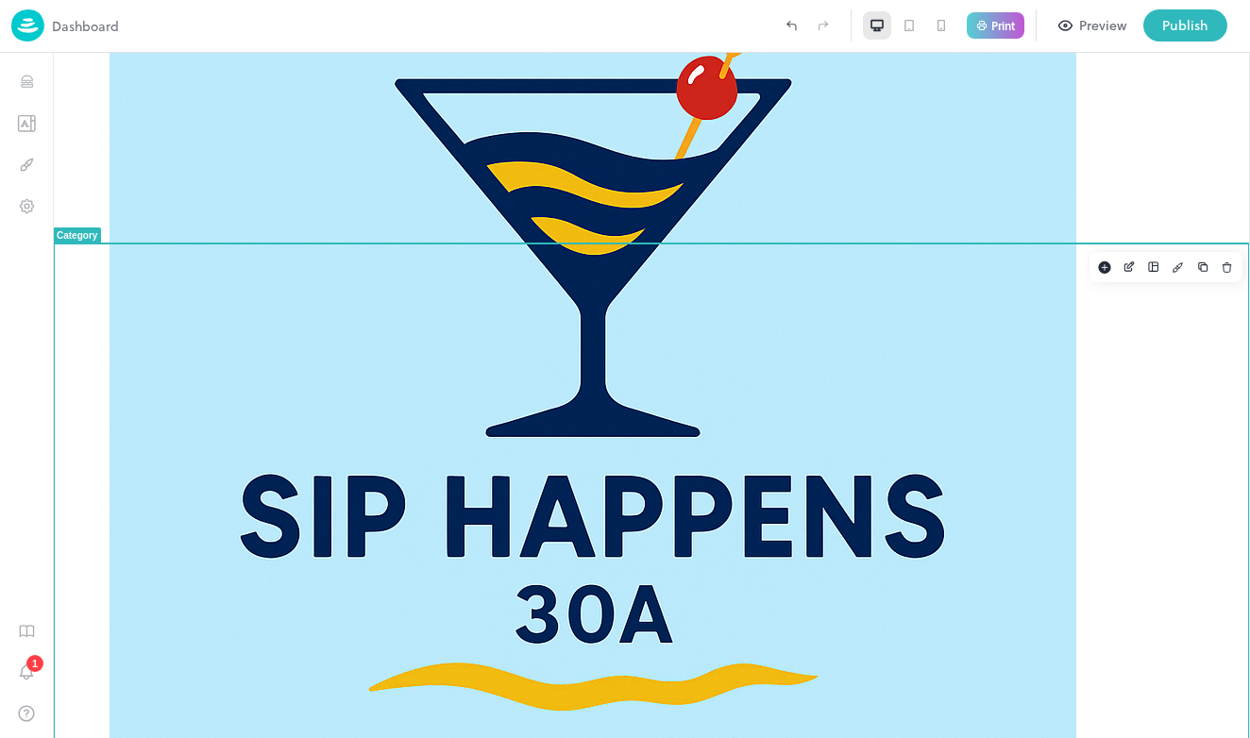
drag, startPoint x: 773, startPoint y: 429, endPoint x: 757, endPoint y: 433, distance: 16.7
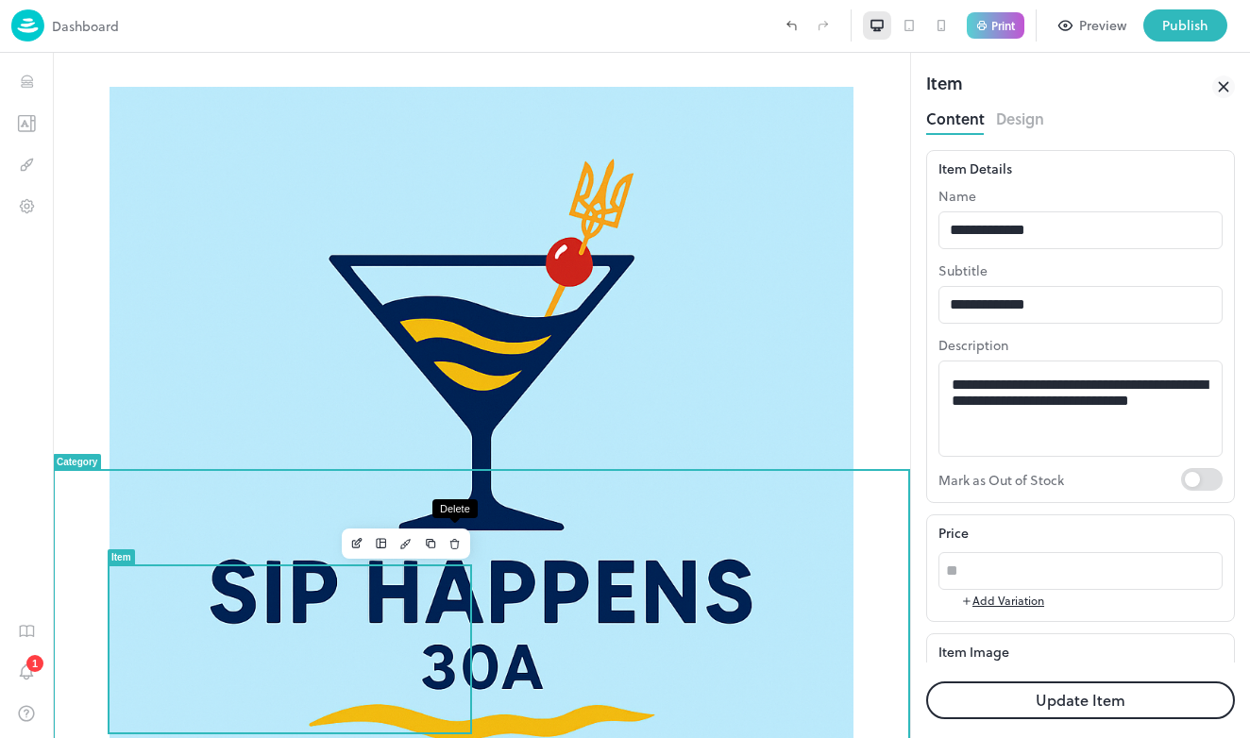
click at [451, 550] on button "Delete" at bounding box center [455, 543] width 25 height 25
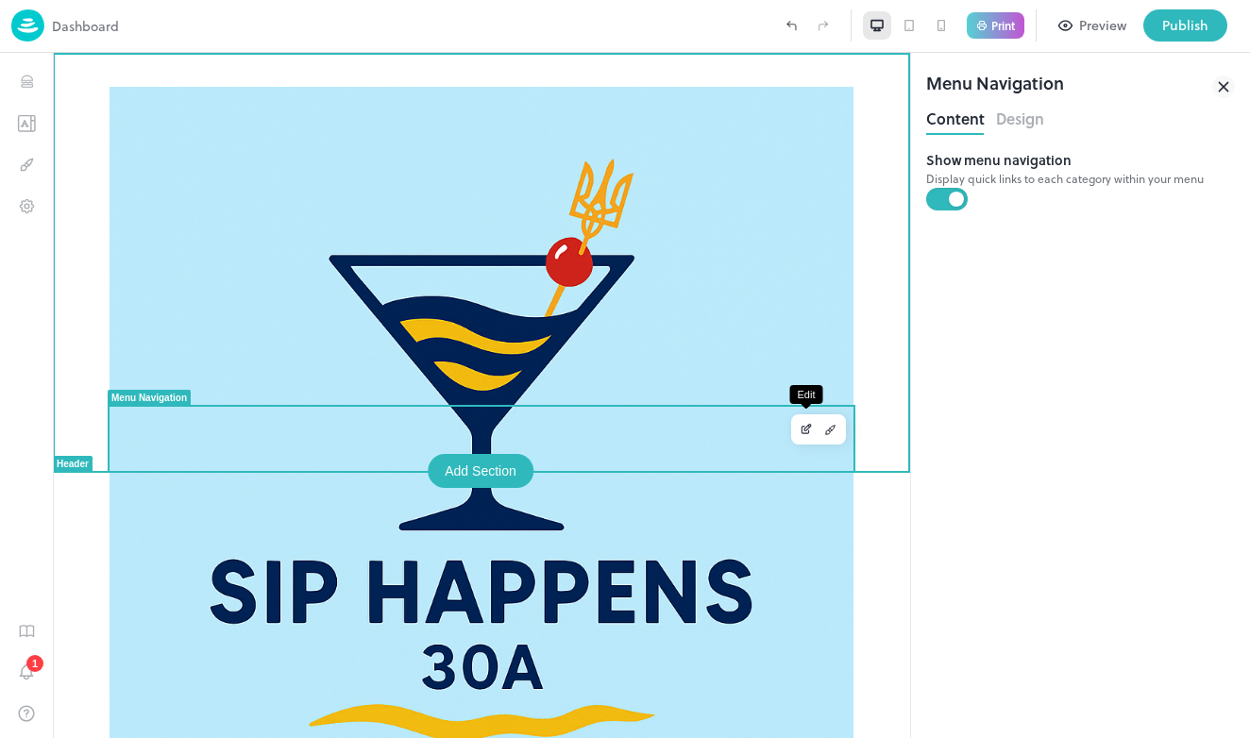
click at [803, 434] on icon "Edit" at bounding box center [805, 431] width 8 height 8
click at [807, 428] on icon "Edit" at bounding box center [807, 428] width 7 height 7
click at [1023, 135] on div "Show menu navigation Display quick links to each category within your menu" at bounding box center [1080, 436] width 309 height 603
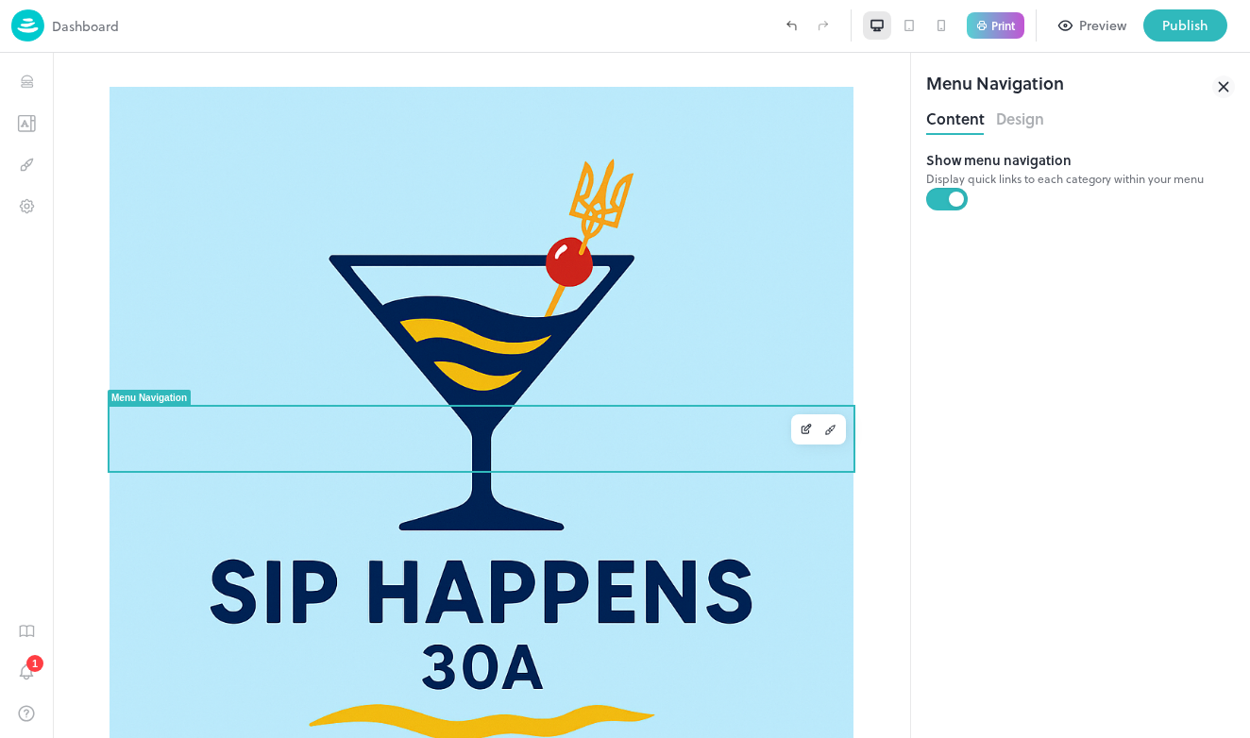
click at [1023, 128] on button "Design" at bounding box center [1020, 116] width 48 height 25
click at [1018, 113] on button "Design" at bounding box center [1020, 116] width 48 height 25
click at [1026, 120] on button "Design" at bounding box center [1020, 116] width 48 height 25
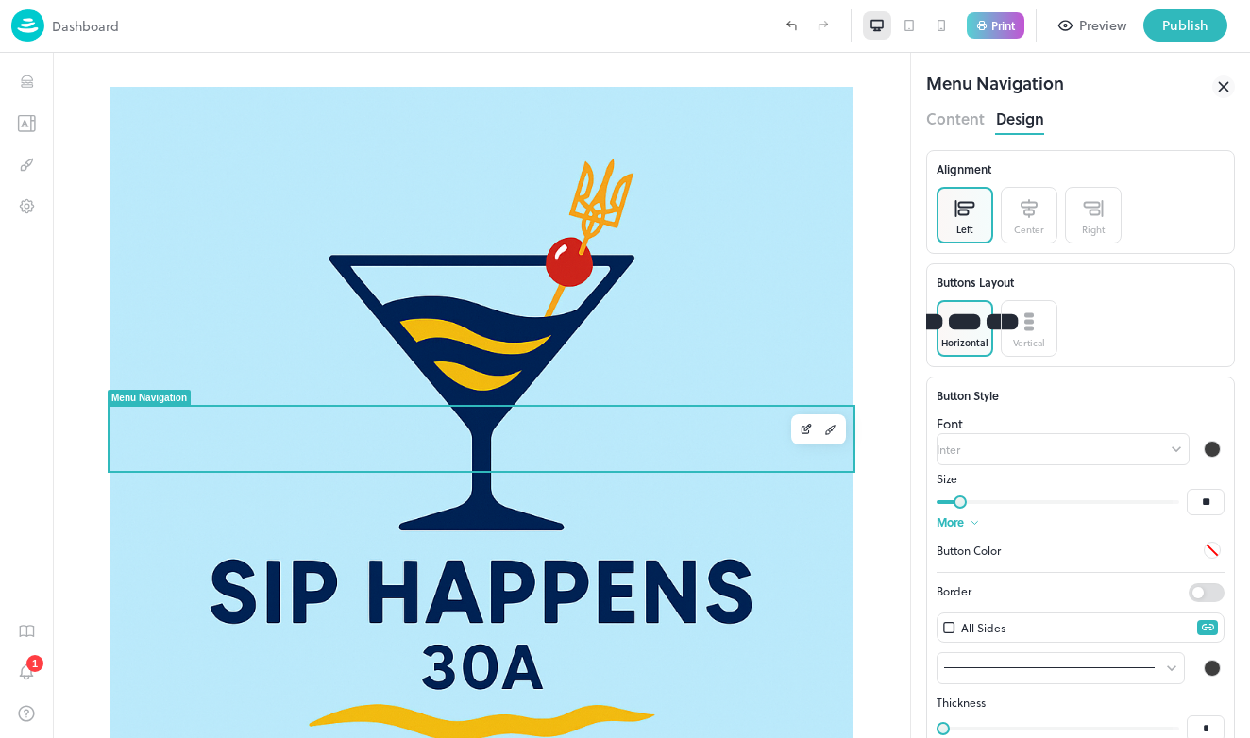
click at [34, 24] on img at bounding box center [27, 25] width 33 height 32
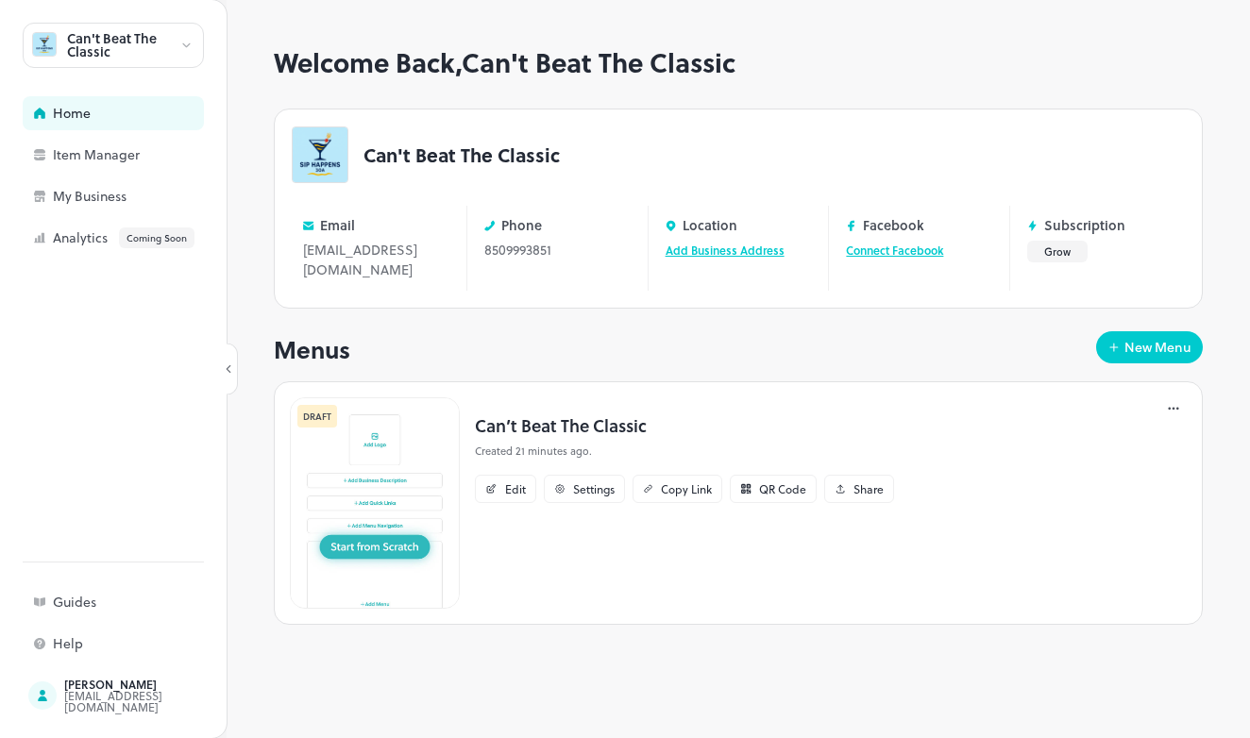
click at [463, 159] on p "Can't Beat The Classic" at bounding box center [461, 154] width 196 height 19
click at [460, 153] on p "Can't Beat The Classic" at bounding box center [461, 154] width 196 height 19
click at [1054, 250] on button "Grow" at bounding box center [1057, 252] width 60 height 22
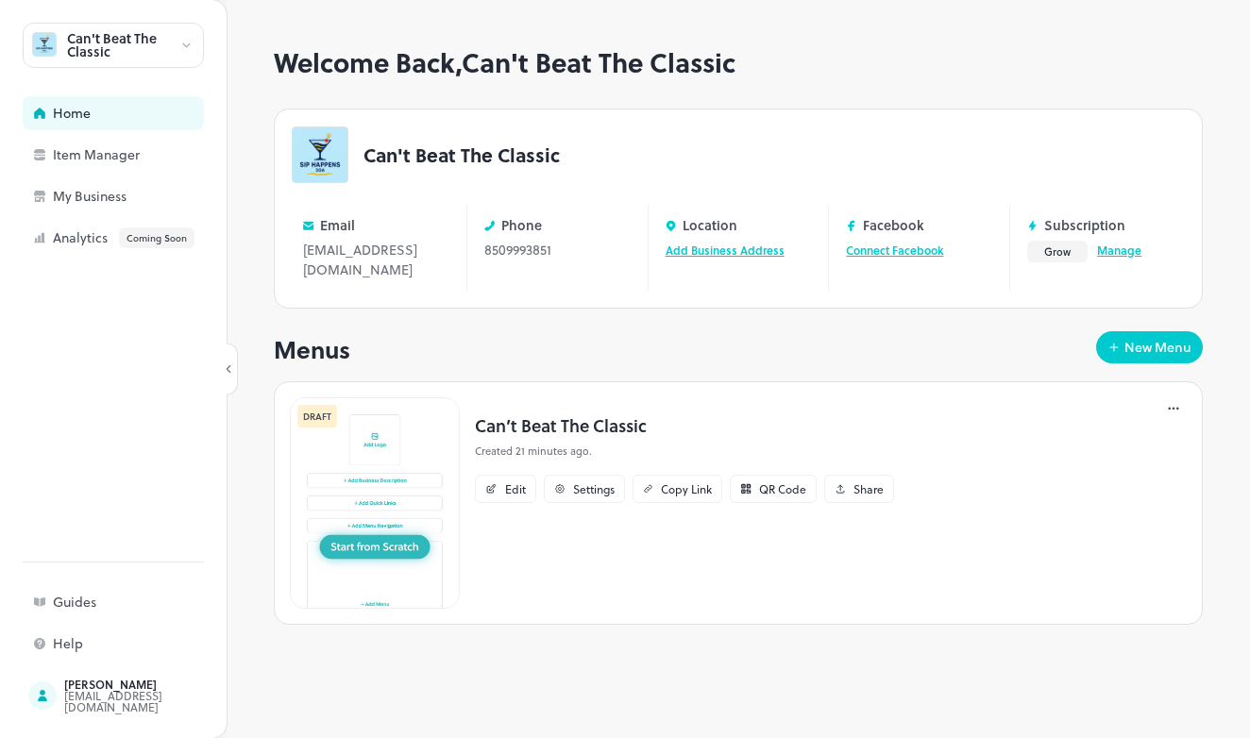
click at [1119, 248] on link "Manage" at bounding box center [1119, 250] width 44 height 17
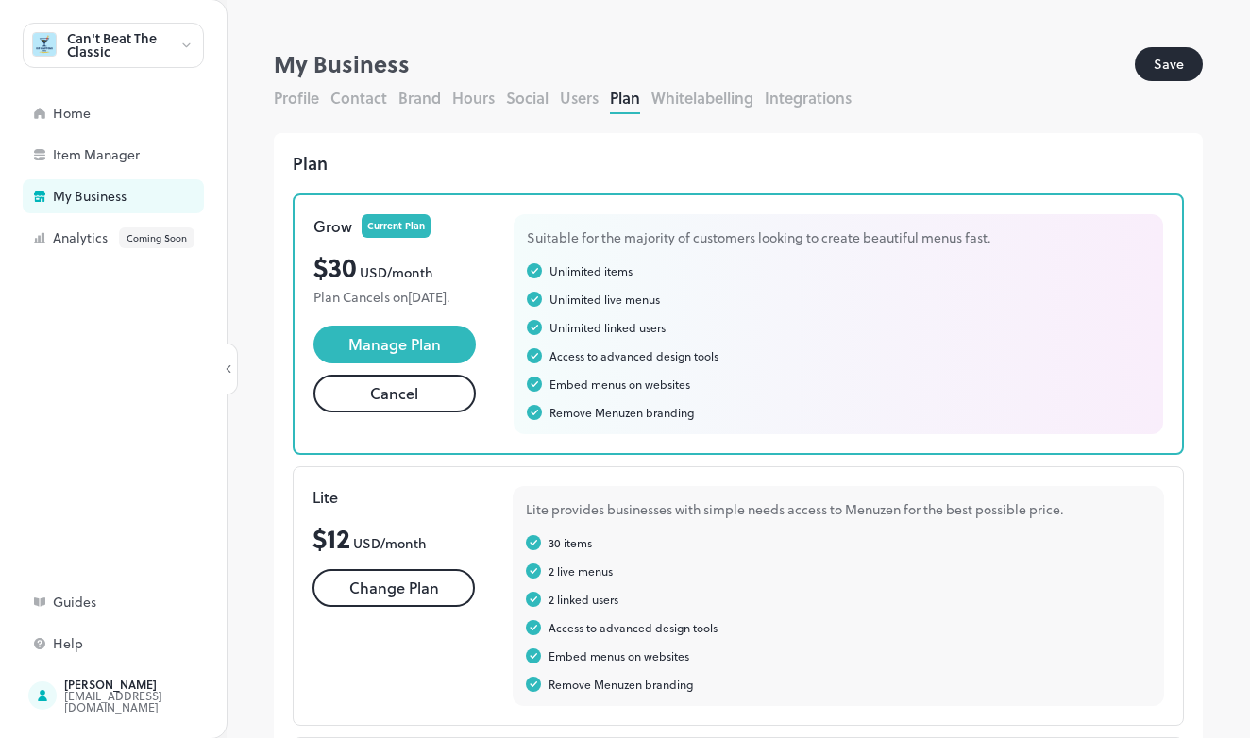
click at [396, 302] on div "Plan Cancels on [DATE] ." at bounding box center [394, 297] width 162 height 20
click at [385, 302] on div "Plan Cancels on [DATE] ." at bounding box center [394, 297] width 162 height 20
click at [446, 413] on button "Cancel" at bounding box center [394, 394] width 162 height 38
